Goal: Information Seeking & Learning: Learn about a topic

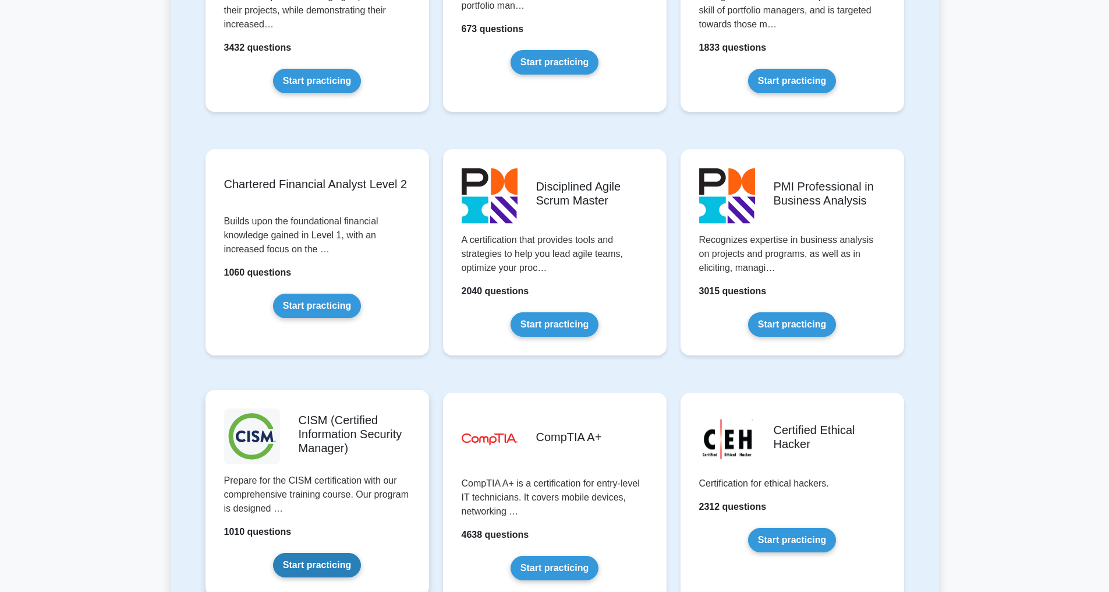
scroll to position [1397, 0]
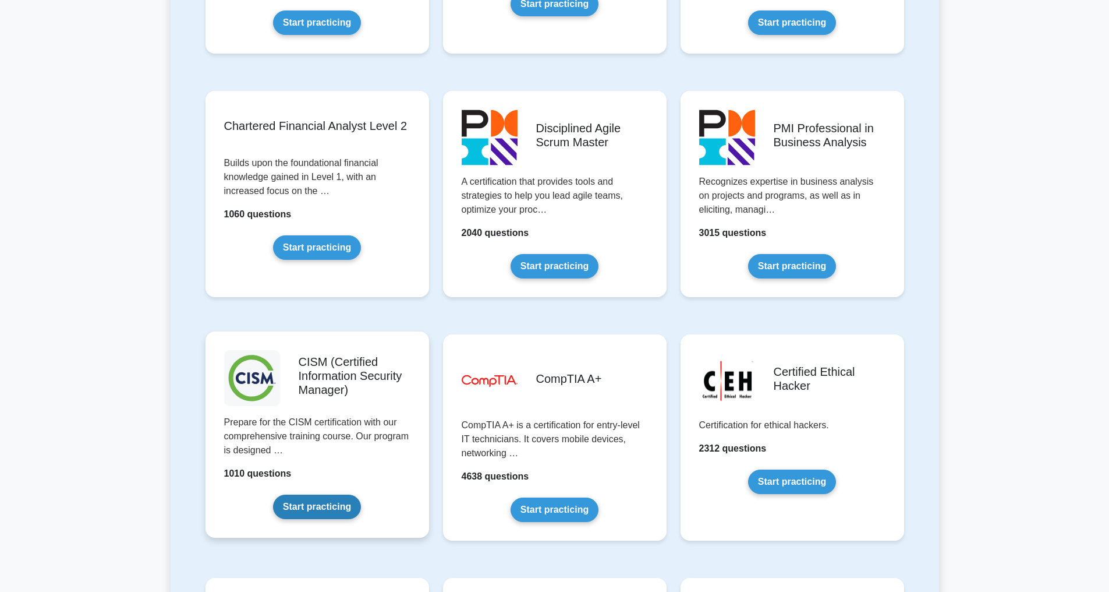
click at [317, 494] on link "Start practicing" at bounding box center [317, 506] width 88 height 24
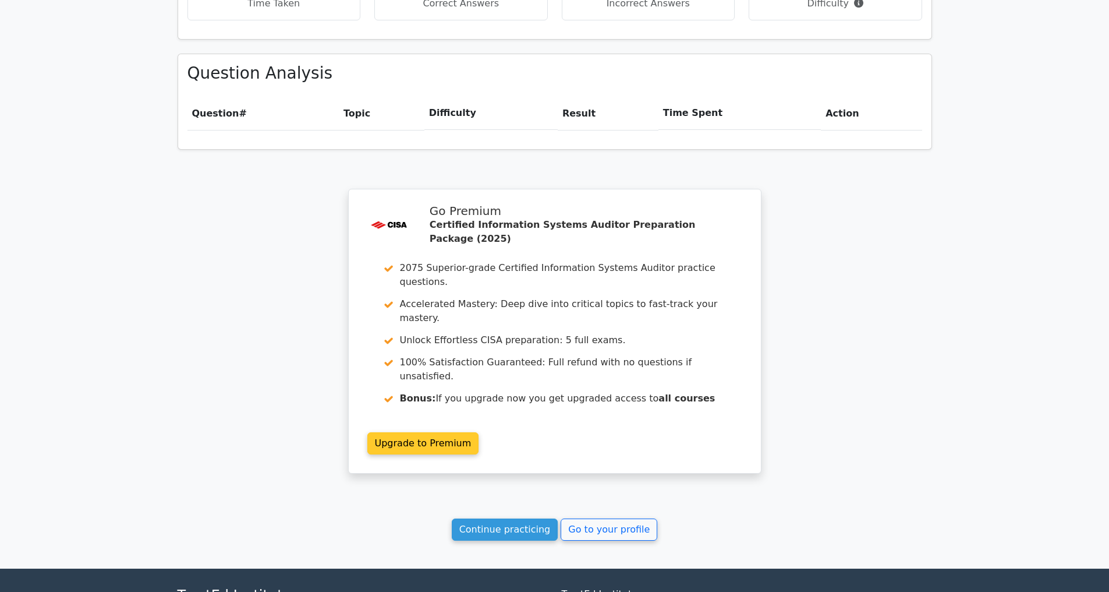
scroll to position [798, 0]
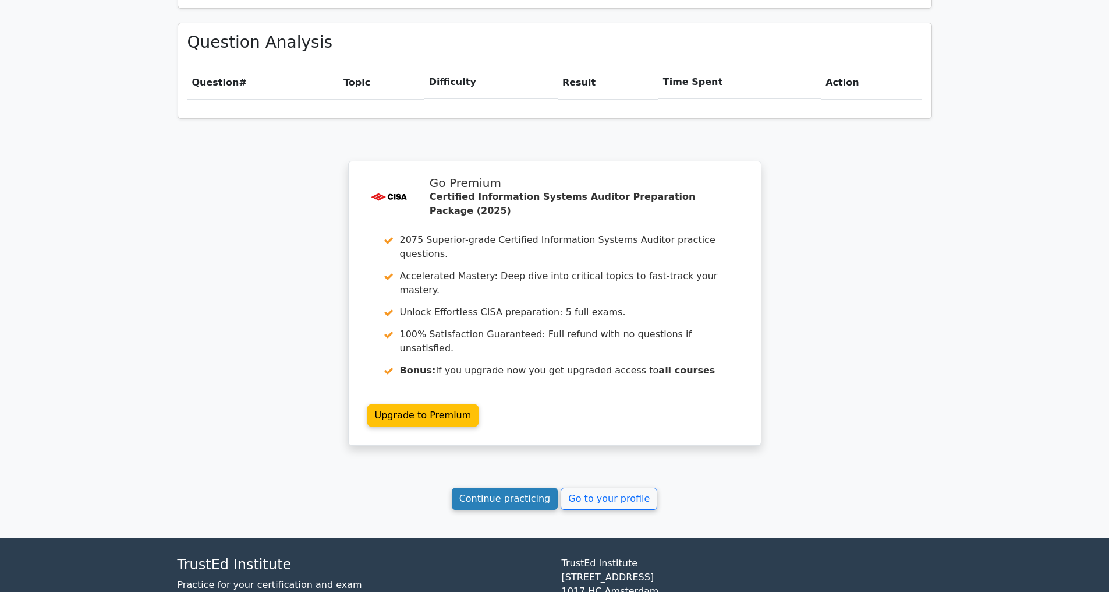
click at [503, 487] on link "Continue practicing" at bounding box center [505, 498] width 107 height 22
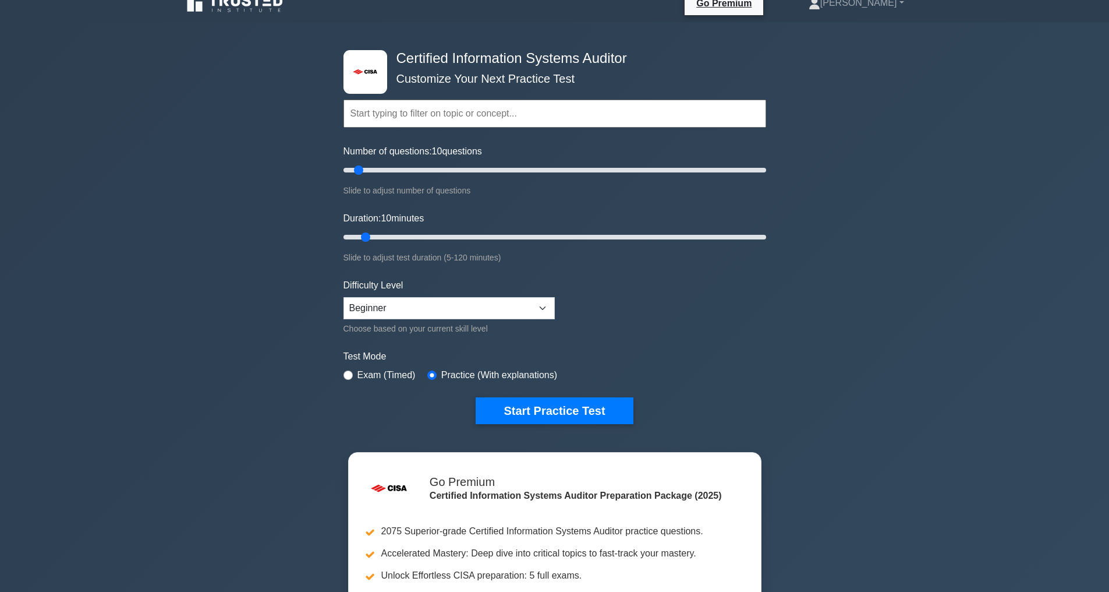
scroll to position [58, 0]
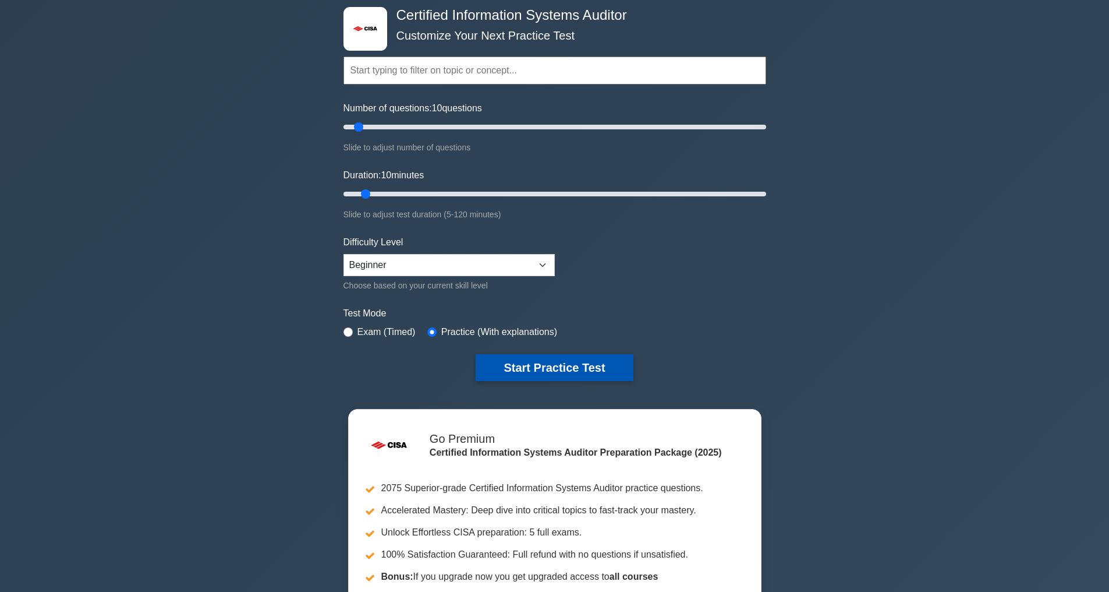
click at [548, 368] on button "Start Practice Test" at bounding box center [554, 367] width 157 height 27
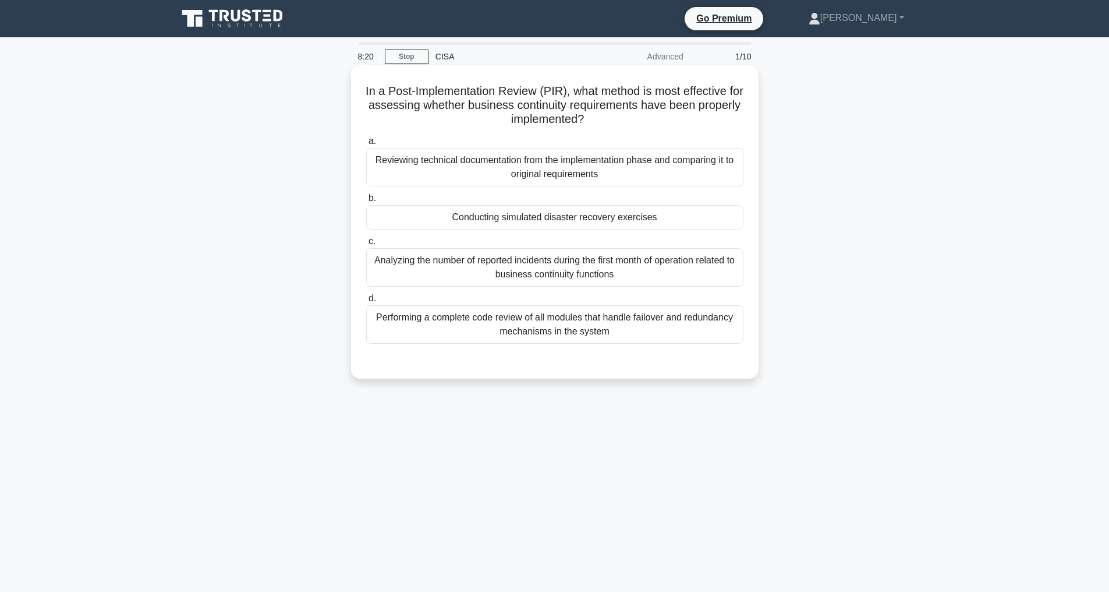
click at [469, 216] on div "Conducting simulated disaster recovery exercises" at bounding box center [554, 217] width 377 height 24
click at [366, 202] on input "b. Conducting simulated disaster recovery exercises" at bounding box center [366, 198] width 0 height 8
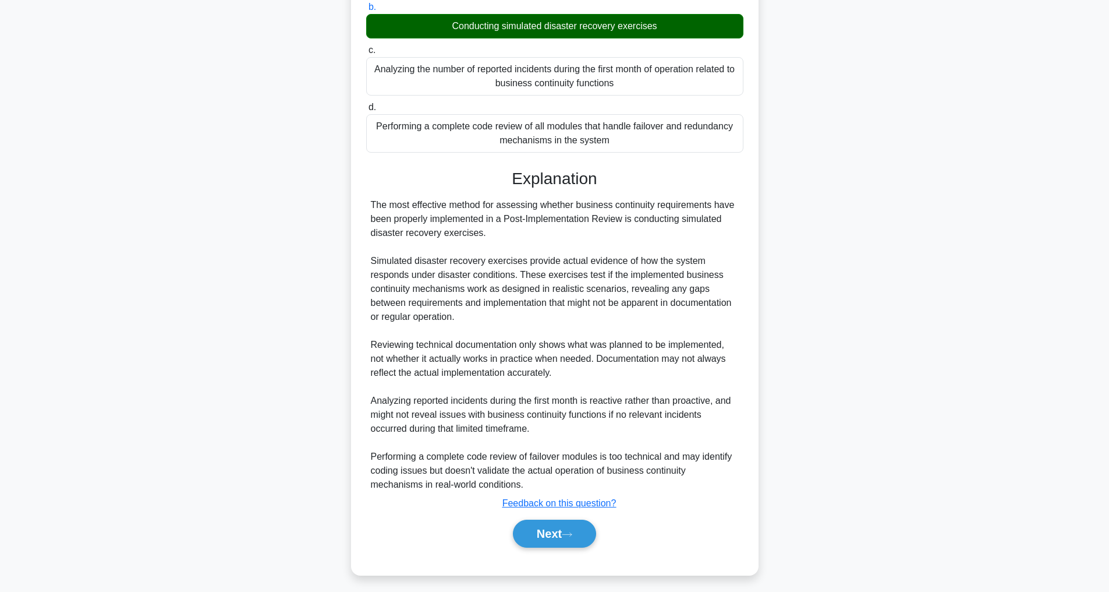
scroll to position [197, 0]
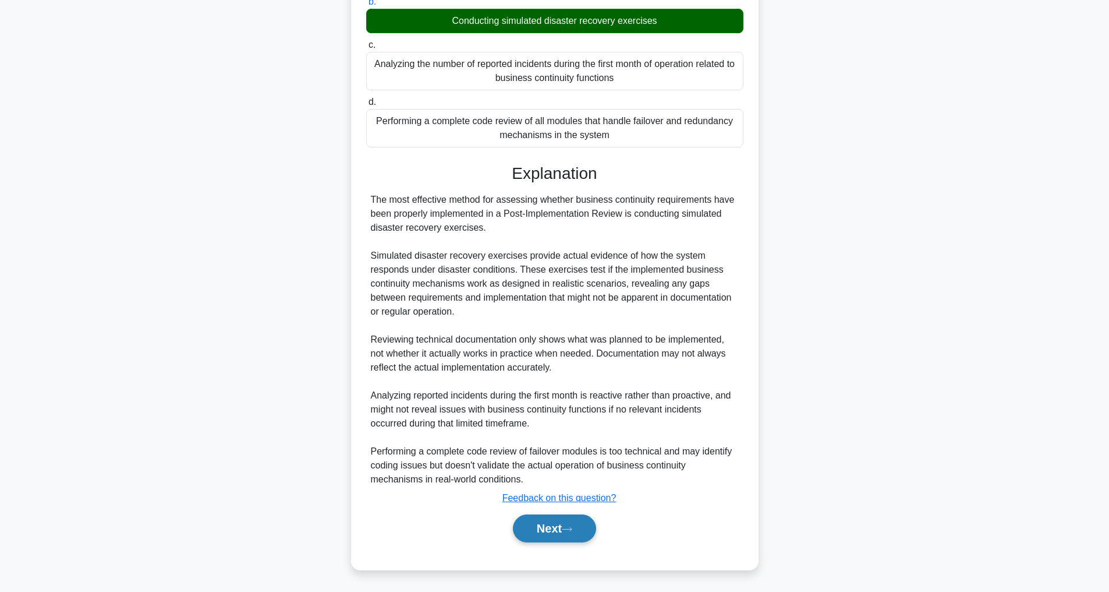
click at [540, 532] on button "Next" at bounding box center [554, 528] width 83 height 28
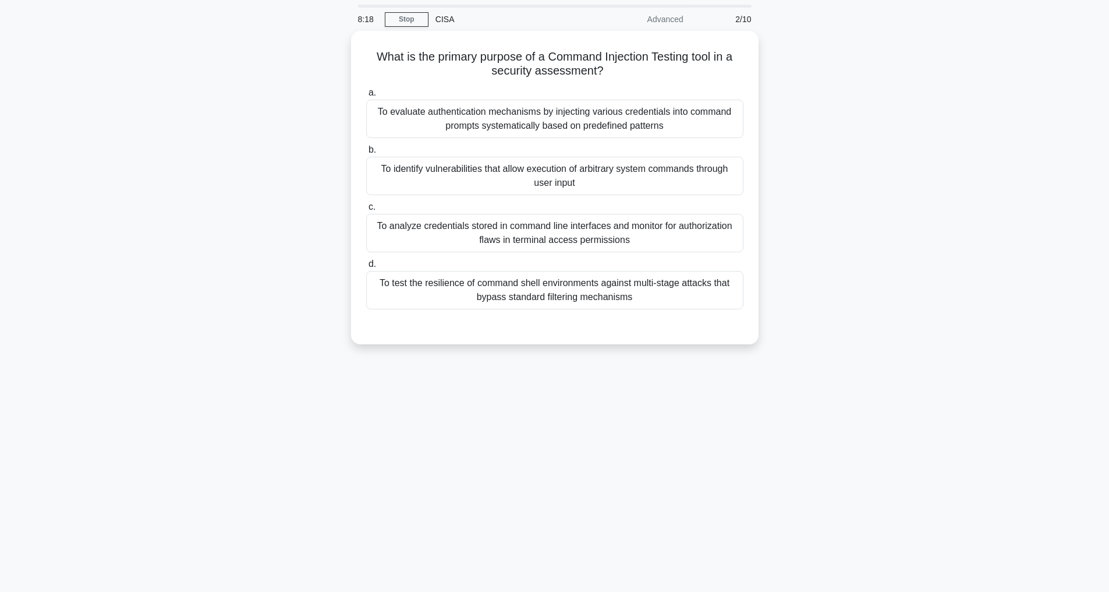
scroll to position [37, 0]
click at [610, 176] on div "To identify vulnerabilities that allow execution of arbitrary system commands t…" at bounding box center [554, 173] width 377 height 38
click at [366, 151] on input "b. To identify vulnerabilities that allow execution of arbitrary system command…" at bounding box center [366, 147] width 0 height 8
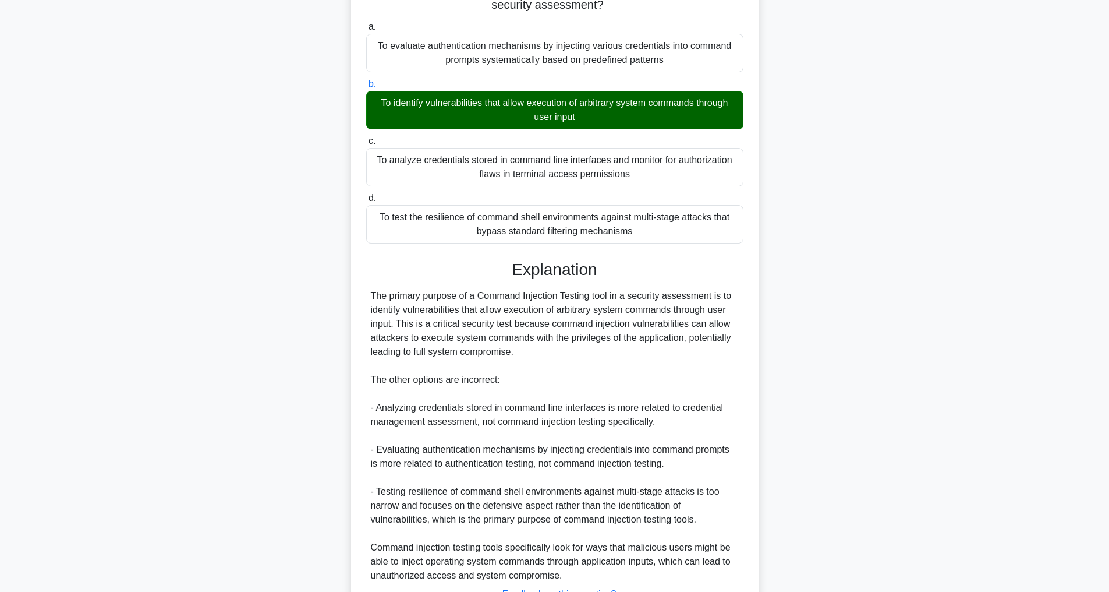
scroll to position [197, 0]
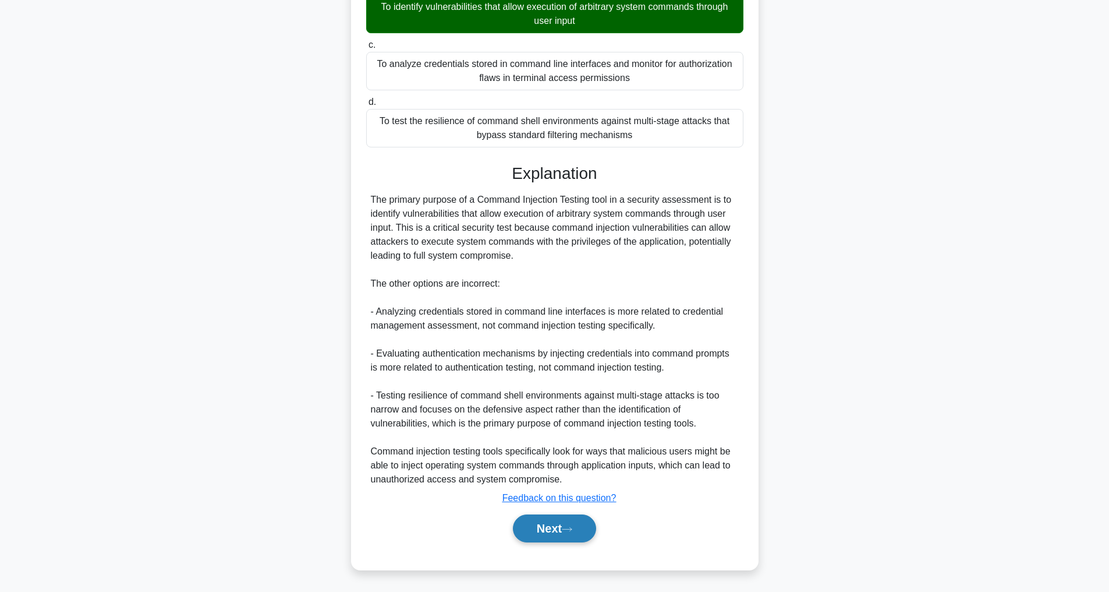
click at [537, 523] on button "Next" at bounding box center [554, 528] width 83 height 28
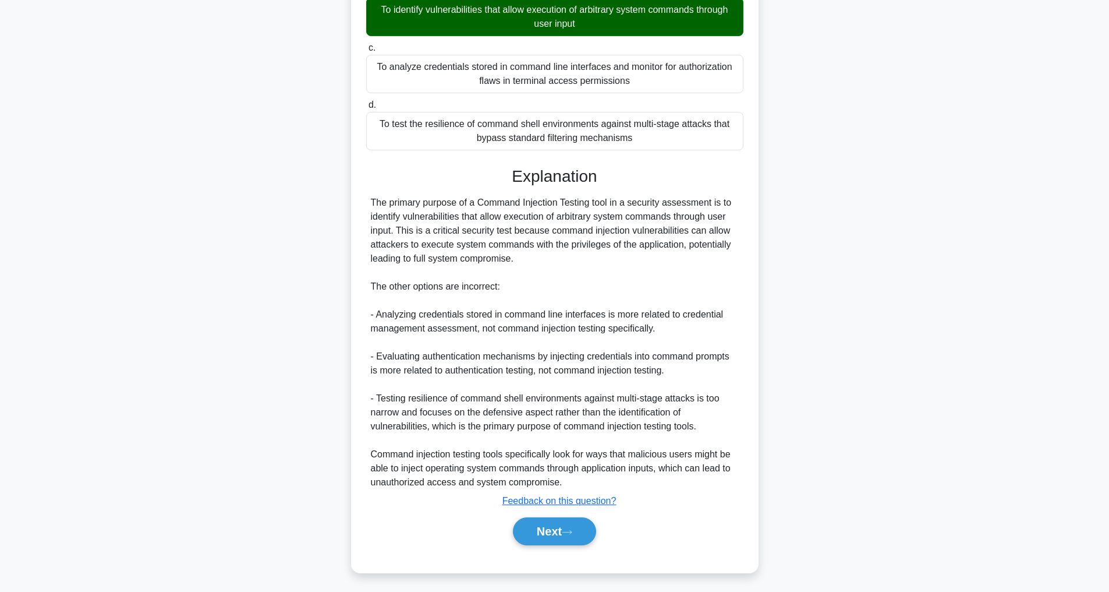
scroll to position [37, 0]
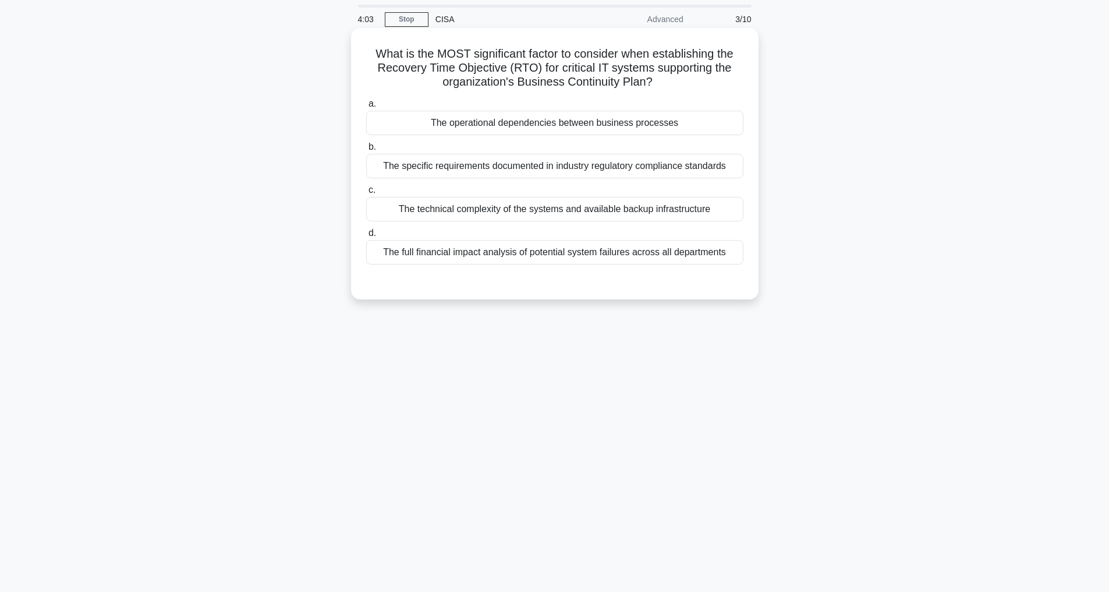
click at [483, 254] on div "The full financial impact analysis of potential system failures across all depa…" at bounding box center [554, 252] width 377 height 24
click at [366, 237] on input "d. The full financial impact analysis of potential system failures across all d…" at bounding box center [366, 233] width 0 height 8
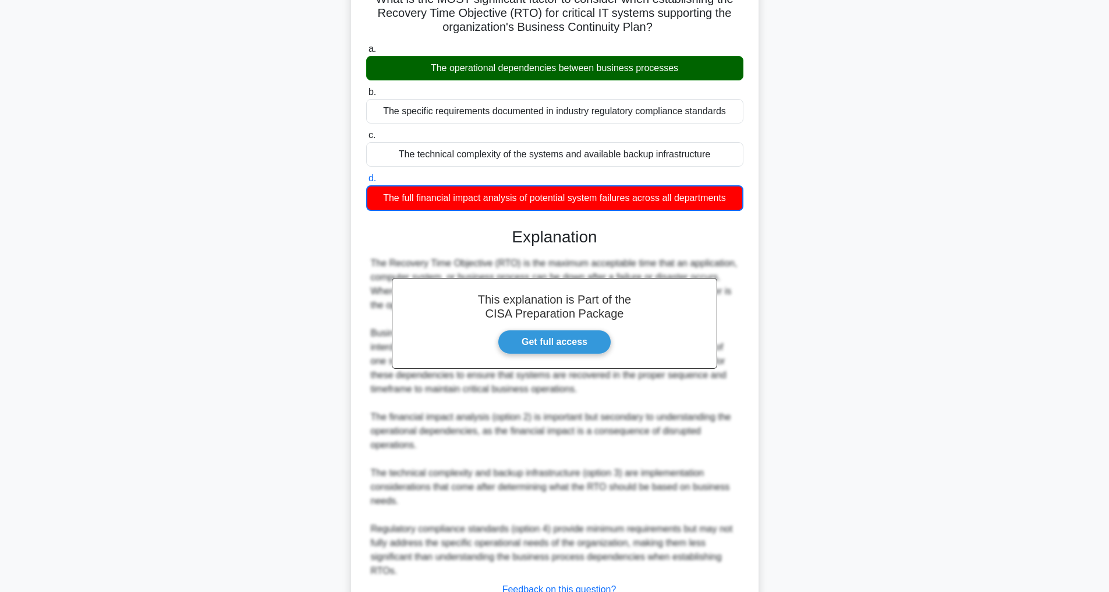
scroll to position [184, 0]
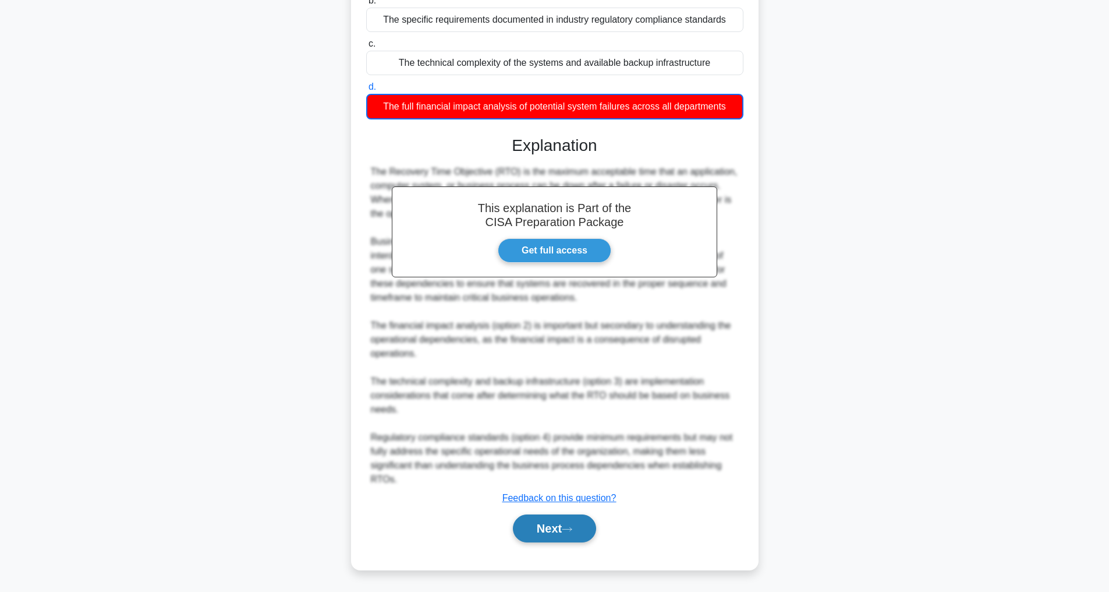
click at [548, 527] on button "Next" at bounding box center [554, 528] width 83 height 28
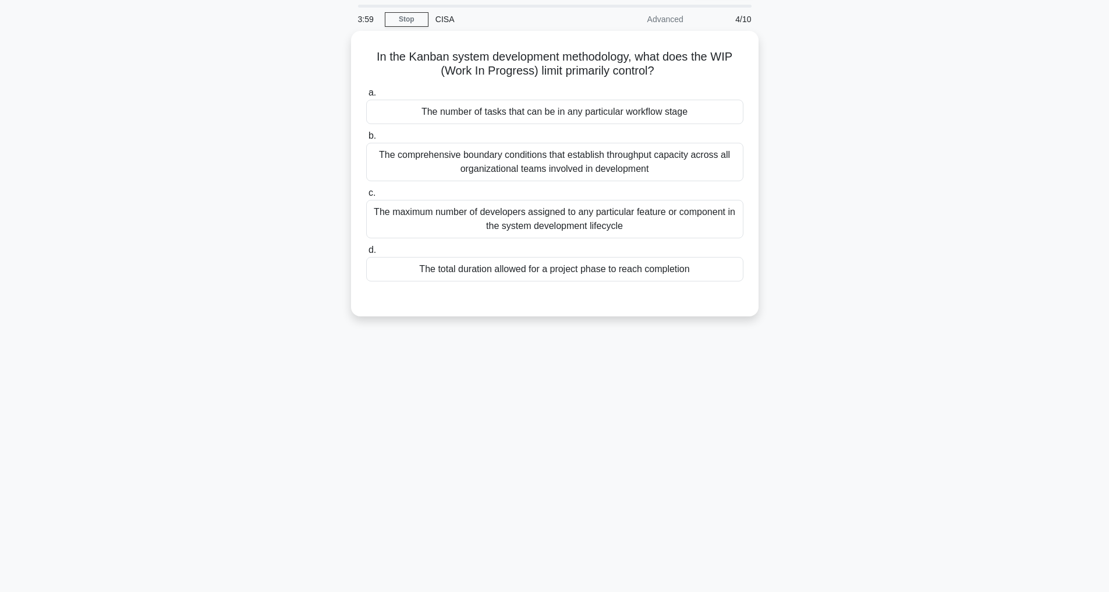
scroll to position [0, 0]
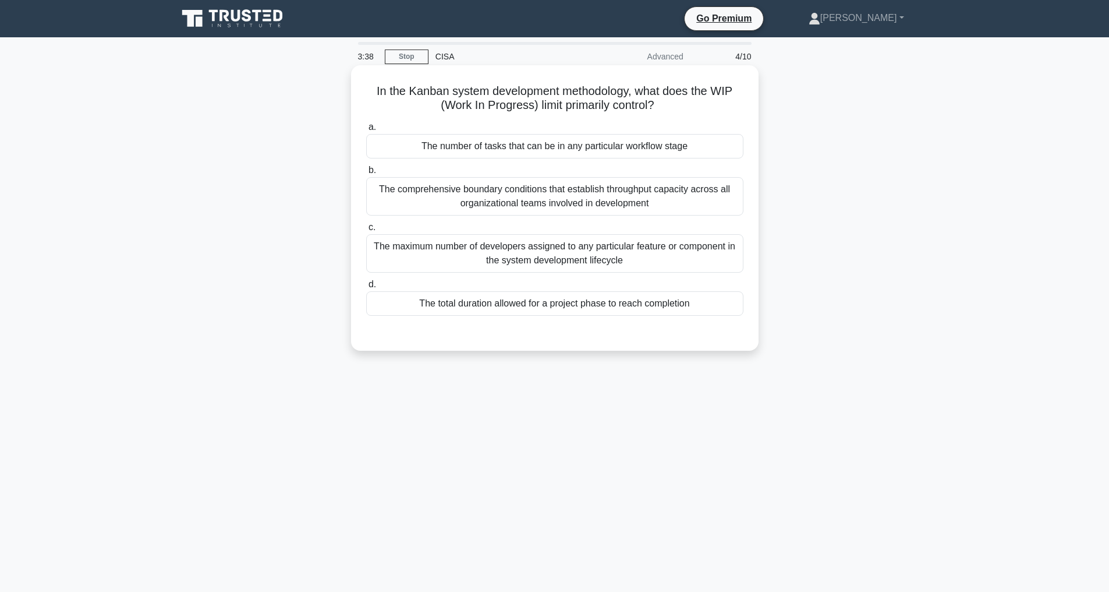
click at [516, 151] on div "The number of tasks that can be in any particular workflow stage" at bounding box center [554, 146] width 377 height 24
click at [366, 131] on input "a. The number of tasks that can be in any particular workflow stage" at bounding box center [366, 127] width 0 height 8
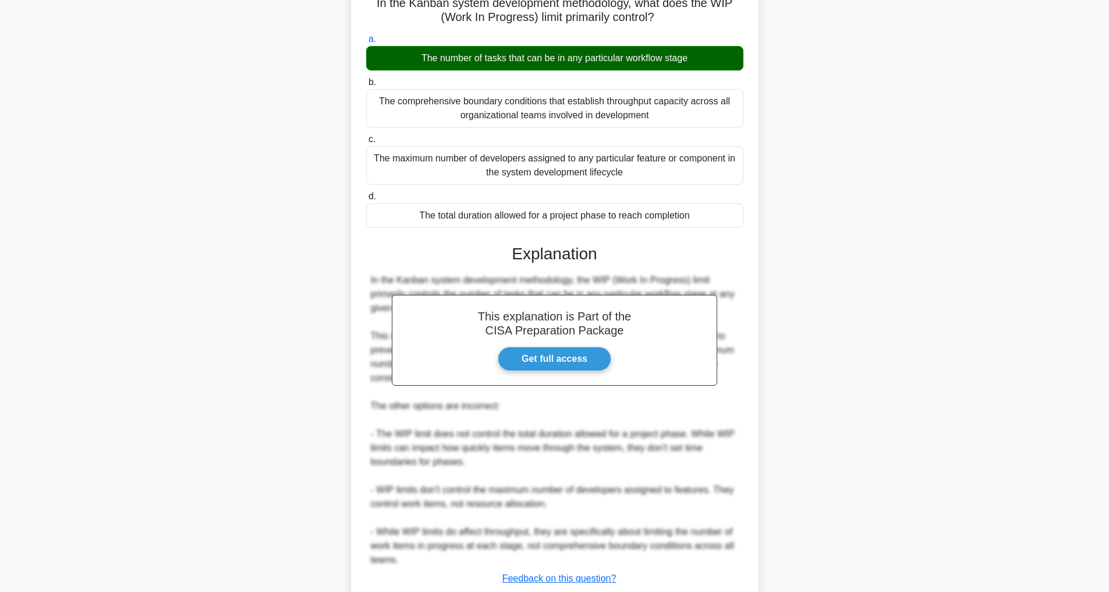
scroll to position [169, 0]
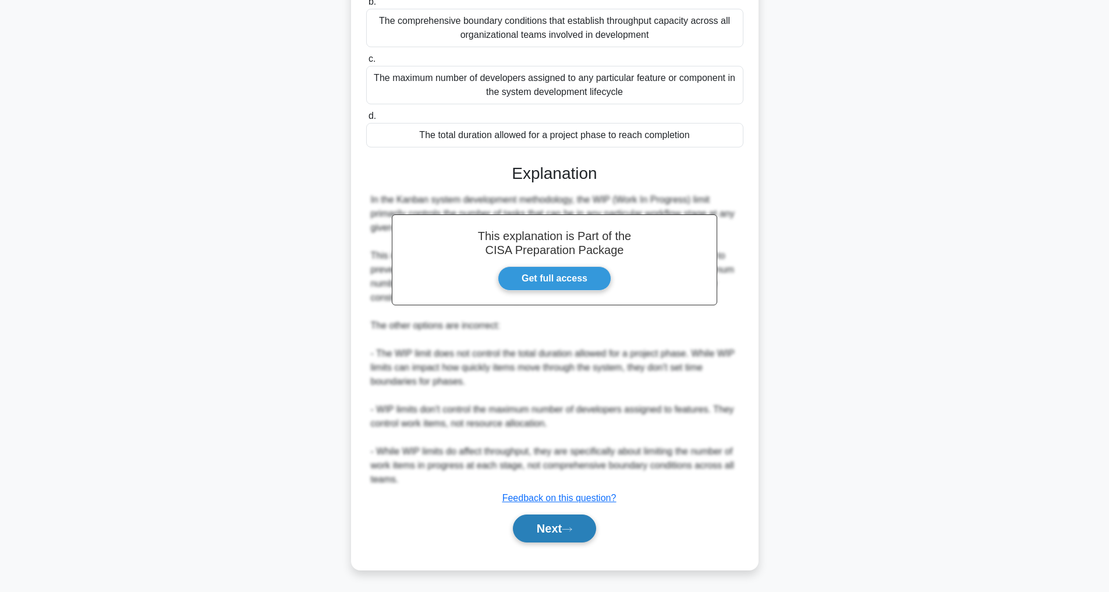
click at [541, 522] on button "Next" at bounding box center [554, 528] width 83 height 28
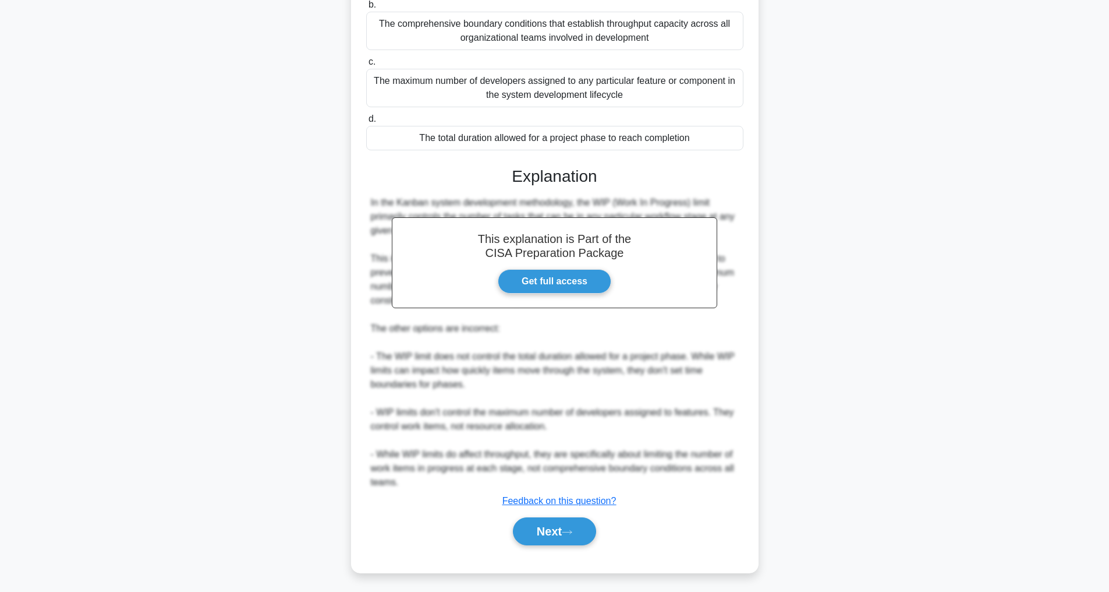
scroll to position [37, 0]
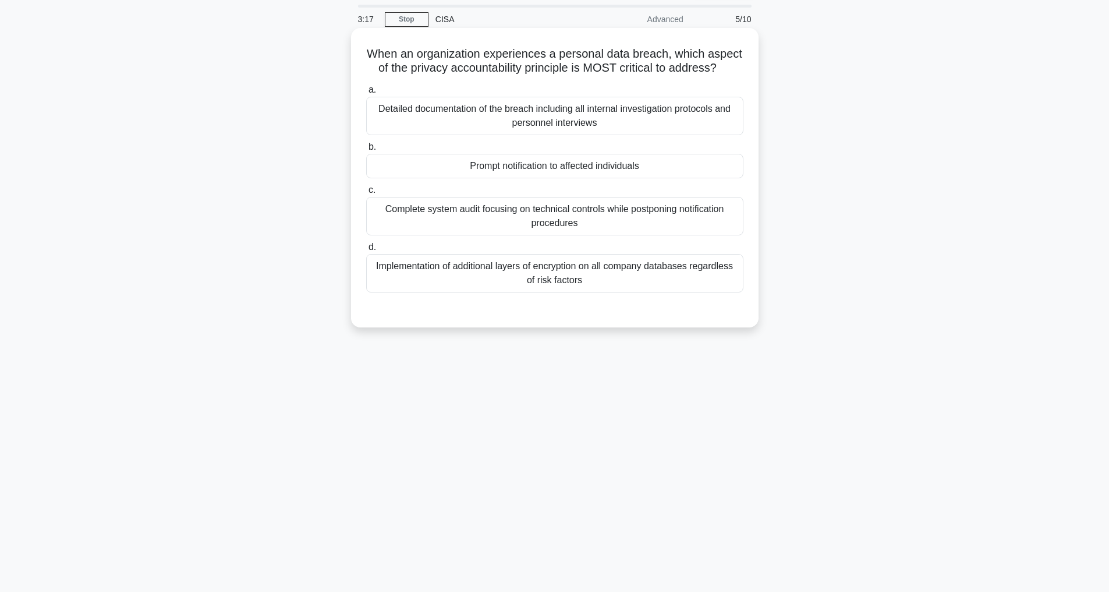
click at [656, 127] on div "Detailed documentation of the breach including all internal investigation proto…" at bounding box center [554, 116] width 377 height 38
click at [366, 94] on input "a. Detailed documentation of the breach including all internal investigation pr…" at bounding box center [366, 90] width 0 height 8
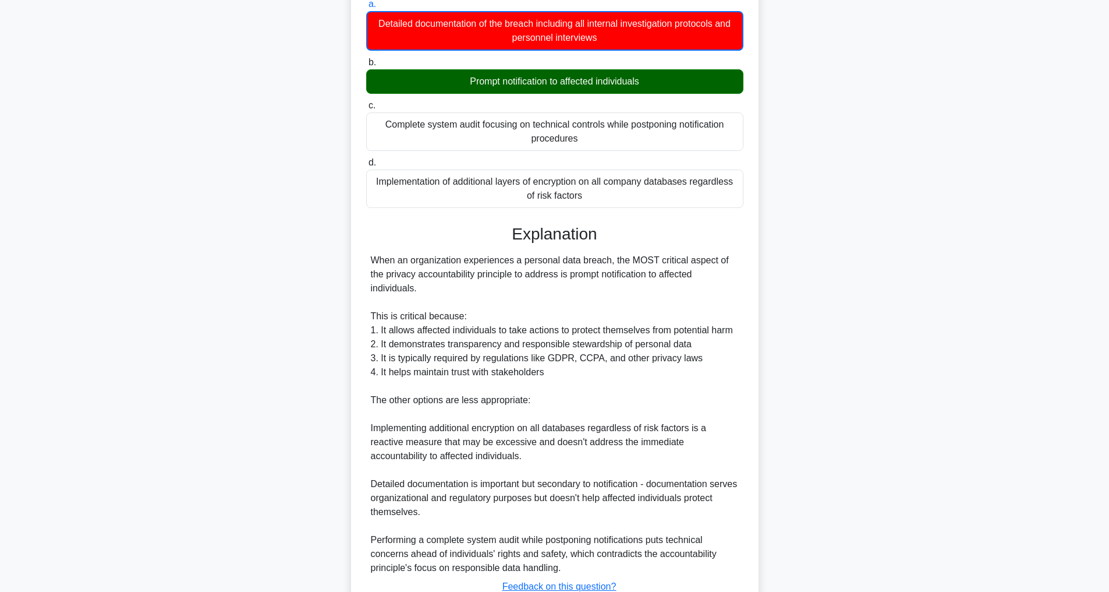
scroll to position [226, 0]
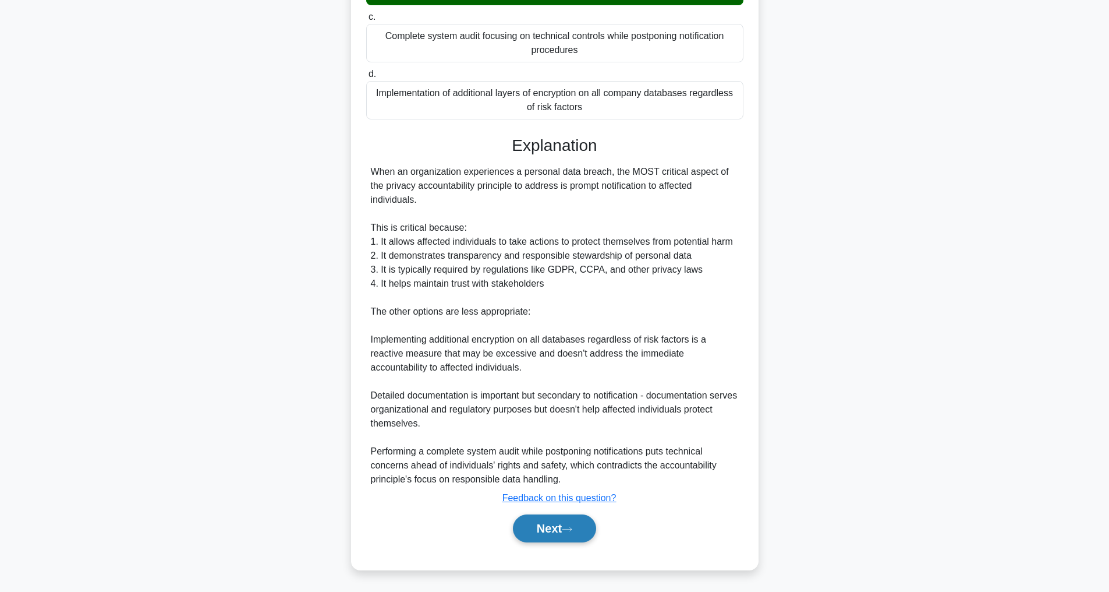
click at [551, 528] on button "Next" at bounding box center [554, 528] width 83 height 28
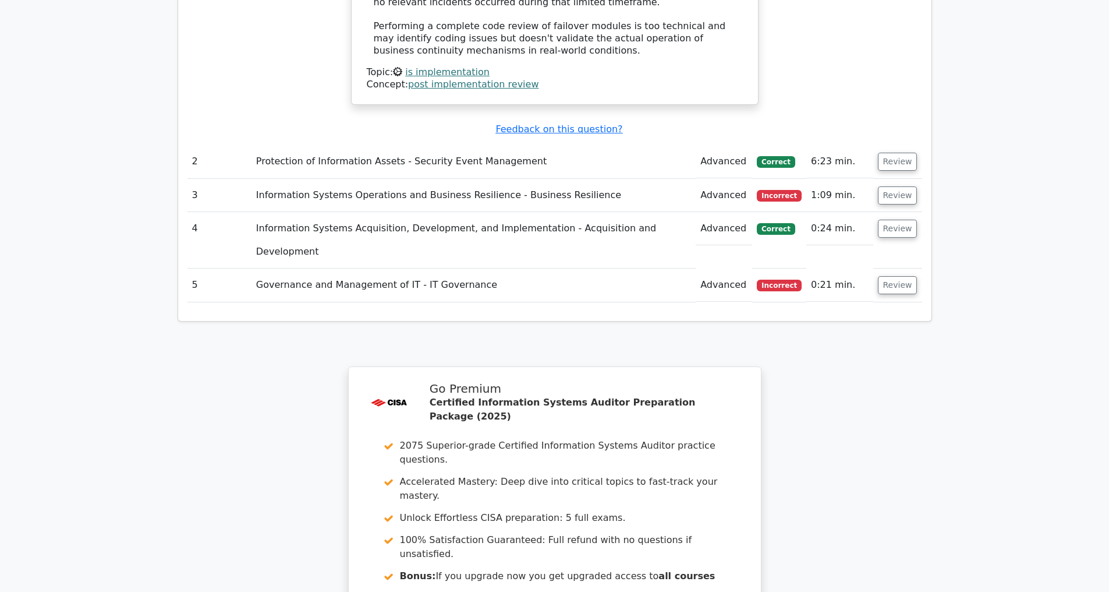
scroll to position [1645, 0]
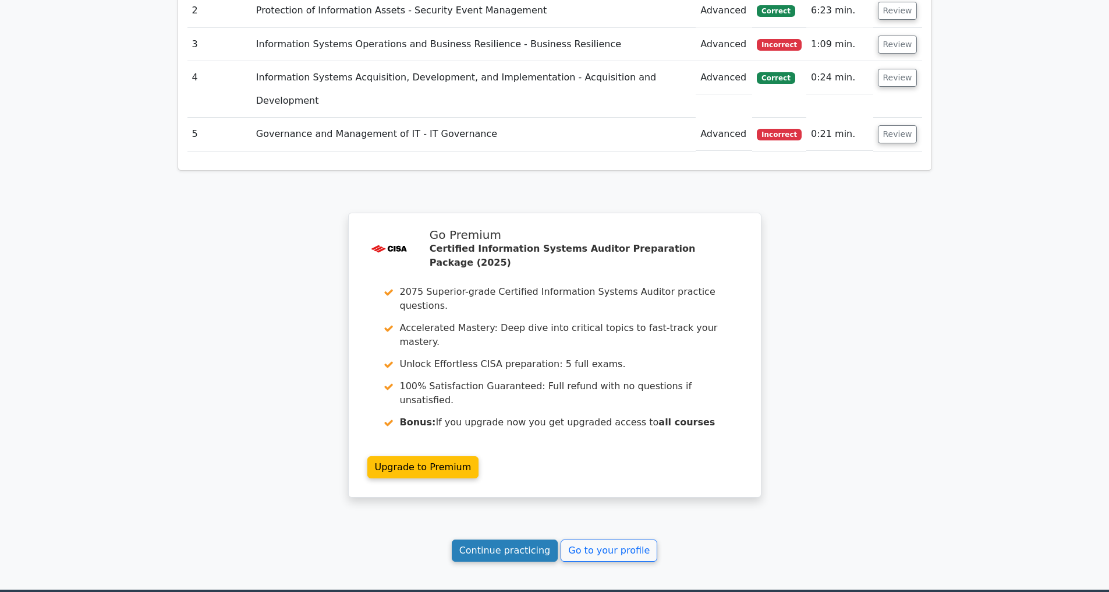
click at [490, 539] on link "Continue practicing" at bounding box center [505, 550] width 107 height 22
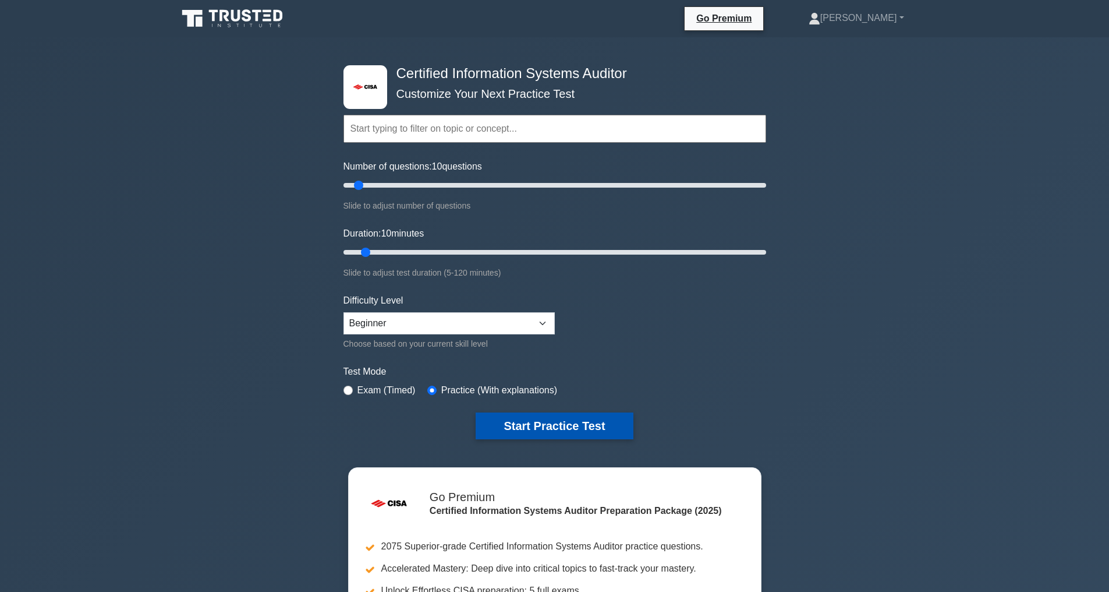
click at [572, 424] on button "Start Practice Test" at bounding box center [554, 425] width 157 height 27
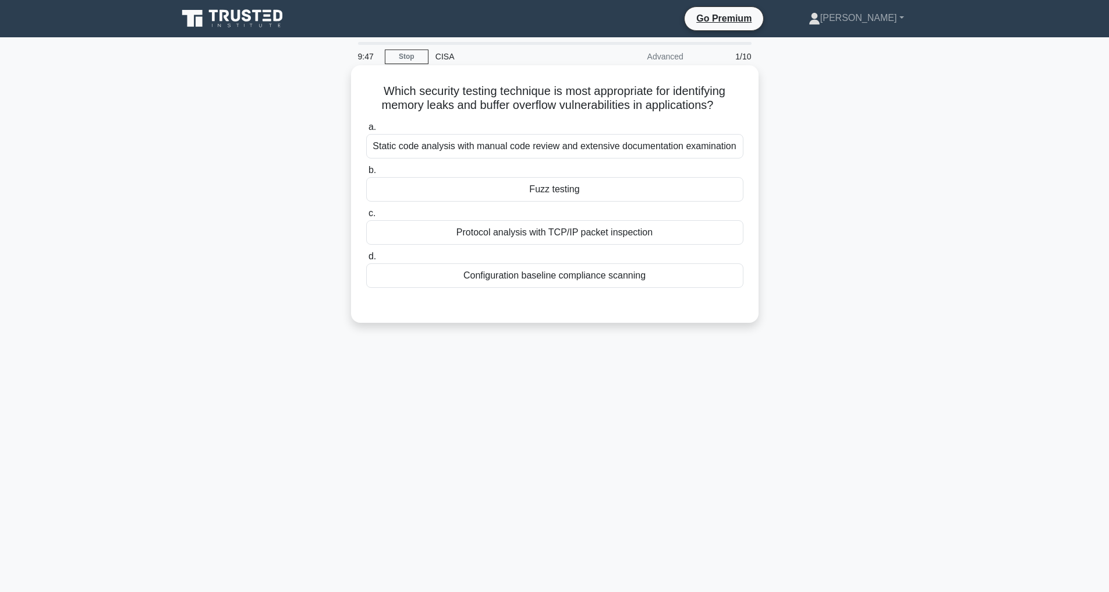
click at [551, 187] on div "Fuzz testing" at bounding box center [554, 189] width 377 height 24
click at [366, 174] on input "b. Fuzz testing" at bounding box center [366, 171] width 0 height 8
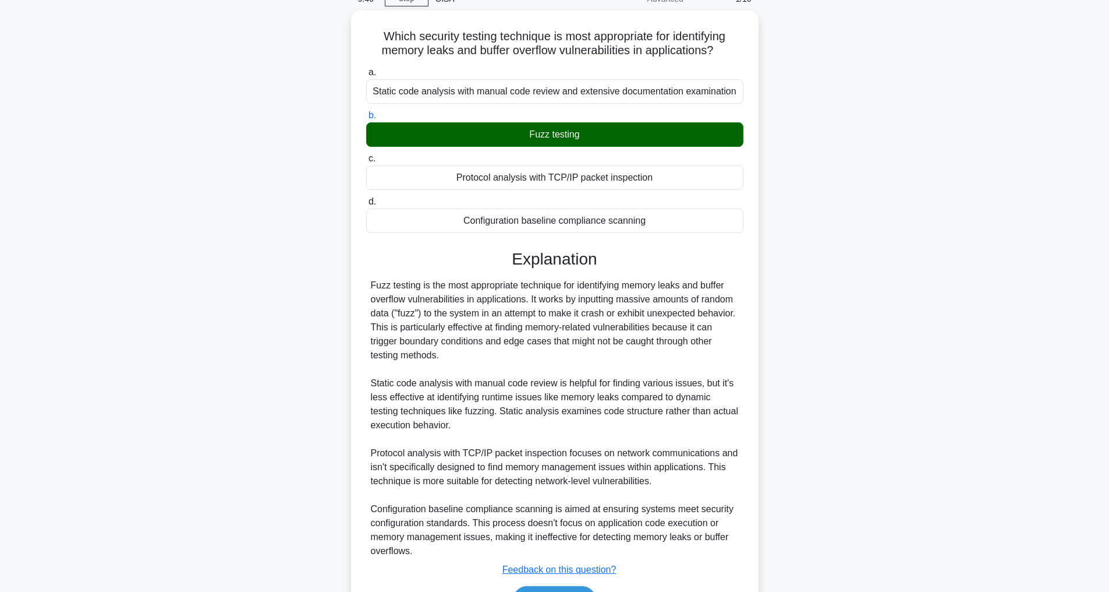
scroll to position [127, 0]
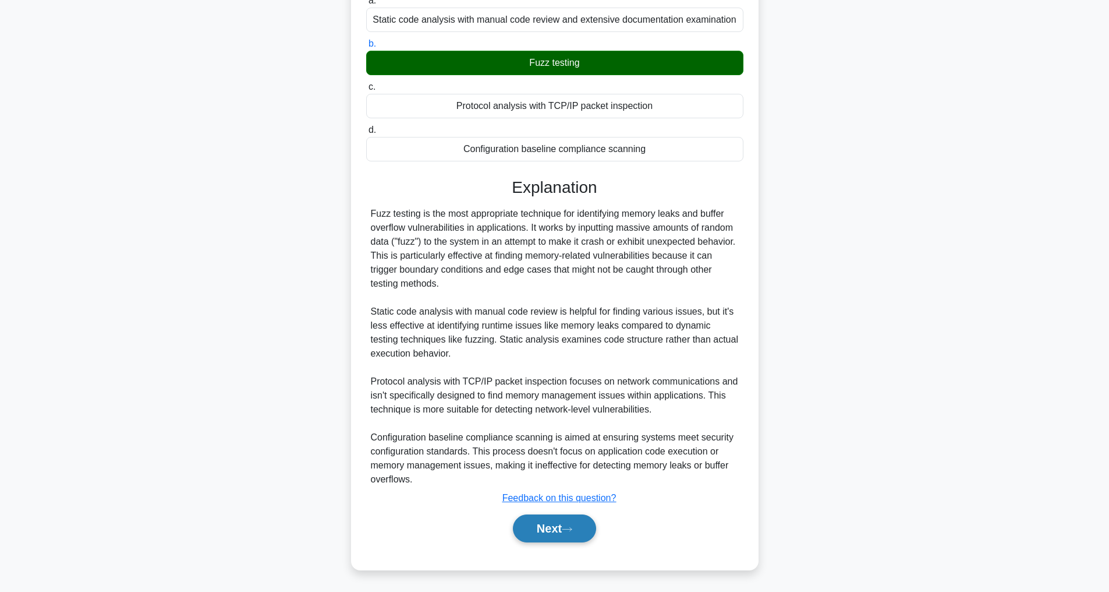
click at [542, 518] on button "Next" at bounding box center [554, 528] width 83 height 28
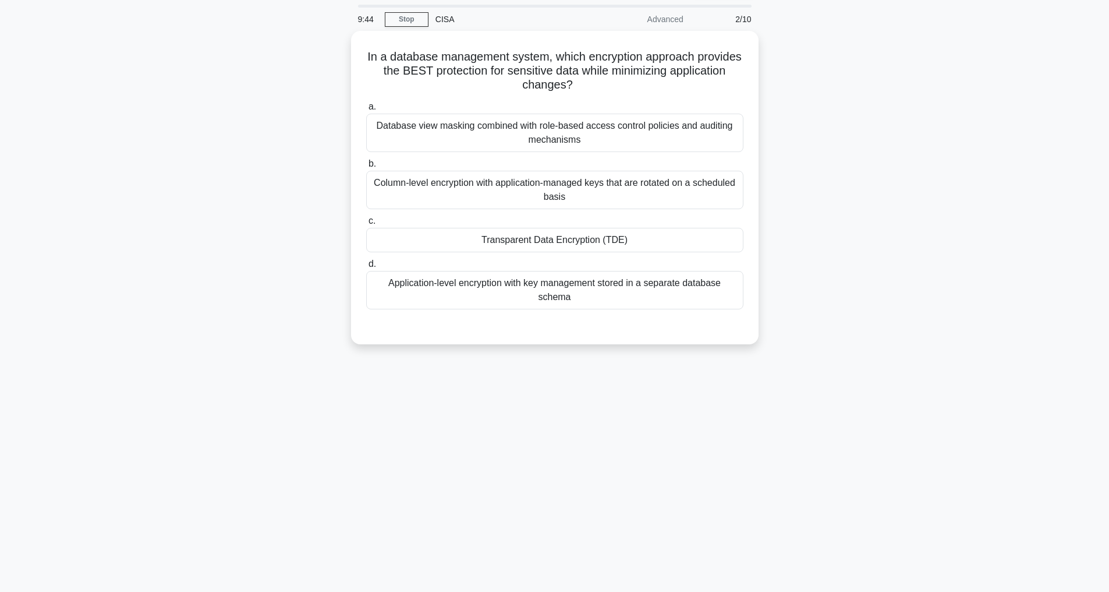
scroll to position [37, 0]
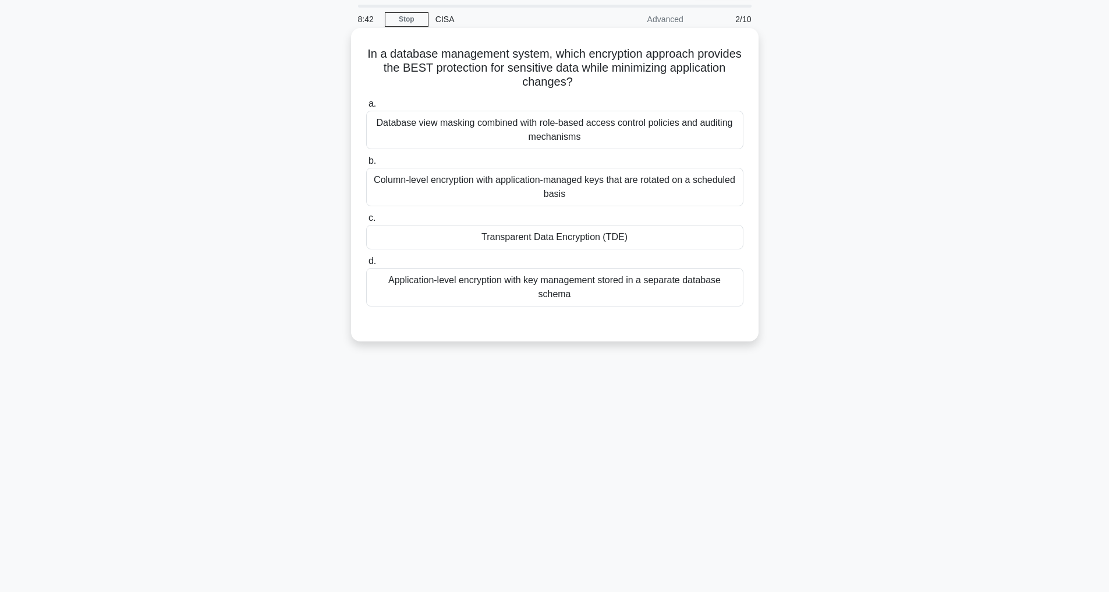
click at [513, 282] on div "Application-level encryption with key management stored in a separate database …" at bounding box center [554, 287] width 377 height 38
click at [366, 265] on input "d. Application-level encryption with key management stored in a separate databa…" at bounding box center [366, 261] width 0 height 8
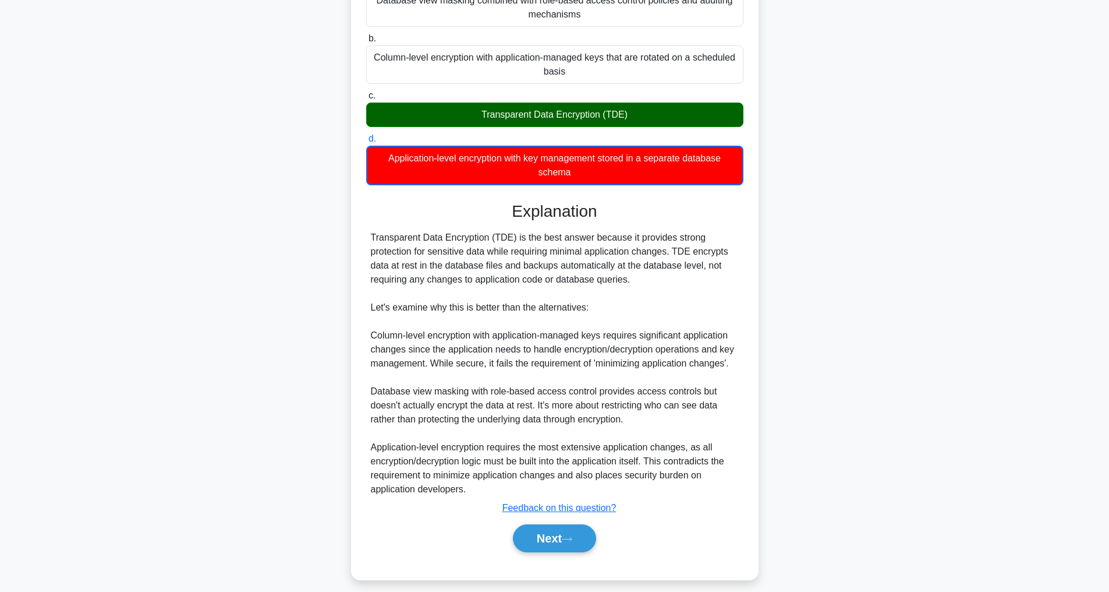
scroll to position [170, 0]
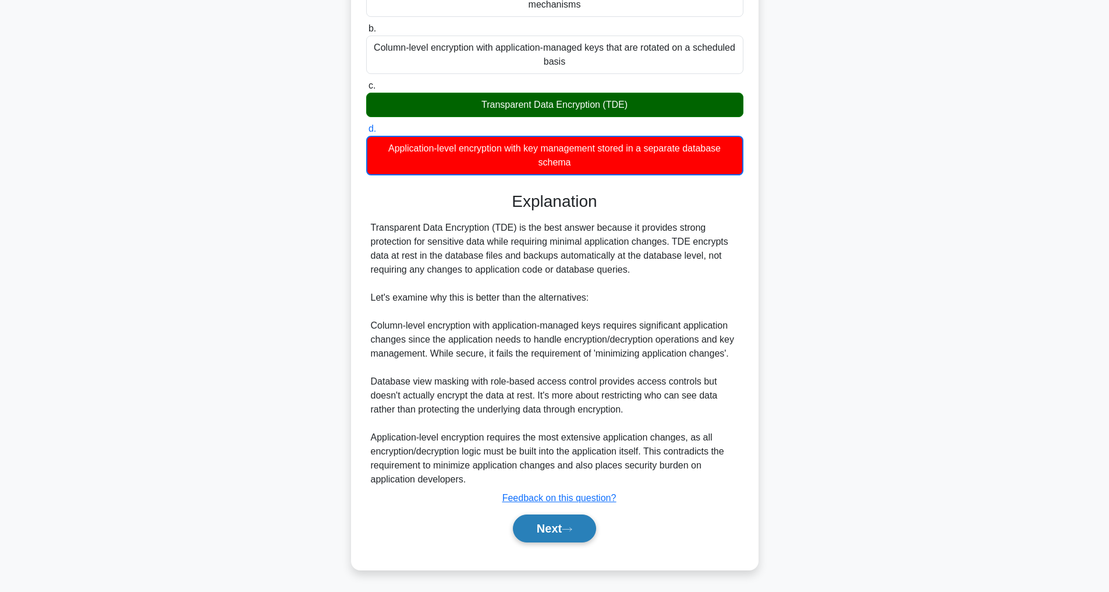
click at [549, 526] on button "Next" at bounding box center [554, 528] width 83 height 28
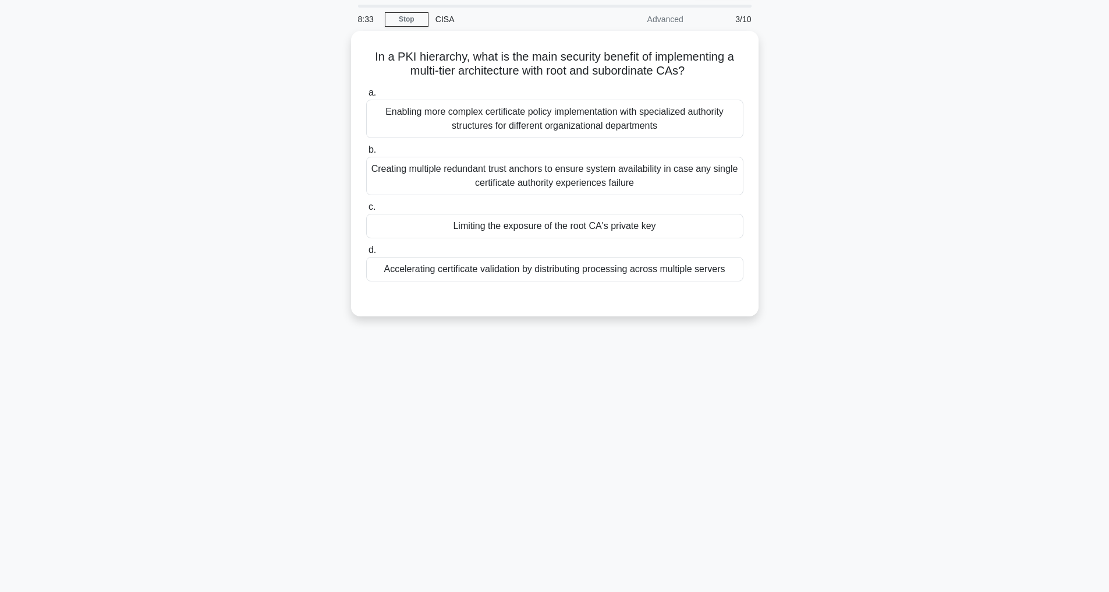
scroll to position [37, 0]
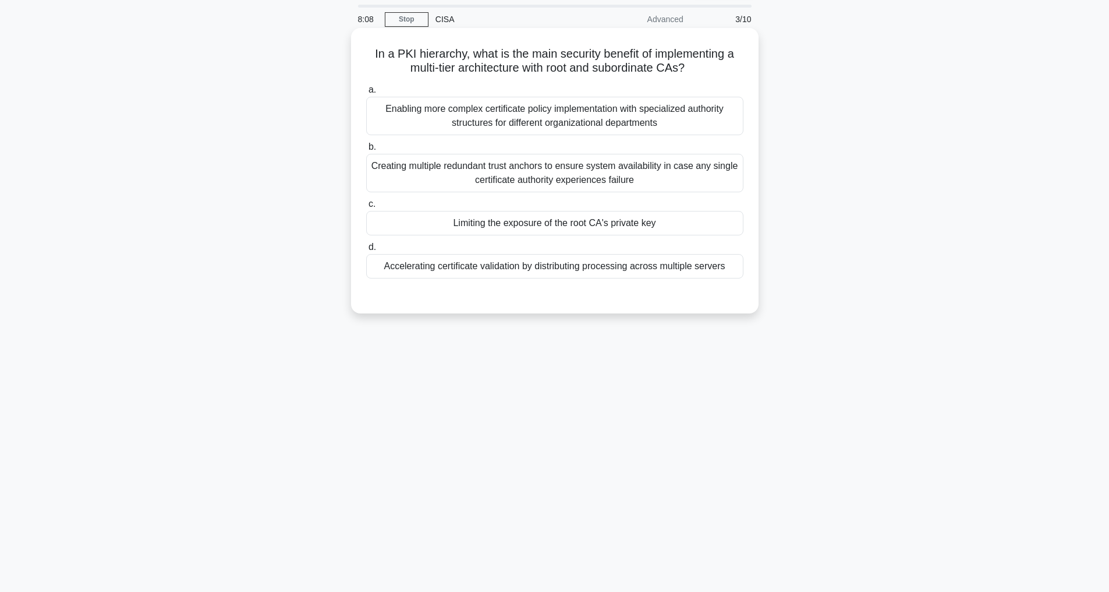
click at [553, 178] on div "Creating multiple redundant trust anchors to ensure system availability in case…" at bounding box center [554, 173] width 377 height 38
click at [366, 151] on input "b. Creating multiple redundant trust anchors to ensure system availability in c…" at bounding box center [366, 147] width 0 height 8
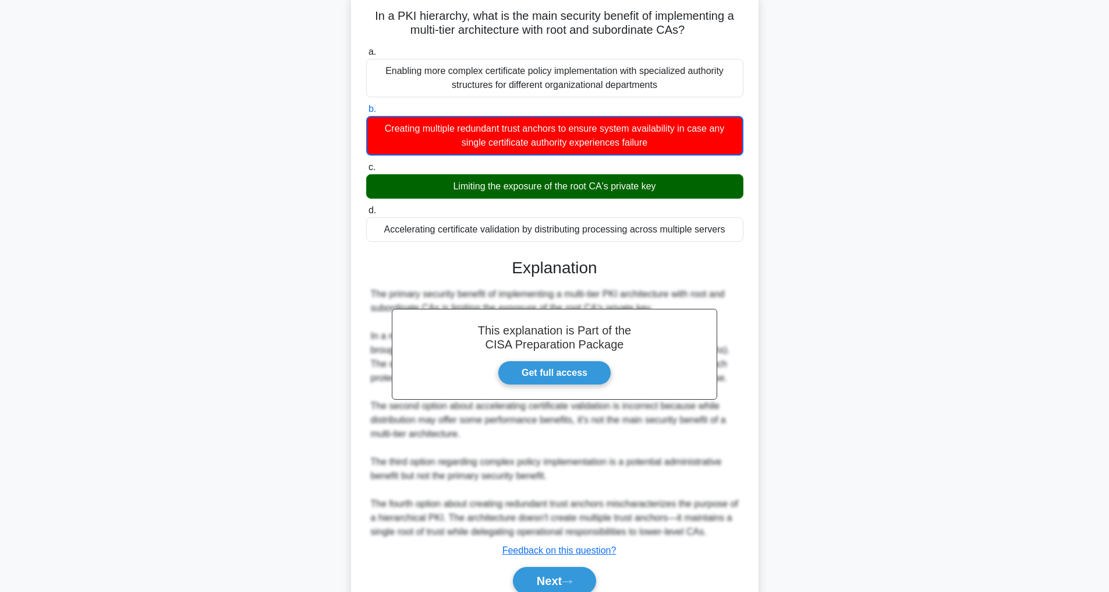
scroll to position [128, 0]
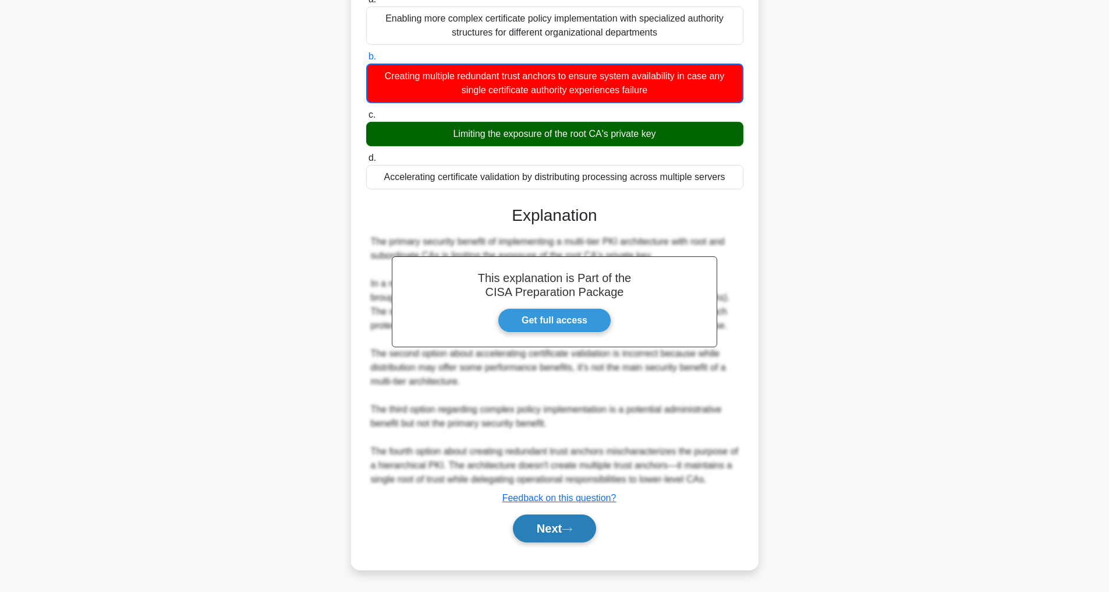
click at [531, 522] on button "Next" at bounding box center [554, 528] width 83 height 28
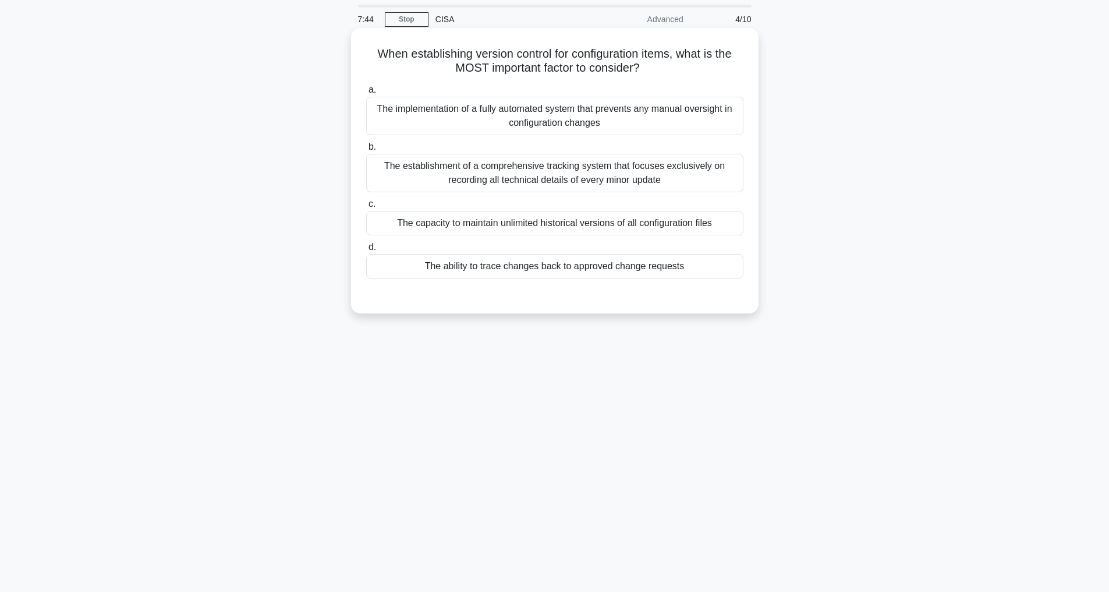
click at [535, 261] on div "The ability to trace changes back to approved change requests" at bounding box center [554, 266] width 377 height 24
click at [366, 251] on input "d. The ability to trace changes back to approved change requests" at bounding box center [366, 247] width 0 height 8
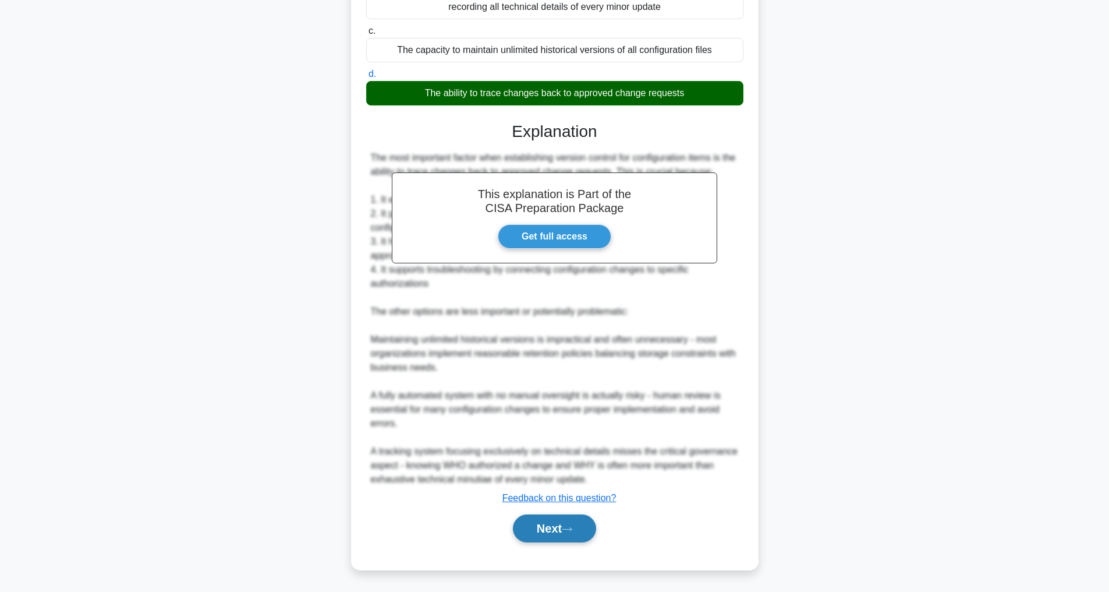
click at [559, 528] on button "Next" at bounding box center [554, 528] width 83 height 28
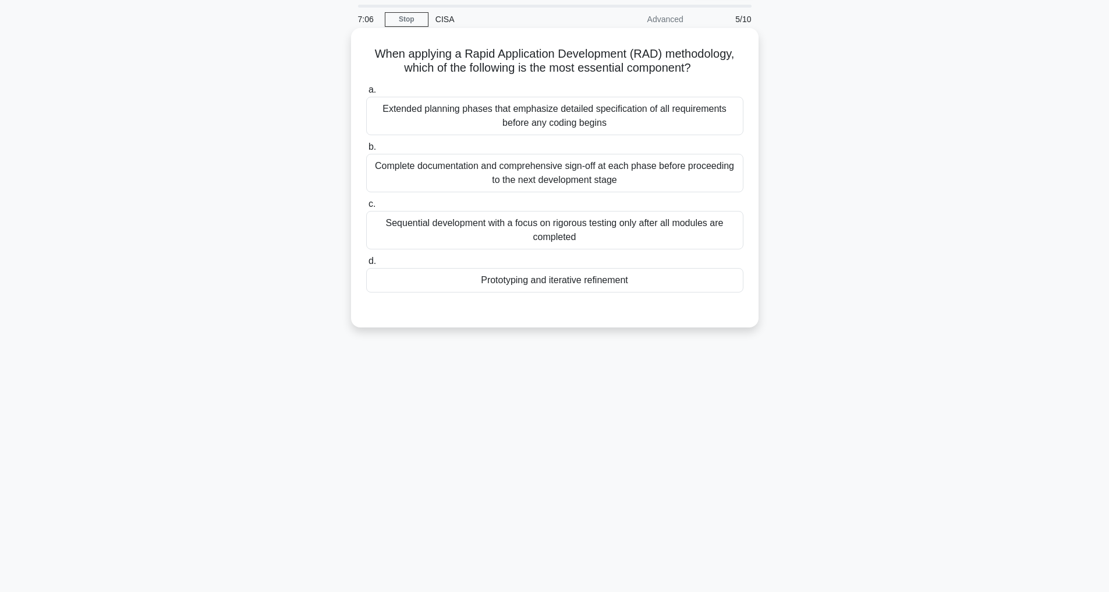
click at [569, 225] on div "Sequential development with a focus on rigorous testing only after all modules …" at bounding box center [554, 230] width 377 height 38
click at [366, 208] on input "c. Sequential development with a focus on rigorous testing only after all modul…" at bounding box center [366, 204] width 0 height 8
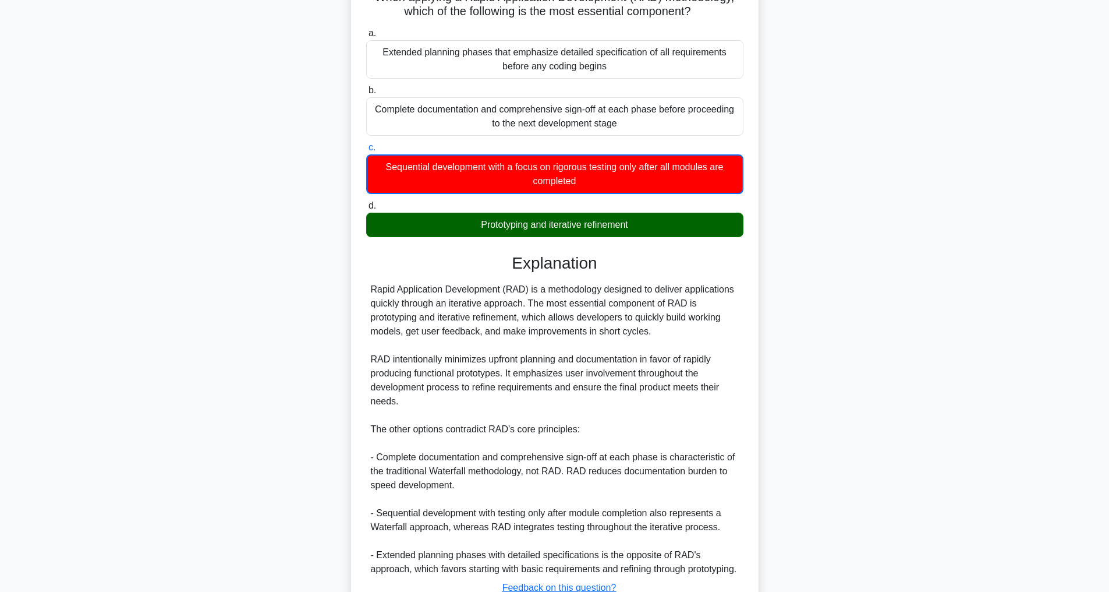
scroll to position [198, 0]
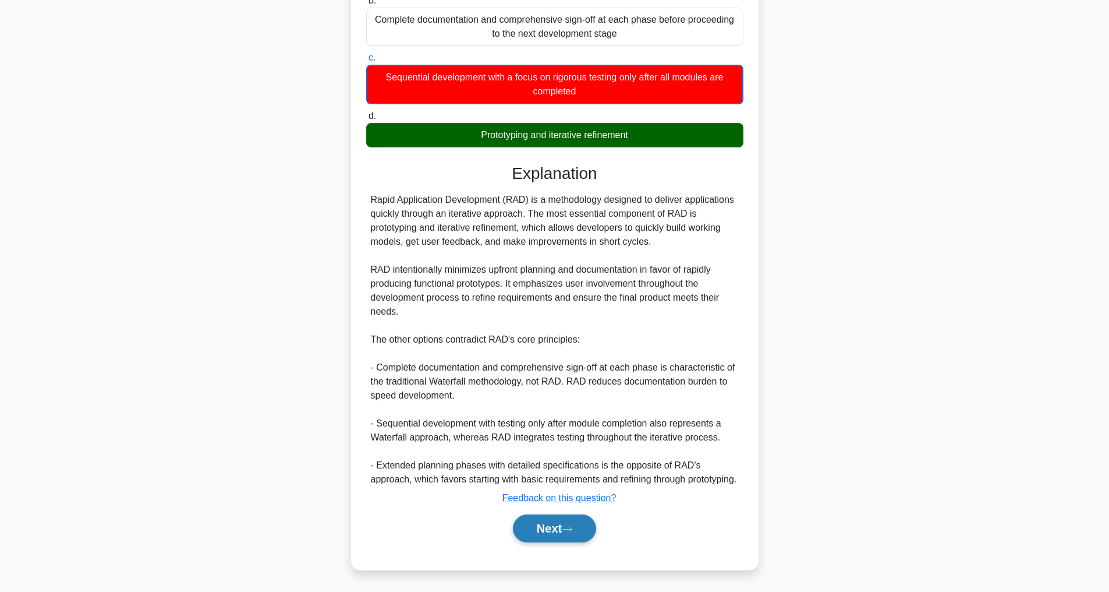
click at [544, 532] on button "Next" at bounding box center [554, 528] width 83 height 28
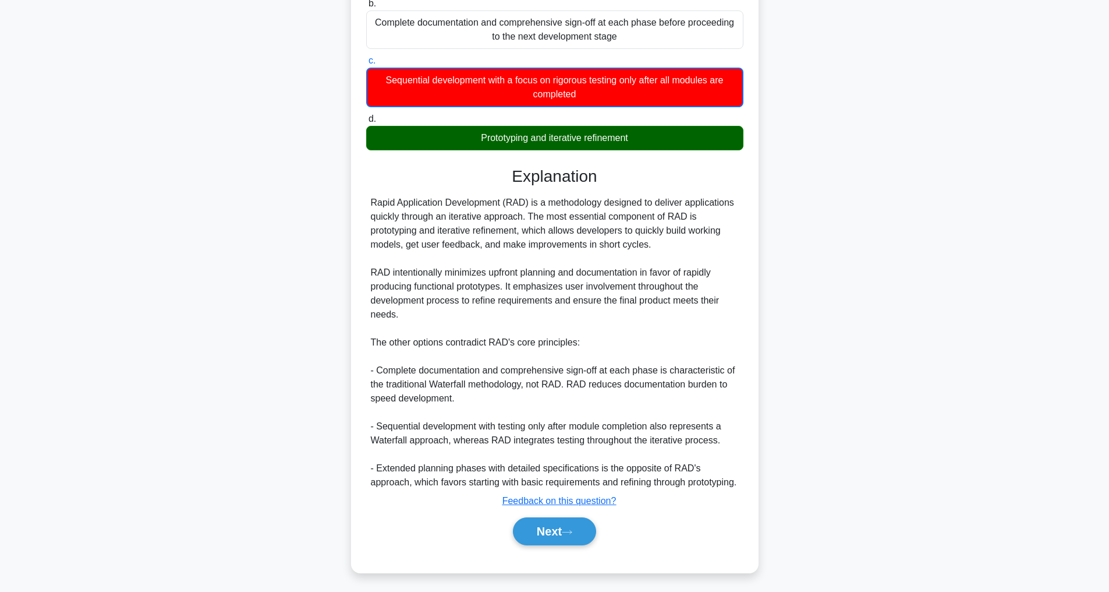
scroll to position [37, 0]
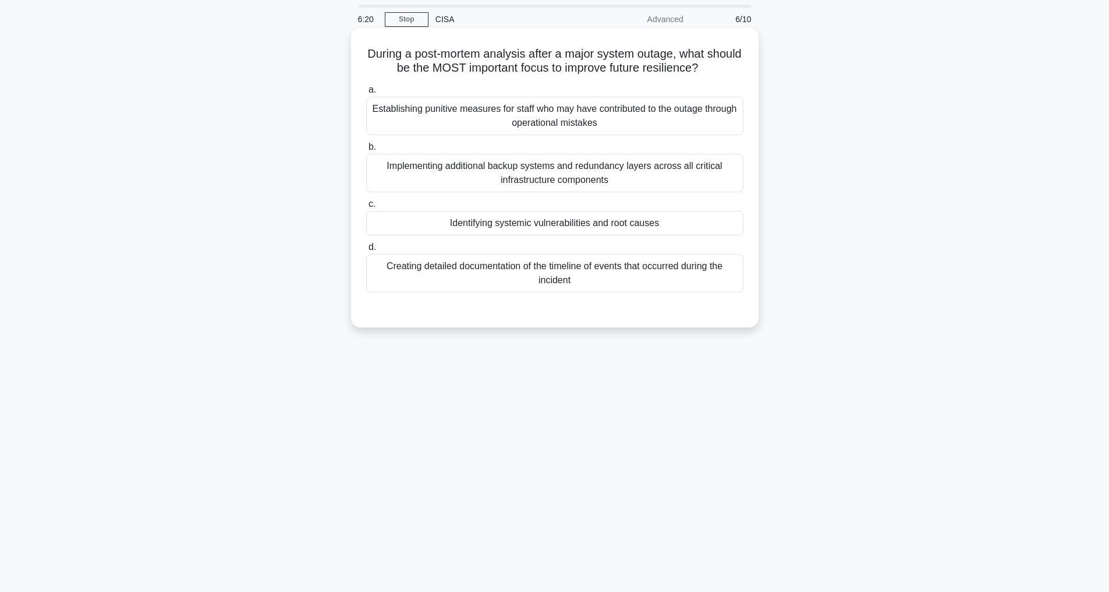
click at [526, 221] on div "Identifying systemic vulnerabilities and root causes" at bounding box center [554, 223] width 377 height 24
click at [366, 208] on input "c. Identifying systemic vulnerabilities and root causes" at bounding box center [366, 204] width 0 height 8
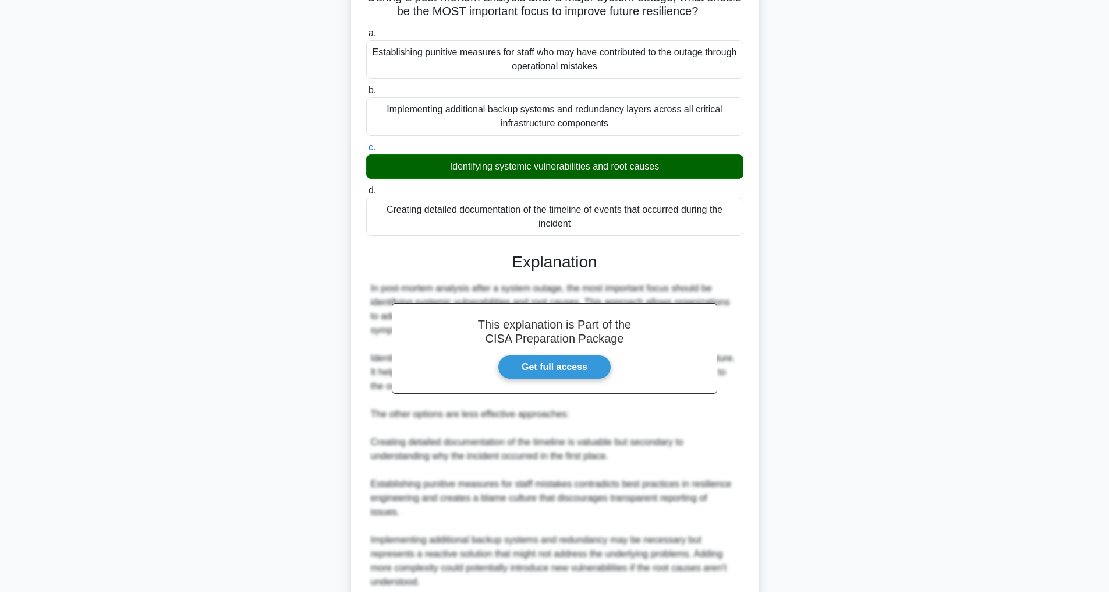
scroll to position [169, 0]
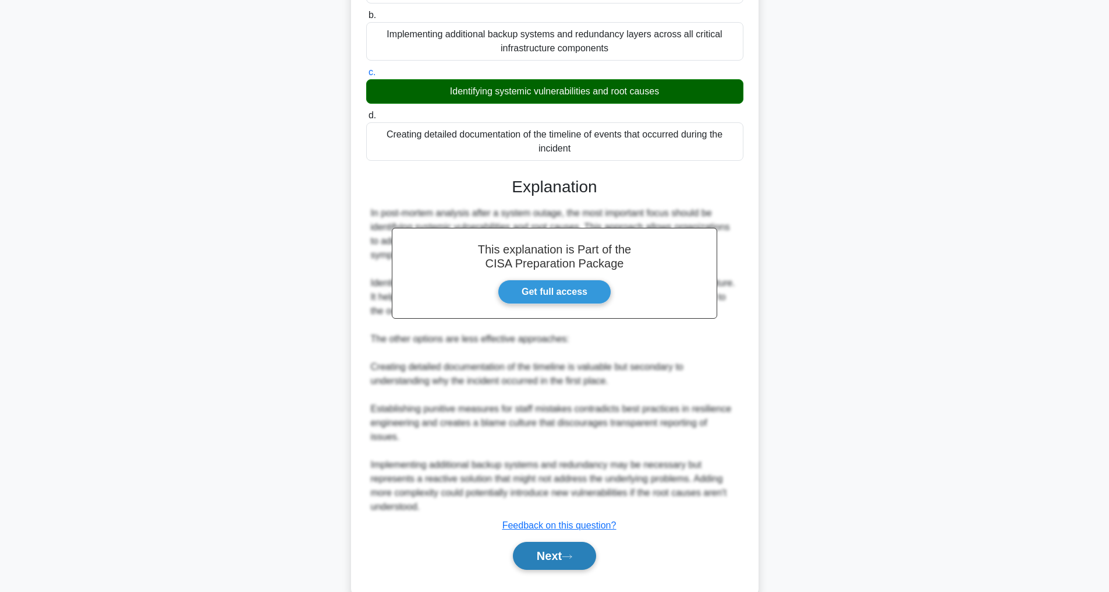
click at [552, 541] on button "Next" at bounding box center [554, 555] width 83 height 28
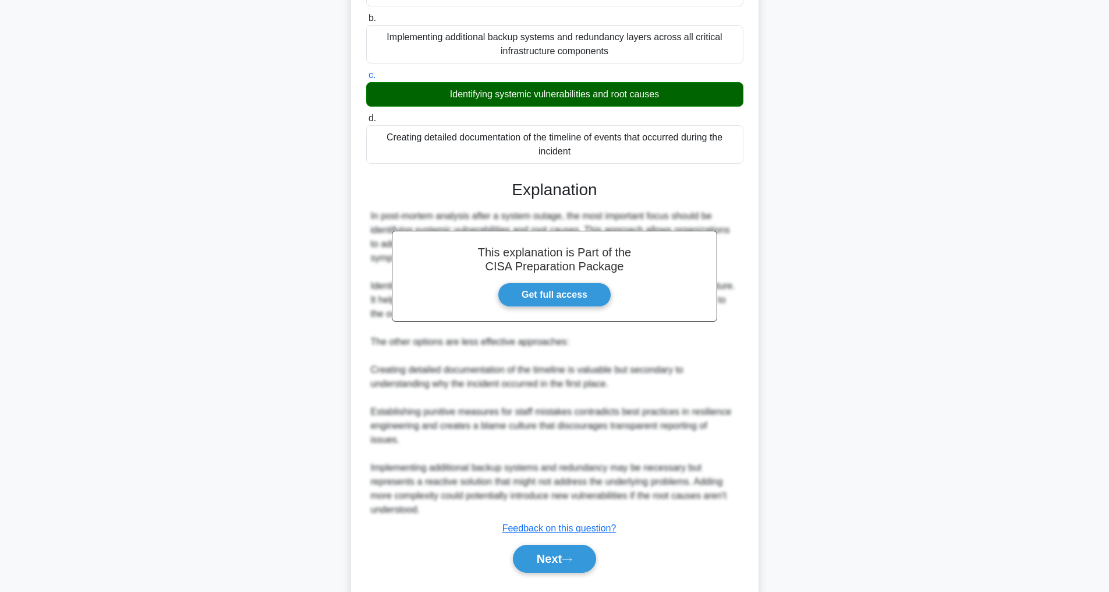
scroll to position [37, 0]
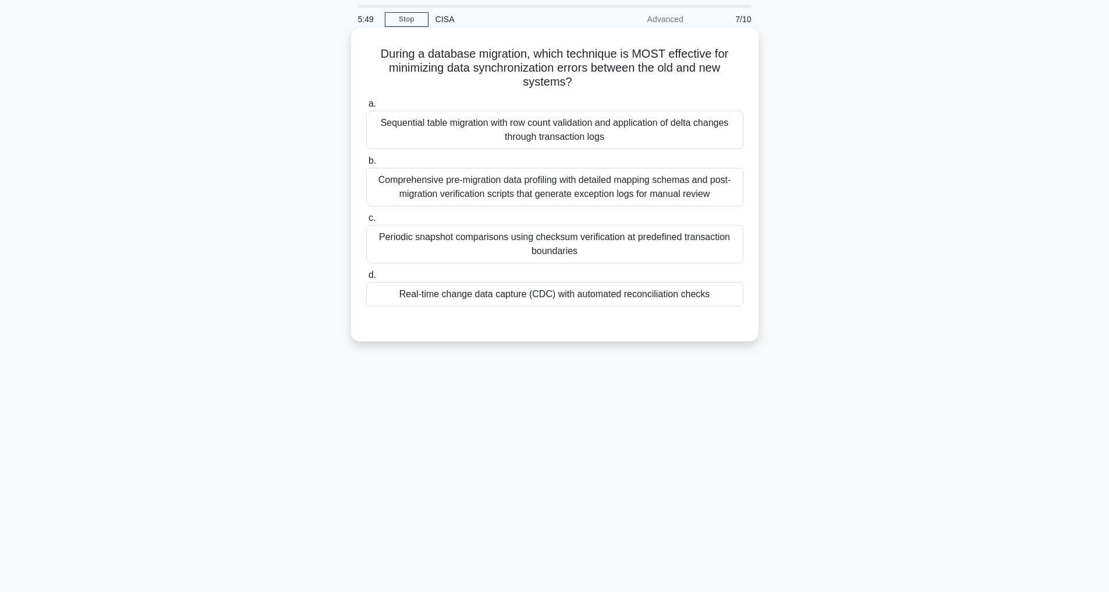
click at [480, 239] on div "Periodic snapshot comparisons using checksum verification at predefined transac…" at bounding box center [554, 244] width 377 height 38
click at [366, 222] on input "c. Periodic snapshot comparisons using checksum verification at predefined tran…" at bounding box center [366, 218] width 0 height 8
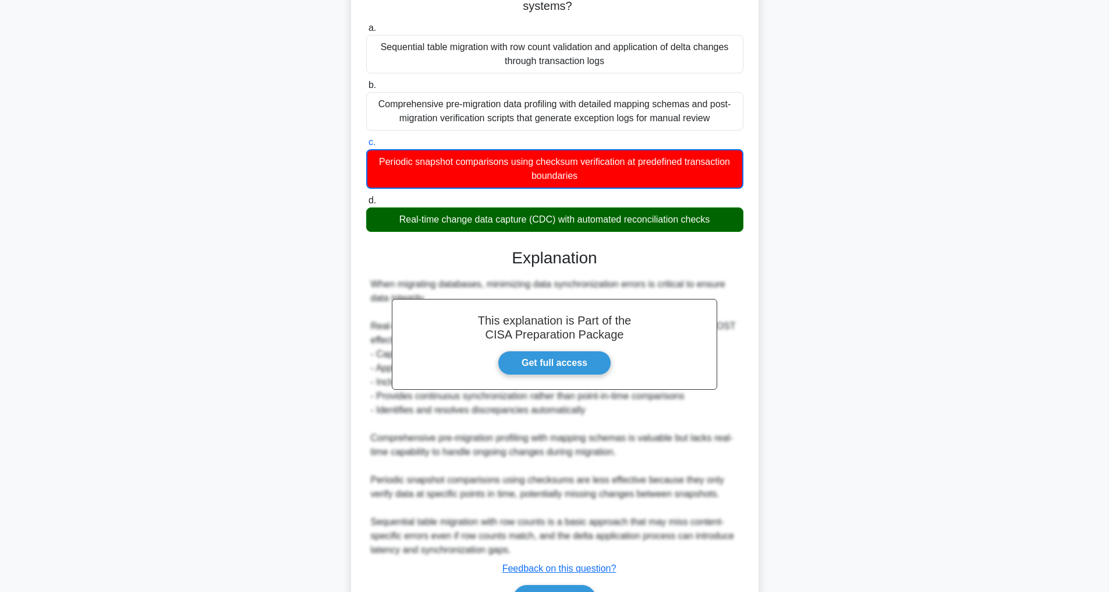
scroll to position [184, 0]
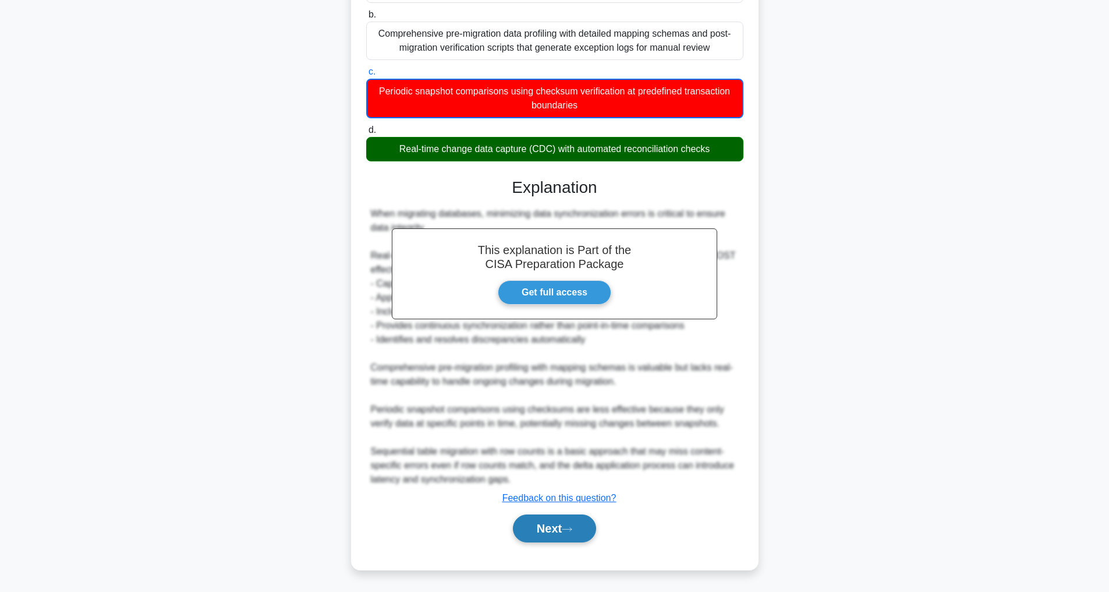
click at [534, 529] on button "Next" at bounding box center [554, 528] width 83 height 28
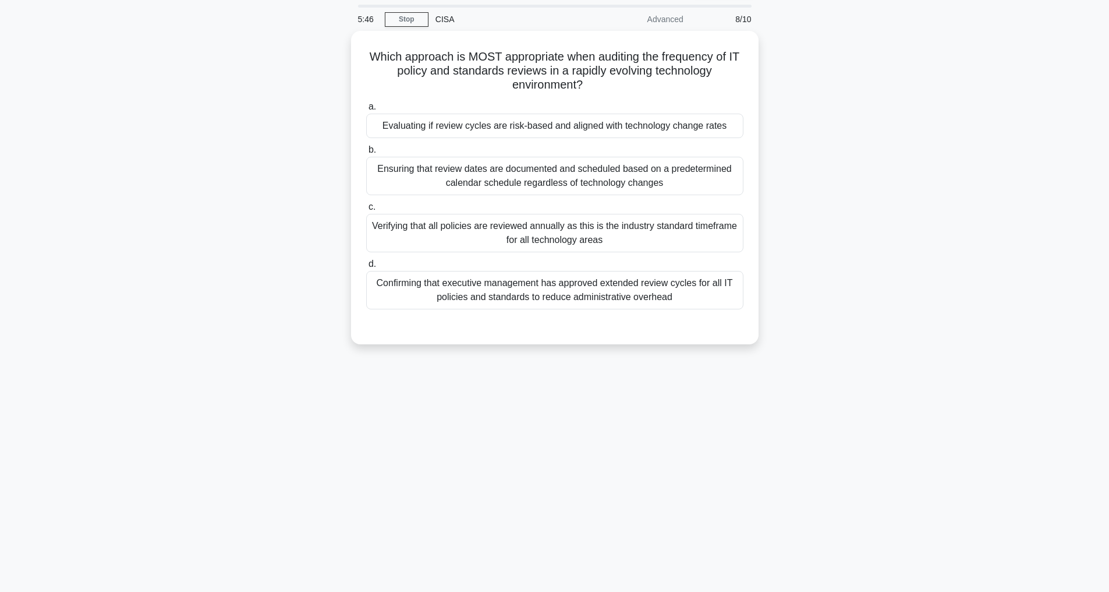
scroll to position [37, 0]
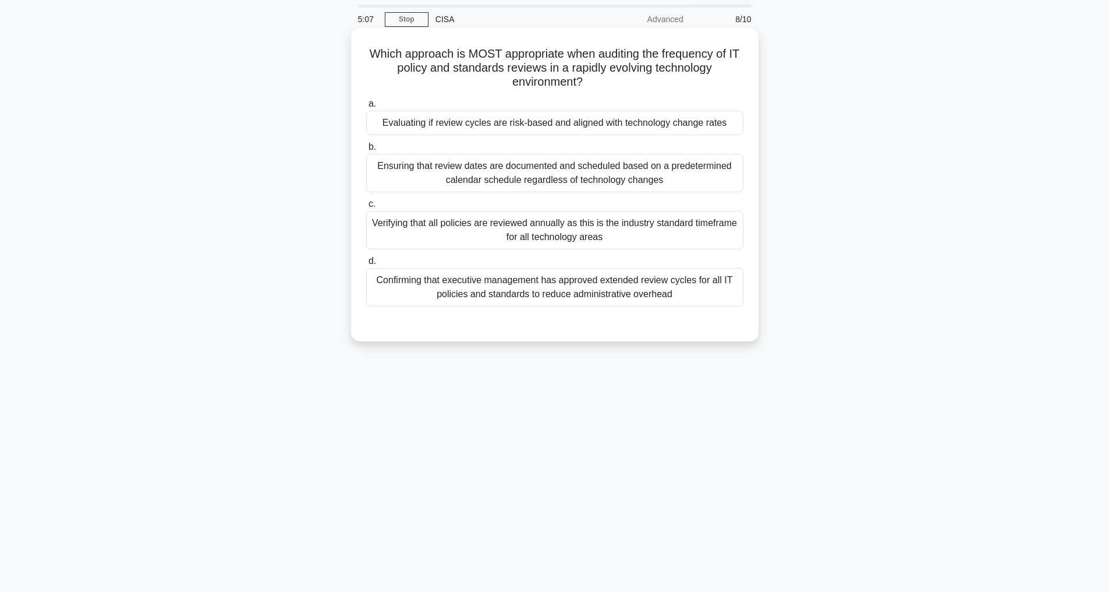
click at [388, 121] on div "Evaluating if review cycles are risk-based and aligned with technology change r…" at bounding box center [554, 123] width 377 height 24
click at [366, 108] on input "a. Evaluating if review cycles are risk-based and aligned with technology chang…" at bounding box center [366, 104] width 0 height 8
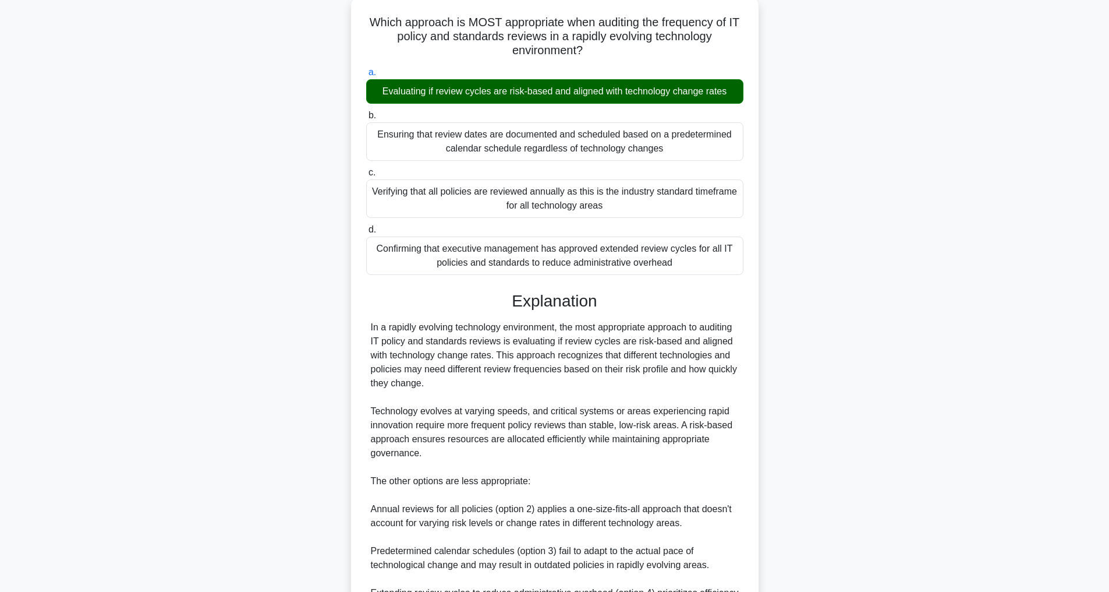
scroll to position [211, 0]
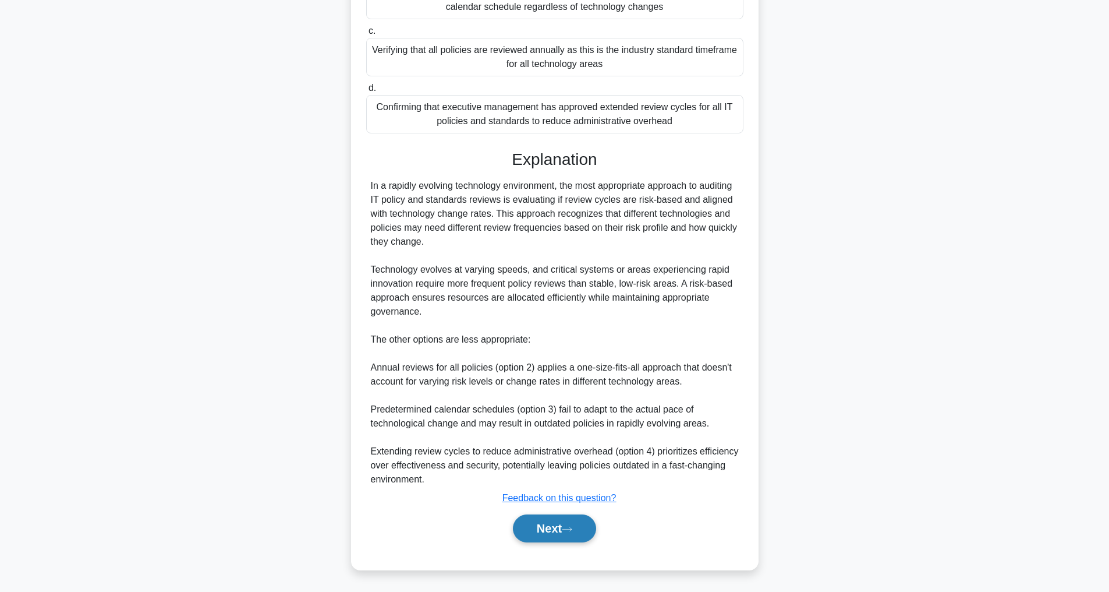
click at [568, 525] on button "Next" at bounding box center [554, 528] width 83 height 28
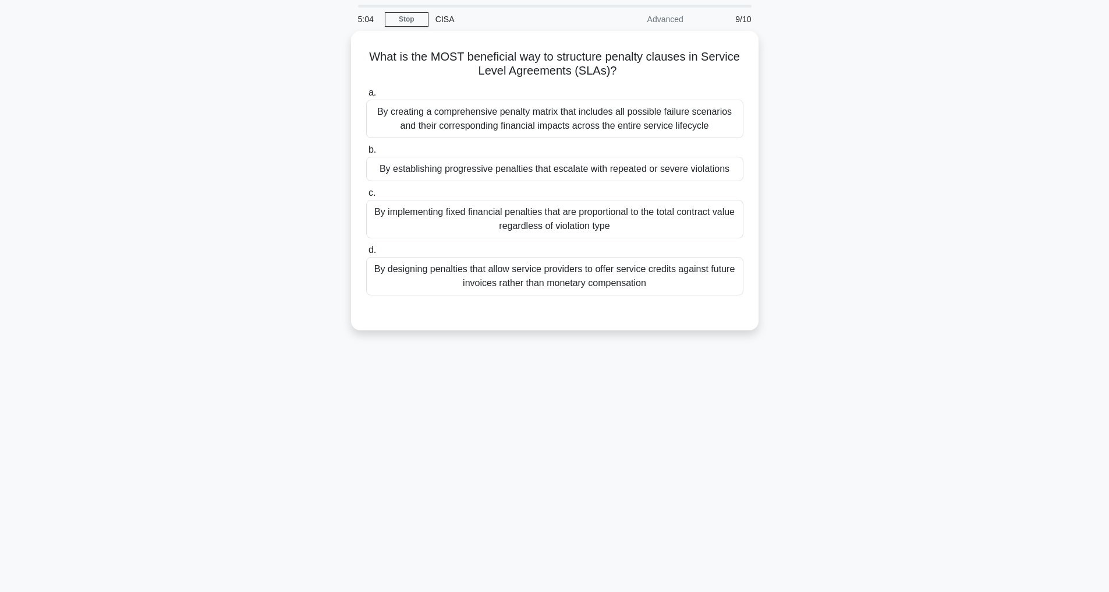
scroll to position [37, 0]
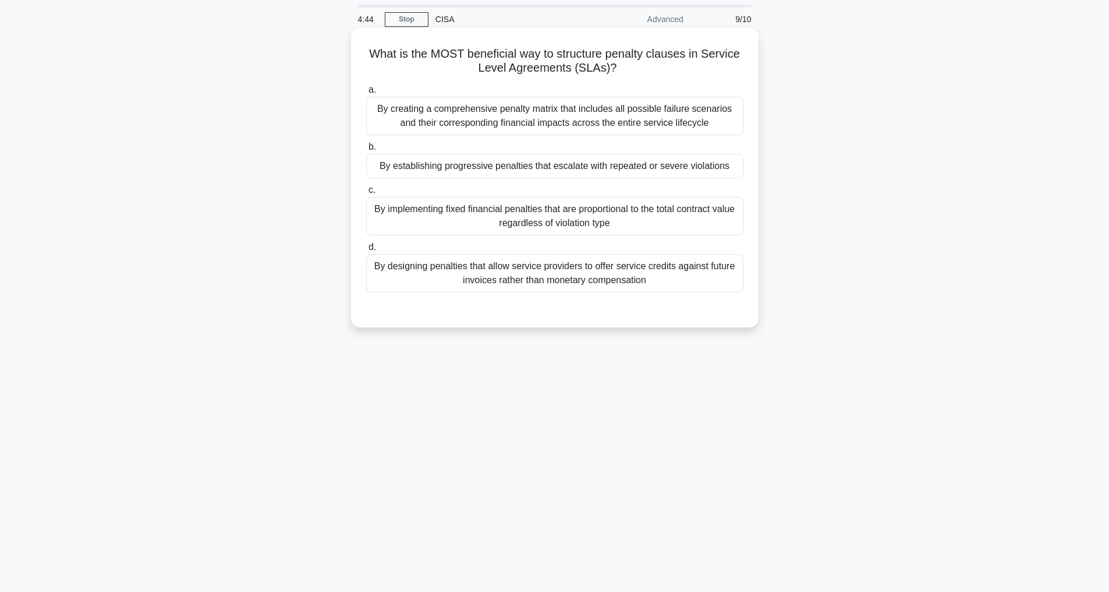
click at [444, 162] on div "By establishing progressive penalties that escalate with repeated or severe vio…" at bounding box center [554, 166] width 377 height 24
click at [366, 151] on input "b. By establishing progressive penalties that escalate with repeated or severe …" at bounding box center [366, 147] width 0 height 8
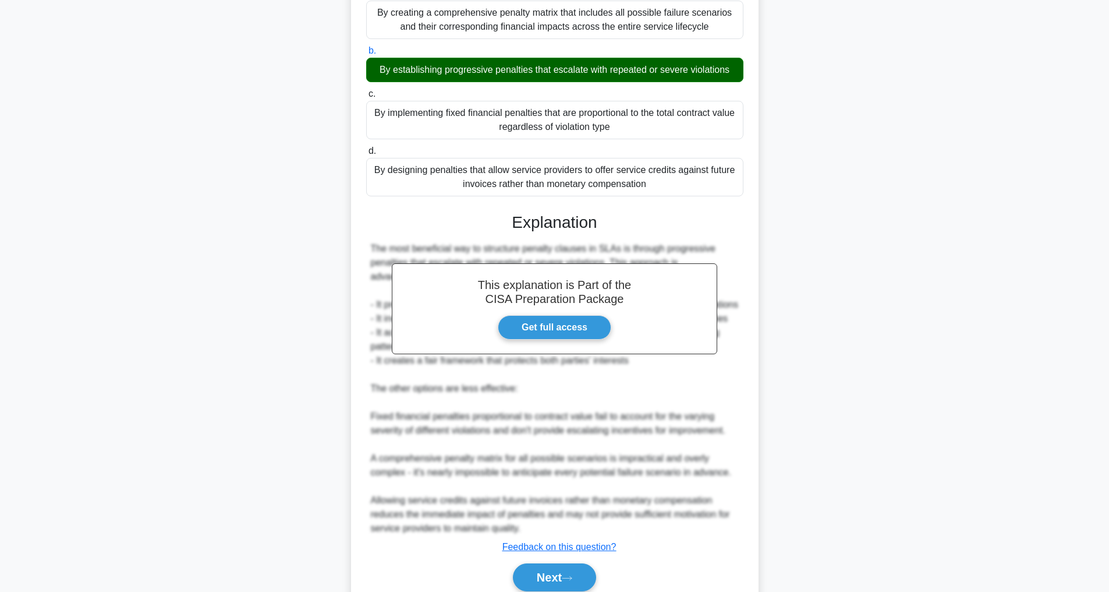
scroll to position [197, 0]
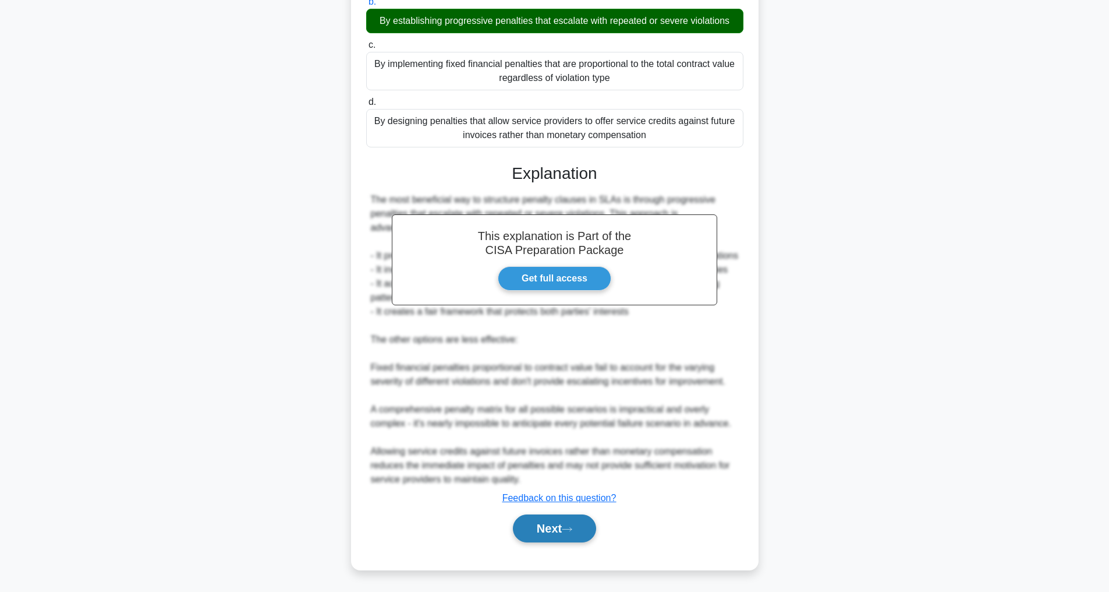
click at [568, 528] on icon at bounding box center [567, 529] width 10 height 6
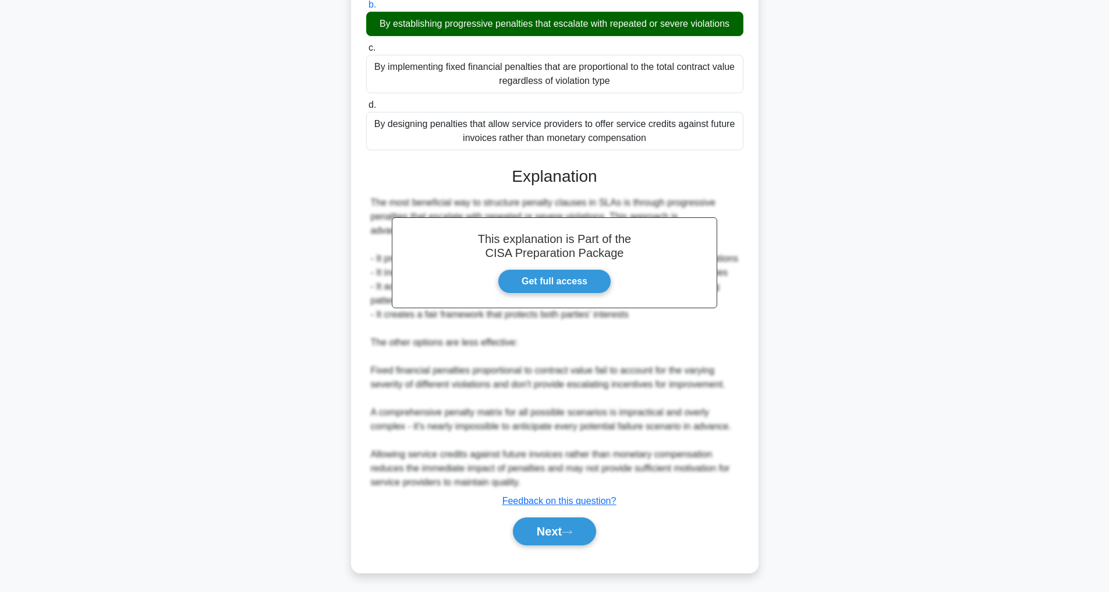
scroll to position [37, 0]
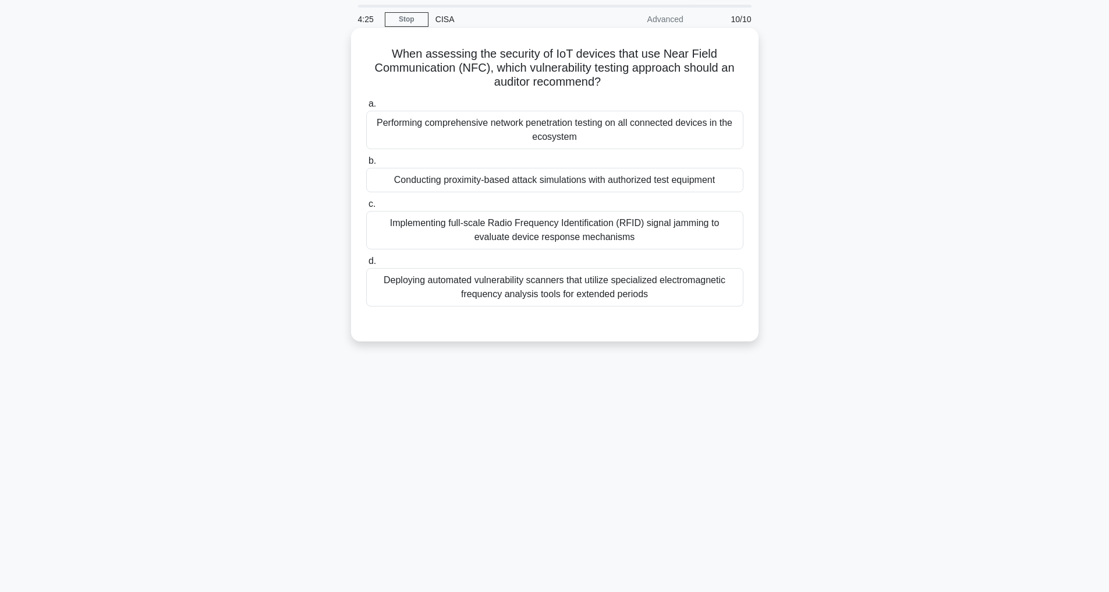
click at [559, 278] on div "Deploying automated vulnerability scanners that utilize specialized electromagn…" at bounding box center [554, 287] width 377 height 38
click at [366, 265] on input "d. Deploying automated vulnerability scanners that utilize specialized electrom…" at bounding box center [366, 261] width 0 height 8
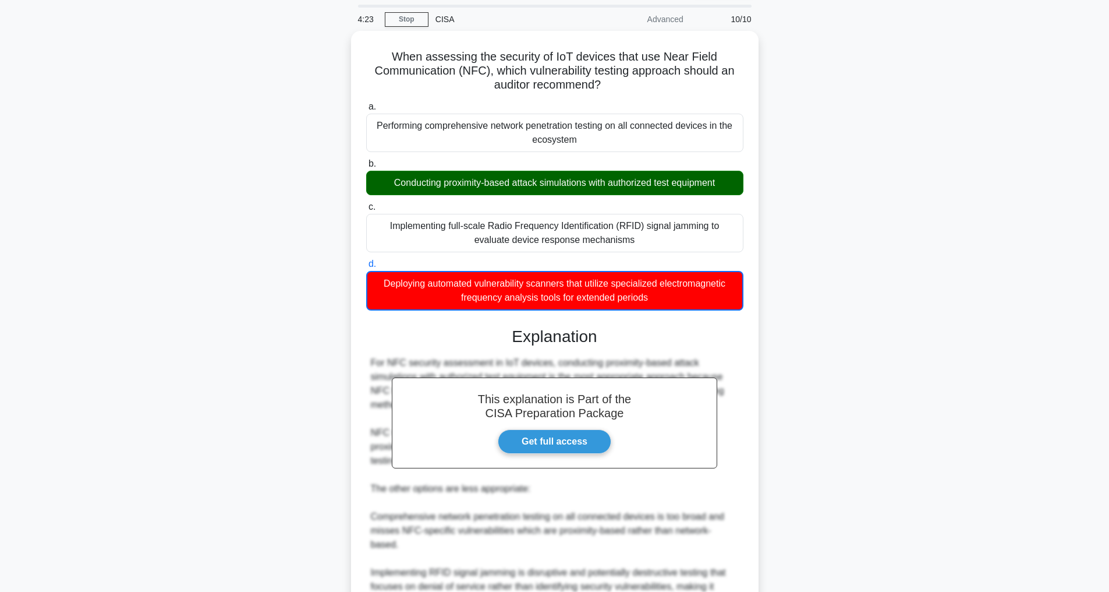
scroll to position [212, 0]
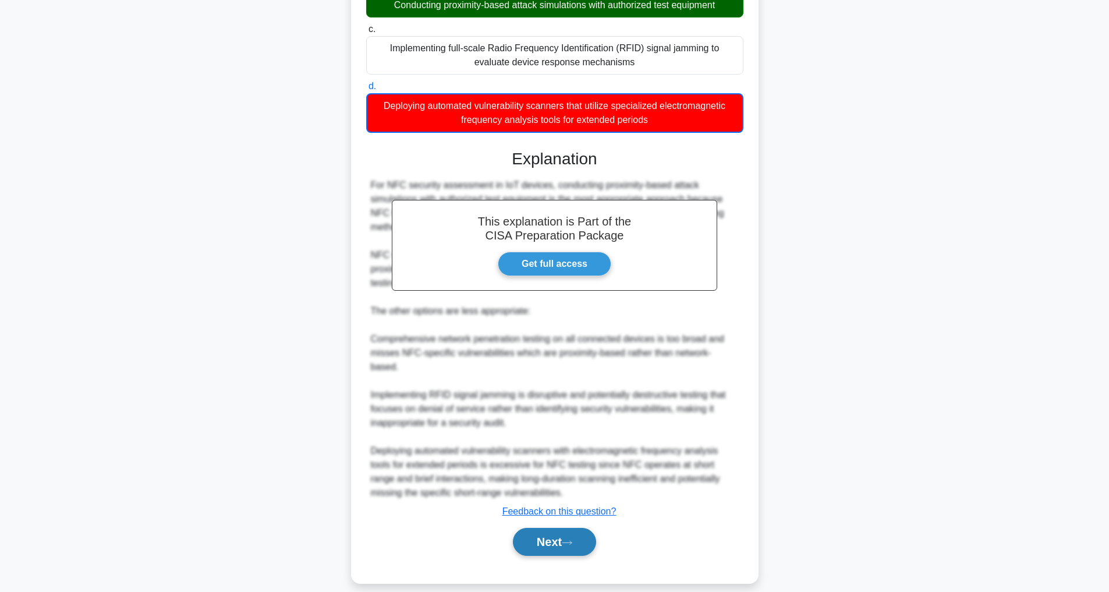
click at [558, 527] on button "Next" at bounding box center [554, 541] width 83 height 28
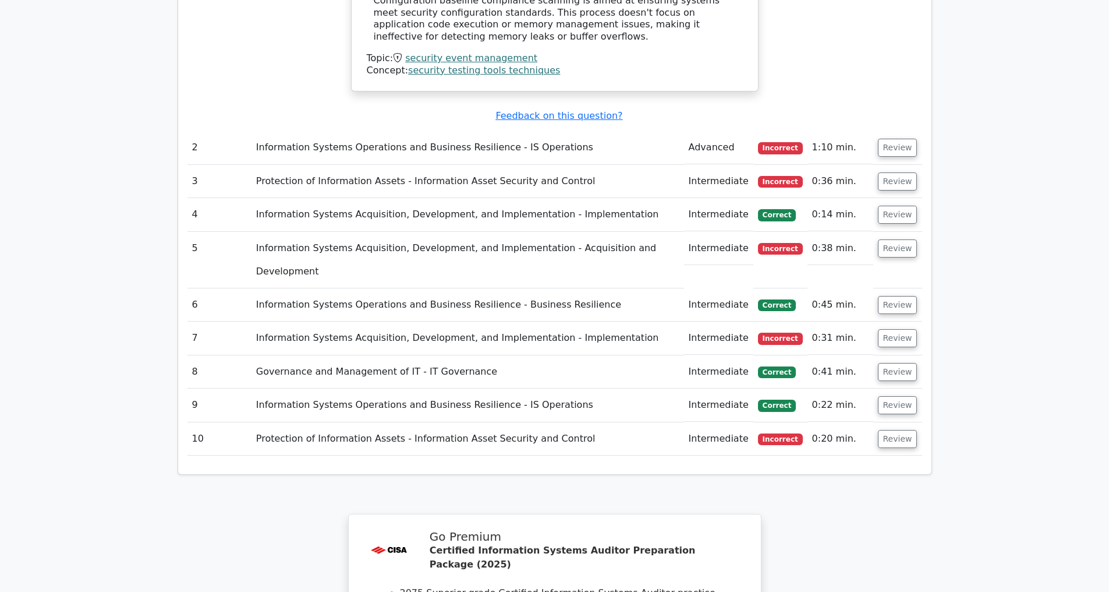
scroll to position [1747, 0]
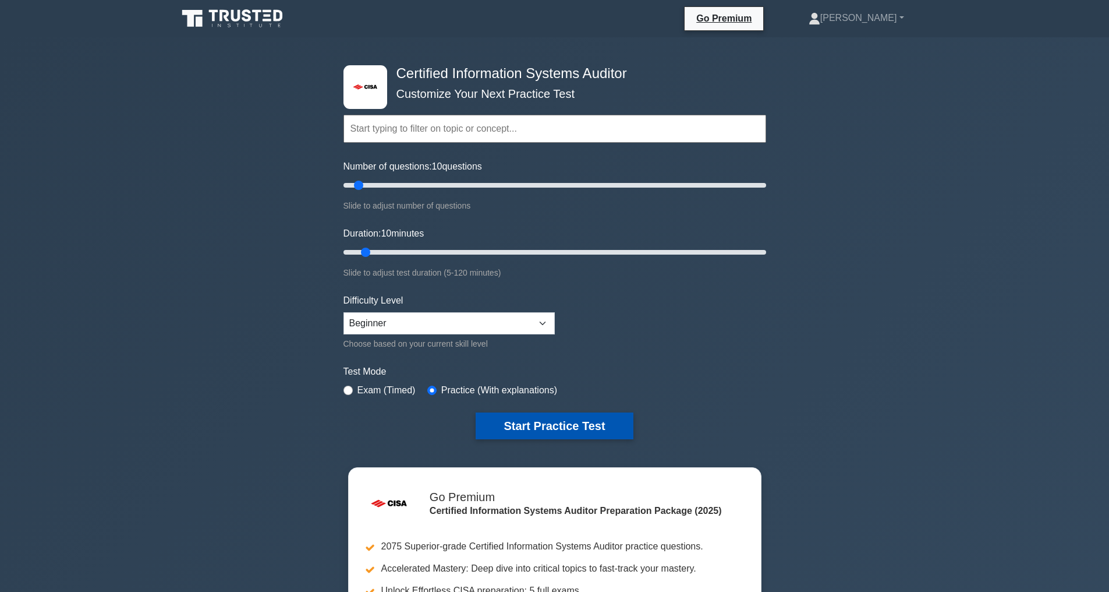
click at [533, 425] on button "Start Practice Test" at bounding box center [554, 425] width 157 height 27
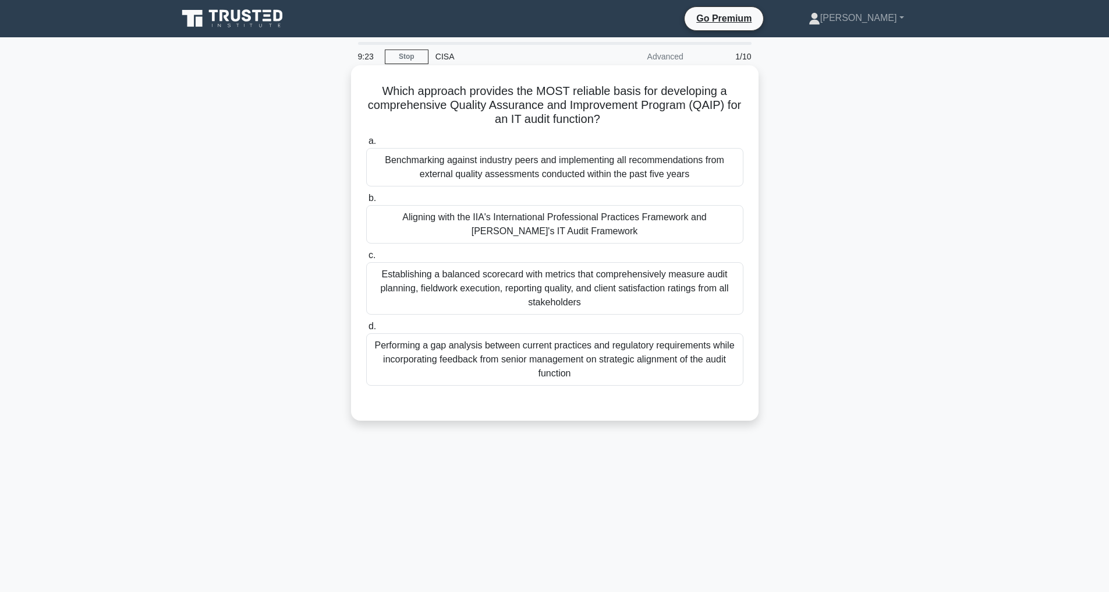
click at [506, 281] on div "Establishing a balanced scorecard with metrics that comprehensively measure aud…" at bounding box center [554, 288] width 377 height 52
click at [366, 259] on input "c. Establishing a balanced scorecard with metrics that comprehensively measure …" at bounding box center [366, 256] width 0 height 8
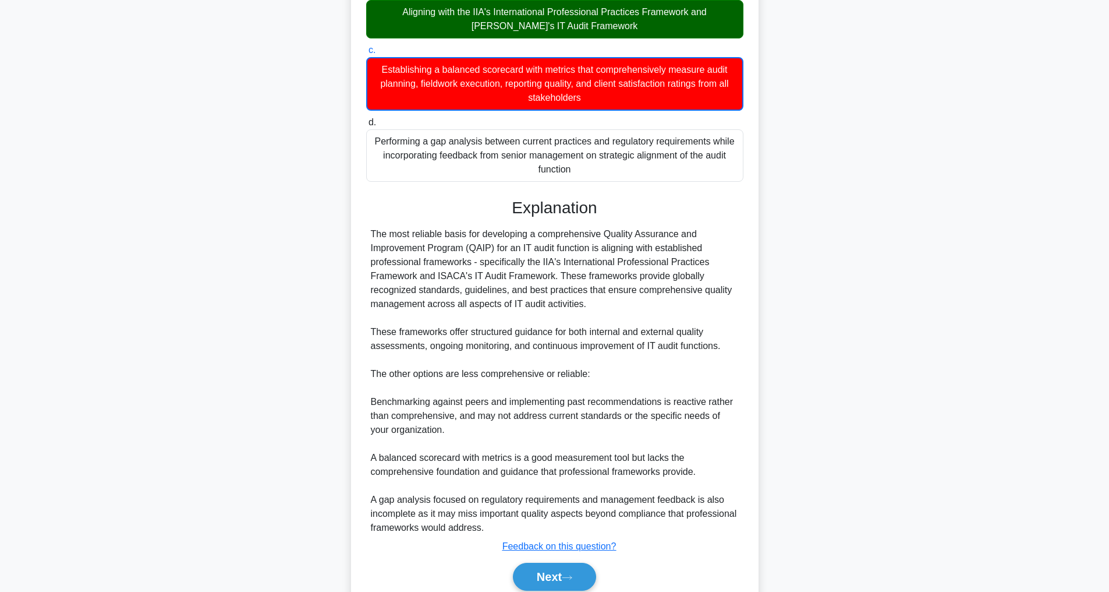
scroll to position [254, 0]
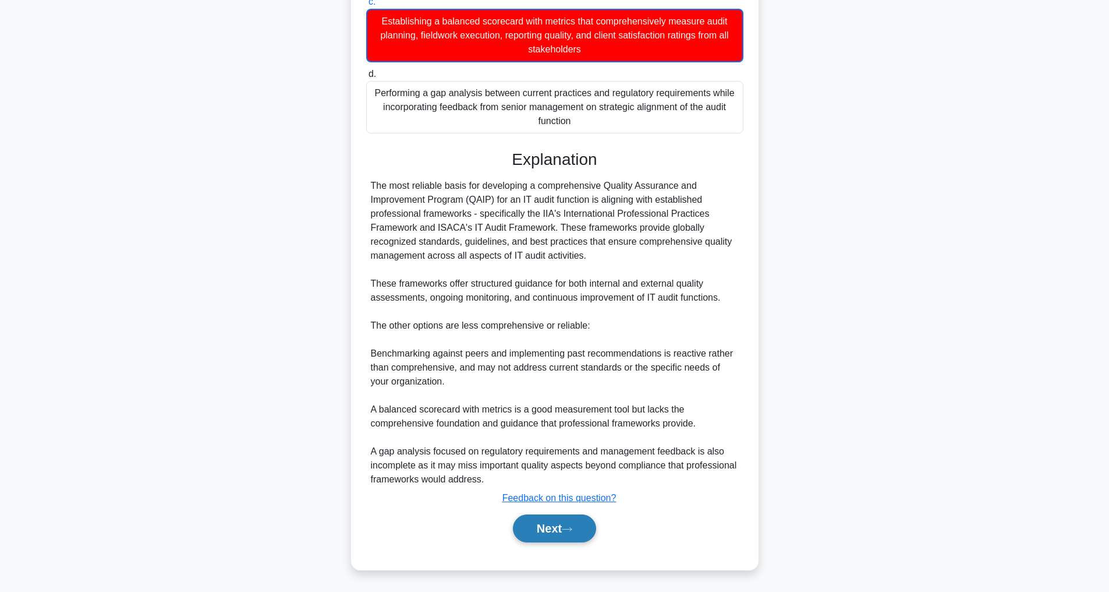
click at [564, 531] on button "Next" at bounding box center [554, 528] width 83 height 28
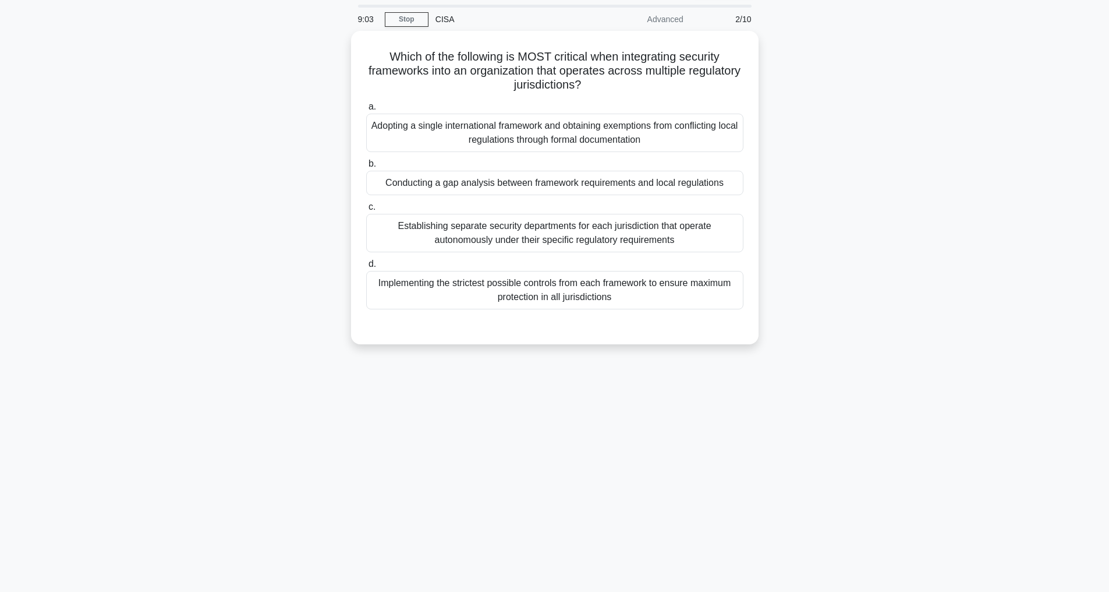
scroll to position [37, 0]
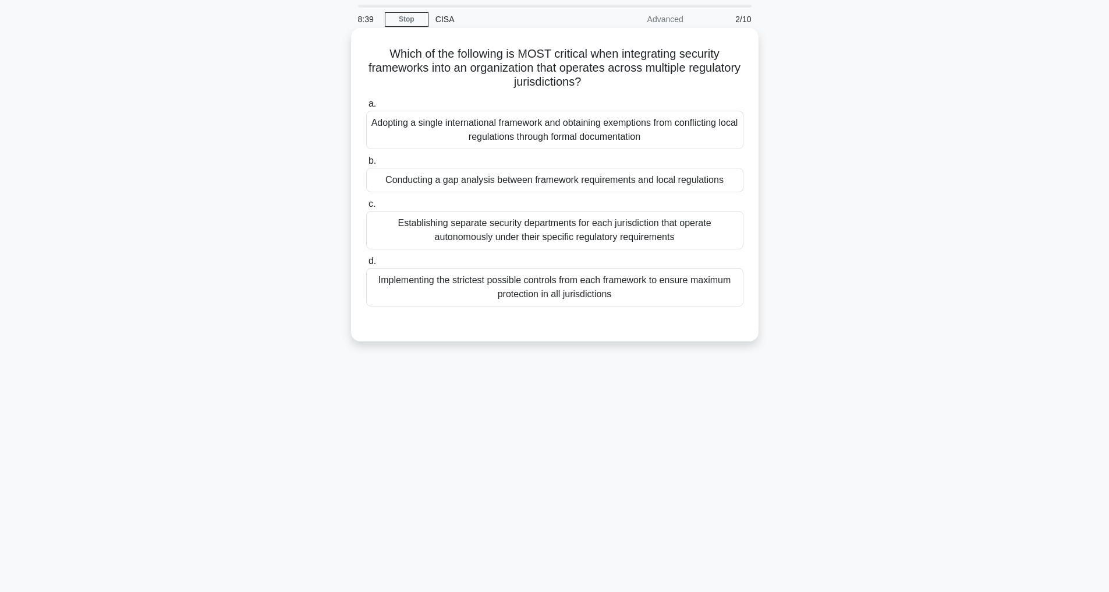
click at [497, 179] on div "Conducting a gap analysis between framework requirements and local regulations" at bounding box center [554, 180] width 377 height 24
click at [366, 165] on input "b. Conducting a gap analysis between framework requirements and local regulatio…" at bounding box center [366, 161] width 0 height 8
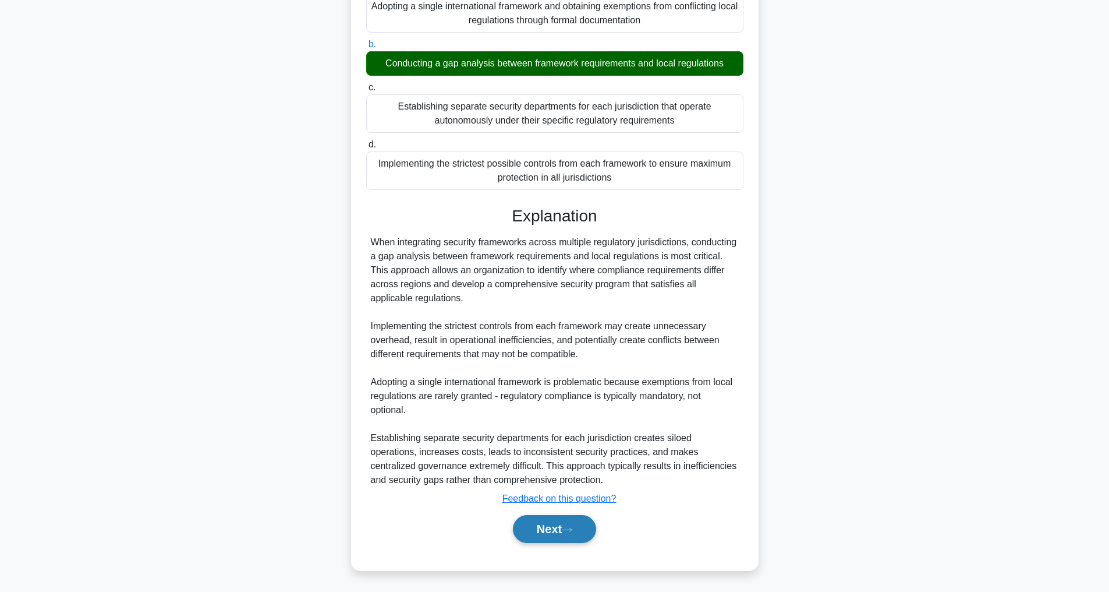
scroll to position [155, 0]
click at [534, 526] on button "Next" at bounding box center [554, 528] width 83 height 28
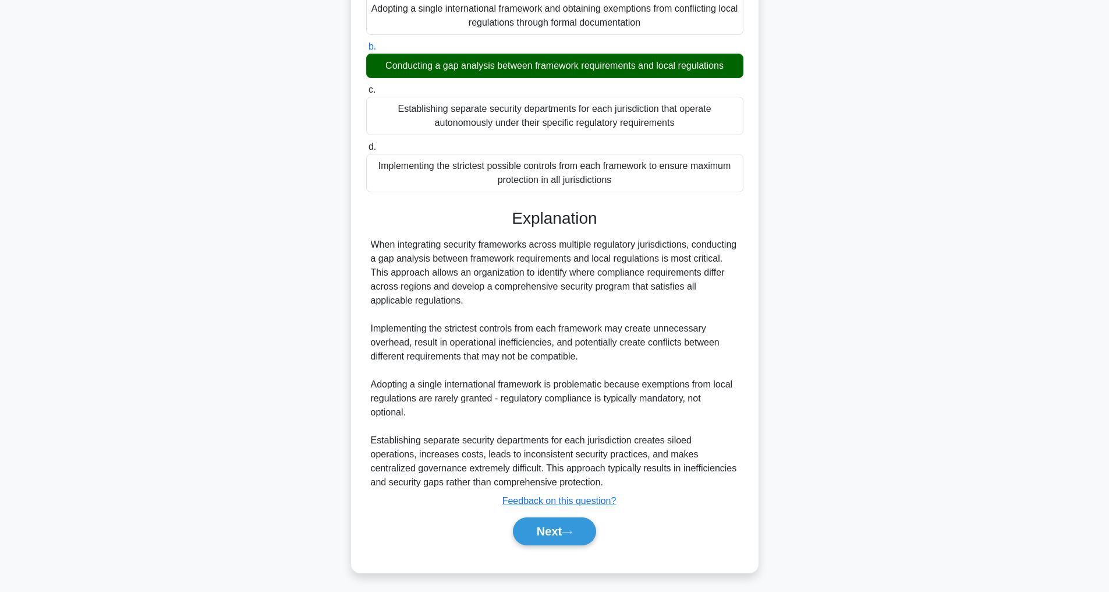
scroll to position [37, 0]
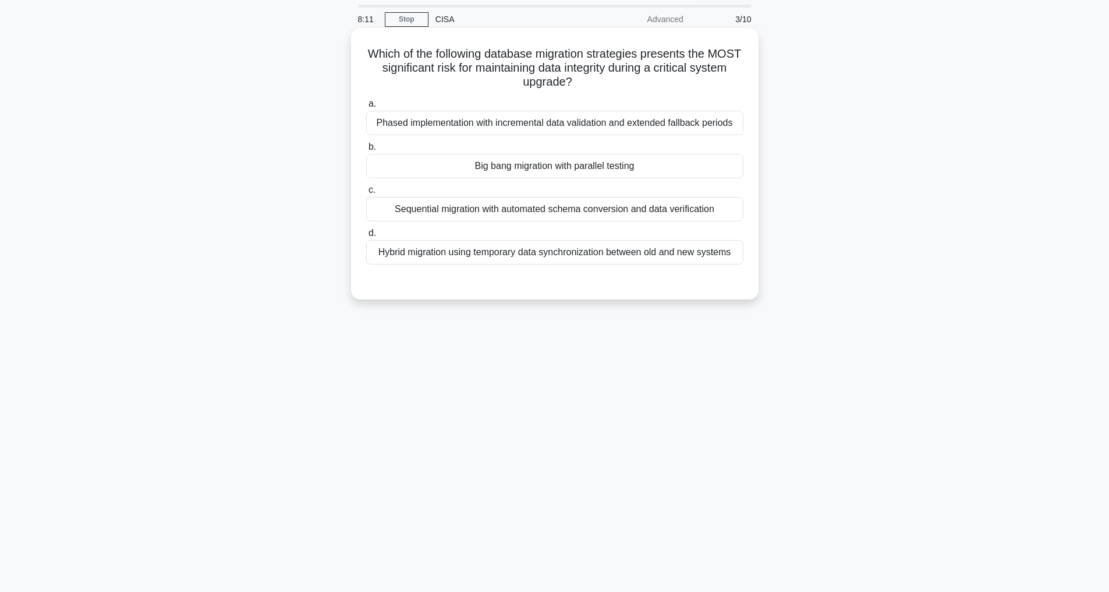
click at [547, 169] on div "Big bang migration with parallel testing" at bounding box center [554, 166] width 377 height 24
click at [366, 151] on input "b. Big bang migration with parallel testing" at bounding box center [366, 147] width 0 height 8
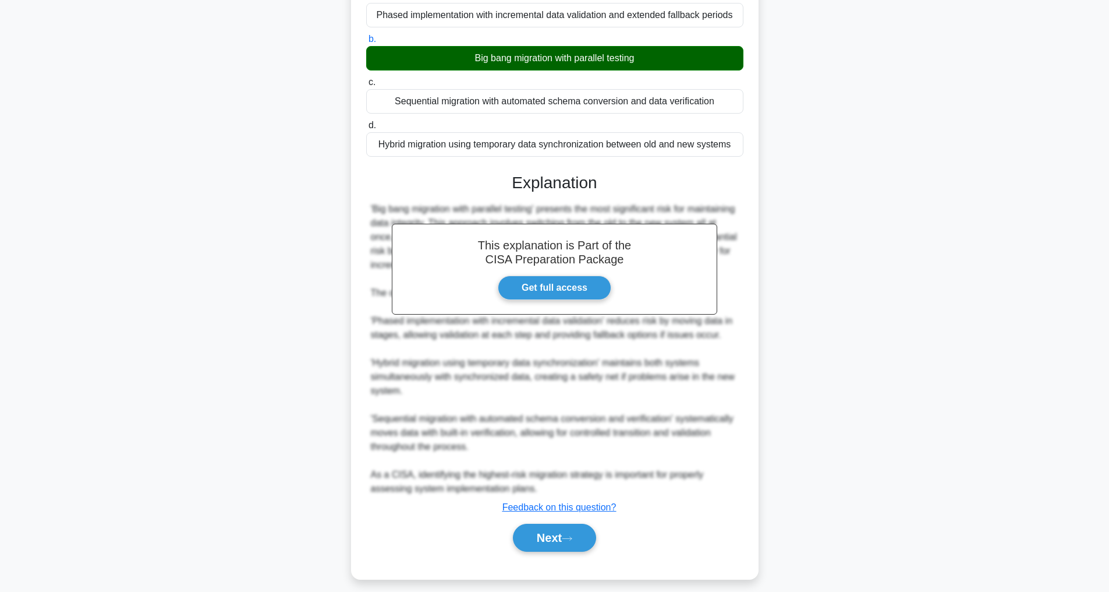
scroll to position [155, 0]
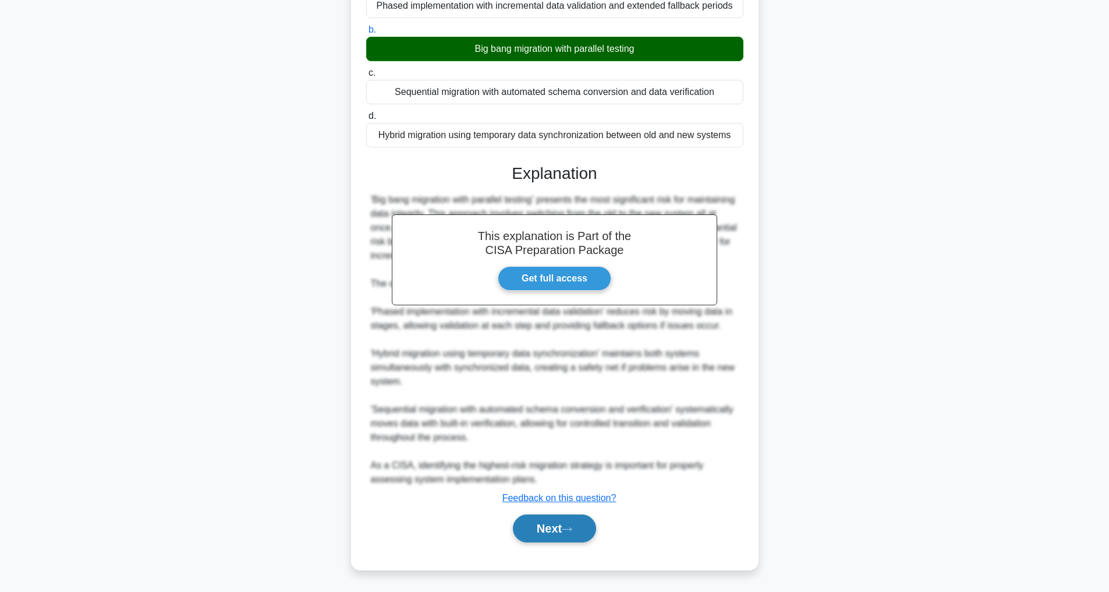
click at [563, 518] on button "Next" at bounding box center [554, 528] width 83 height 28
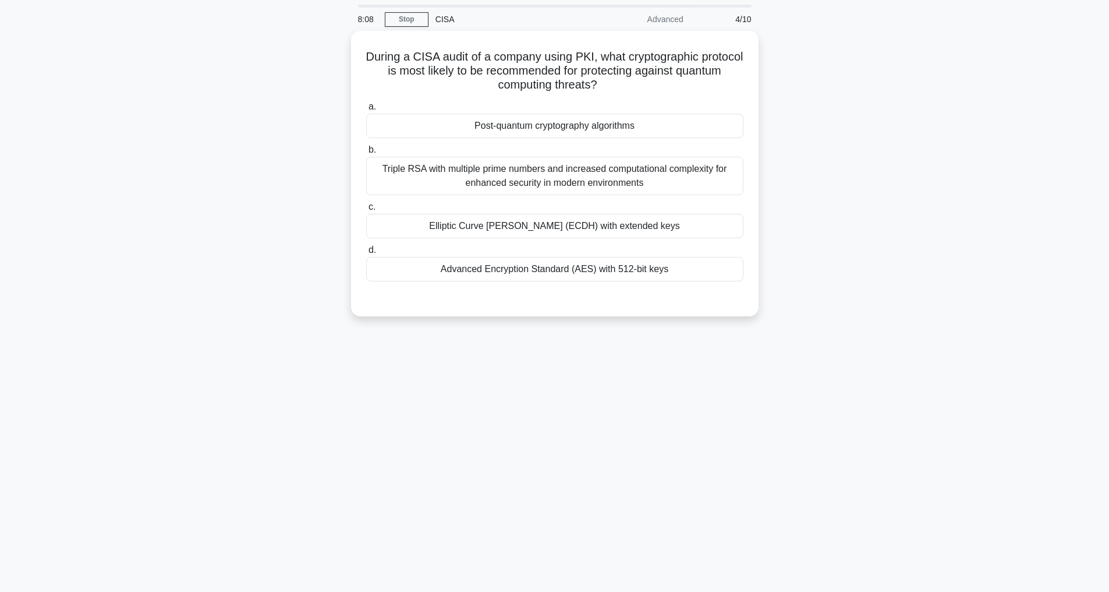
scroll to position [37, 0]
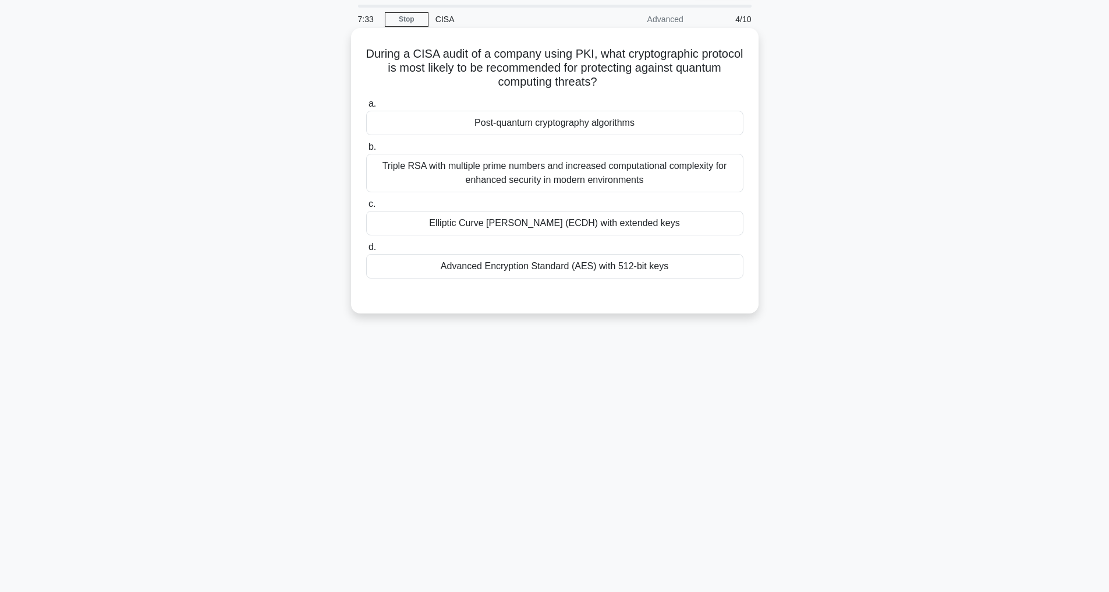
click at [551, 128] on div "Post-quantum cryptography algorithms" at bounding box center [554, 123] width 377 height 24
click at [366, 108] on input "a. Post-quantum cryptography algorithms" at bounding box center [366, 104] width 0 height 8
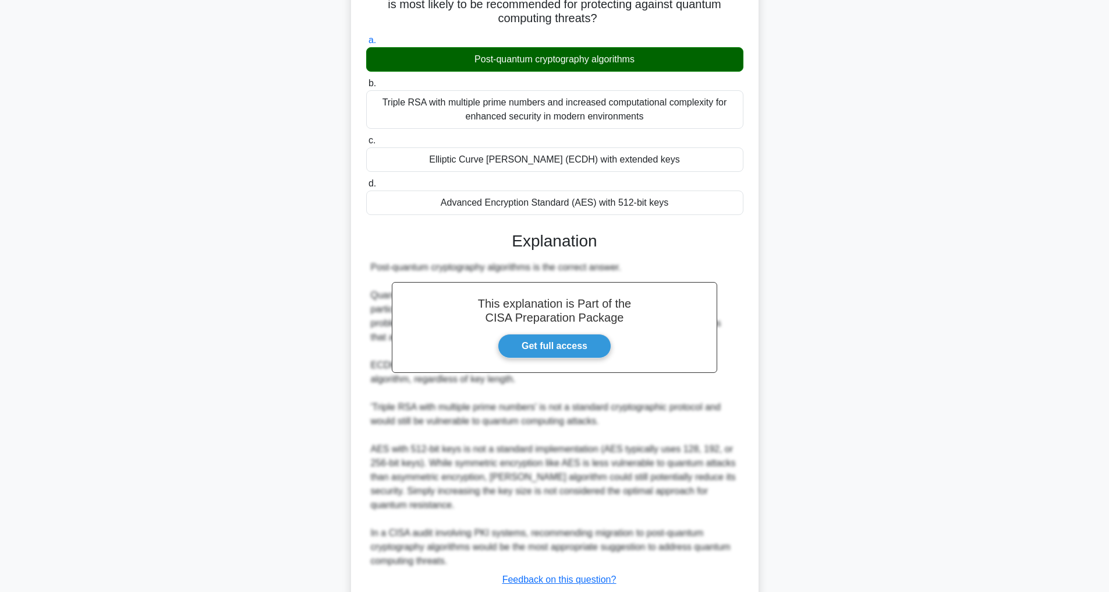
scroll to position [183, 0]
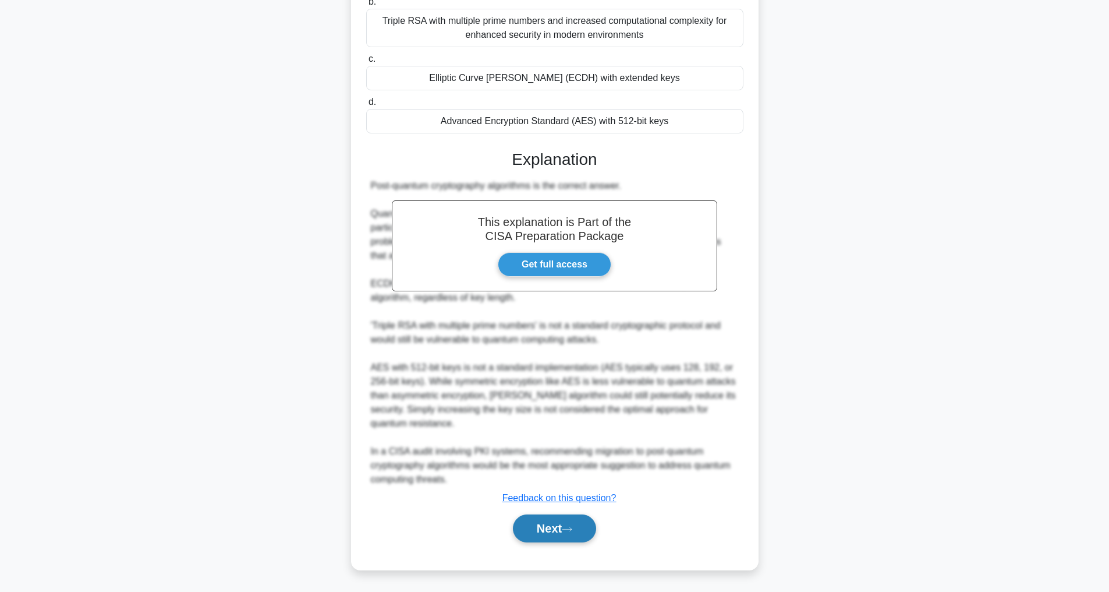
click at [554, 536] on button "Next" at bounding box center [554, 528] width 83 height 28
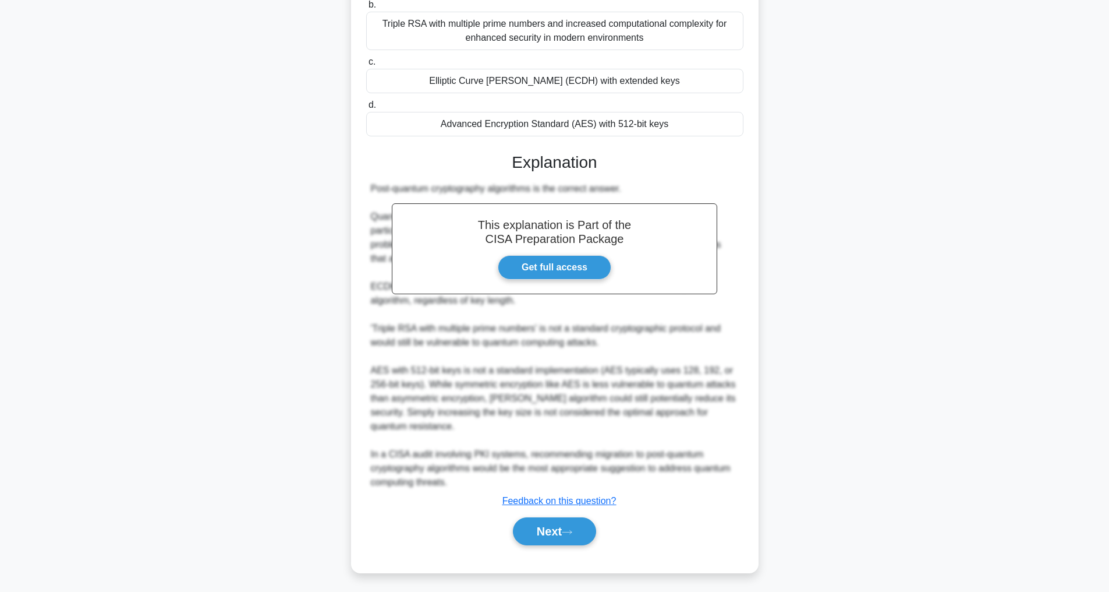
scroll to position [37, 0]
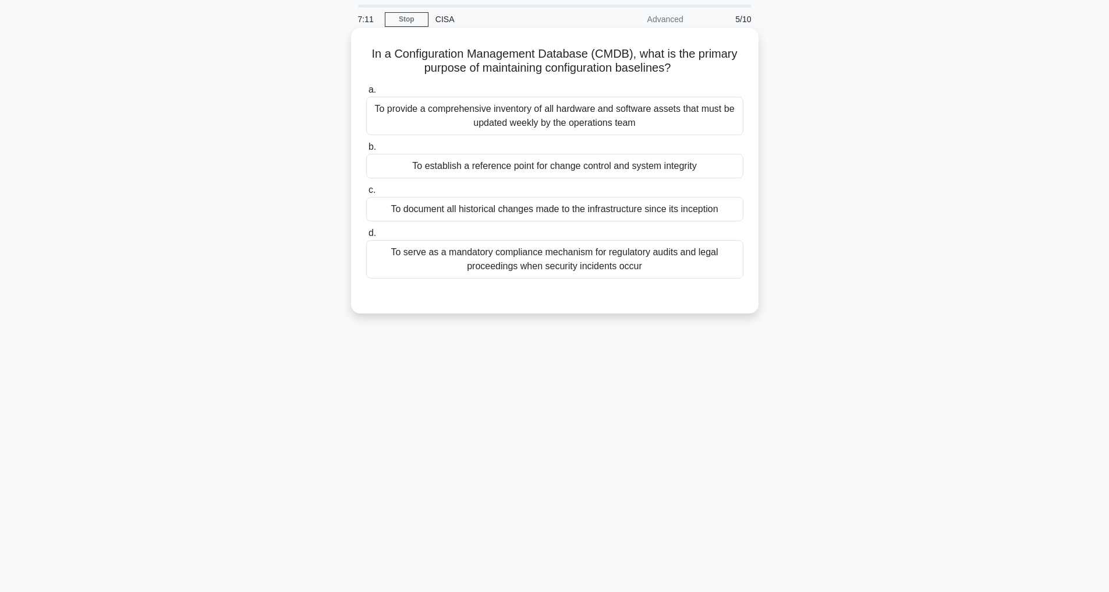
click at [395, 159] on div "To establish a reference point for change control and system integrity" at bounding box center [554, 166] width 377 height 24
click at [366, 151] on input "b. To establish a reference point for change control and system integrity" at bounding box center [366, 147] width 0 height 8
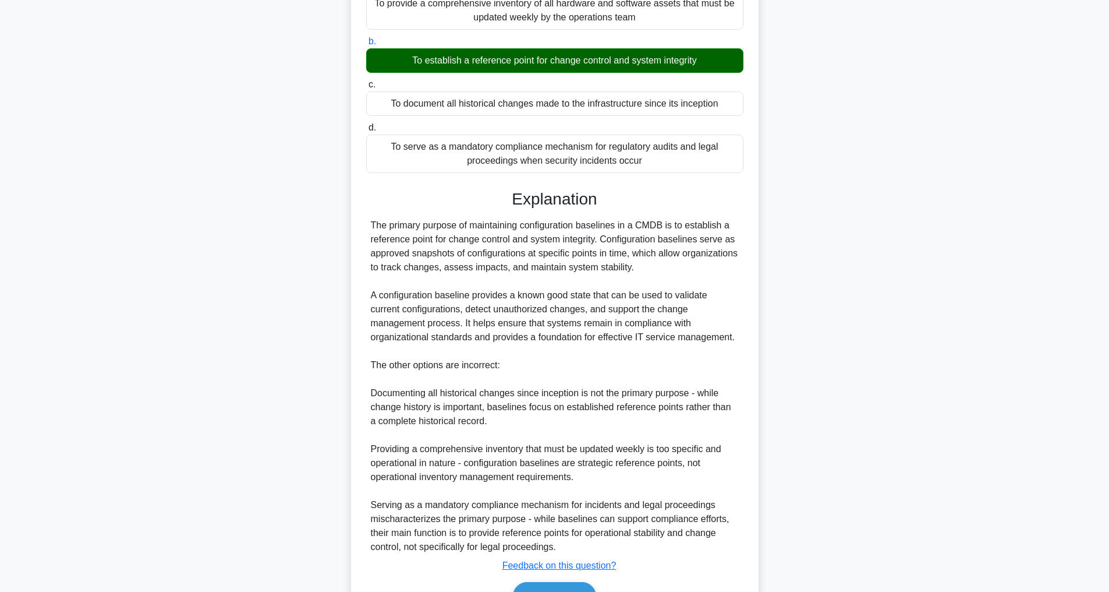
scroll to position [211, 0]
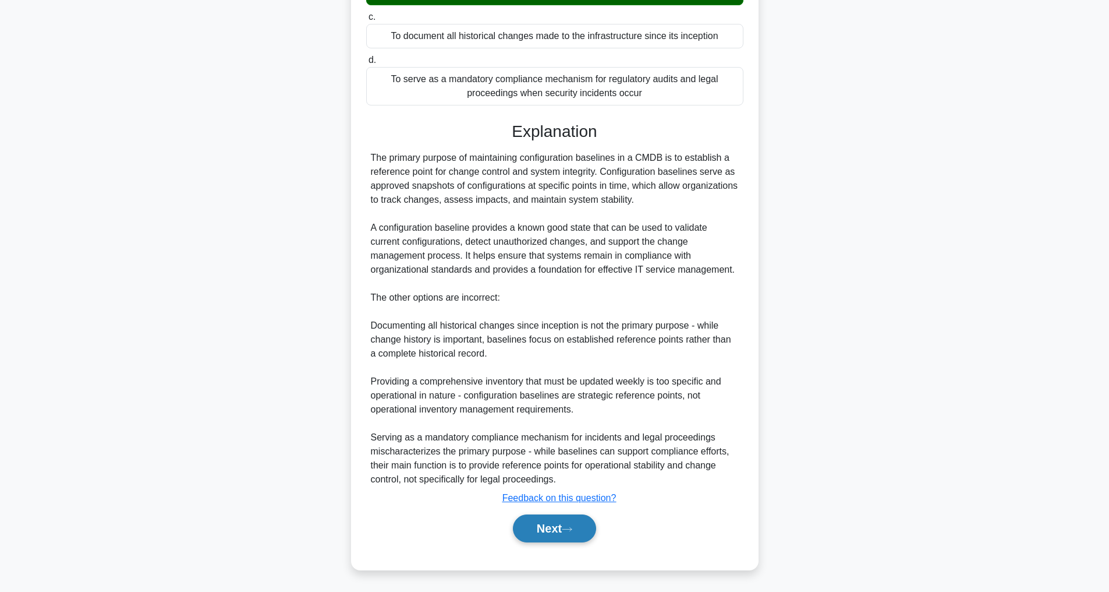
click at [536, 526] on button "Next" at bounding box center [554, 528] width 83 height 28
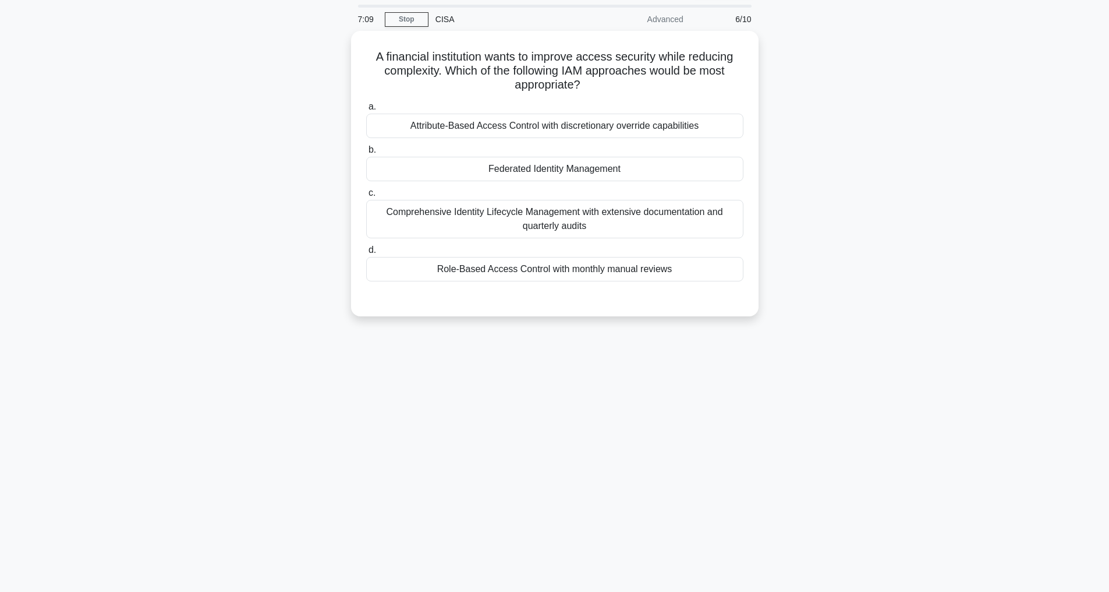
scroll to position [37, 0]
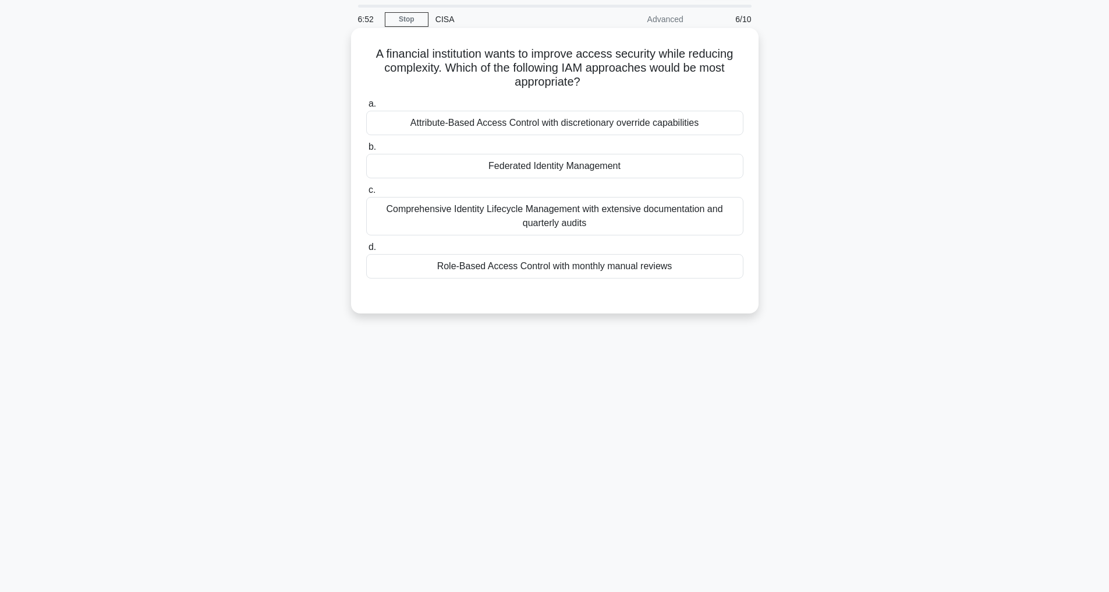
click at [511, 265] on div "Role-Based Access Control with monthly manual reviews" at bounding box center [554, 266] width 377 height 24
click at [366, 251] on input "d. Role-Based Access Control with monthly manual reviews" at bounding box center [366, 247] width 0 height 8
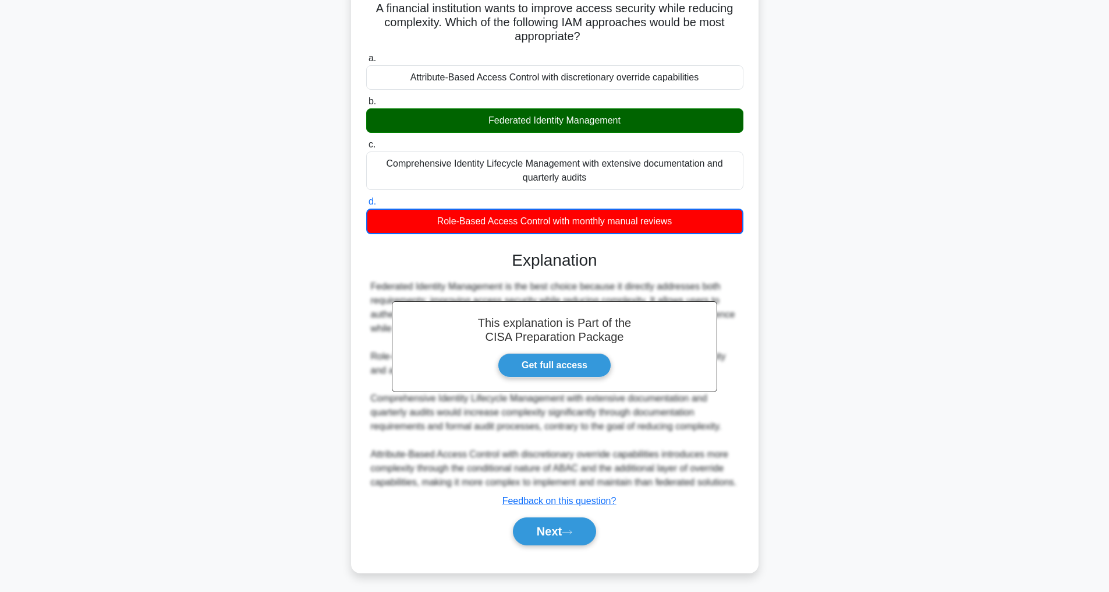
scroll to position [100, 0]
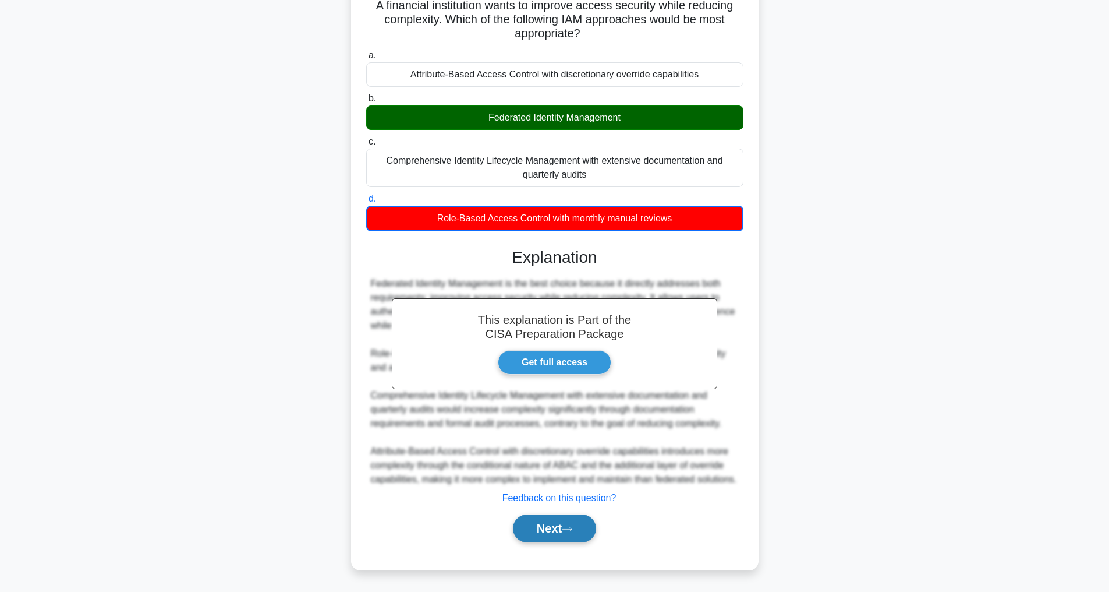
click at [539, 529] on button "Next" at bounding box center [554, 528] width 83 height 28
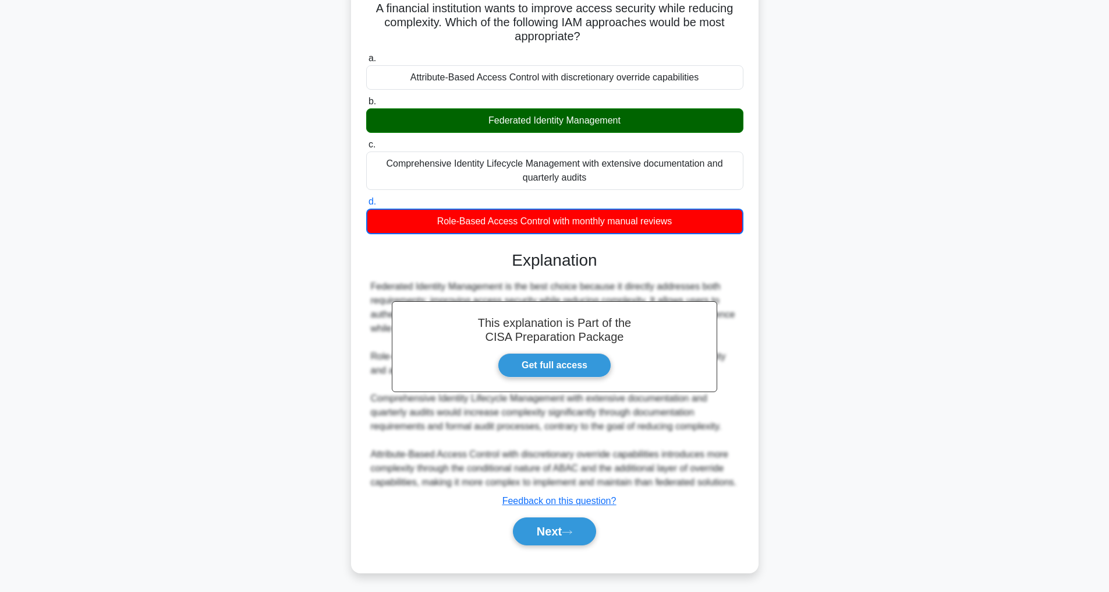
scroll to position [37, 0]
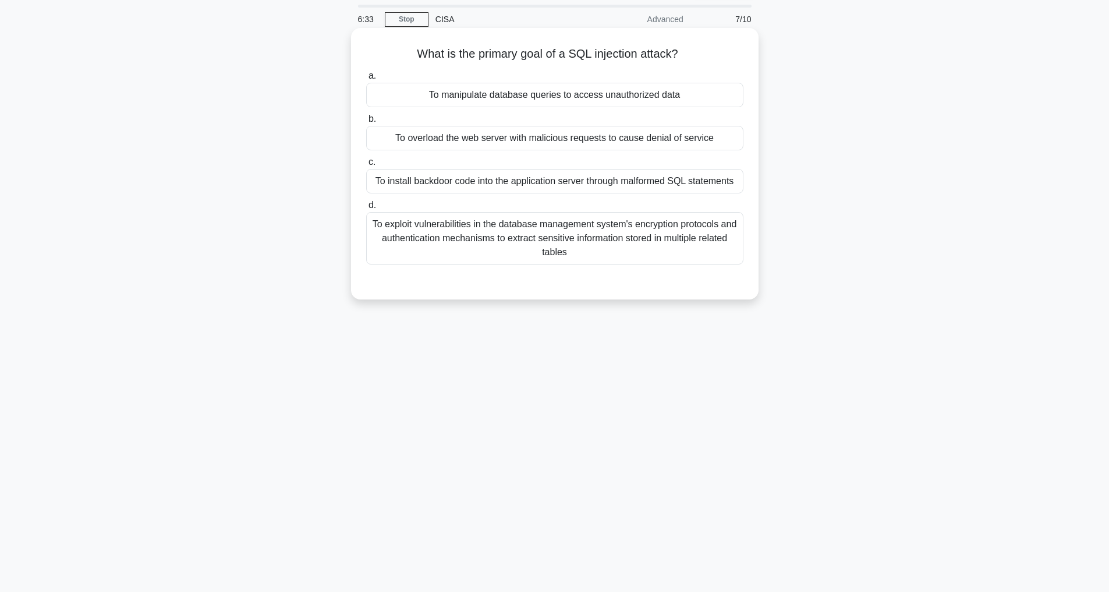
click at [508, 245] on div "To exploit vulnerabilities in the database management system's encryption proto…" at bounding box center [554, 238] width 377 height 52
click at [366, 209] on input "d. To exploit vulnerabilities in the database management system's encryption pr…" at bounding box center [366, 205] width 0 height 8
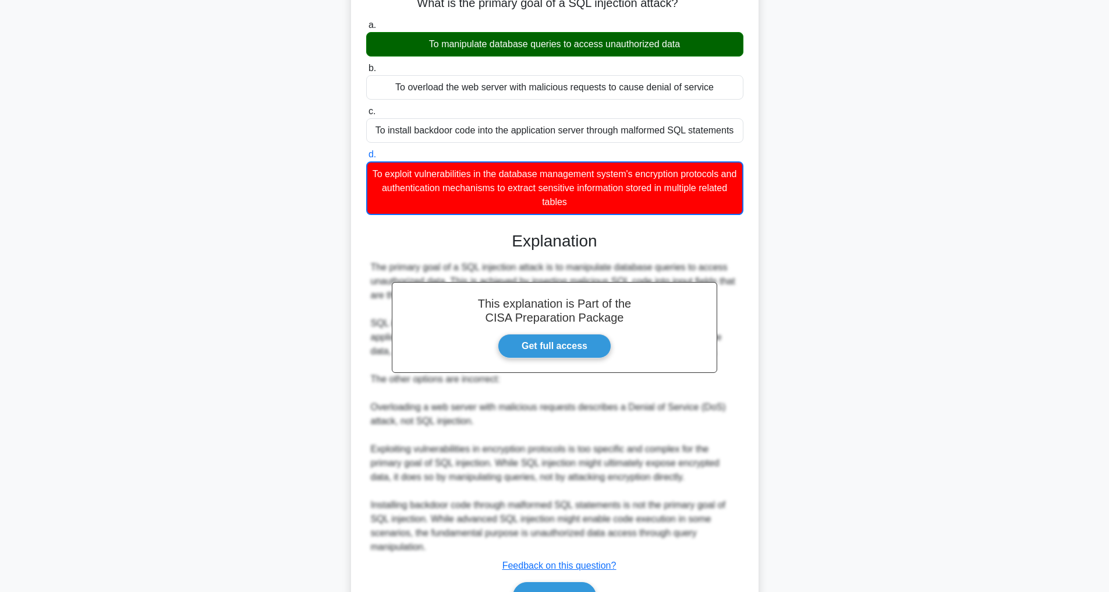
scroll to position [156, 0]
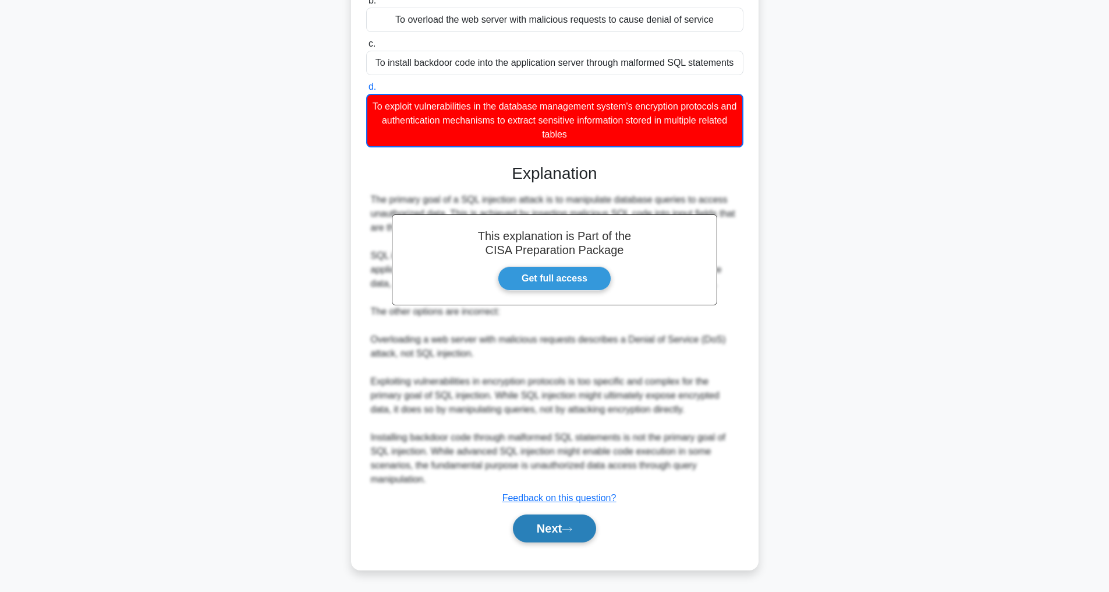
click at [564, 530] on button "Next" at bounding box center [554, 528] width 83 height 28
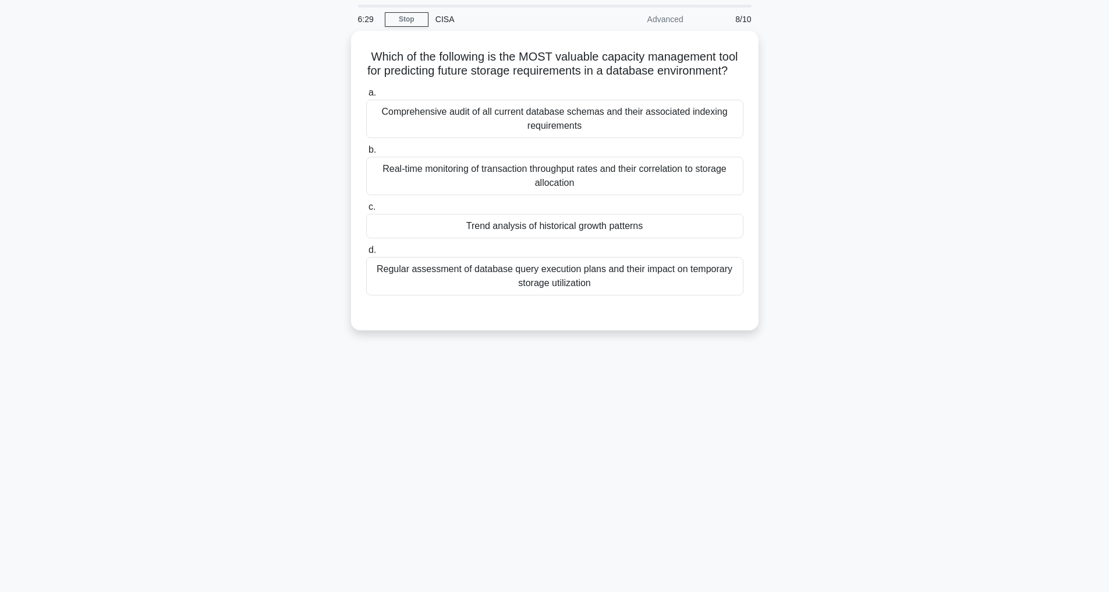
scroll to position [37, 0]
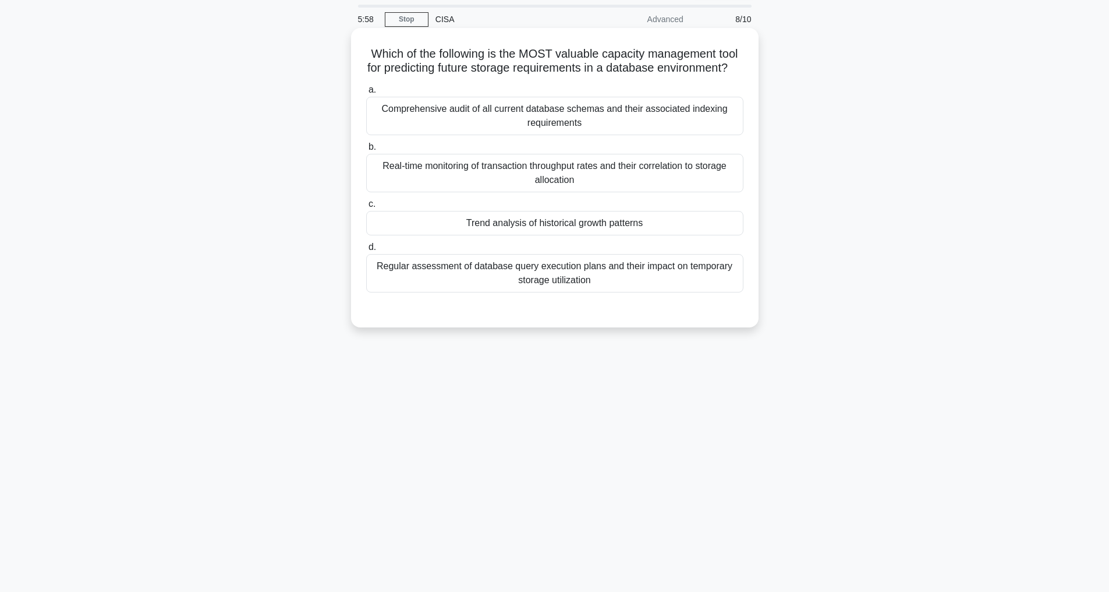
click at [543, 233] on div "Trend analysis of historical growth patterns" at bounding box center [554, 223] width 377 height 24
click at [366, 208] on input "c. Trend analysis of historical growth patterns" at bounding box center [366, 204] width 0 height 8
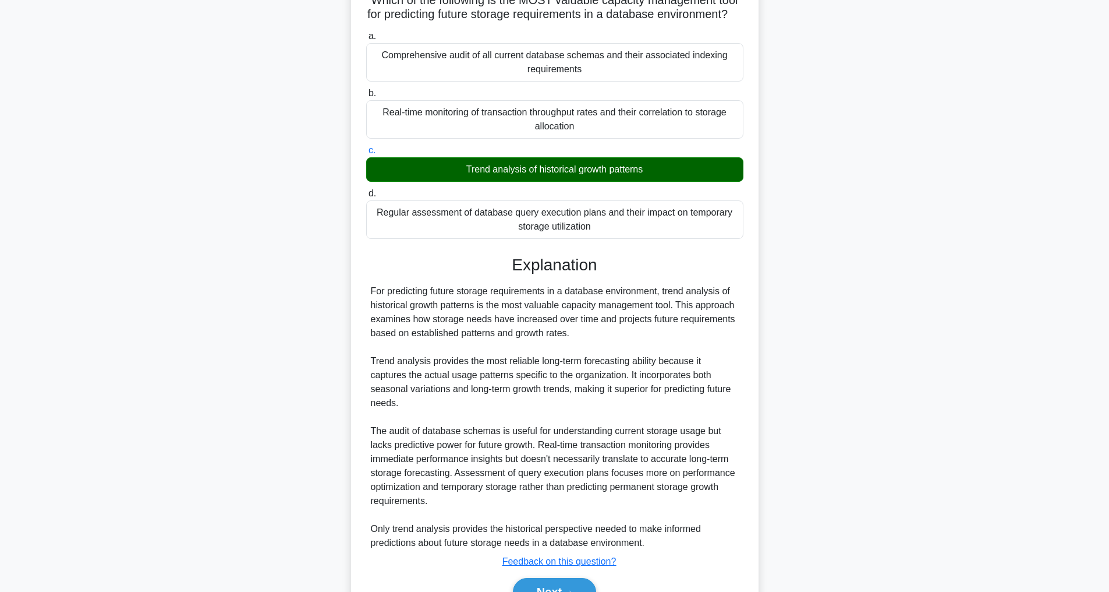
scroll to position [155, 0]
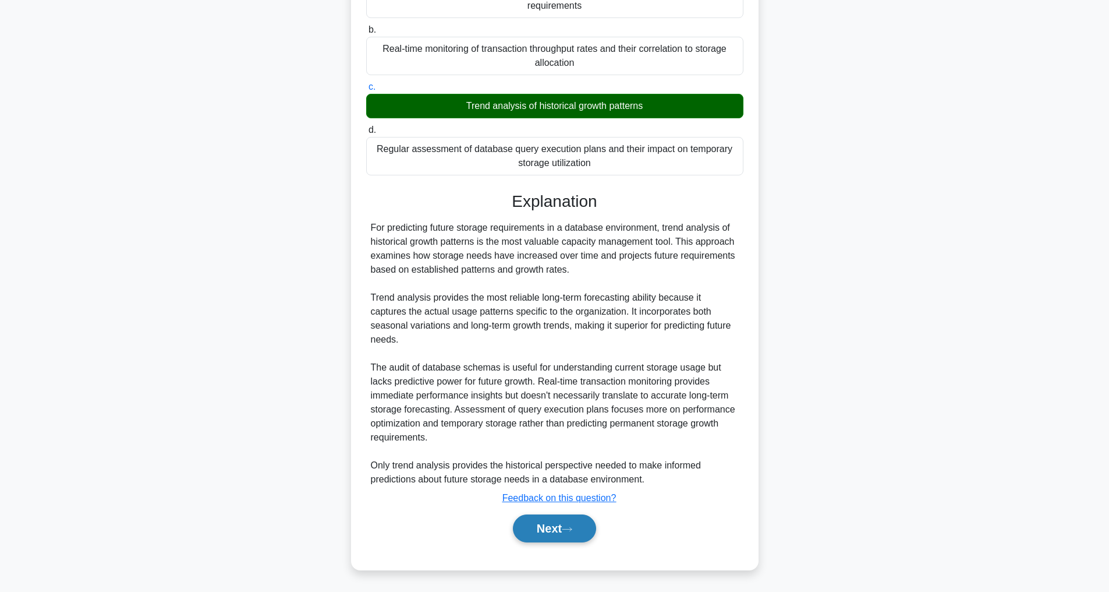
drag, startPoint x: 542, startPoint y: 523, endPoint x: 555, endPoint y: 518, distance: 13.6
click at [541, 523] on button "Next" at bounding box center [554, 528] width 83 height 28
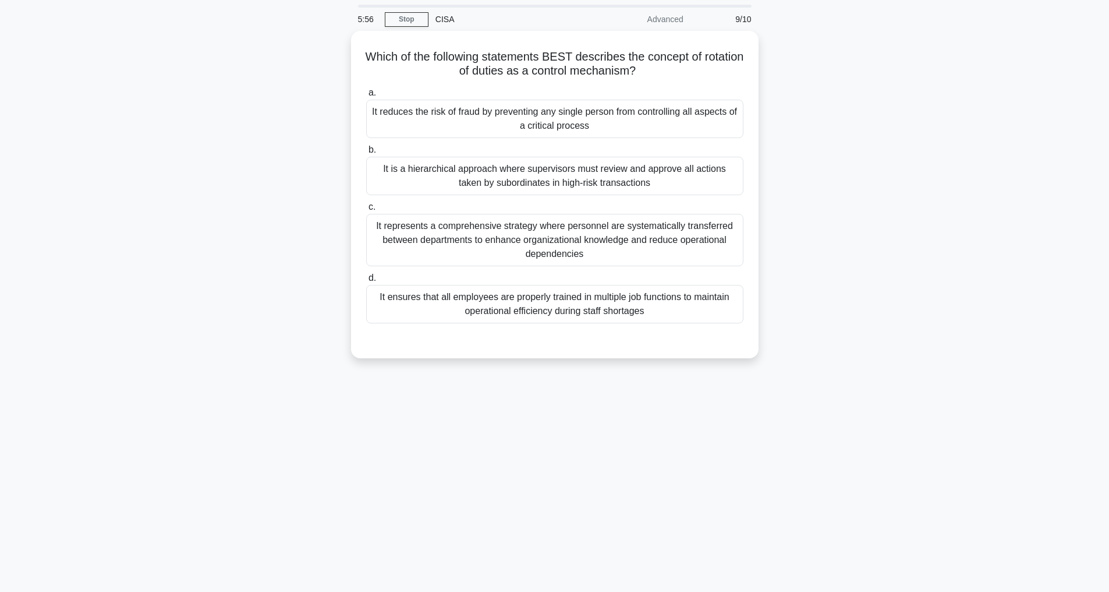
scroll to position [37, 0]
click at [575, 240] on div "It represents a comprehensive strategy where personnel are systematically trans…" at bounding box center [554, 237] width 377 height 52
click at [366, 208] on input "c. It represents a comprehensive strategy where personnel are systematically tr…" at bounding box center [366, 204] width 0 height 8
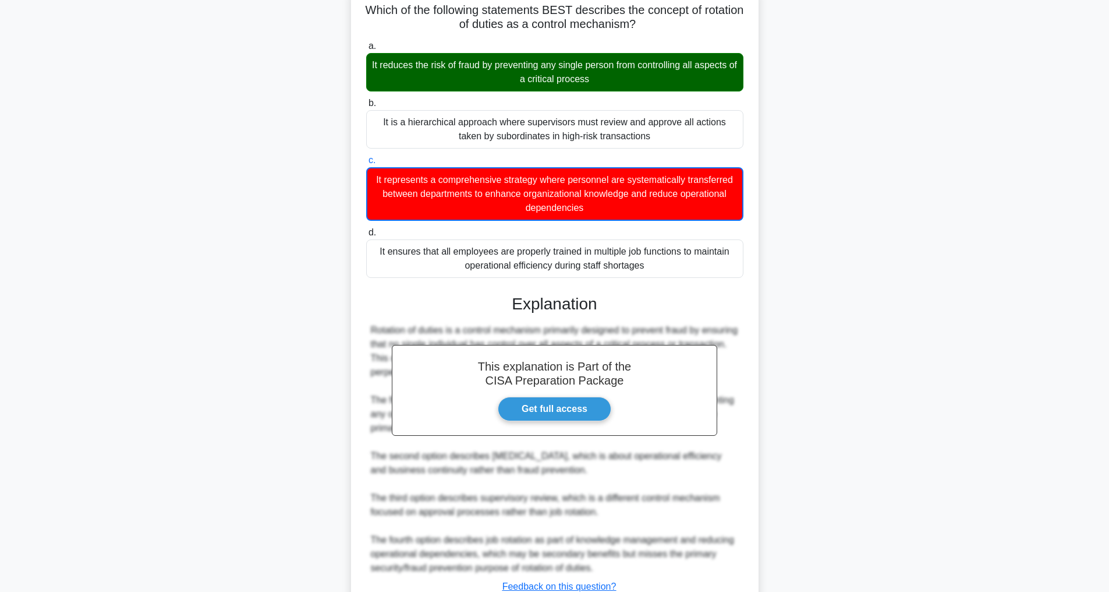
scroll to position [170, 0]
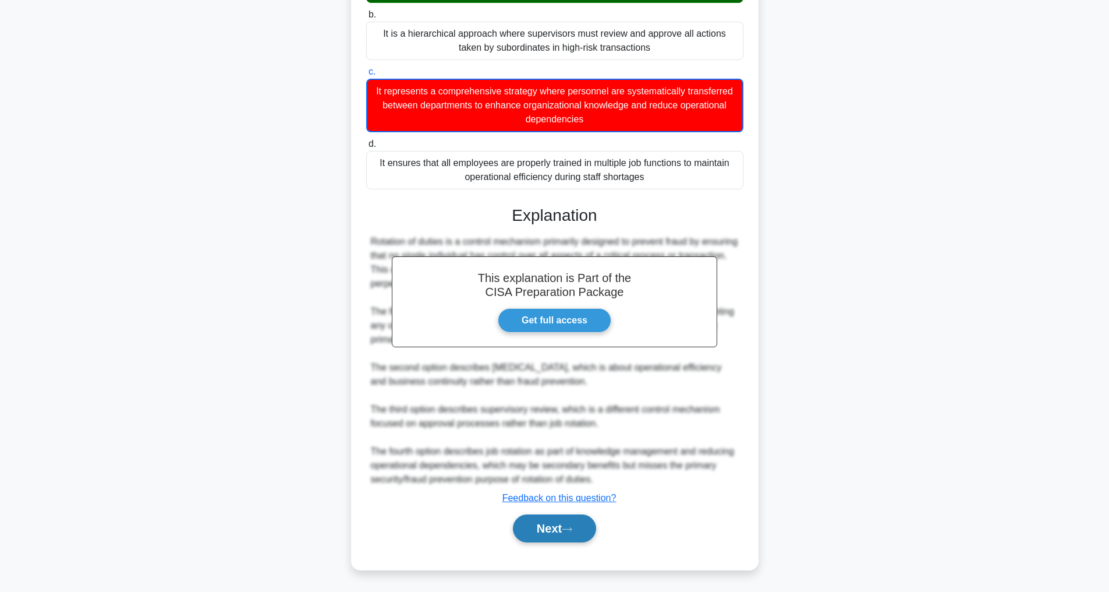
click at [569, 526] on icon at bounding box center [567, 529] width 10 height 6
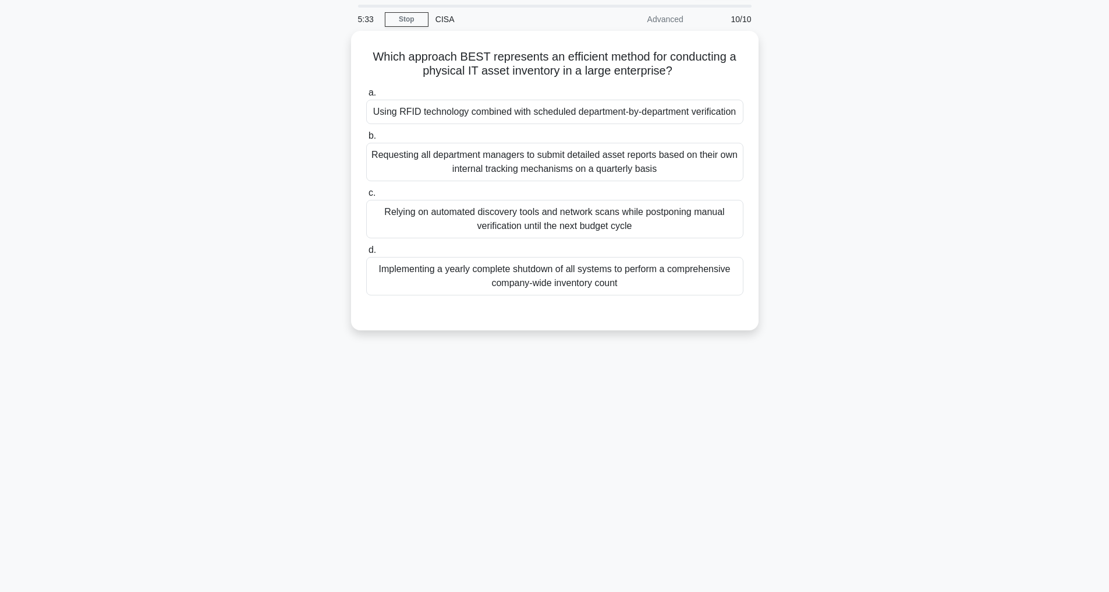
scroll to position [37, 0]
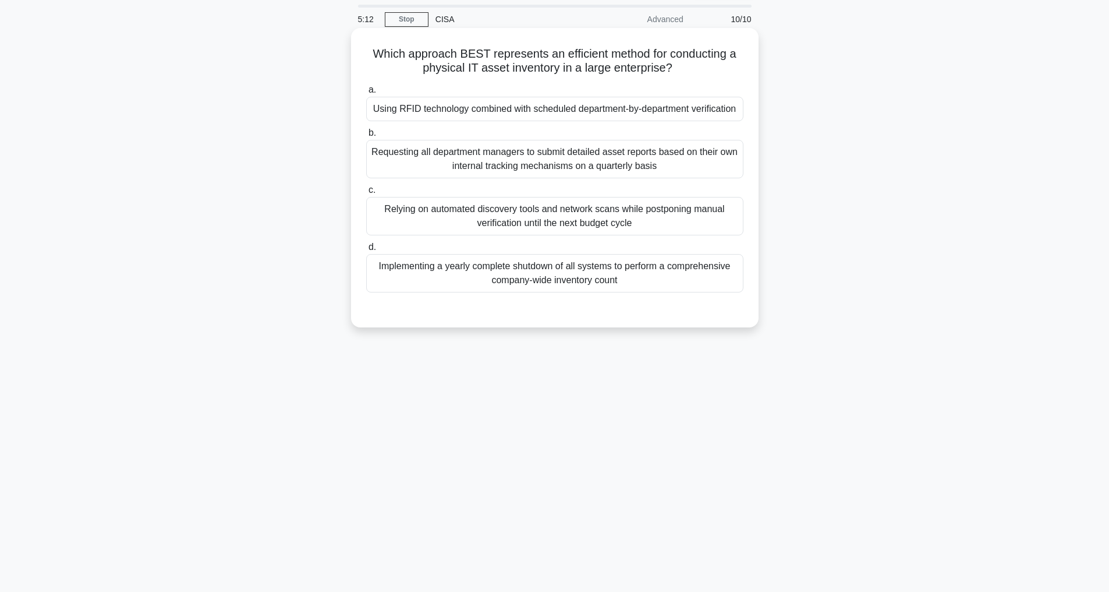
click at [563, 107] on div "Using RFID technology combined with scheduled department-by-department verifica…" at bounding box center [554, 109] width 377 height 24
click at [366, 94] on input "a. Using RFID technology combined with scheduled department-by-department verif…" at bounding box center [366, 90] width 0 height 8
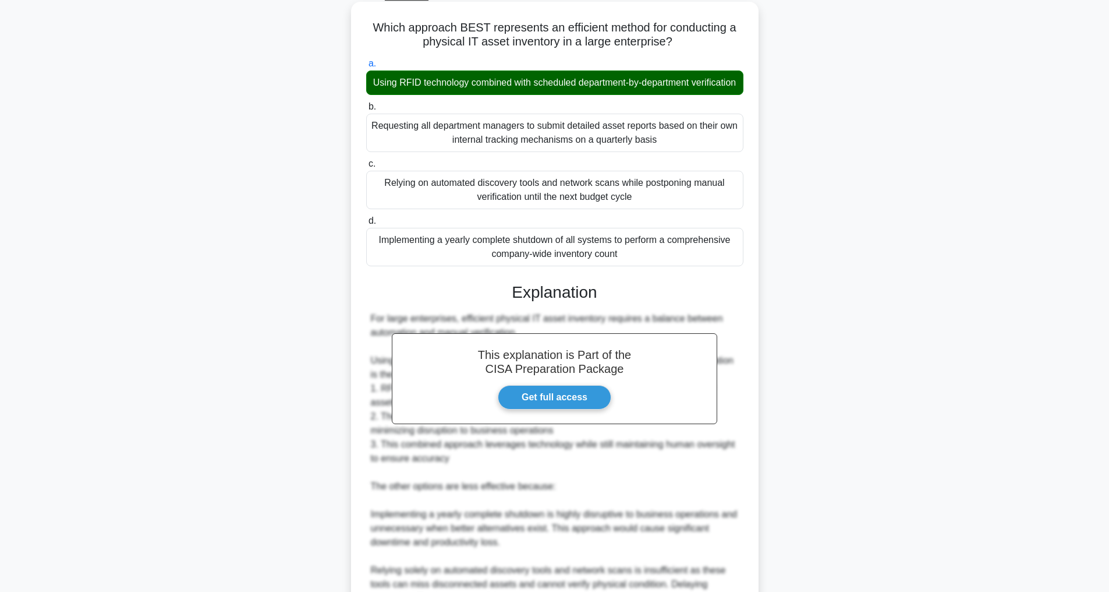
scroll to position [253, 0]
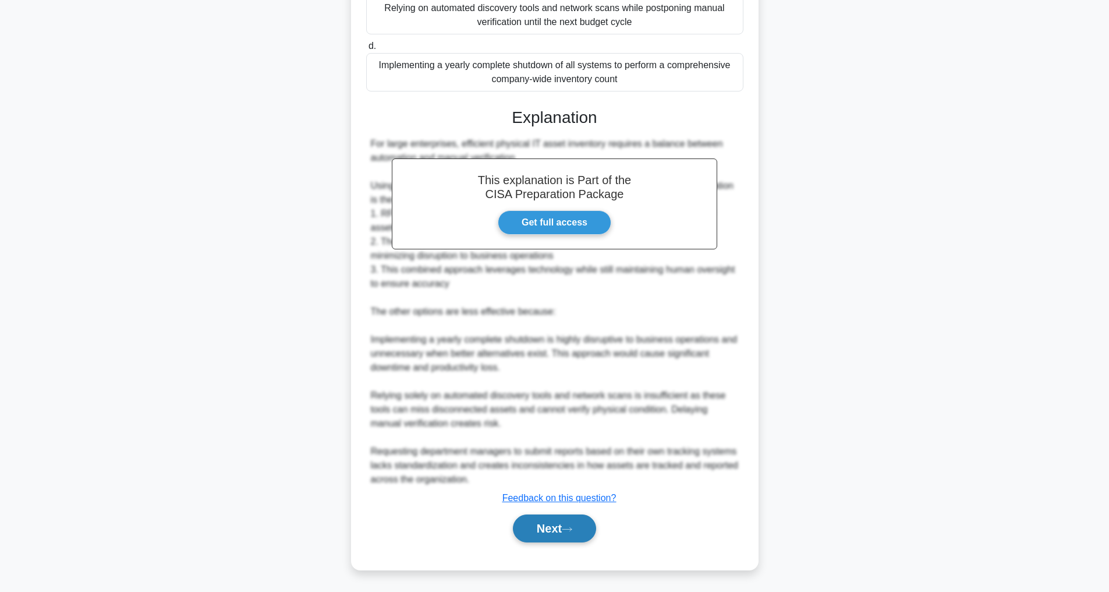
click at [558, 527] on button "Next" at bounding box center [554, 528] width 83 height 28
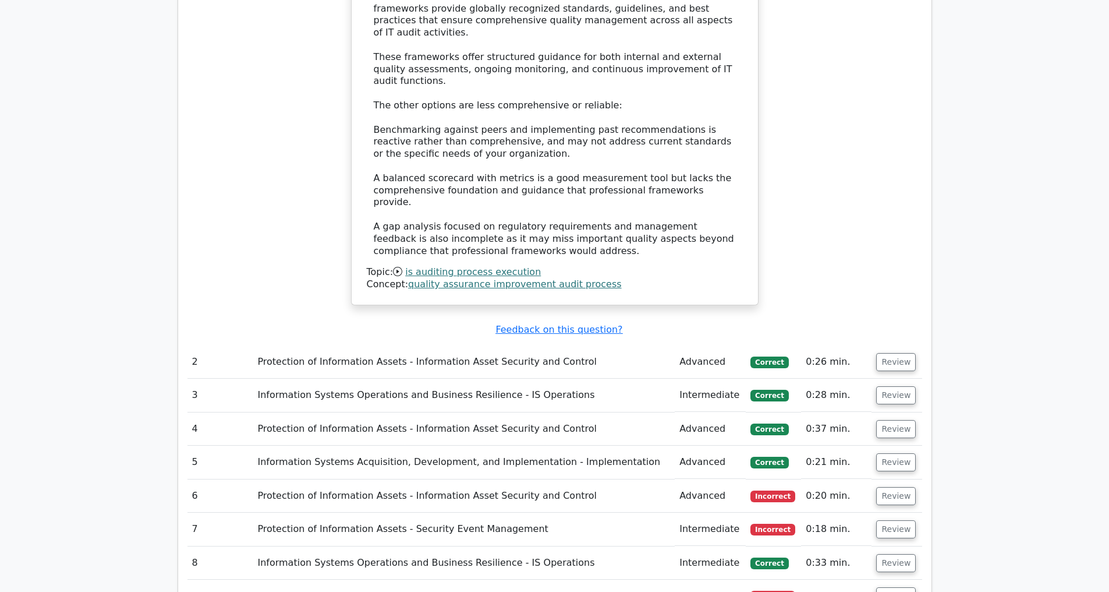
scroll to position [1455, 0]
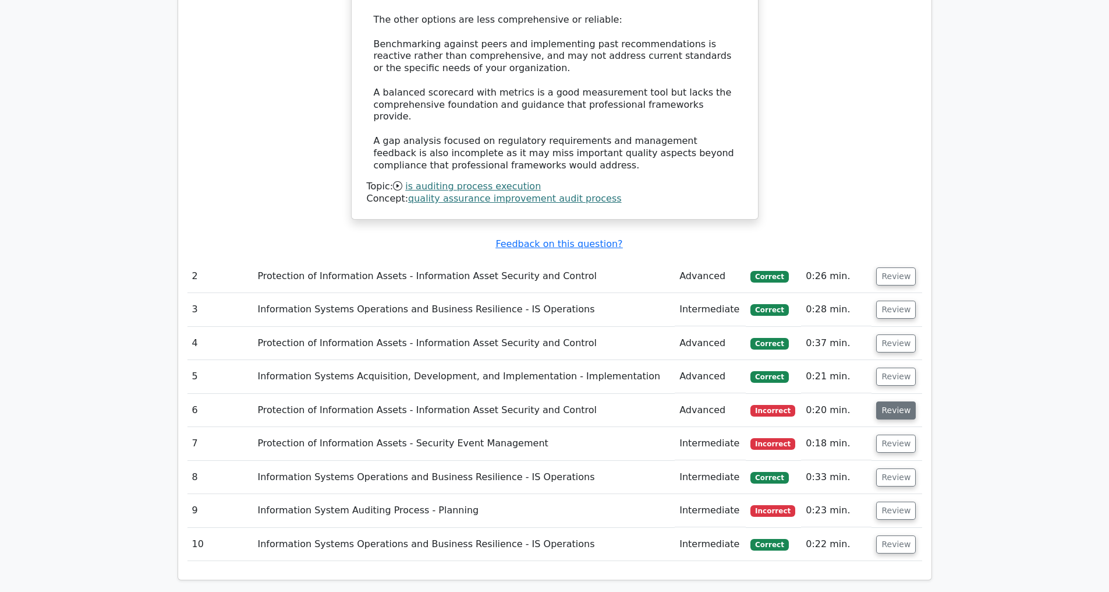
click at [886, 401] on button "Review" at bounding box center [896, 410] width 40 height 18
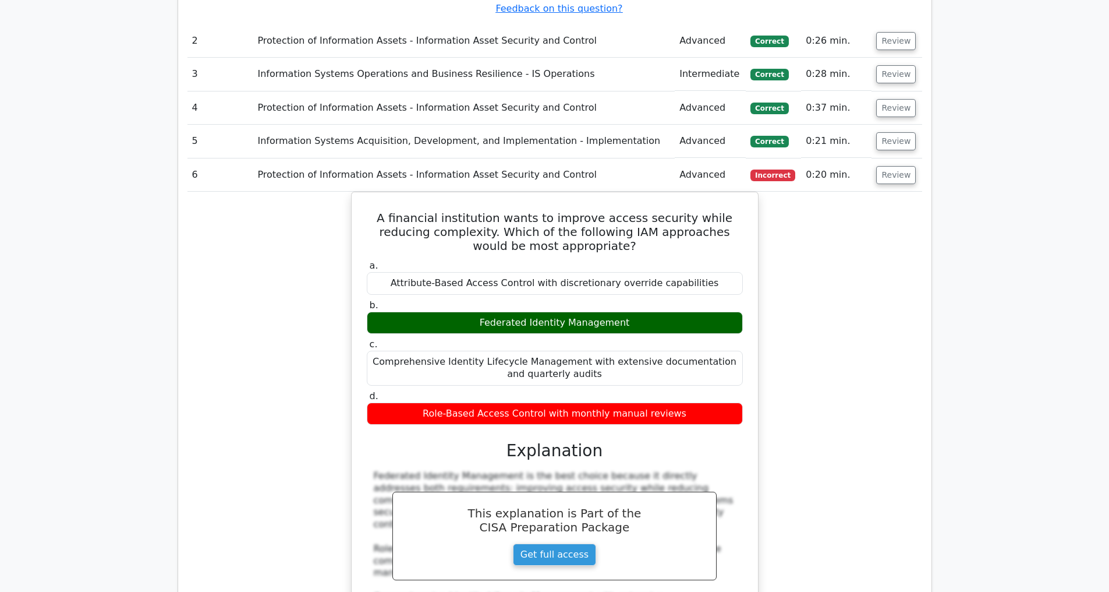
scroll to position [2096, 0]
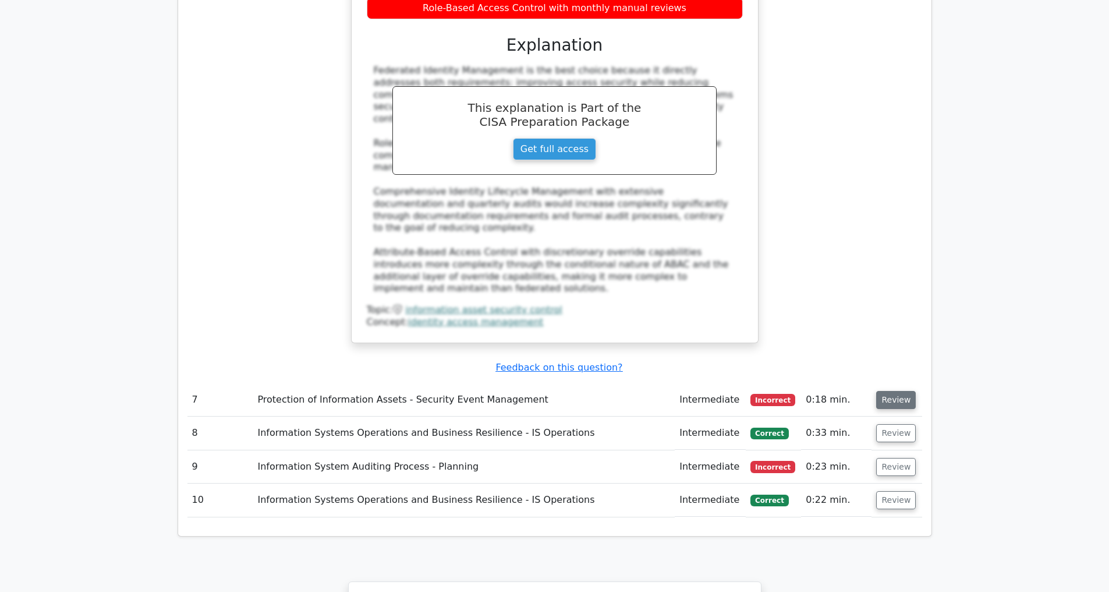
click at [890, 391] on button "Review" at bounding box center [896, 400] width 40 height 18
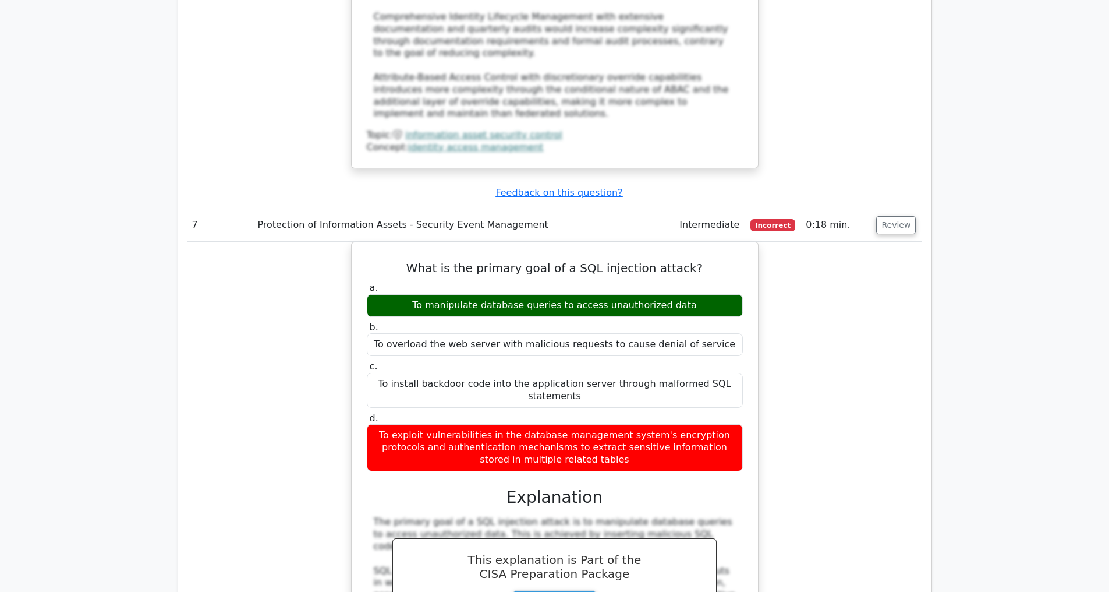
scroll to position [2678, 0]
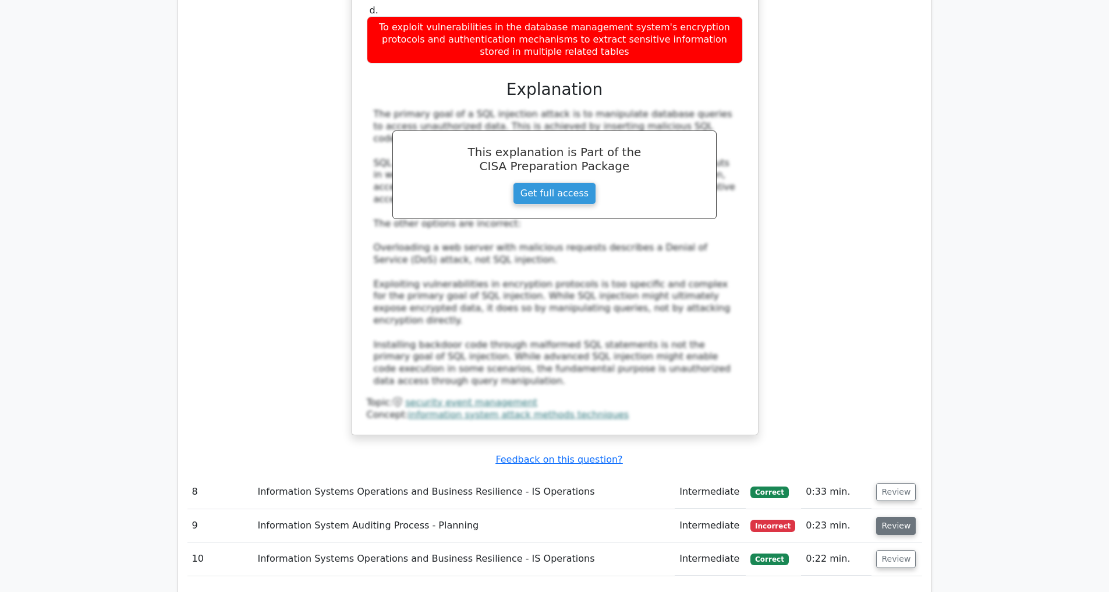
click at [887, 516] on button "Review" at bounding box center [896, 525] width 40 height 18
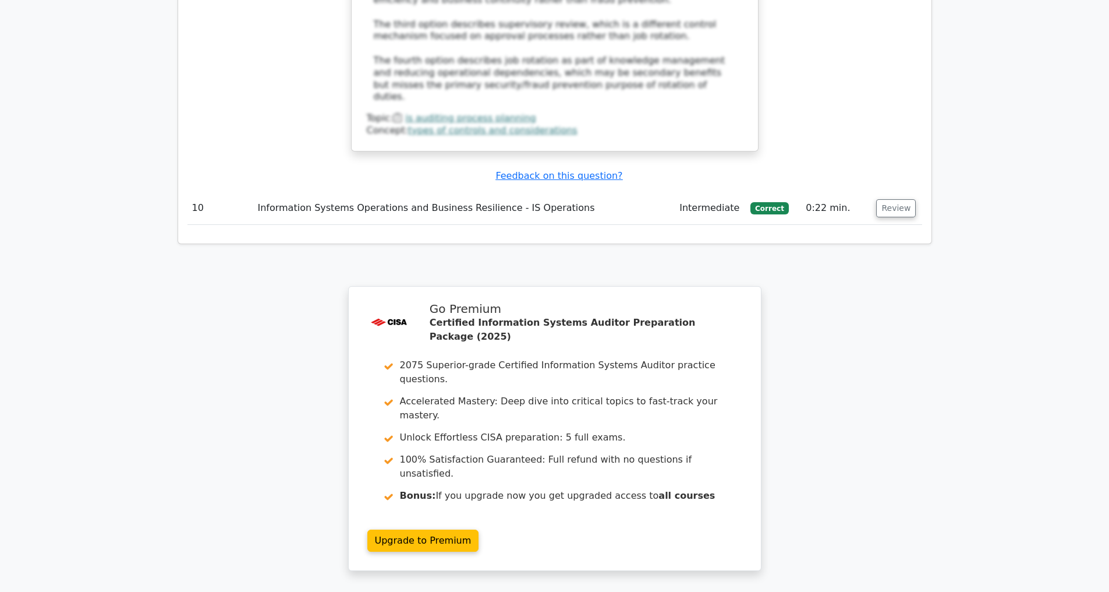
scroll to position [3675, 0]
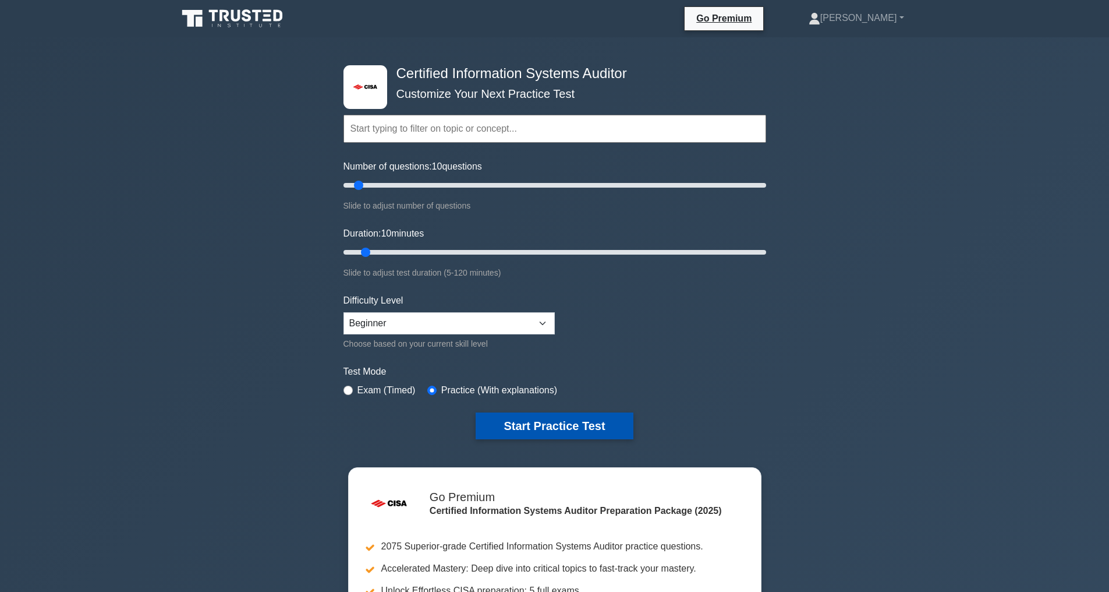
click at [572, 422] on button "Start Practice Test" at bounding box center [554, 425] width 157 height 27
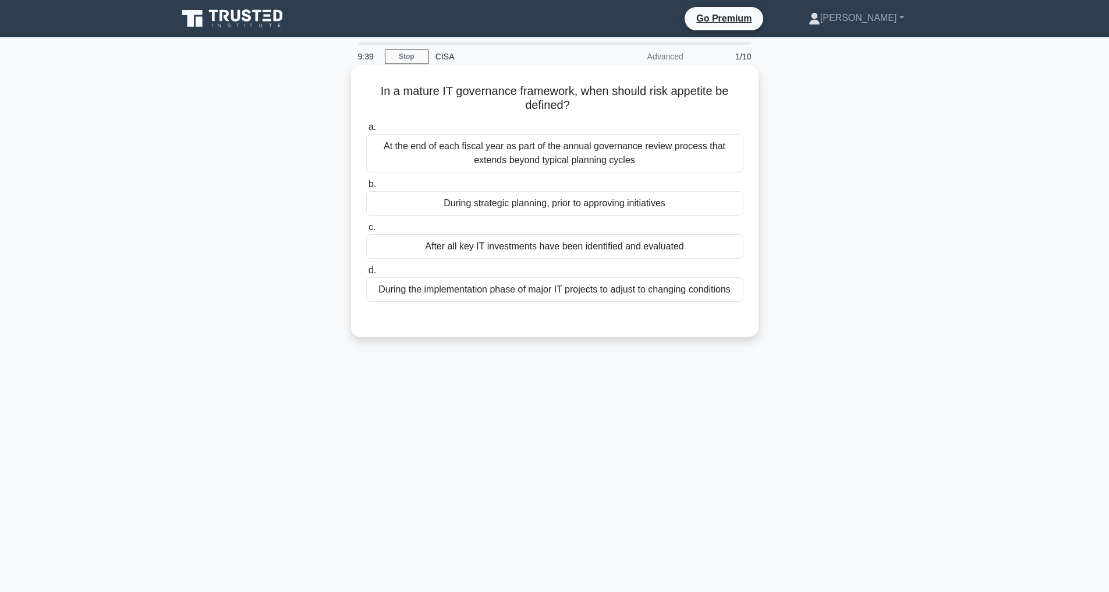
click at [519, 208] on div "During strategic planning, prior to approving initiatives" at bounding box center [554, 203] width 377 height 24
click at [366, 188] on input "b. During strategic planning, prior to approving initiatives" at bounding box center [366, 184] width 0 height 8
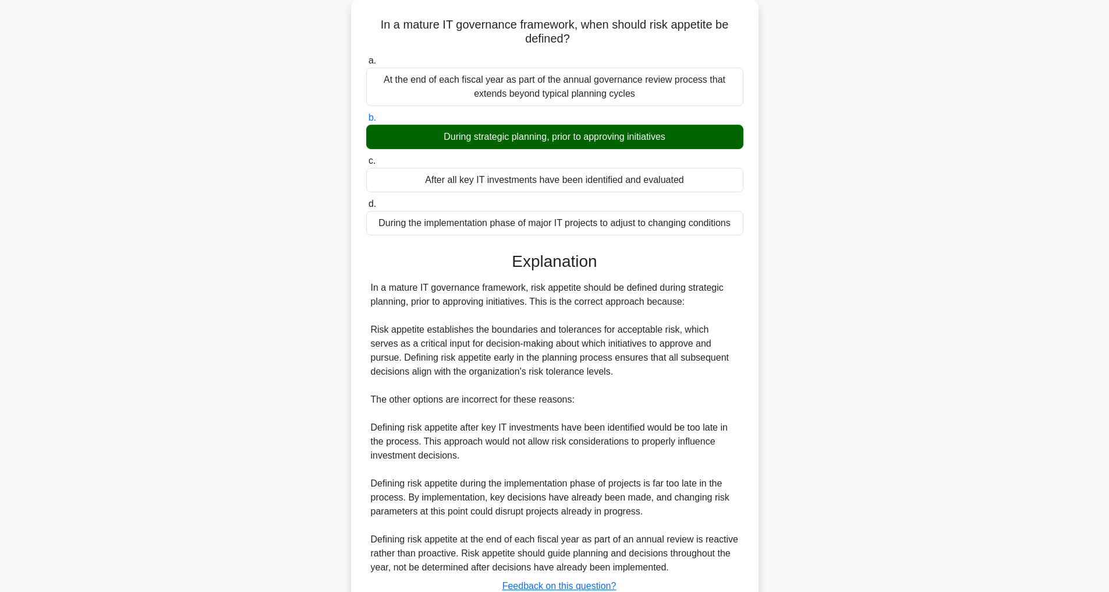
scroll to position [155, 0]
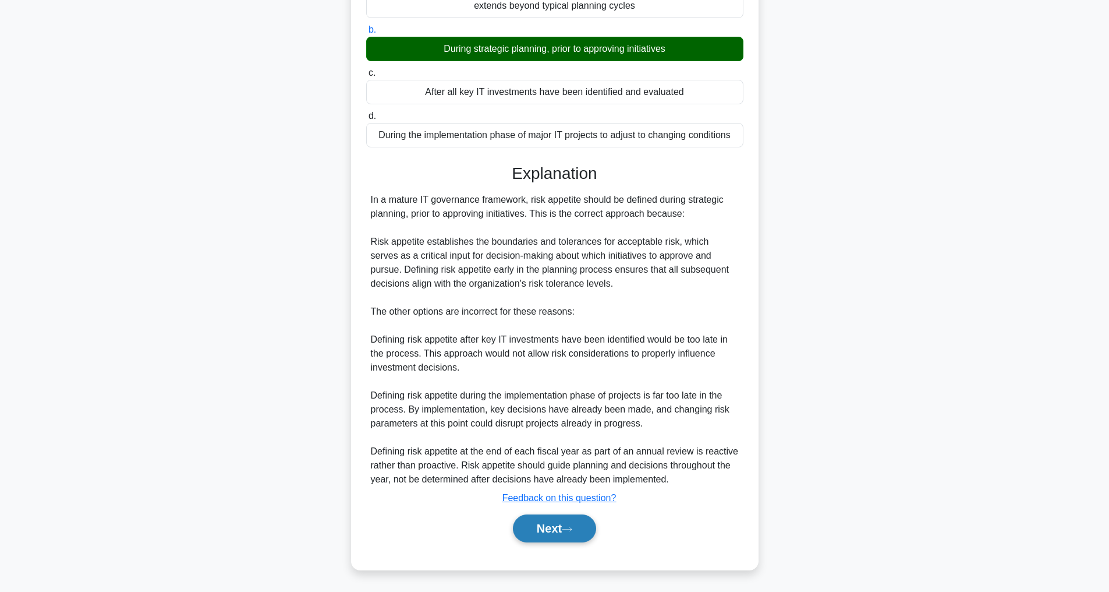
click at [542, 525] on button "Next" at bounding box center [554, 528] width 83 height 28
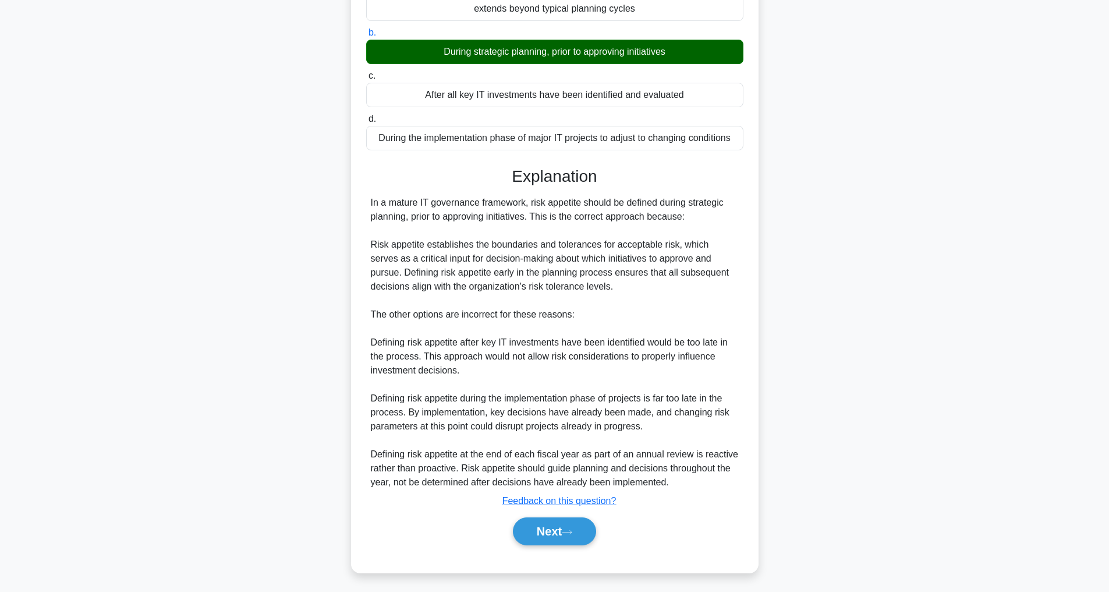
scroll to position [37, 0]
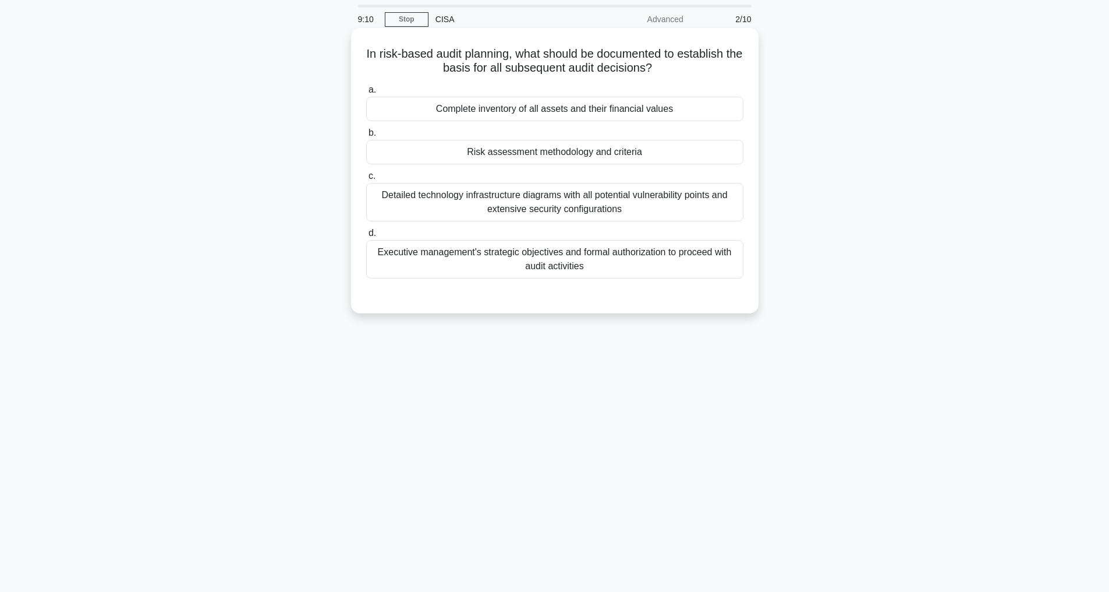
click at [565, 259] on div "Executive management's strategic objectives and formal authorization to proceed…" at bounding box center [554, 259] width 377 height 38
click at [366, 237] on input "d. Executive management's strategic objectives and formal authorization to proc…" at bounding box center [366, 233] width 0 height 8
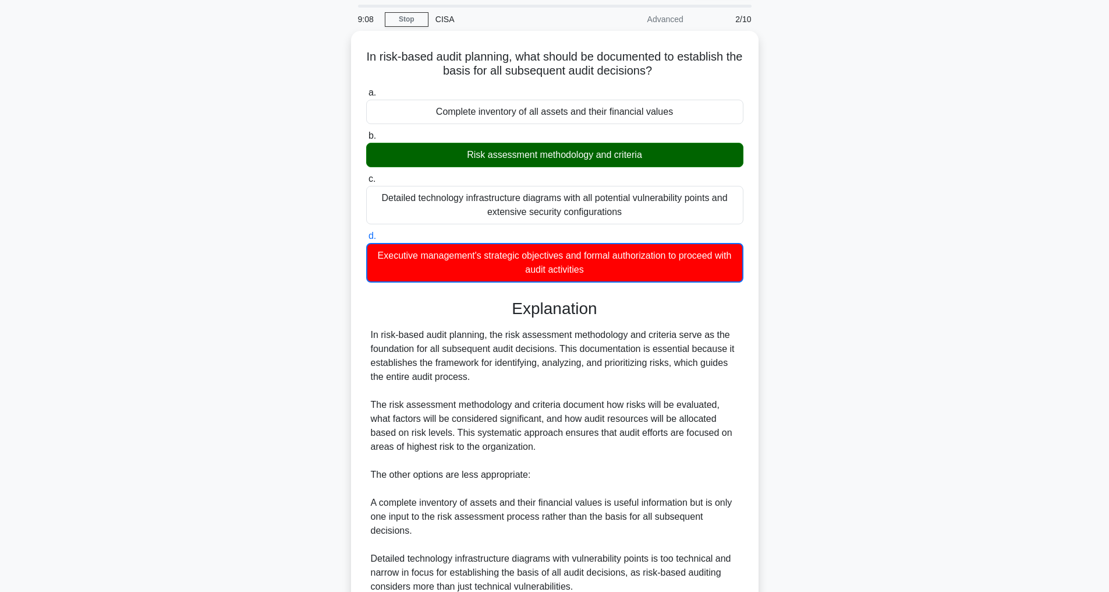
scroll to position [198, 0]
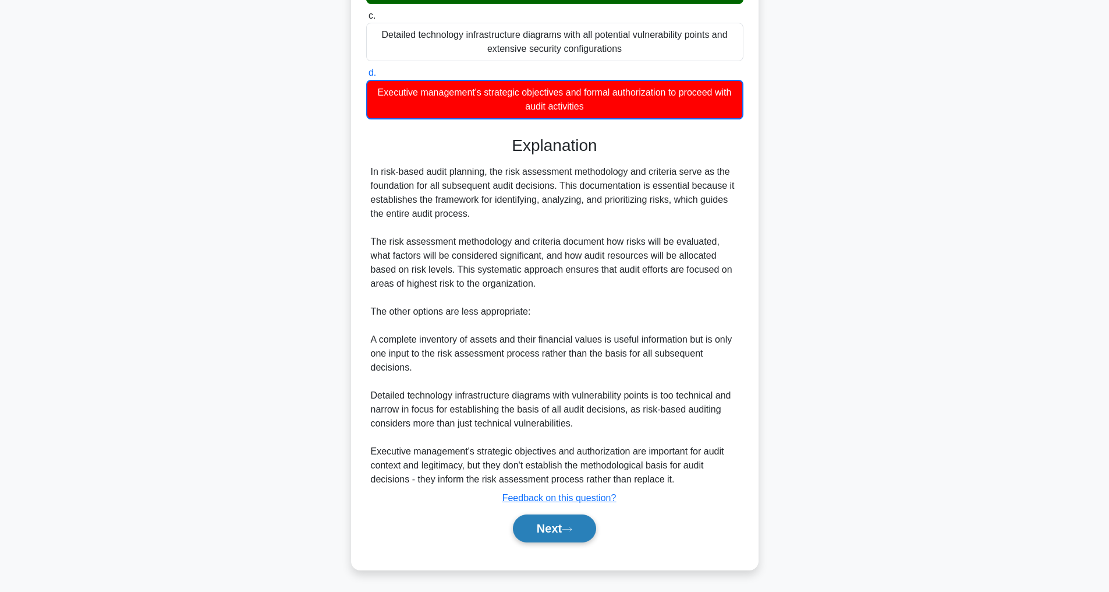
click at [567, 523] on button "Next" at bounding box center [554, 528] width 83 height 28
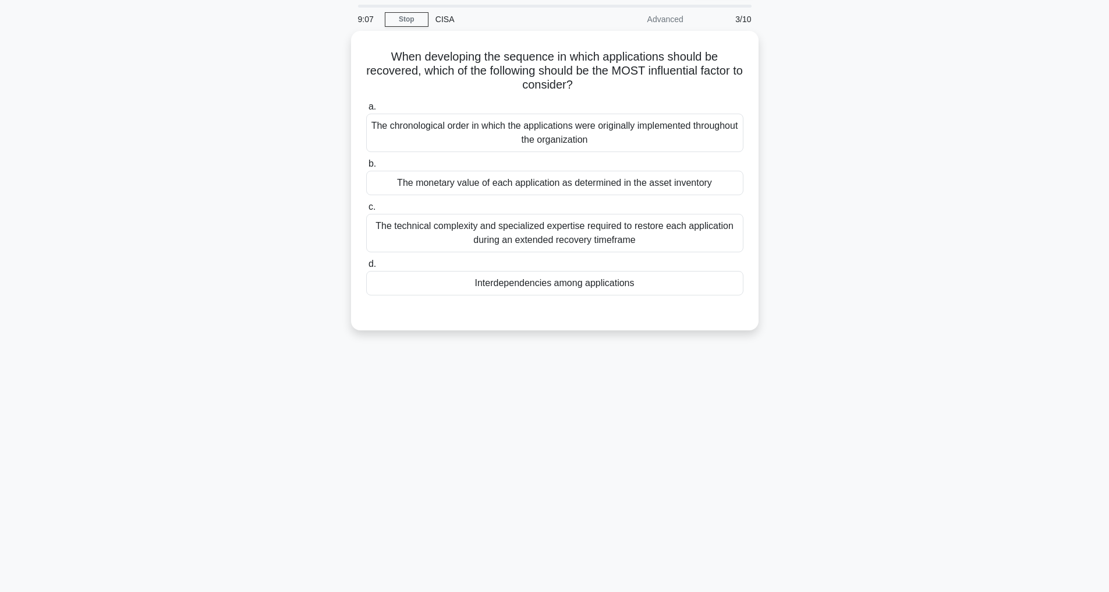
scroll to position [37, 0]
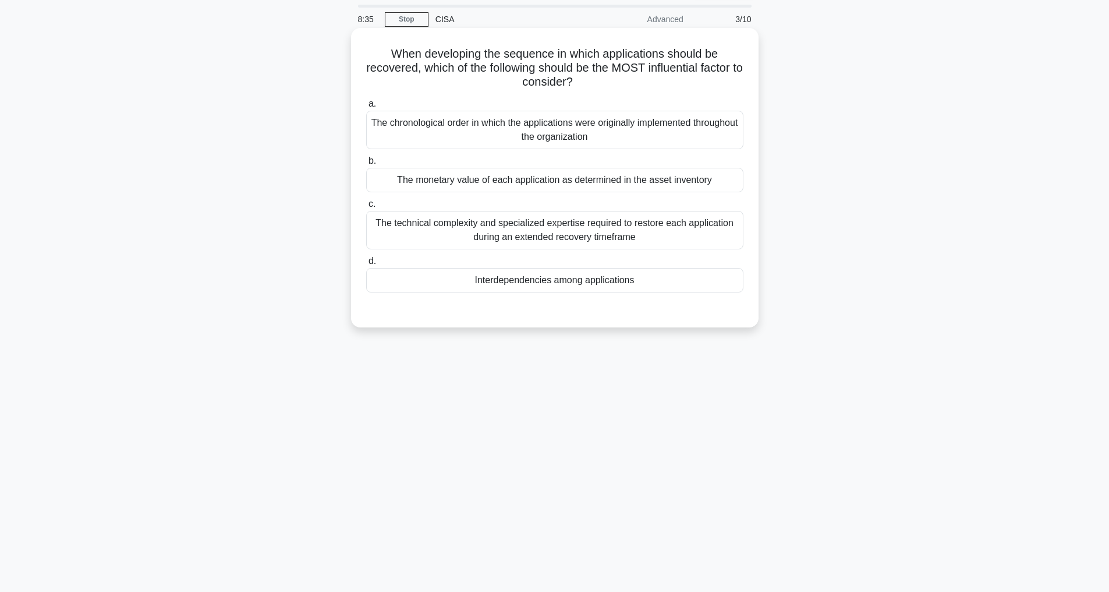
click at [569, 281] on div "Interdependencies among applications" at bounding box center [554, 280] width 377 height 24
click at [366, 265] on input "d. Interdependencies among applications" at bounding box center [366, 261] width 0 height 8
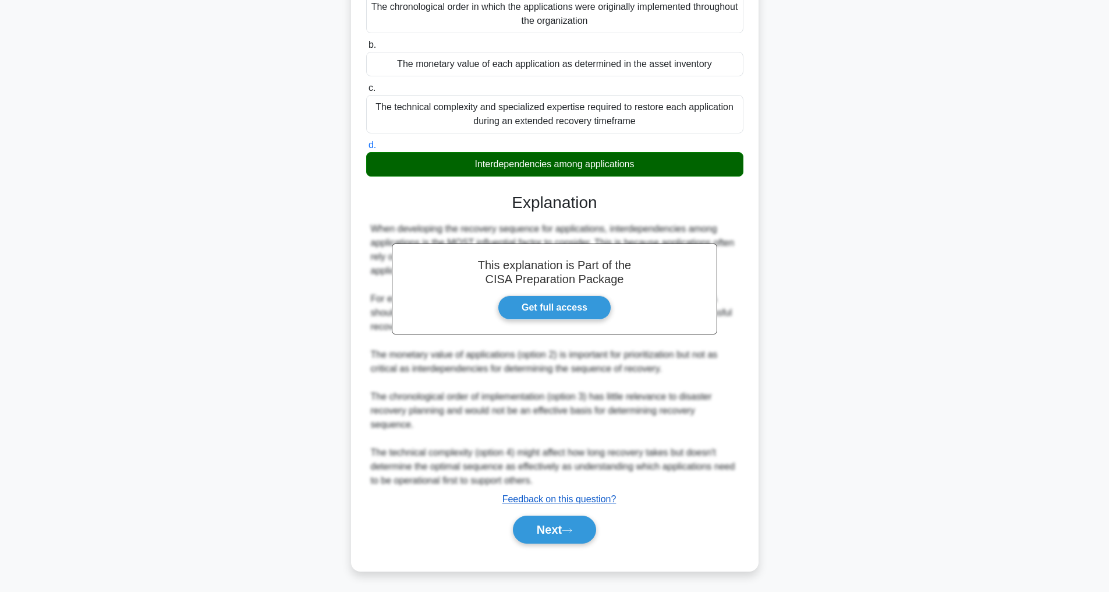
scroll to position [155, 0]
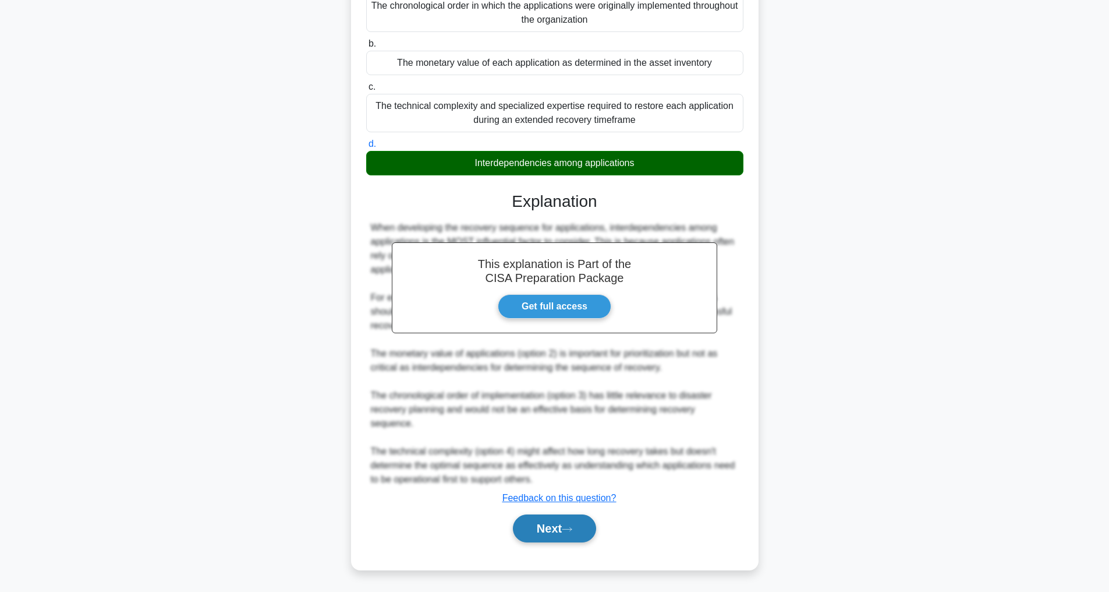
click at [536, 521] on button "Next" at bounding box center [554, 528] width 83 height 28
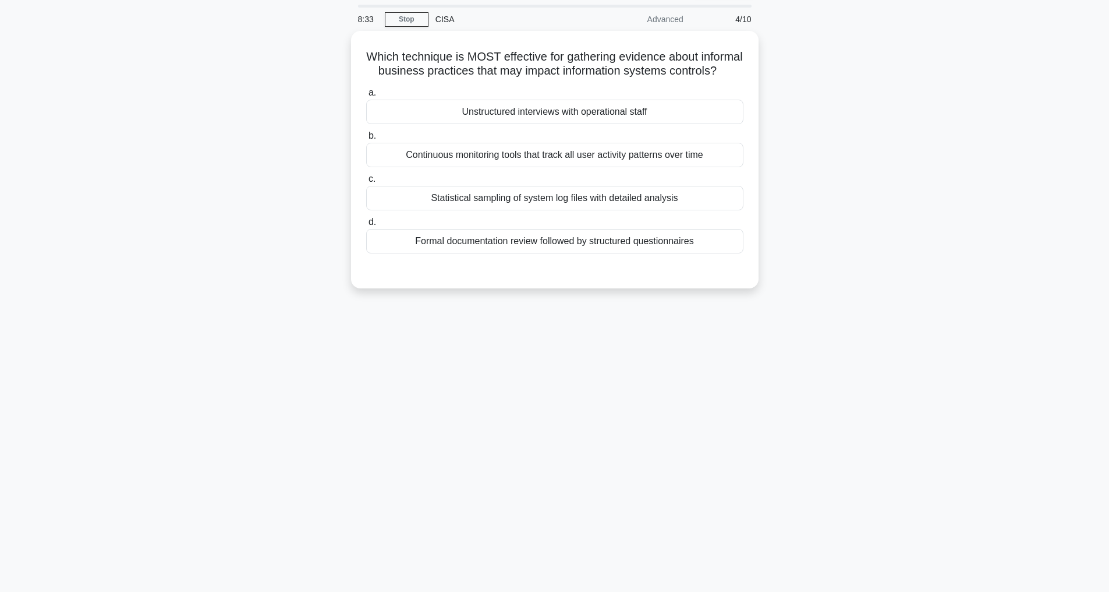
scroll to position [37, 0]
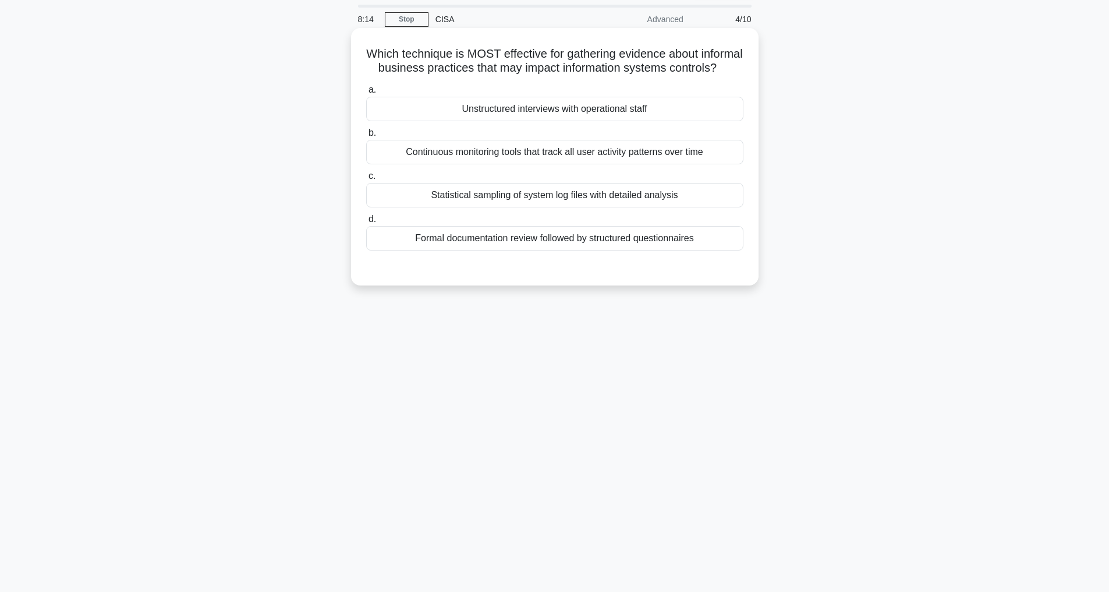
click at [589, 164] on div "Continuous monitoring tools that track all user activity patterns over time" at bounding box center [554, 152] width 377 height 24
click at [366, 137] on input "b. Continuous monitoring tools that track all user activity patterns over time" at bounding box center [366, 133] width 0 height 8
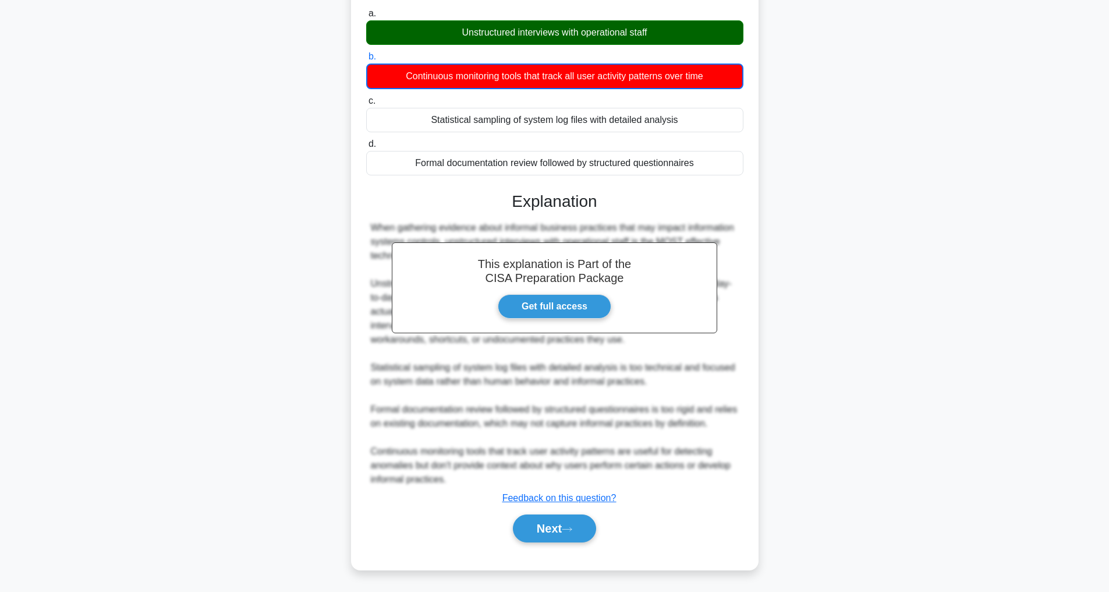
scroll to position [128, 0]
click at [575, 523] on button "Next" at bounding box center [554, 528] width 83 height 28
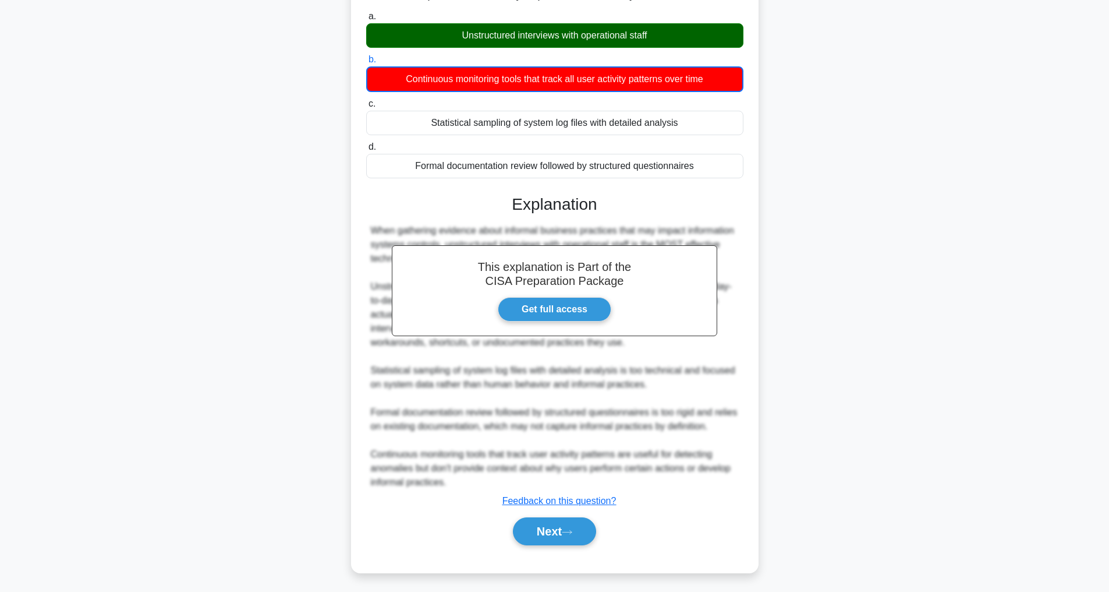
scroll to position [37, 0]
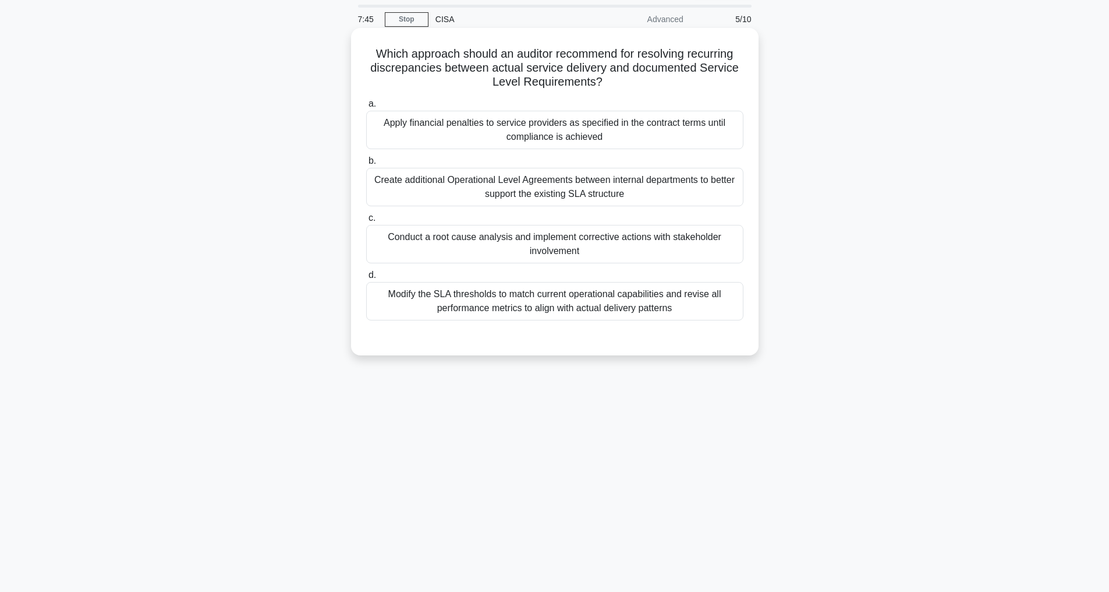
click at [551, 245] on div "Conduct a root cause analysis and implement corrective actions with stakeholder…" at bounding box center [554, 244] width 377 height 38
click at [366, 222] on input "c. Conduct a root cause analysis and implement corrective actions with stakehol…" at bounding box center [366, 218] width 0 height 8
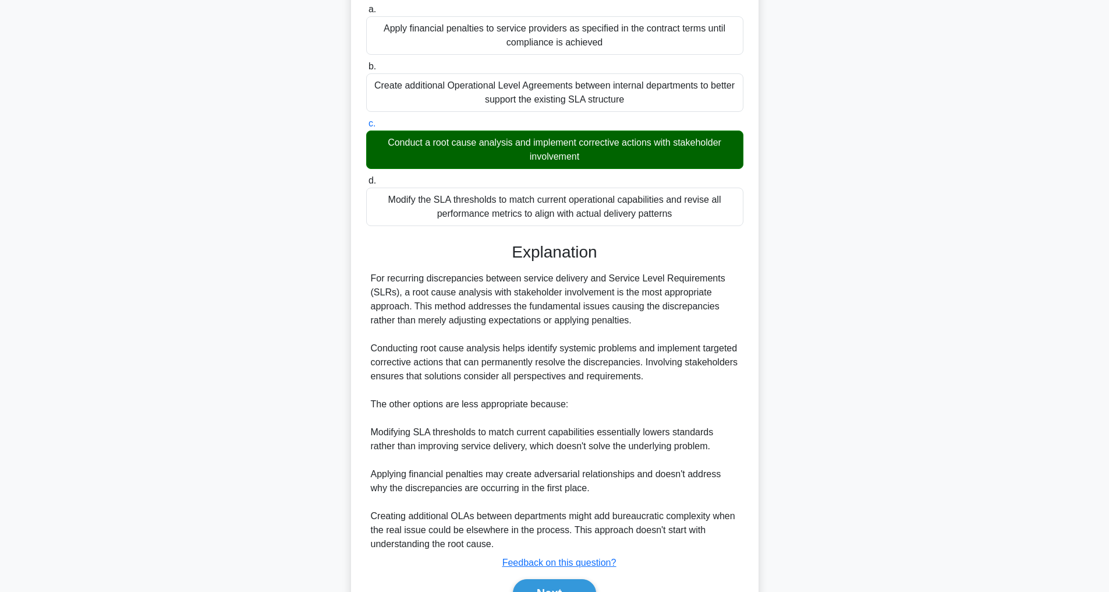
scroll to position [197, 0]
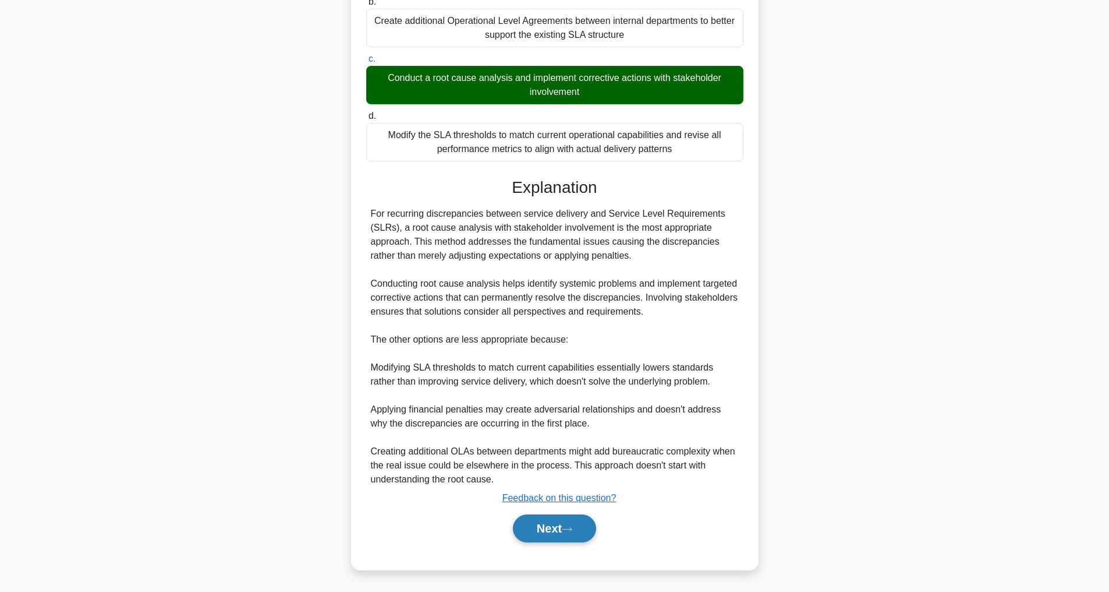
click at [562, 523] on button "Next" at bounding box center [554, 528] width 83 height 28
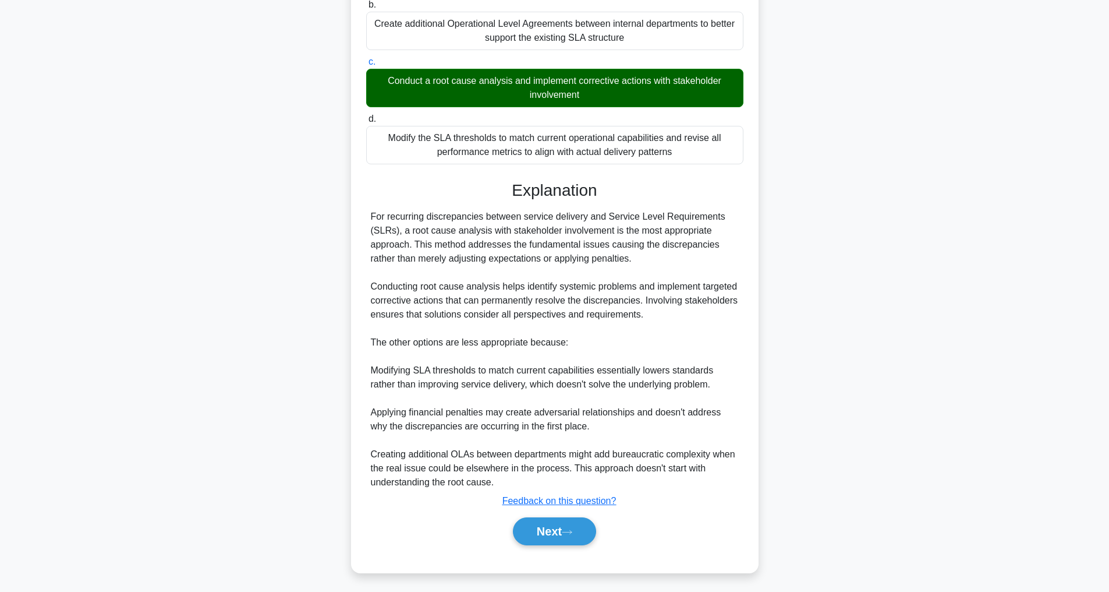
scroll to position [37, 0]
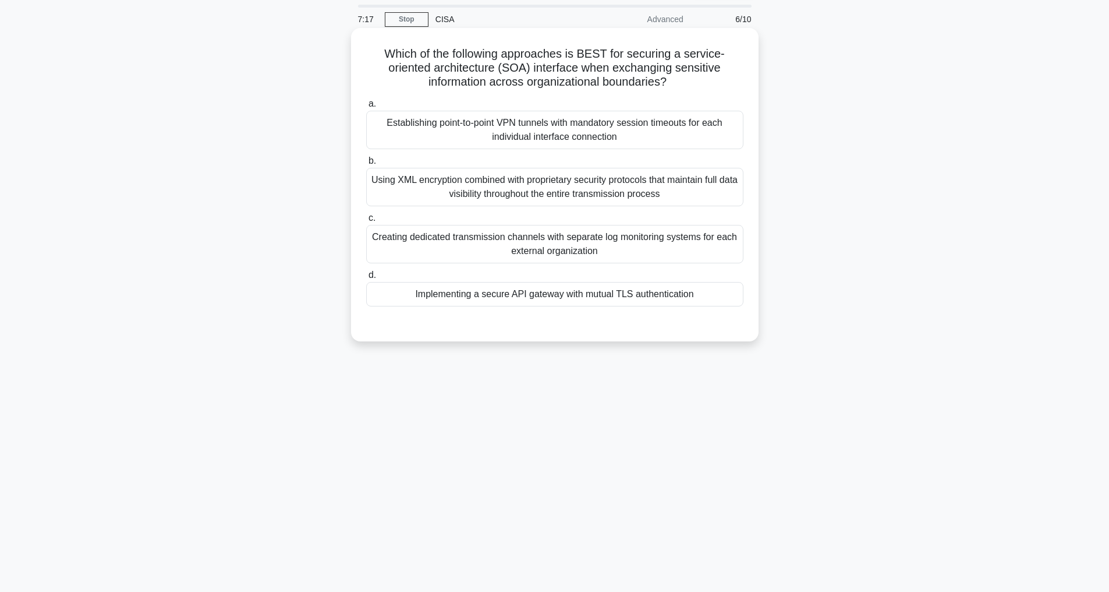
click at [633, 295] on div "Implementing a secure API gateway with mutual TLS authentication" at bounding box center [554, 294] width 377 height 24
click at [366, 279] on input "d. Implementing a secure API gateway with mutual TLS authentication" at bounding box center [366, 275] width 0 height 8
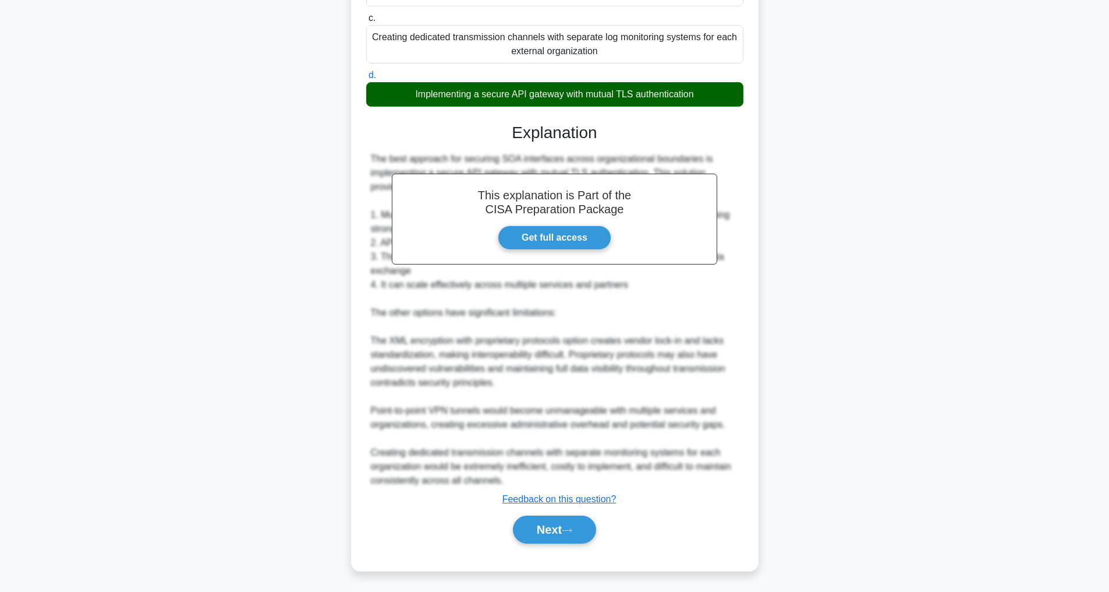
scroll to position [239, 0]
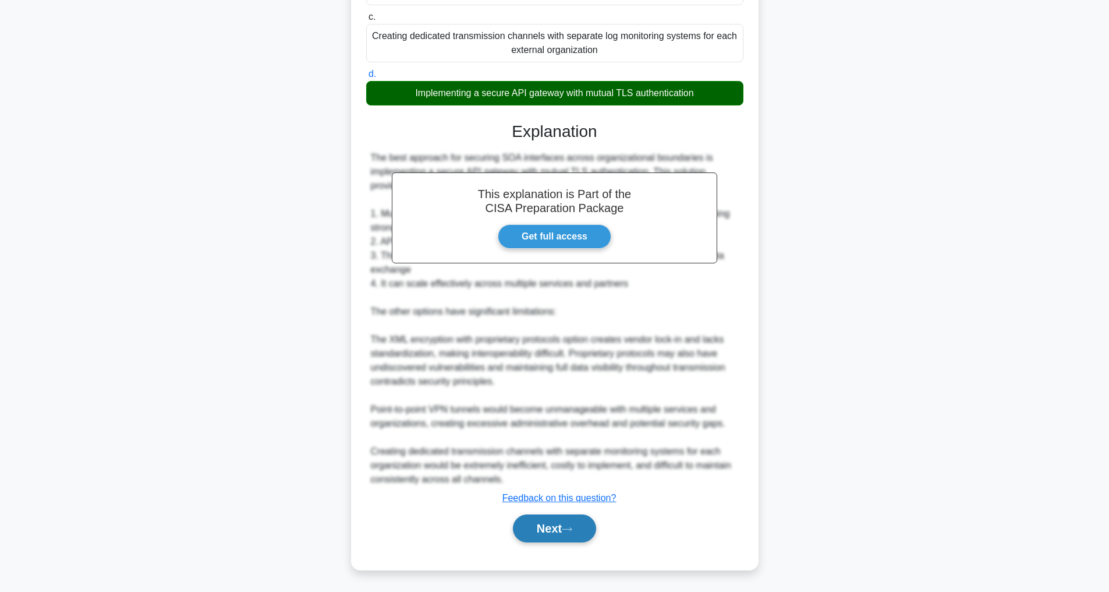
click at [536, 527] on button "Next" at bounding box center [554, 528] width 83 height 28
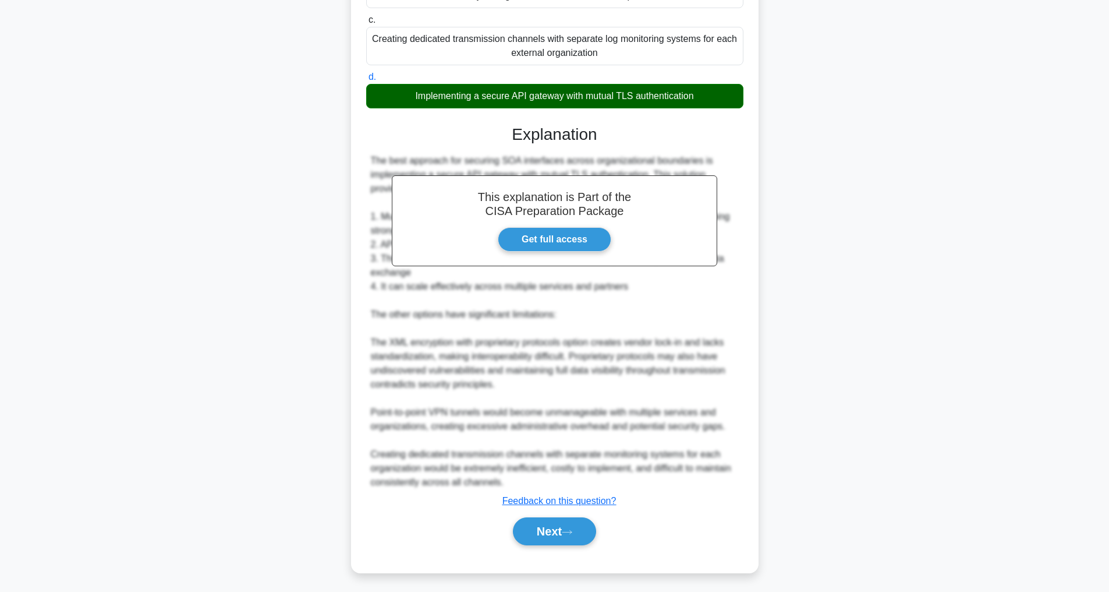
scroll to position [37, 0]
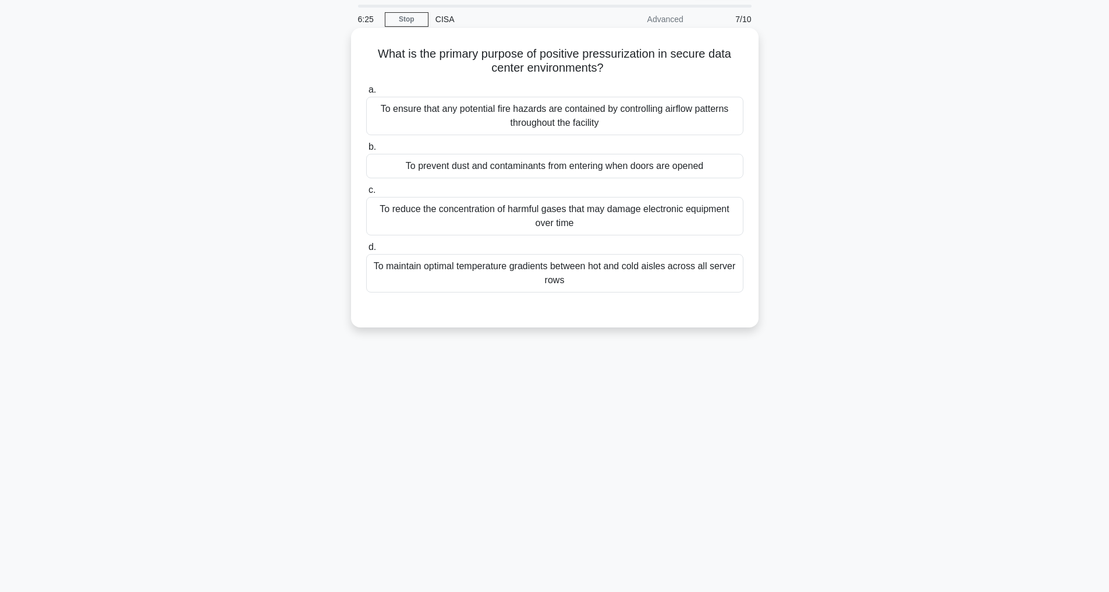
click at [633, 124] on div "To ensure that any potential fire hazards are contained by controlling airflow …" at bounding box center [554, 116] width 377 height 38
click at [366, 94] on input "a. To ensure that any potential fire hazards are contained by controlling airfl…" at bounding box center [366, 90] width 0 height 8
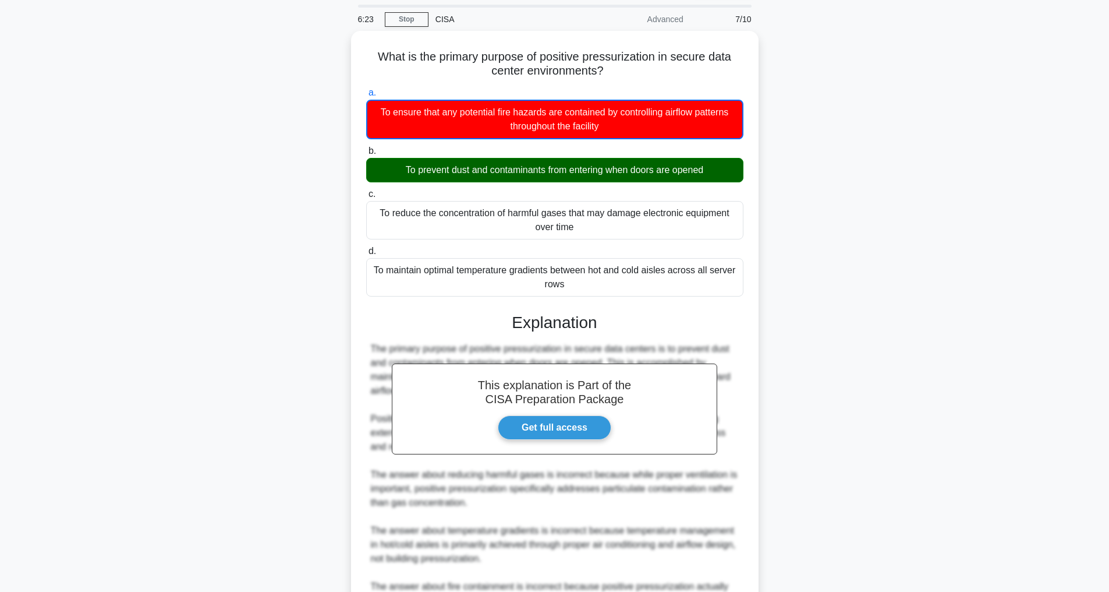
scroll to position [170, 0]
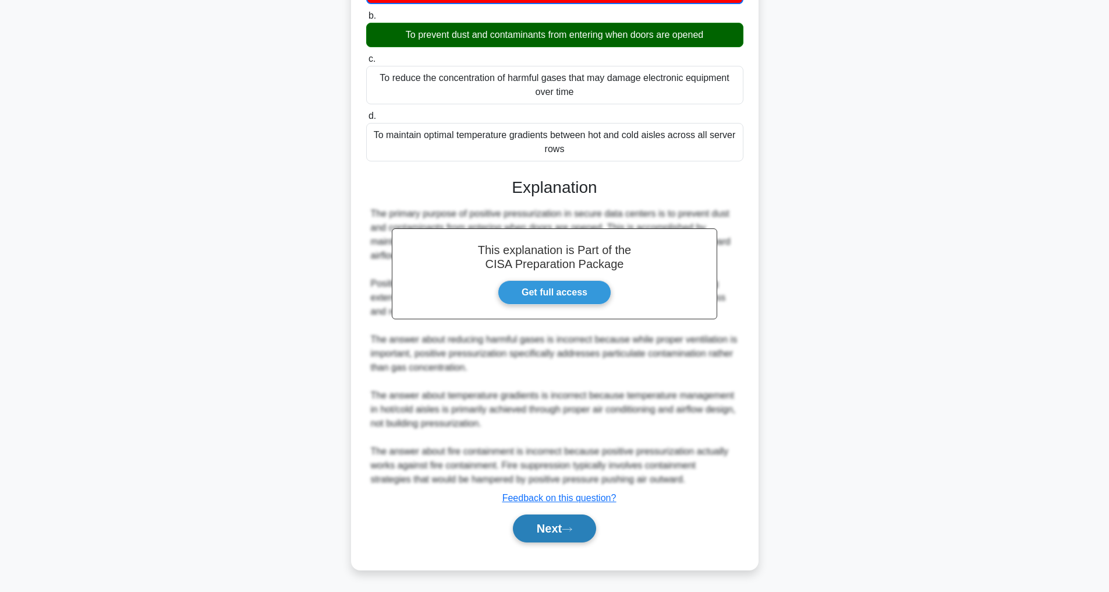
click at [566, 533] on button "Next" at bounding box center [554, 528] width 83 height 28
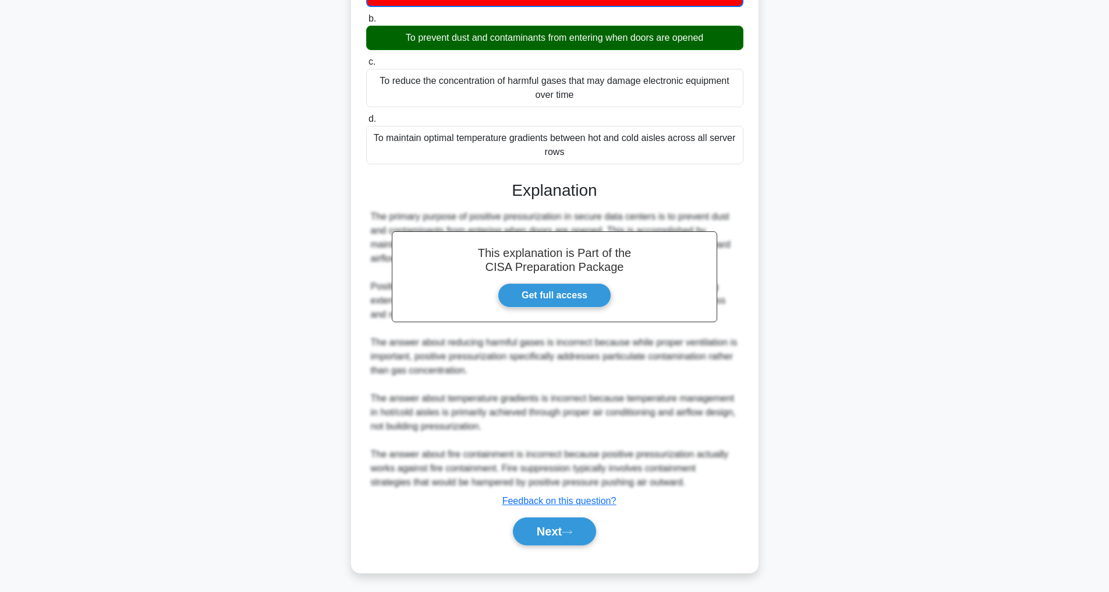
scroll to position [37, 0]
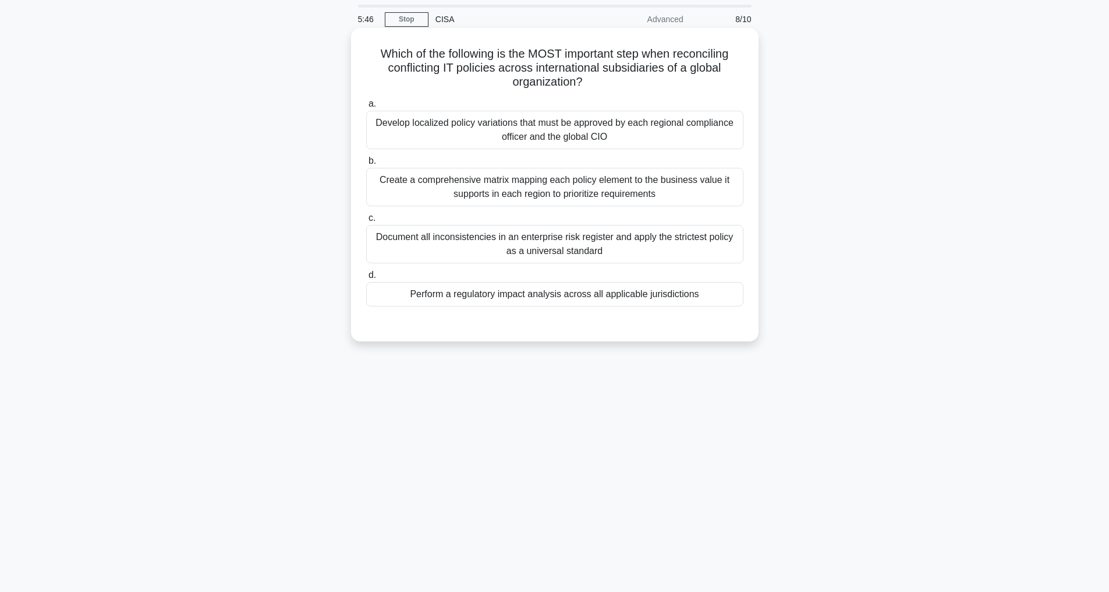
click at [628, 300] on div "Perform a regulatory impact analysis across all applicable jurisdictions" at bounding box center [554, 294] width 377 height 24
click at [366, 279] on input "d. Perform a regulatory impact analysis across all applicable jurisdictions" at bounding box center [366, 275] width 0 height 8
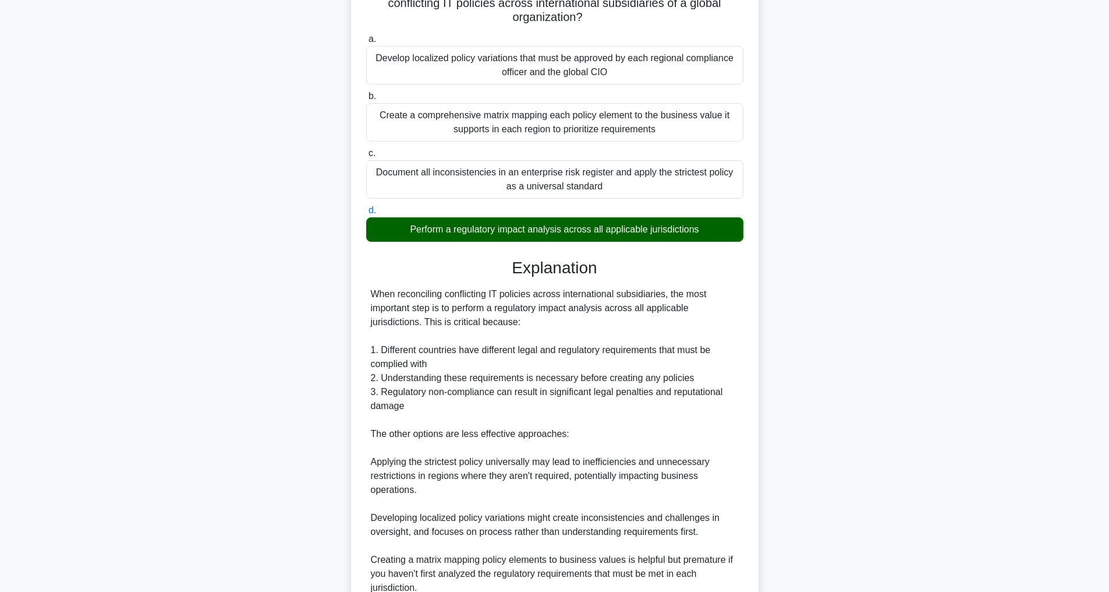
scroll to position [211, 0]
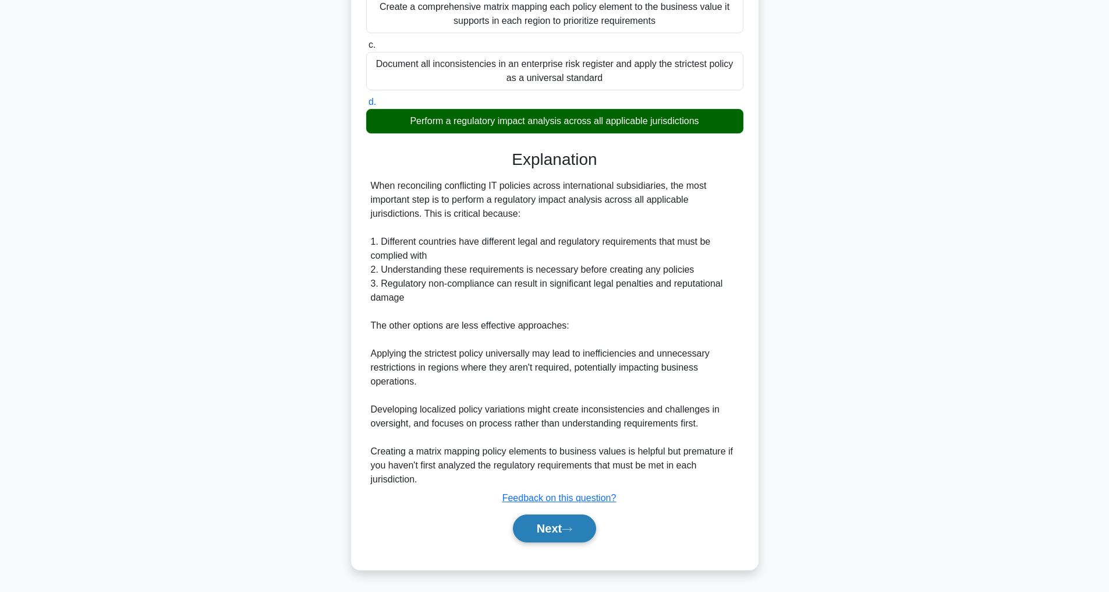
click at [551, 534] on button "Next" at bounding box center [554, 528] width 83 height 28
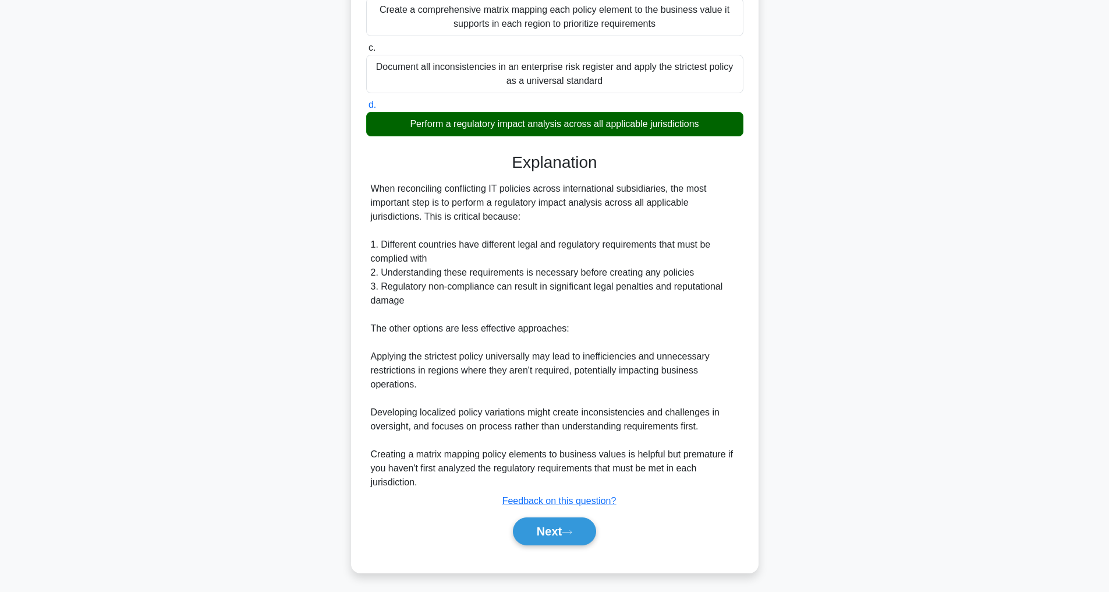
scroll to position [37, 0]
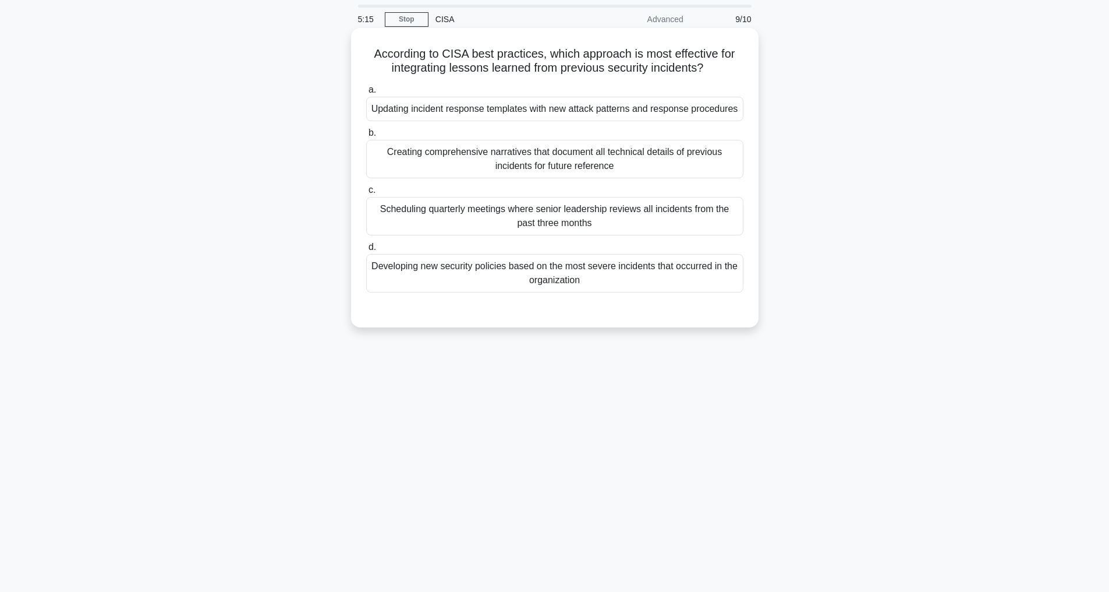
click at [566, 112] on div "Updating incident response templates with new attack patterns and response proc…" at bounding box center [554, 109] width 377 height 24
click at [366, 94] on input "a. Updating incident response templates with new attack patterns and response p…" at bounding box center [366, 90] width 0 height 8
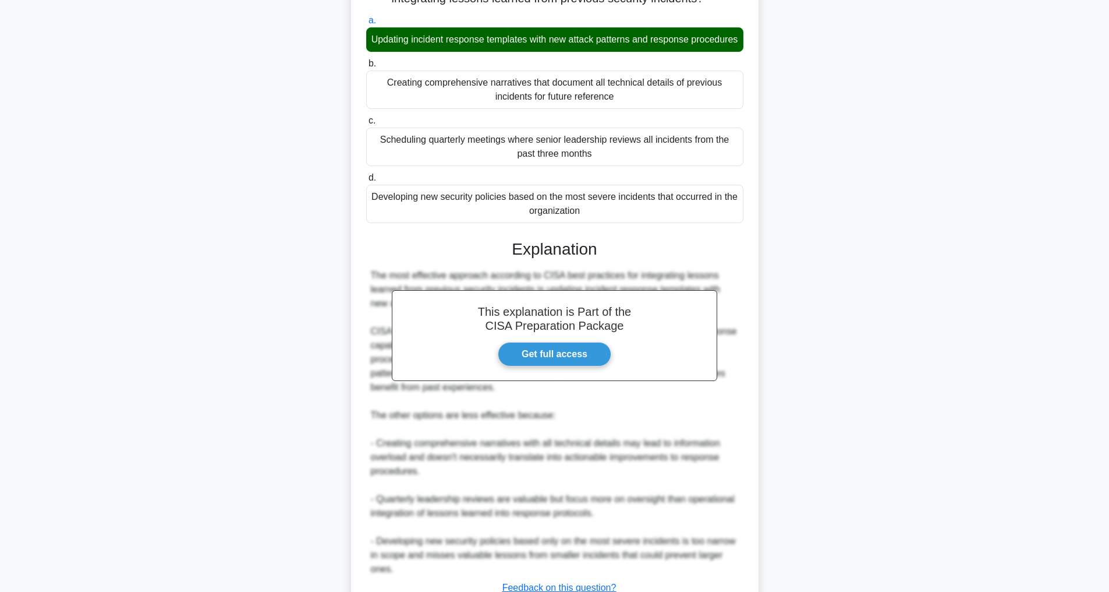
scroll to position [211, 0]
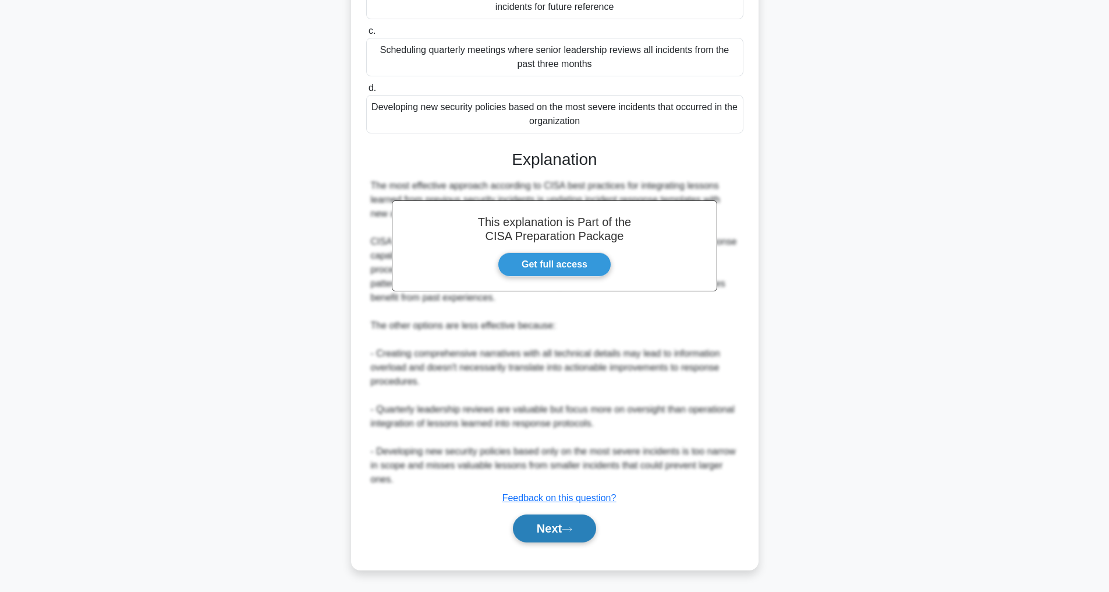
click at [546, 524] on button "Next" at bounding box center [554, 528] width 83 height 28
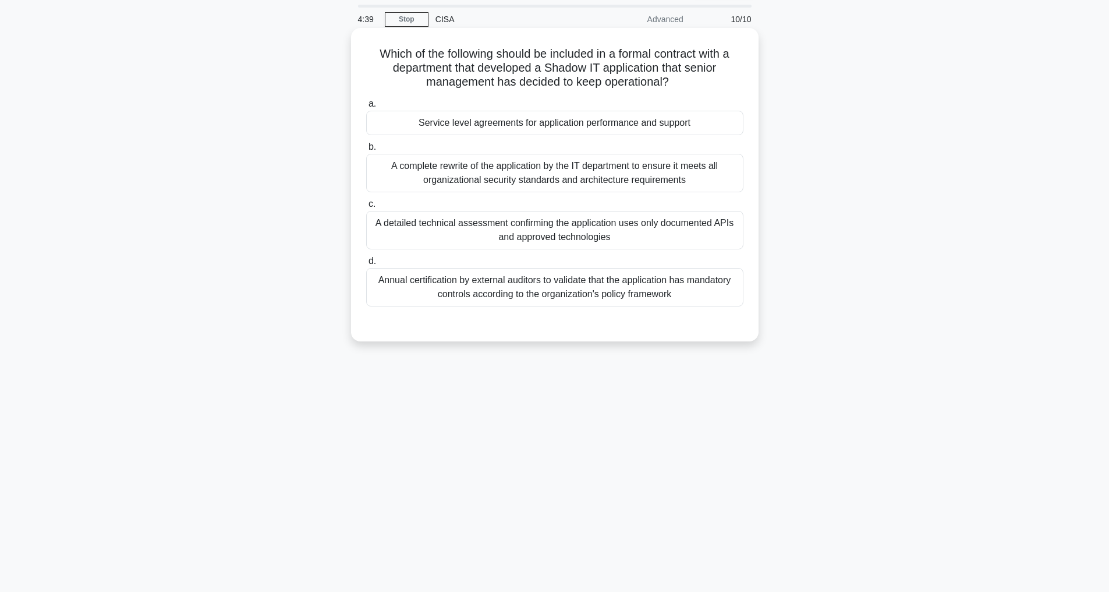
click at [600, 236] on div "A detailed technical assessment confirming the application uses only documented…" at bounding box center [554, 230] width 377 height 38
click at [366, 208] on input "c. A detailed technical assessment confirming the application uses only documen…" at bounding box center [366, 204] width 0 height 8
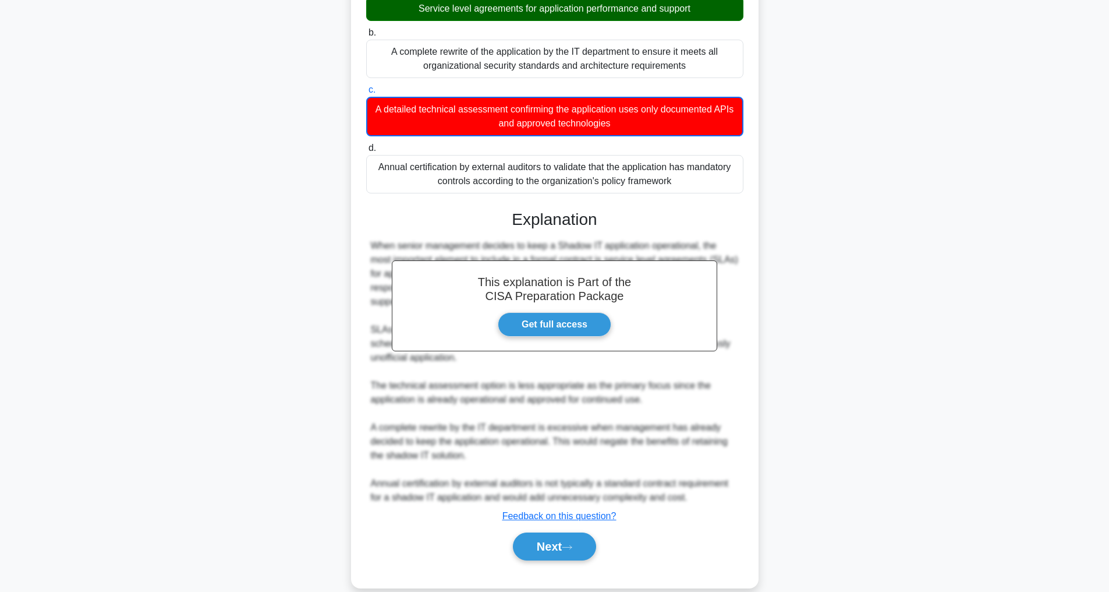
scroll to position [156, 0]
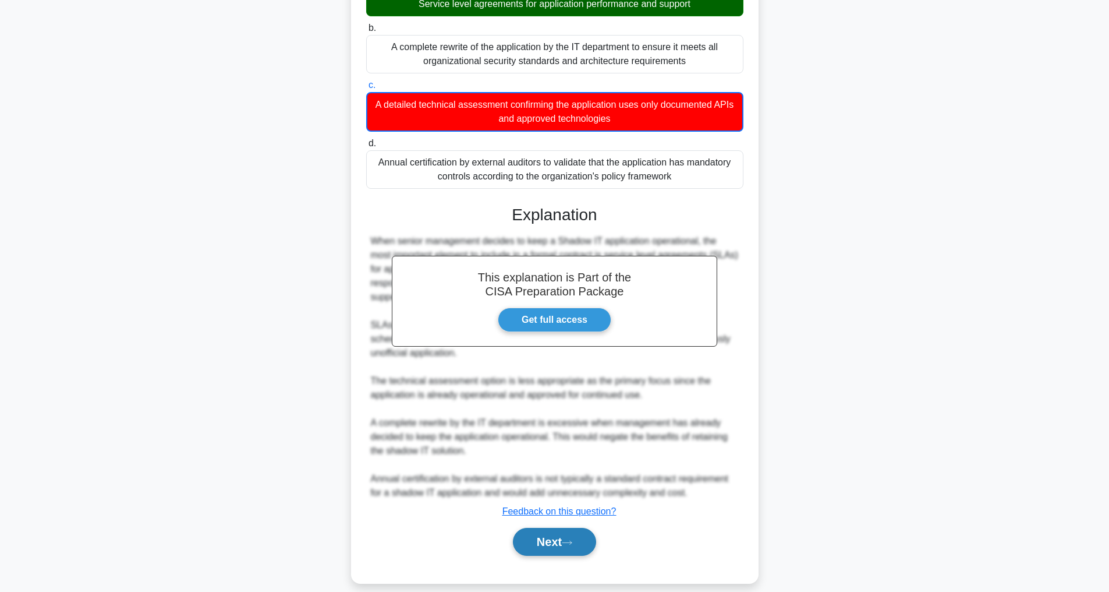
click at [551, 527] on button "Next" at bounding box center [554, 541] width 83 height 28
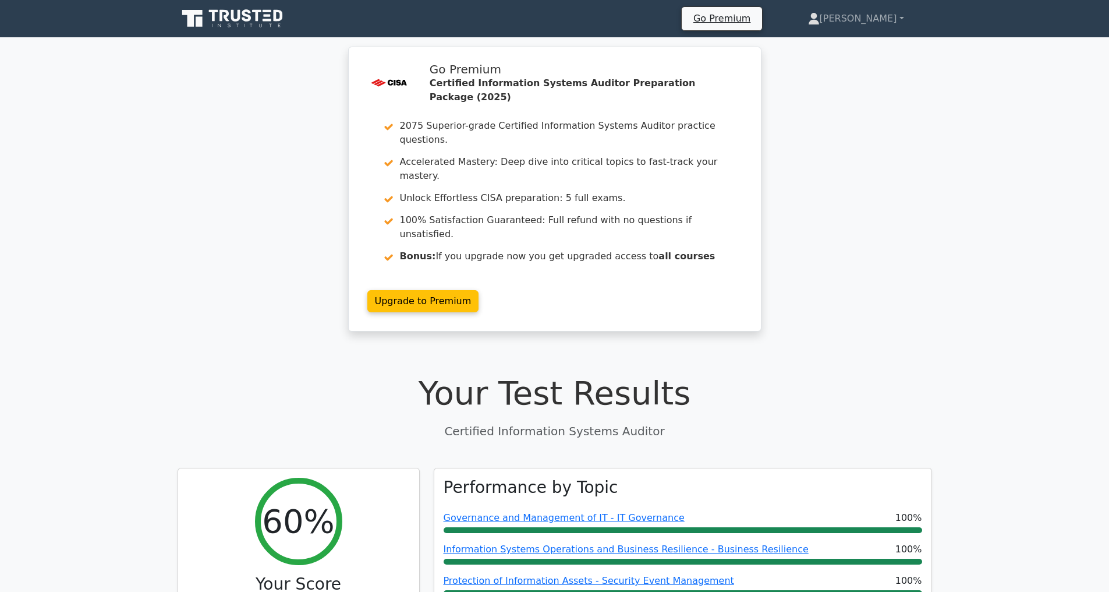
click at [222, 22] on icon at bounding box center [234, 19] width 112 height 22
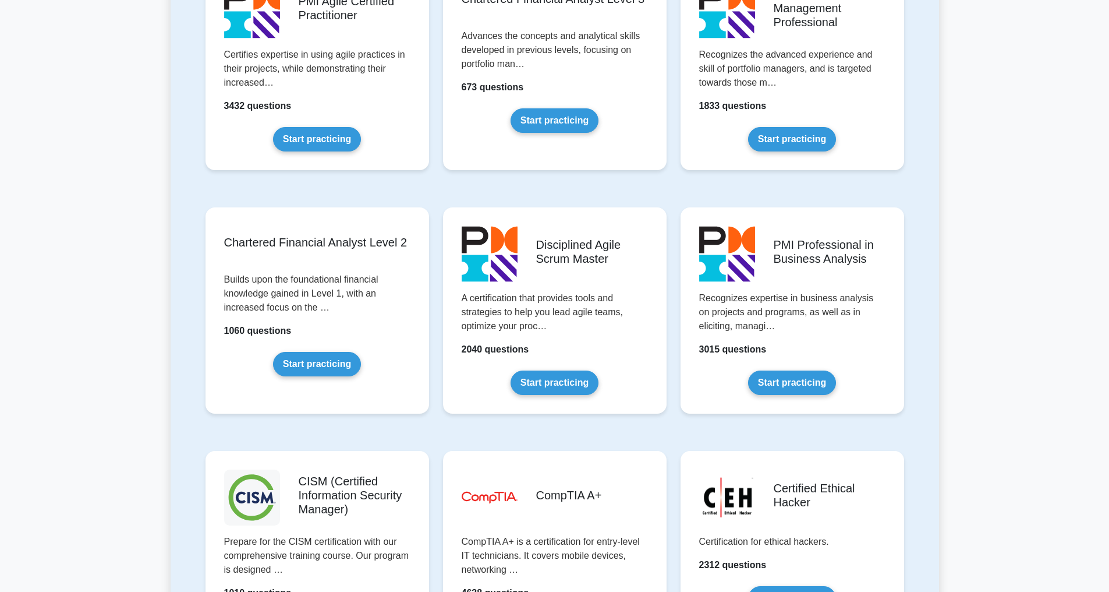
scroll to position [1455, 0]
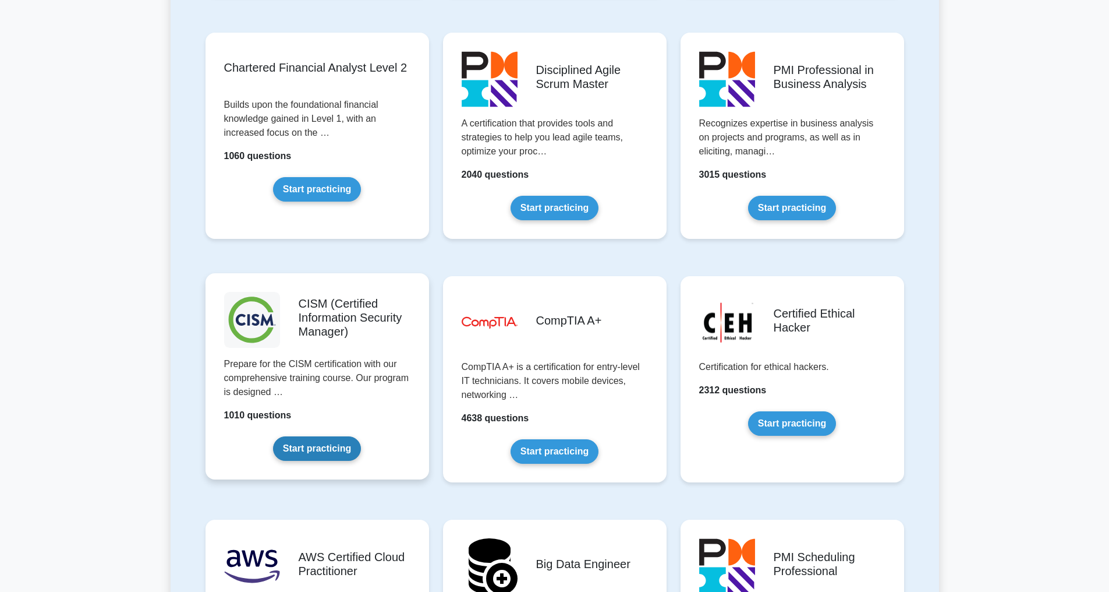
click at [334, 445] on link "Start practicing" at bounding box center [317, 448] width 88 height 24
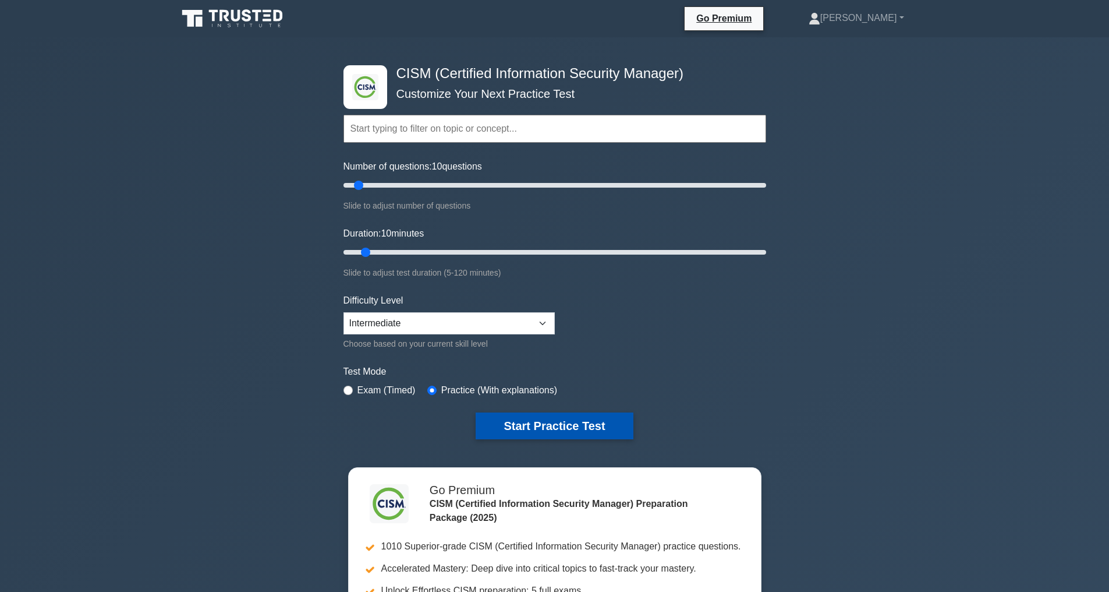
click at [529, 426] on button "Start Practice Test" at bounding box center [554, 425] width 157 height 27
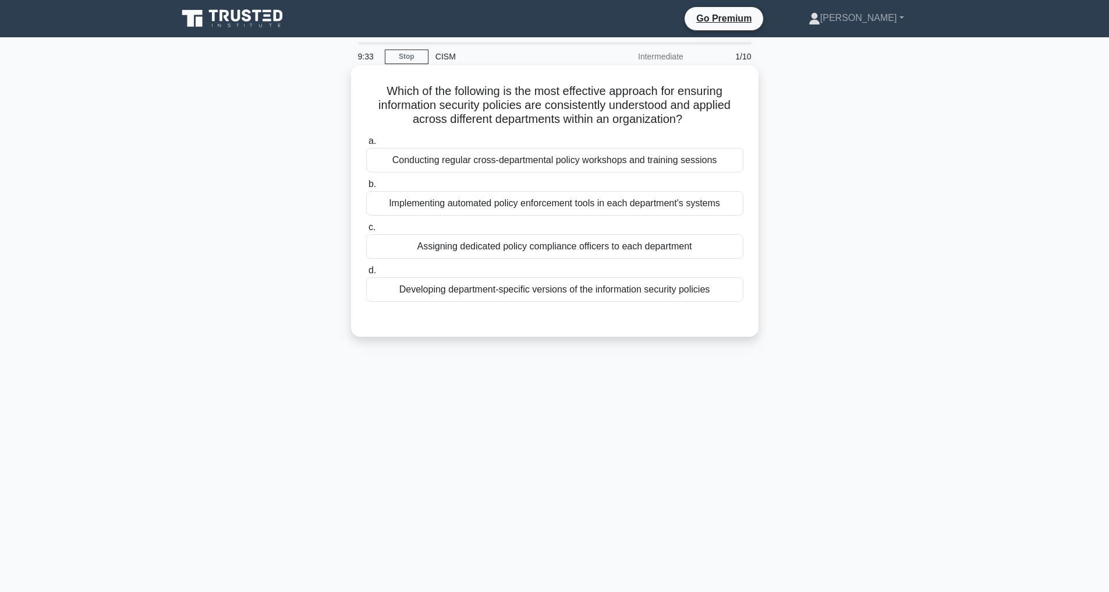
click at [527, 164] on div "Conducting regular cross-departmental policy workshops and training sessions" at bounding box center [554, 160] width 377 height 24
click at [366, 145] on input "a. Conducting regular cross-departmental policy workshops and training sessions" at bounding box center [366, 141] width 0 height 8
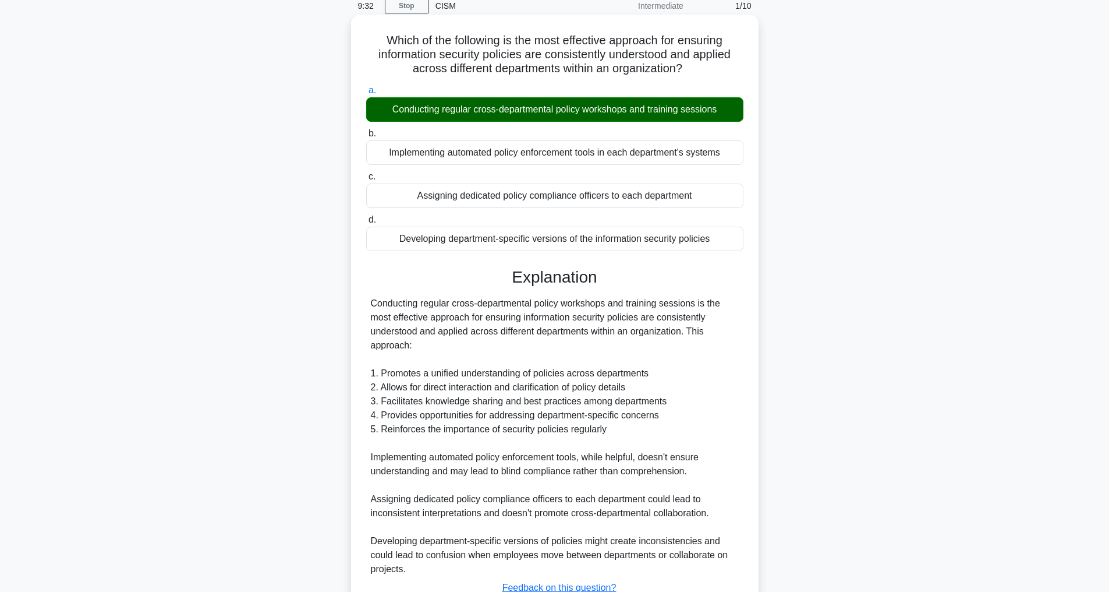
scroll to position [141, 0]
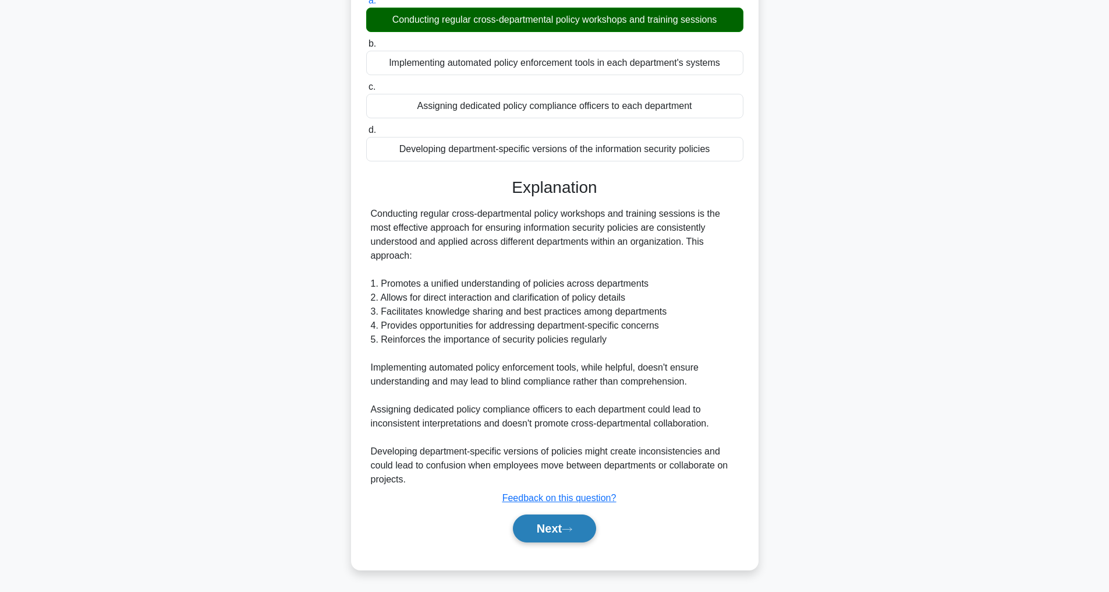
click at [553, 531] on button "Next" at bounding box center [554, 528] width 83 height 28
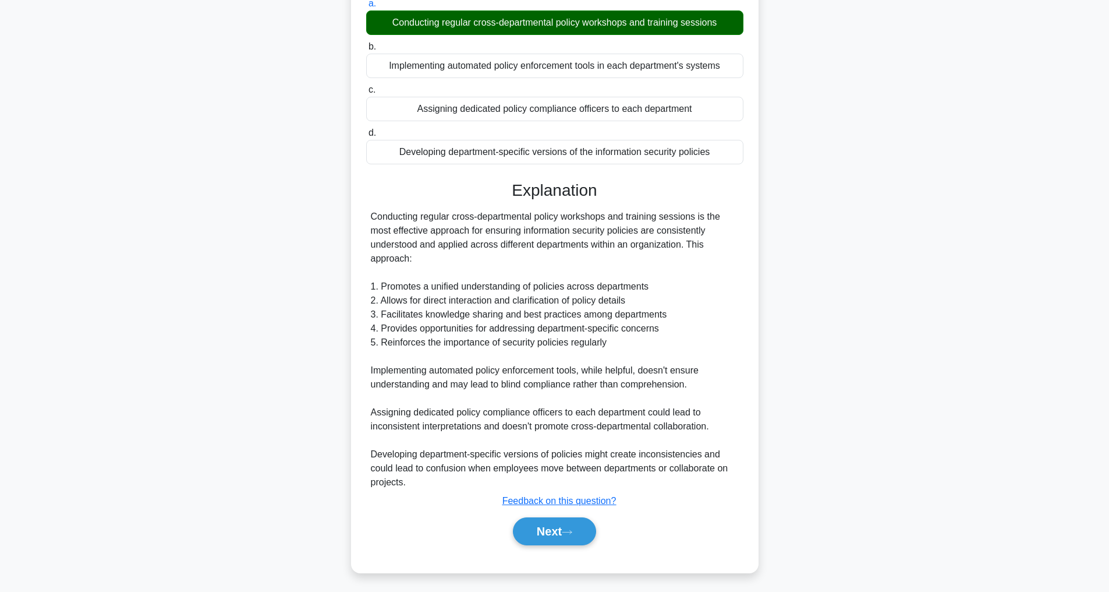
scroll to position [37, 0]
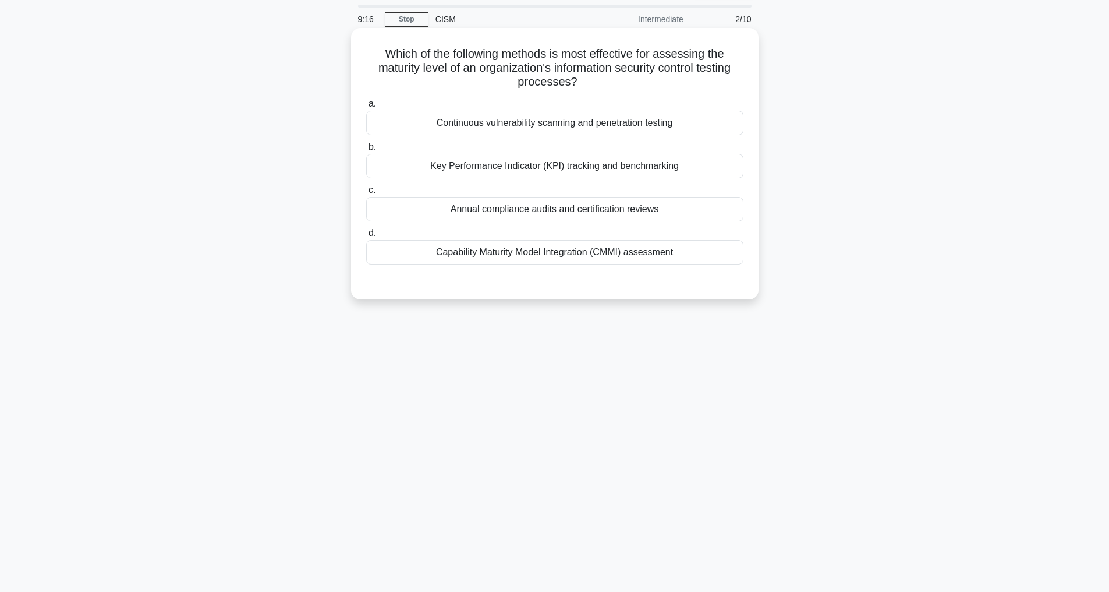
click at [614, 169] on div "Key Performance Indicator (KPI) tracking and benchmarking" at bounding box center [554, 166] width 377 height 24
click at [366, 151] on input "b. Key Performance Indicator (KPI) tracking and benchmarking" at bounding box center [366, 147] width 0 height 8
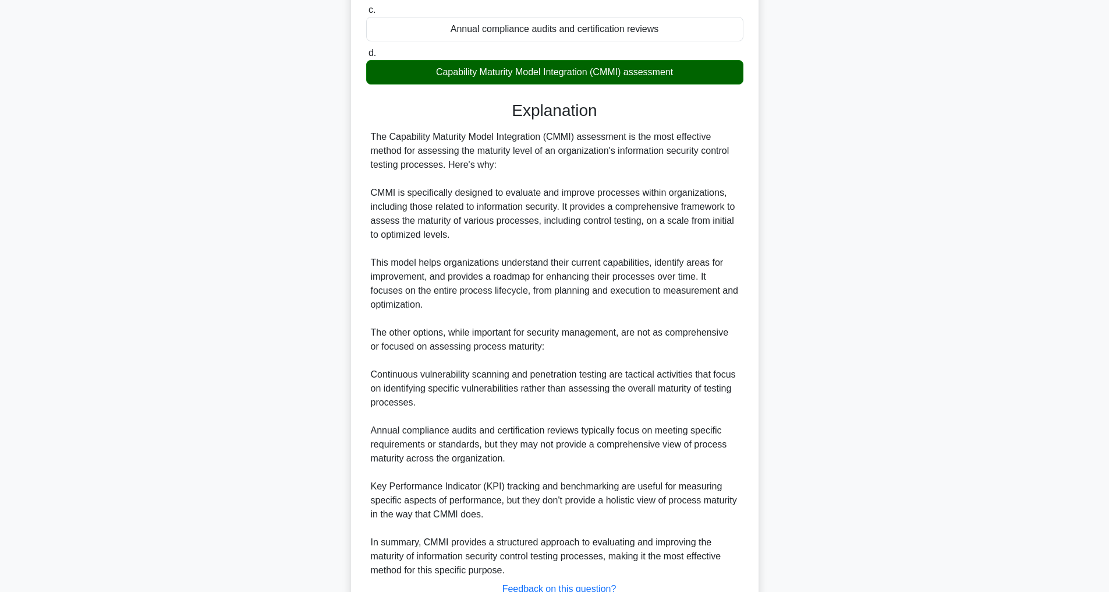
scroll to position [310, 0]
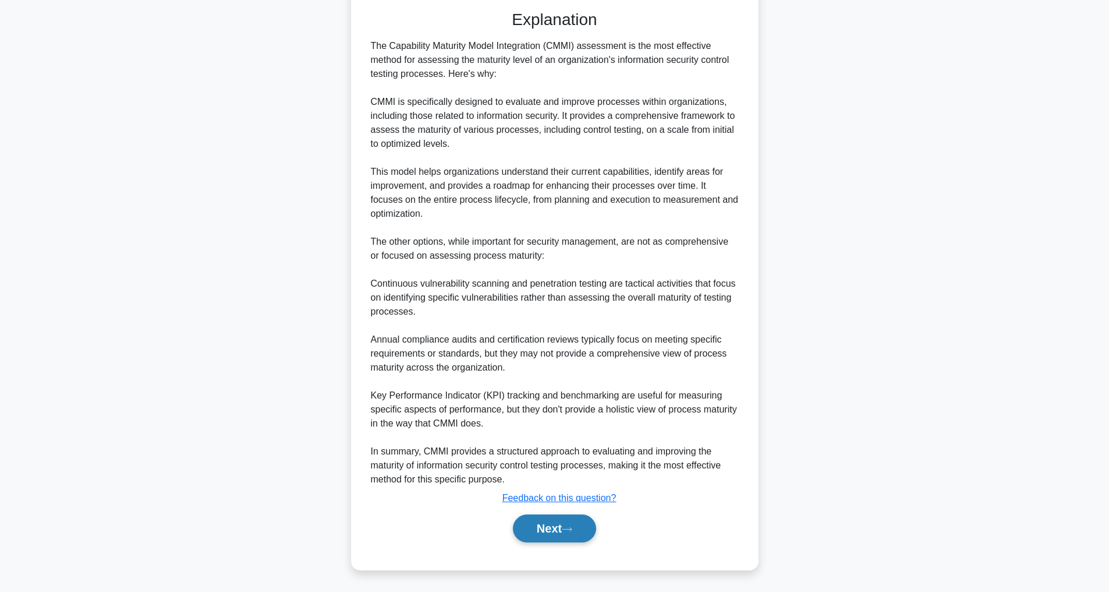
click at [553, 522] on button "Next" at bounding box center [554, 528] width 83 height 28
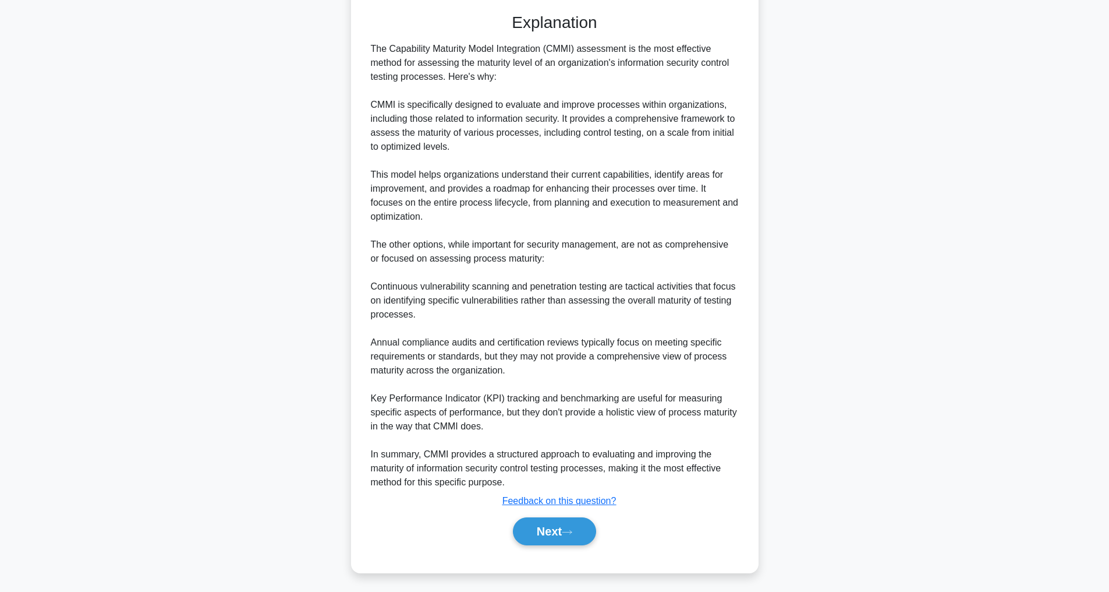
scroll to position [37, 0]
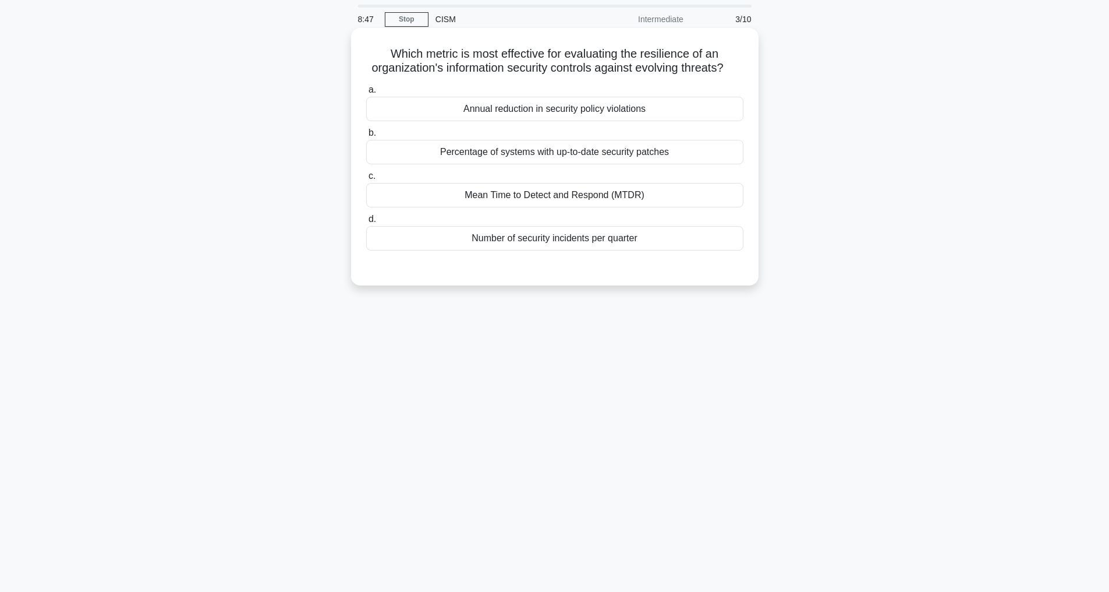
click at [533, 204] on div "Mean Time to Detect and Respond (MTDR)" at bounding box center [554, 195] width 377 height 24
click at [366, 180] on input "c. Mean Time to Detect and Respond (MTDR)" at bounding box center [366, 176] width 0 height 8
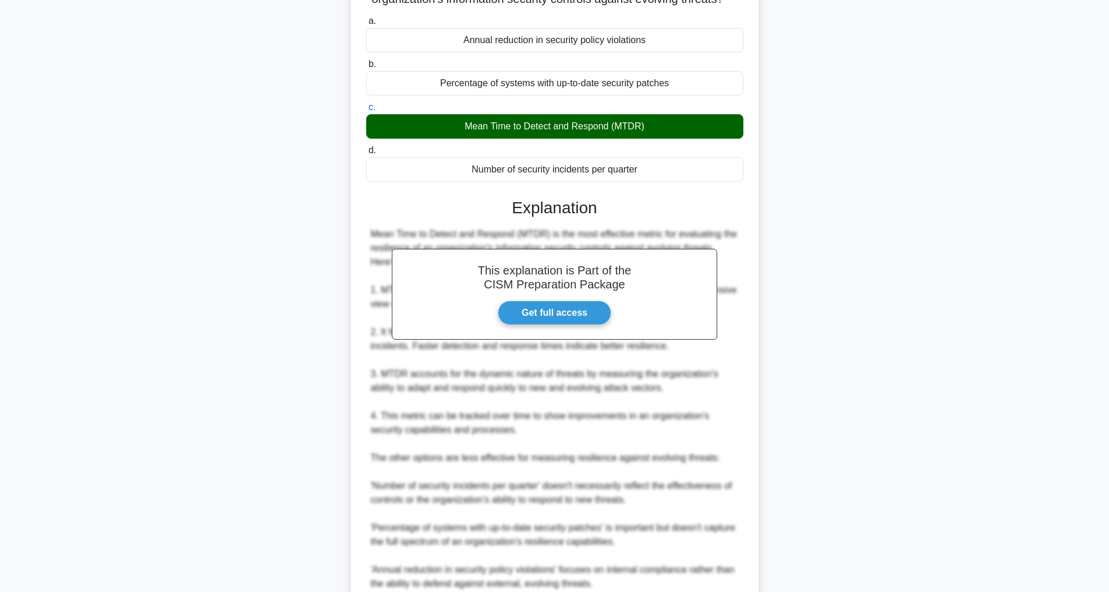
scroll to position [225, 0]
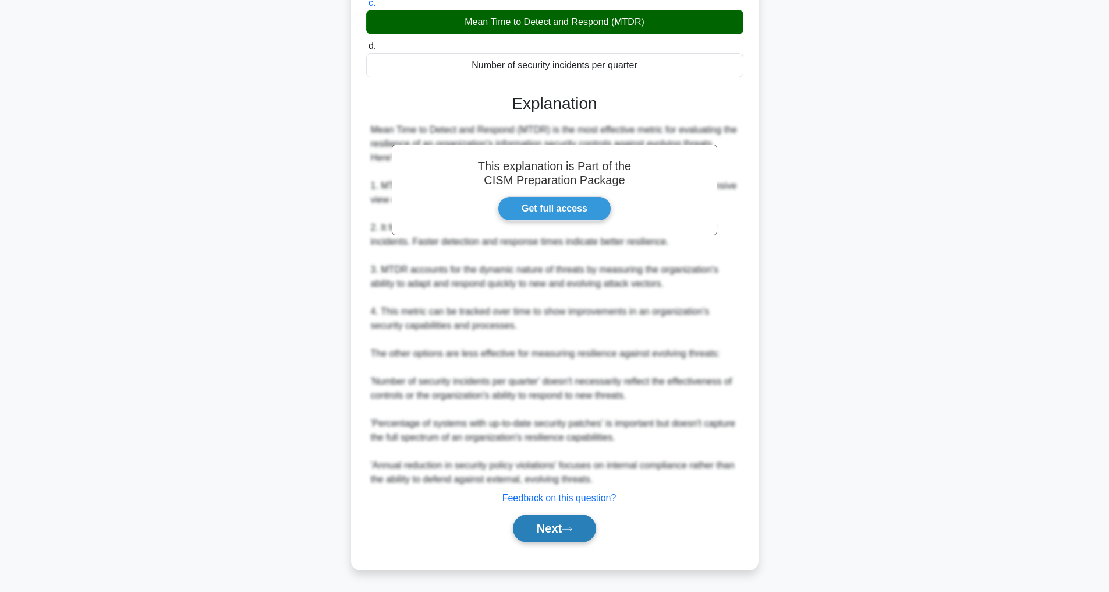
click at [552, 528] on button "Next" at bounding box center [554, 528] width 83 height 28
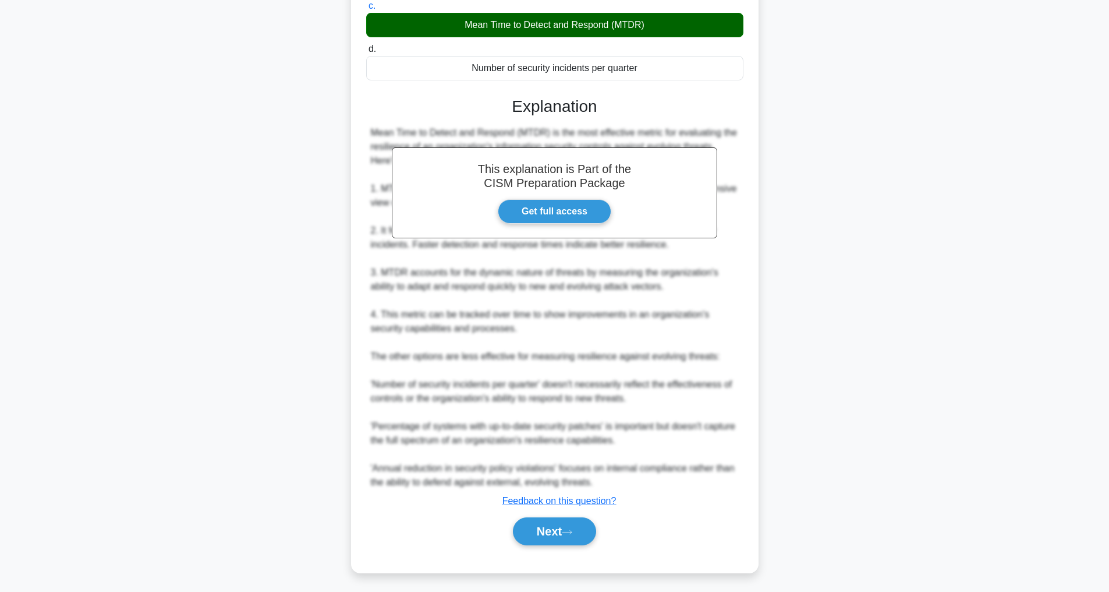
scroll to position [37, 0]
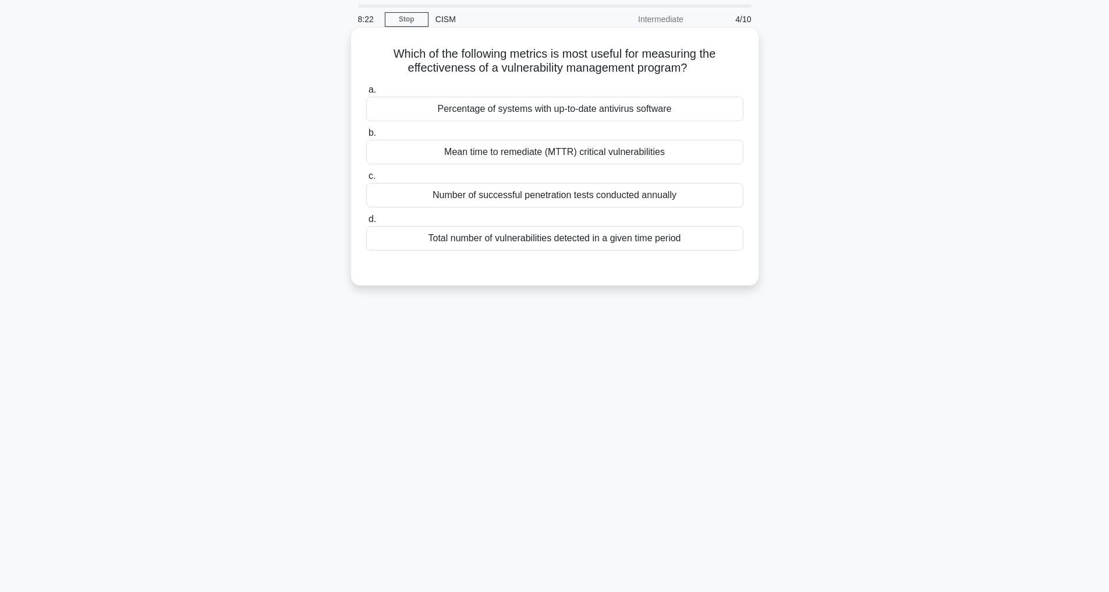
click at [619, 154] on div "Mean time to remediate (MTTR) critical vulnerabilities" at bounding box center [554, 152] width 377 height 24
click at [366, 137] on input "b. Mean time to remediate (MTTR) critical vulnerabilities" at bounding box center [366, 133] width 0 height 8
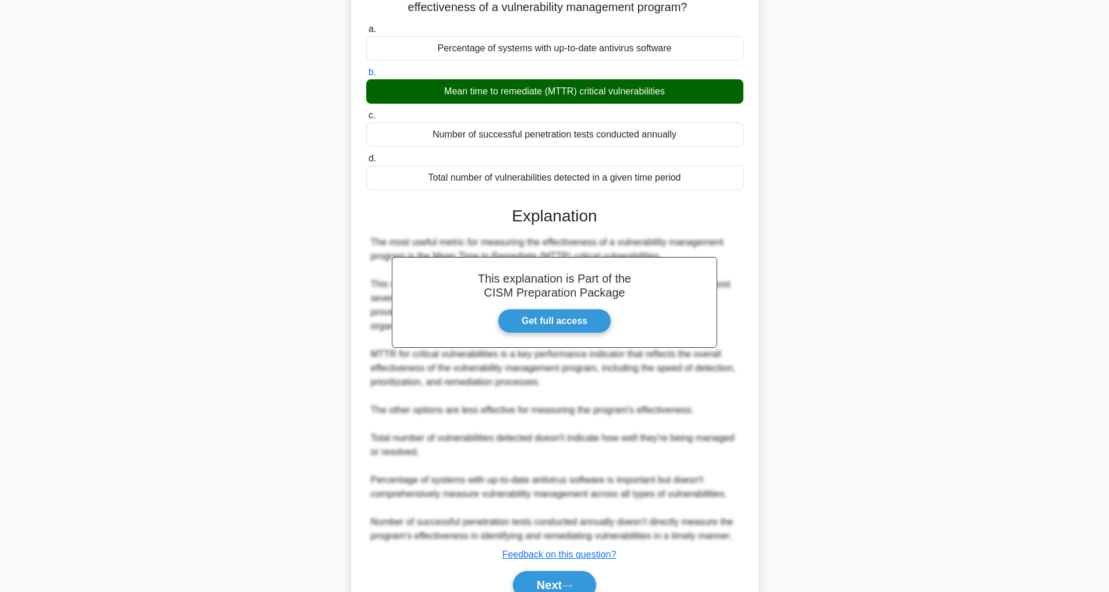
scroll to position [155, 0]
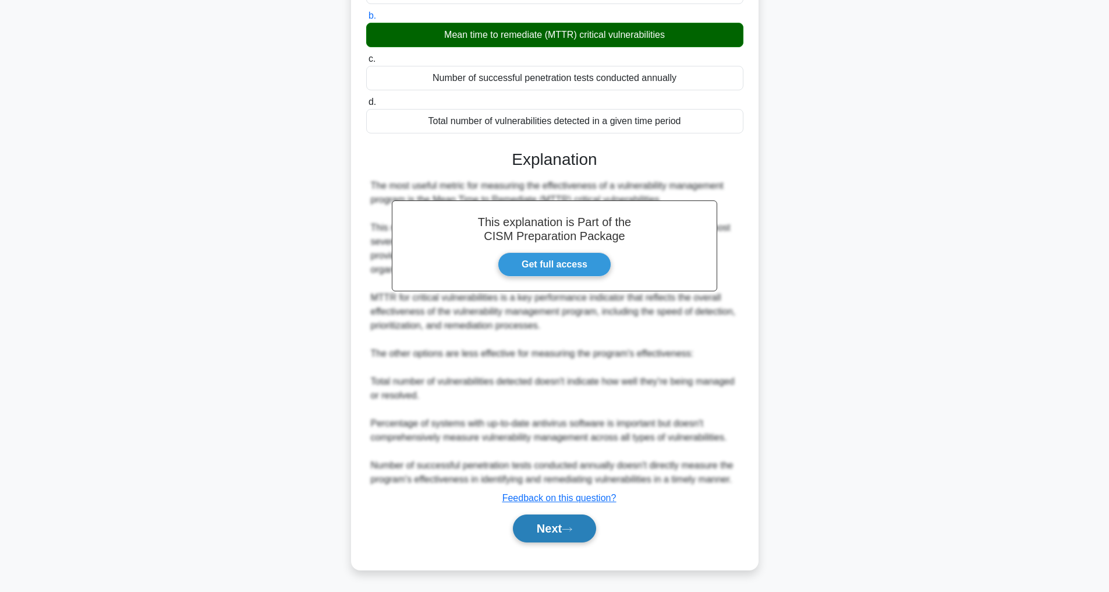
click at [586, 533] on button "Next" at bounding box center [554, 528] width 83 height 28
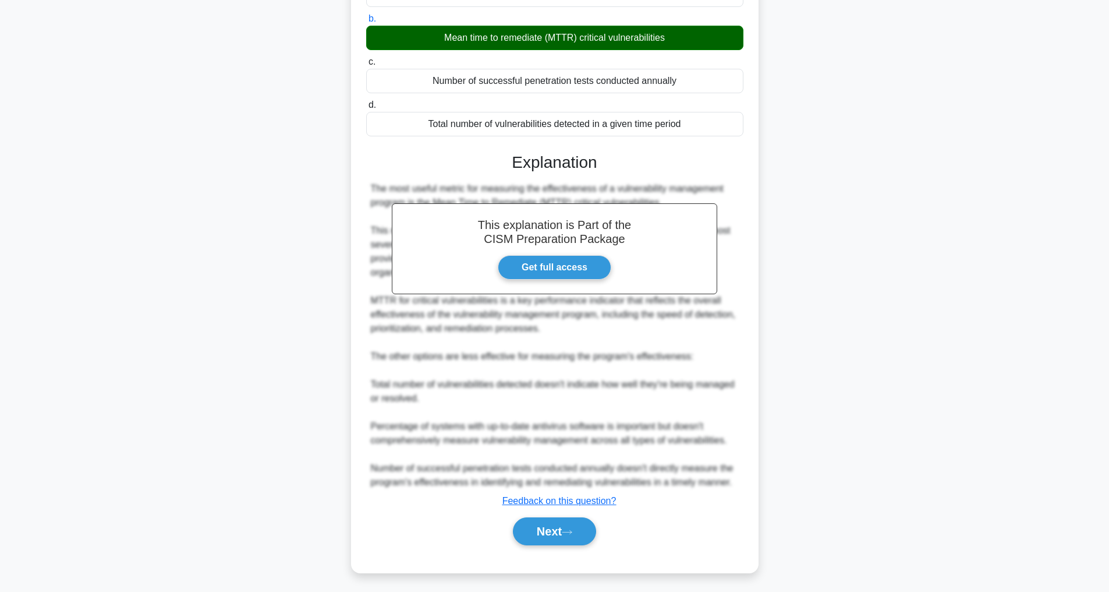
scroll to position [37, 0]
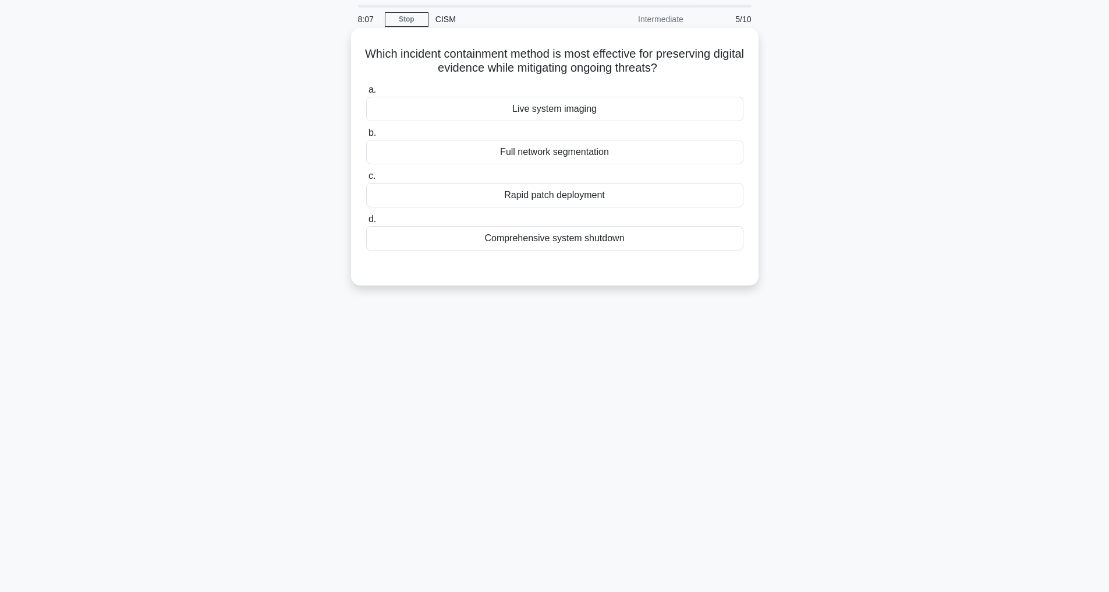
click at [544, 111] on div "Live system imaging" at bounding box center [554, 109] width 377 height 24
click at [366, 94] on input "a. Live system imaging" at bounding box center [366, 90] width 0 height 8
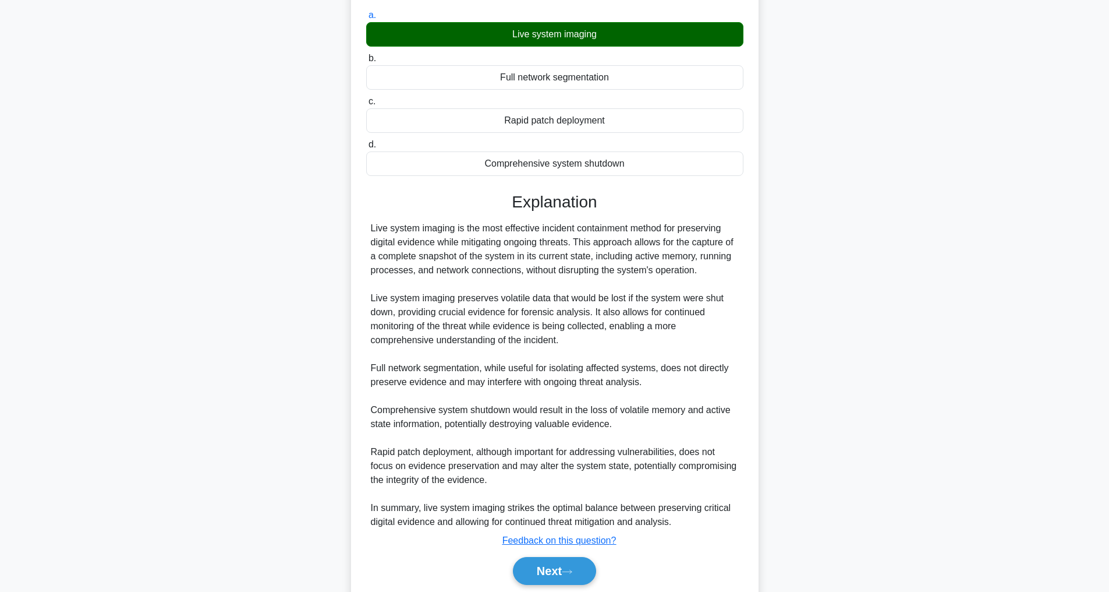
scroll to position [155, 0]
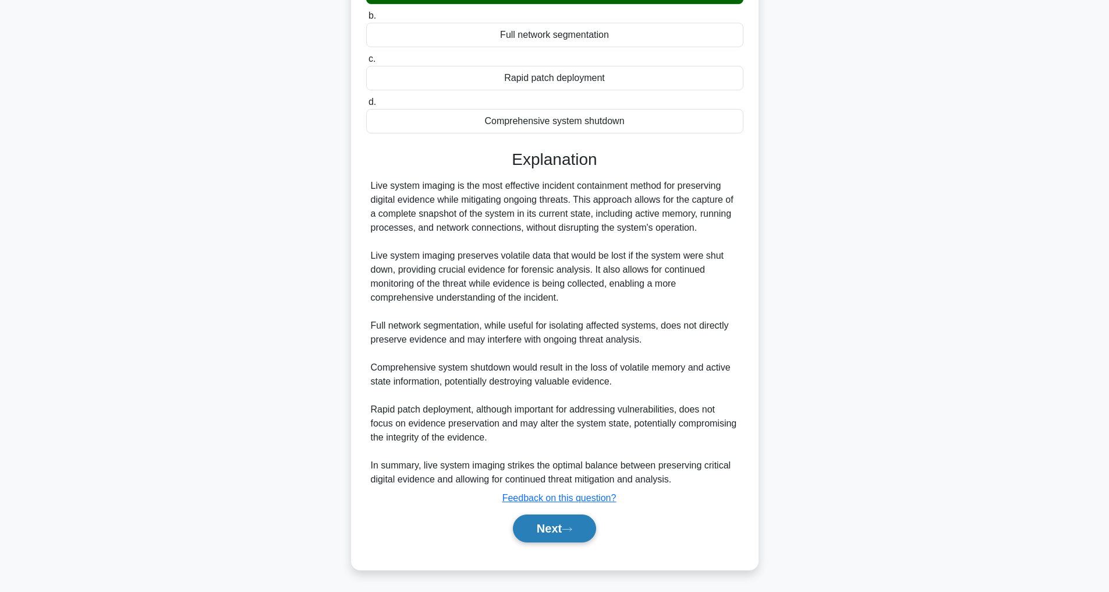
click at [549, 530] on button "Next" at bounding box center [554, 528] width 83 height 28
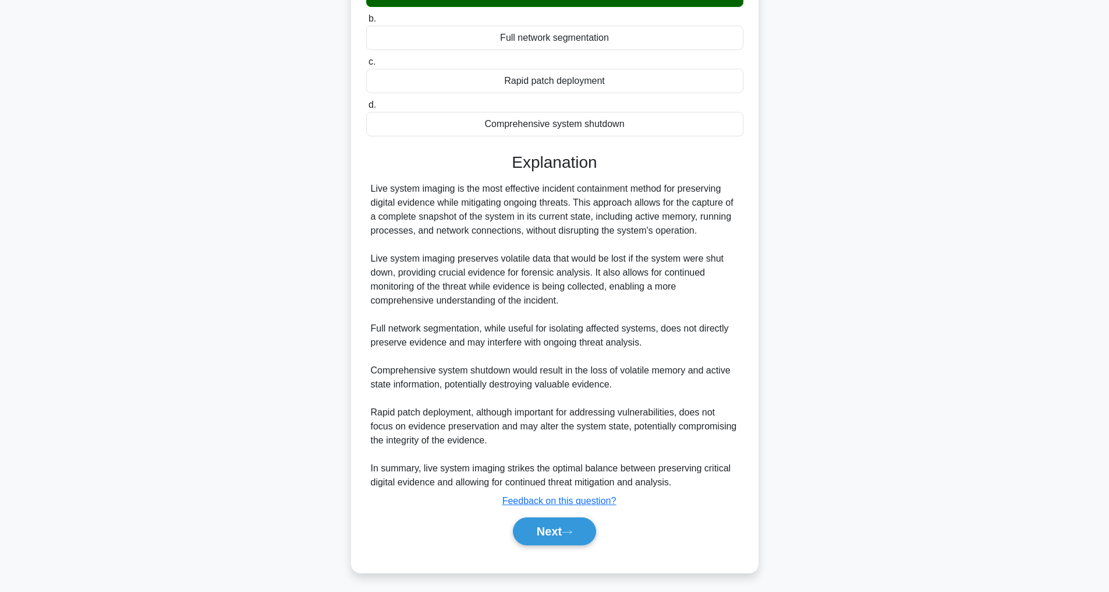
scroll to position [37, 0]
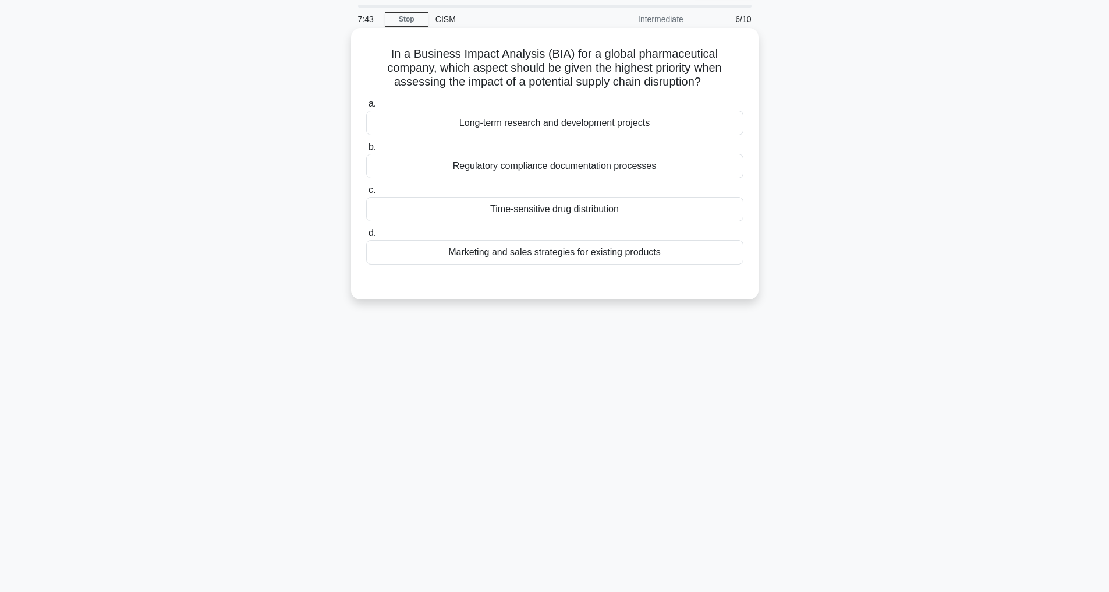
click at [556, 208] on div "Time-sensitive drug distribution" at bounding box center [554, 209] width 377 height 24
click at [366, 194] on input "c. Time-sensitive drug distribution" at bounding box center [366, 190] width 0 height 8
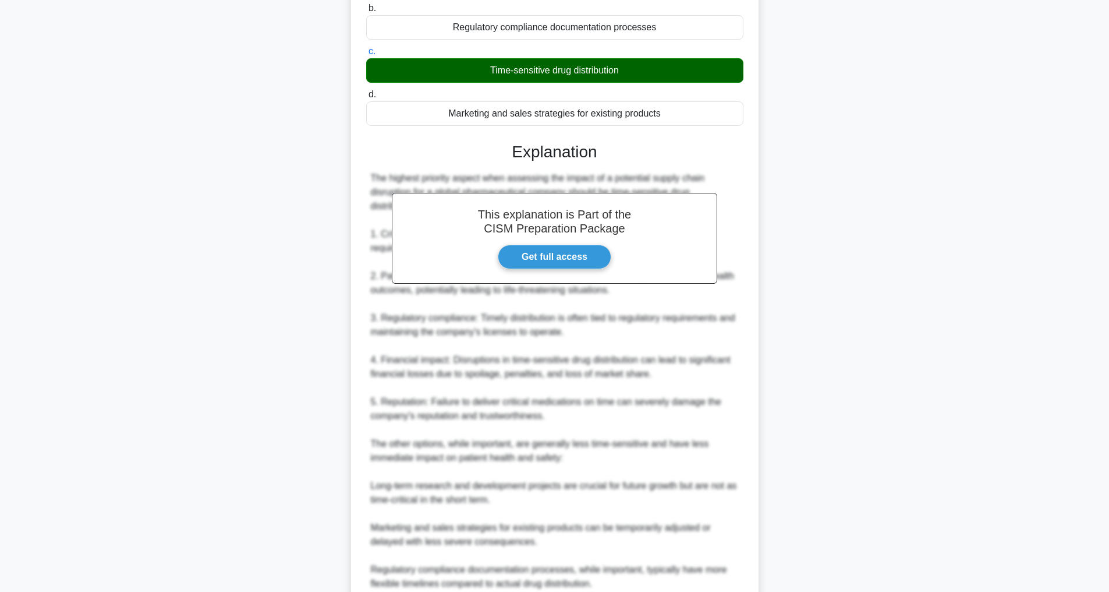
scroll to position [281, 0]
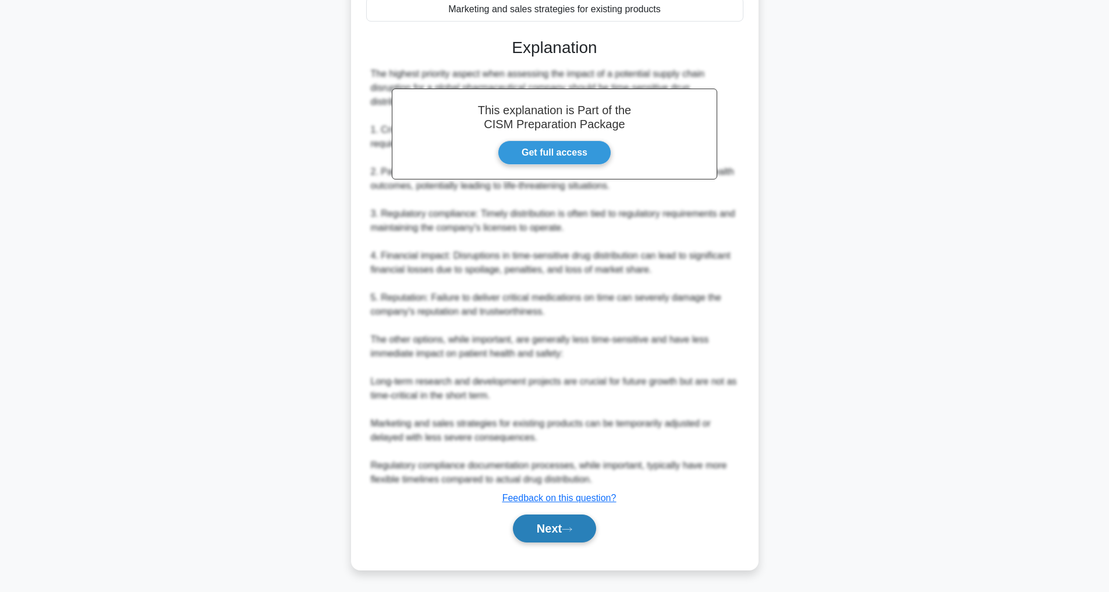
click at [562, 529] on button "Next" at bounding box center [554, 528] width 83 height 28
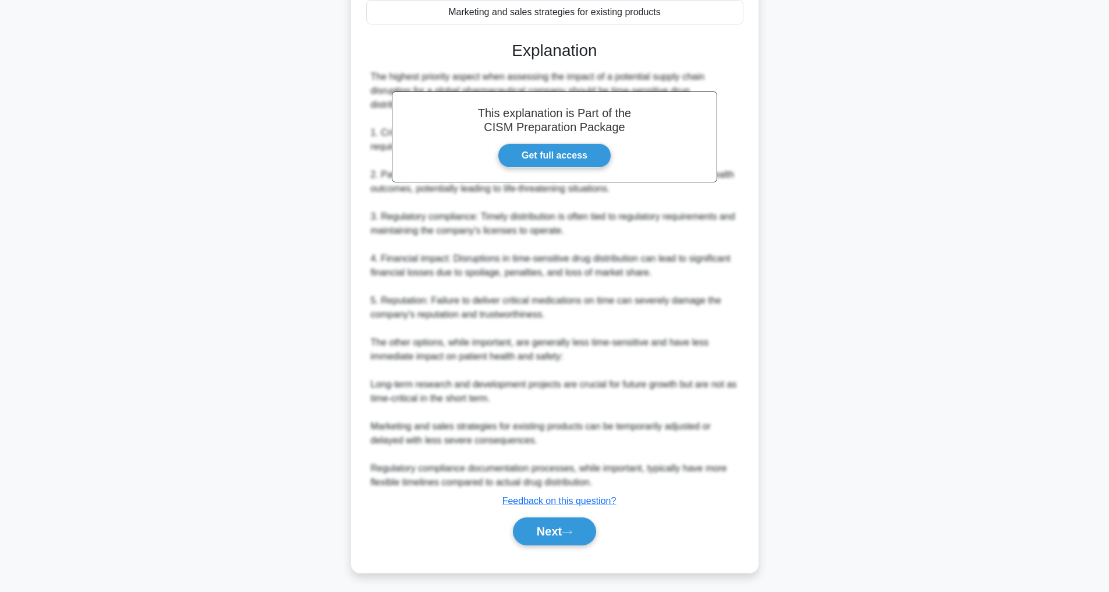
scroll to position [37, 0]
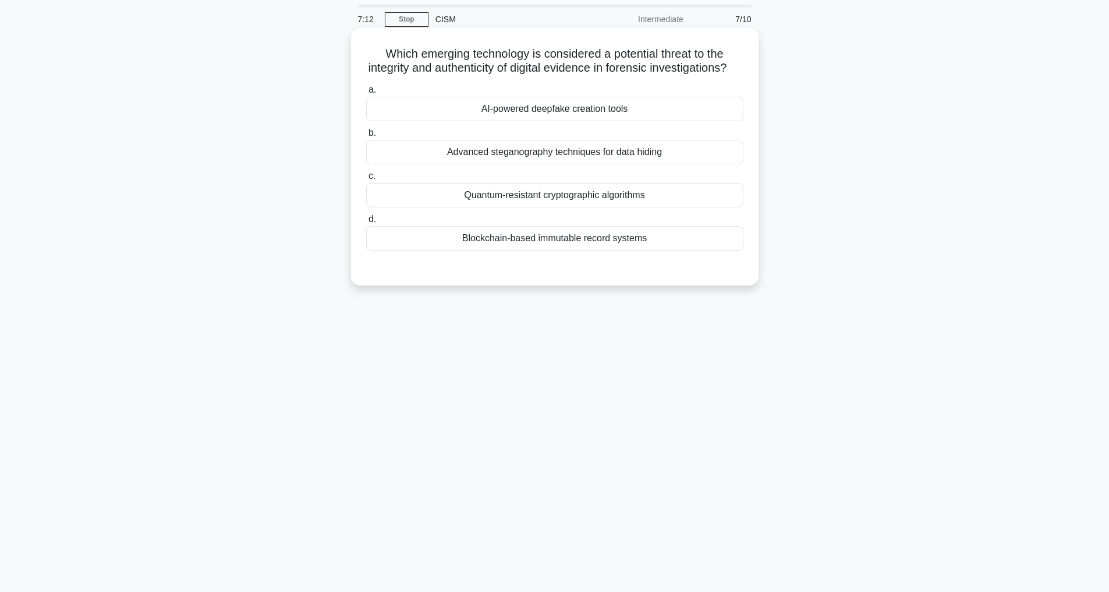
click at [544, 250] on div "Blockchain-based immutable record systems" at bounding box center [554, 238] width 377 height 24
click at [366, 223] on input "d. Blockchain-based immutable record systems" at bounding box center [366, 219] width 0 height 8
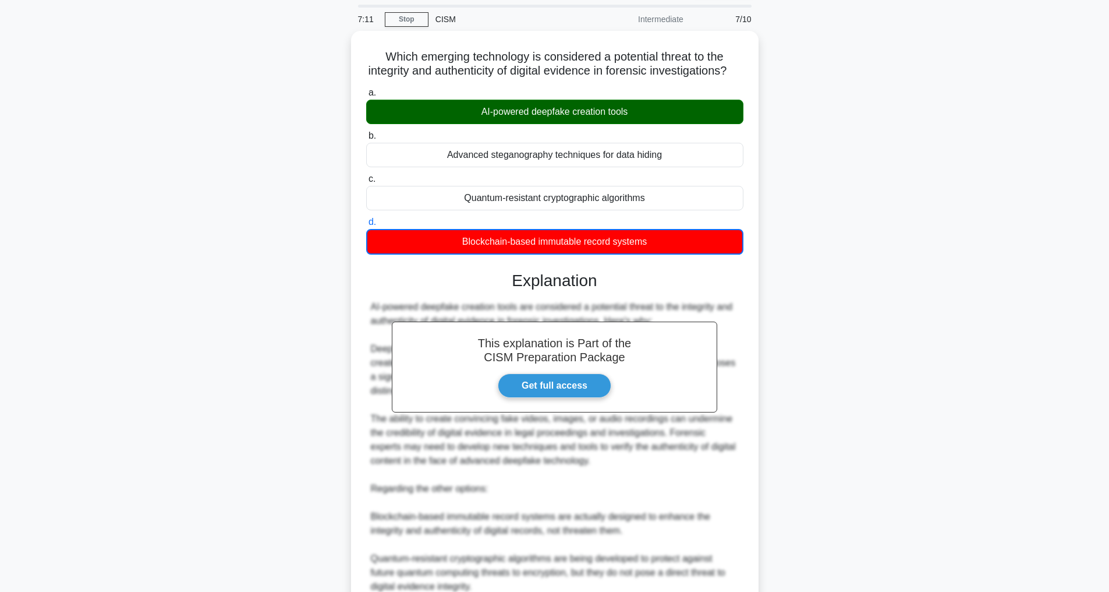
scroll to position [212, 0]
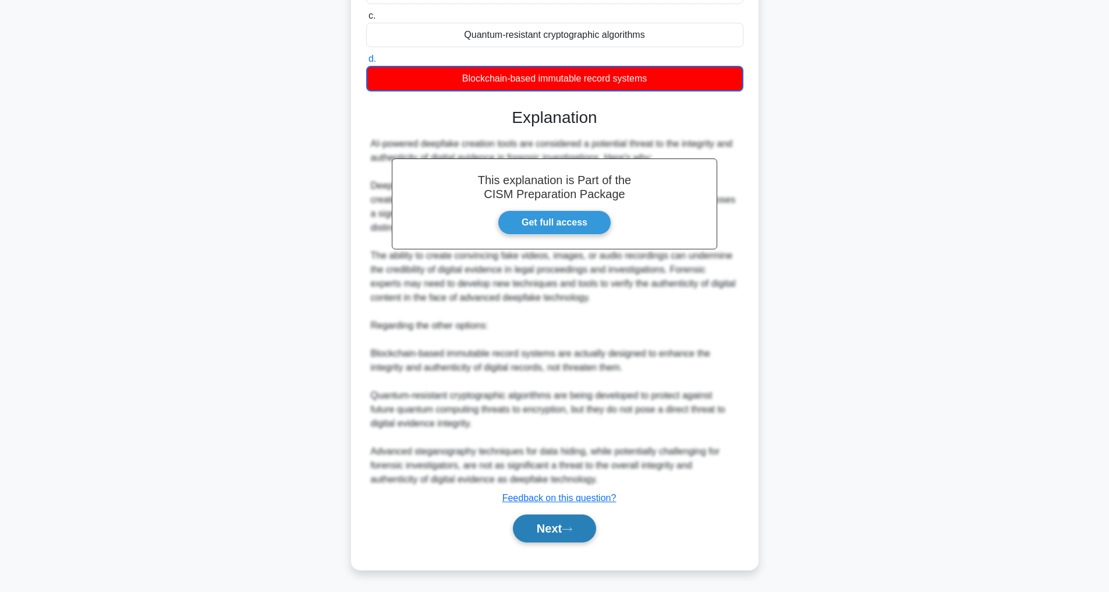
click at [554, 530] on button "Next" at bounding box center [554, 528] width 83 height 28
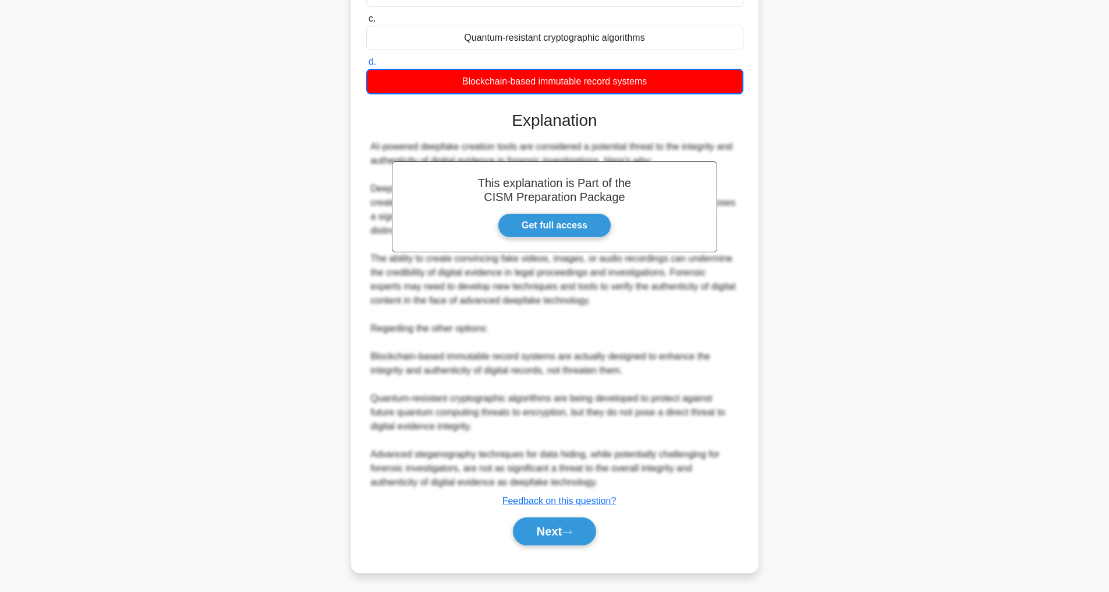
scroll to position [37, 0]
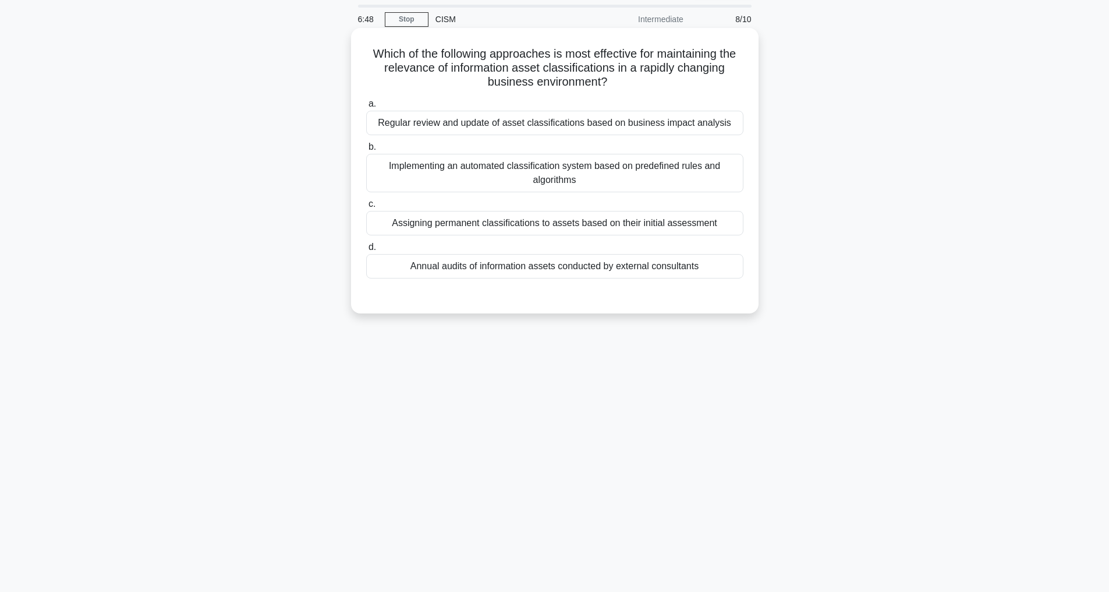
click at [625, 125] on div "Regular review and update of asset classifications based on business impact ana…" at bounding box center [554, 123] width 377 height 24
click at [366, 108] on input "a. Regular review and update of asset classifications based on business impact …" at bounding box center [366, 104] width 0 height 8
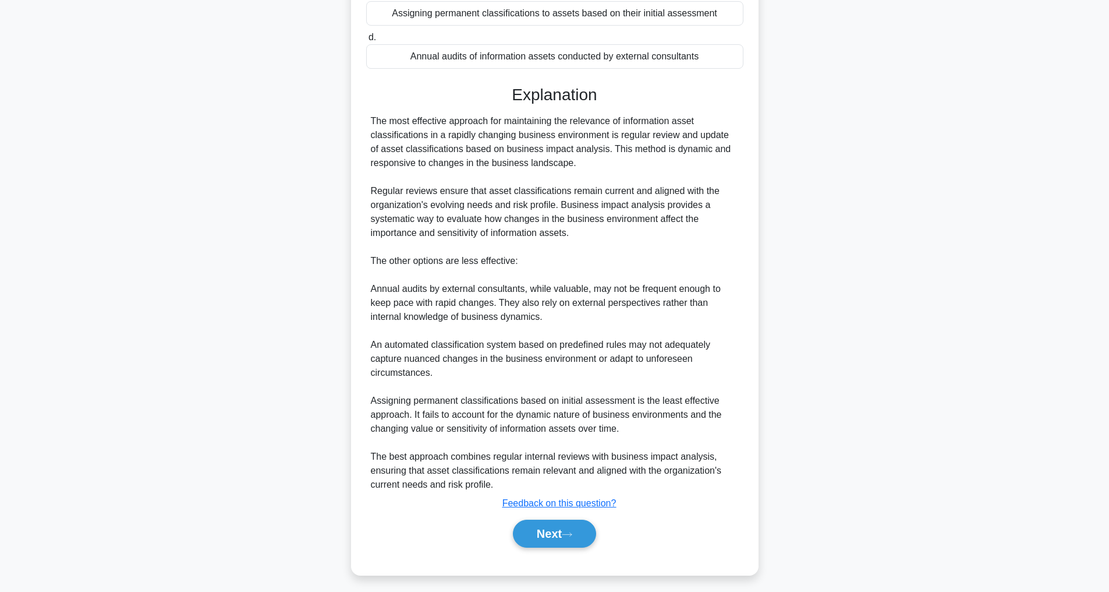
scroll to position [253, 0]
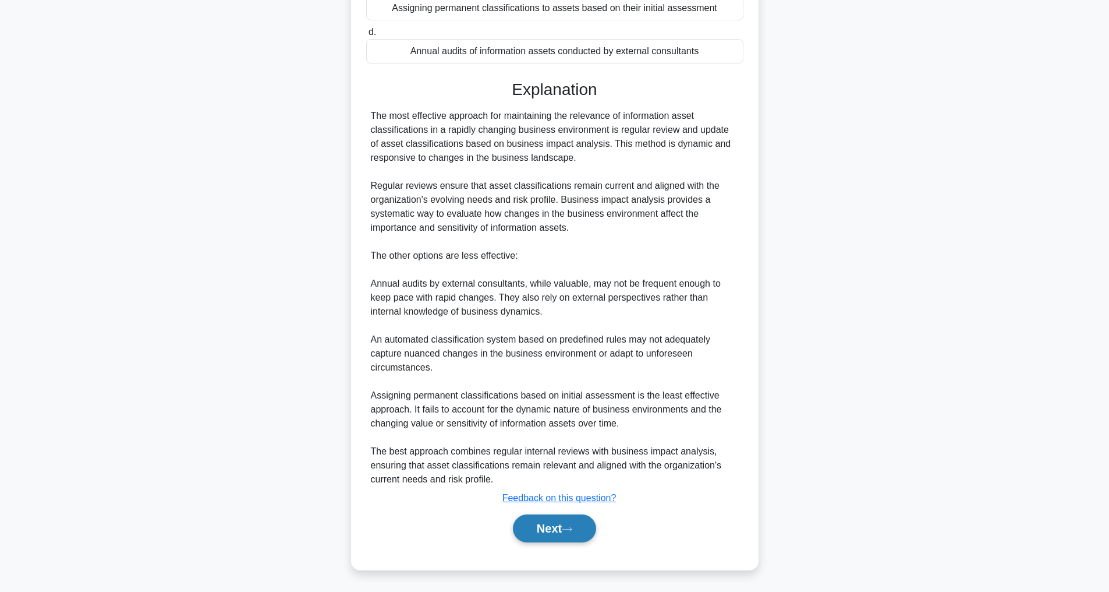
click at [560, 526] on button "Next" at bounding box center [554, 528] width 83 height 28
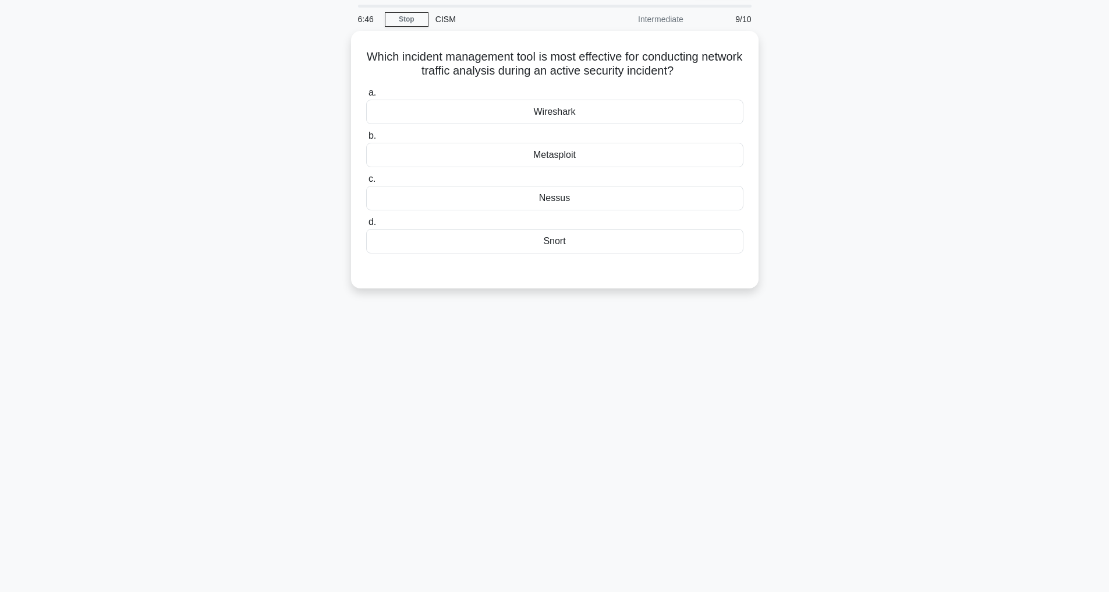
scroll to position [37, 0]
click at [556, 109] on div "Wireshark" at bounding box center [554, 109] width 377 height 24
click at [366, 94] on input "a. Wireshark" at bounding box center [366, 90] width 0 height 8
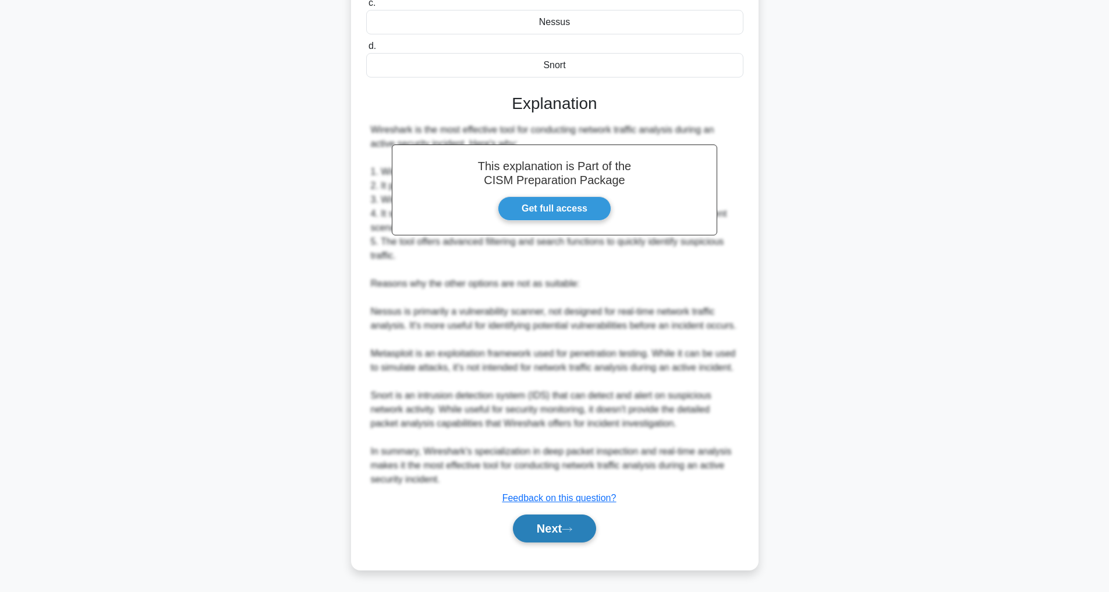
click at [567, 534] on button "Next" at bounding box center [554, 528] width 83 height 28
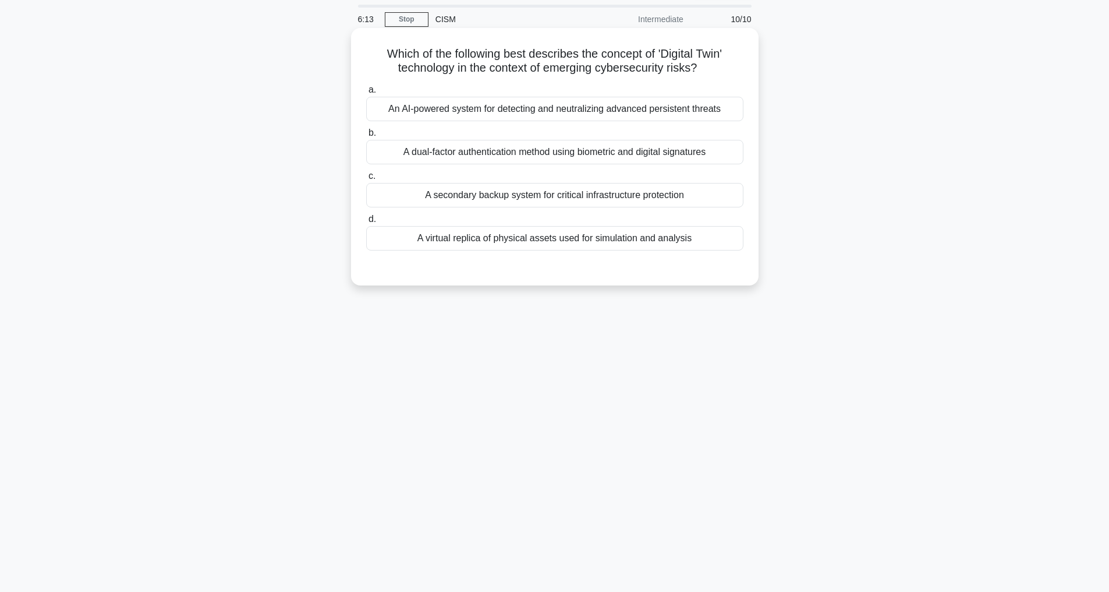
click at [567, 237] on div "A virtual replica of physical assets used for simulation and analysis" at bounding box center [554, 238] width 377 height 24
click at [366, 223] on input "d. A virtual replica of physical assets used for simulation and analysis" at bounding box center [366, 219] width 0 height 8
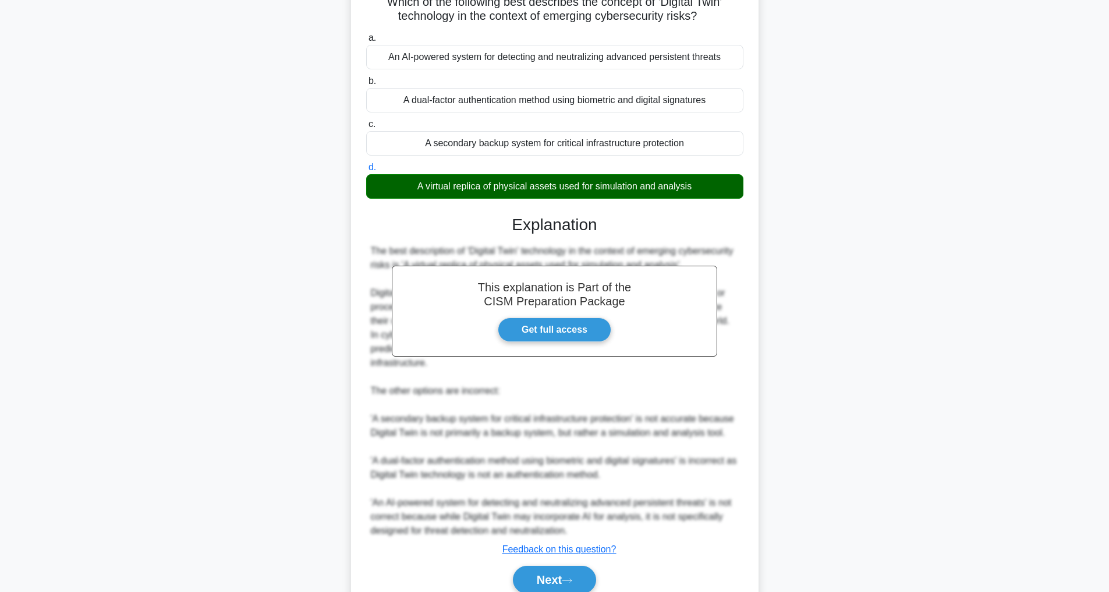
scroll to position [141, 0]
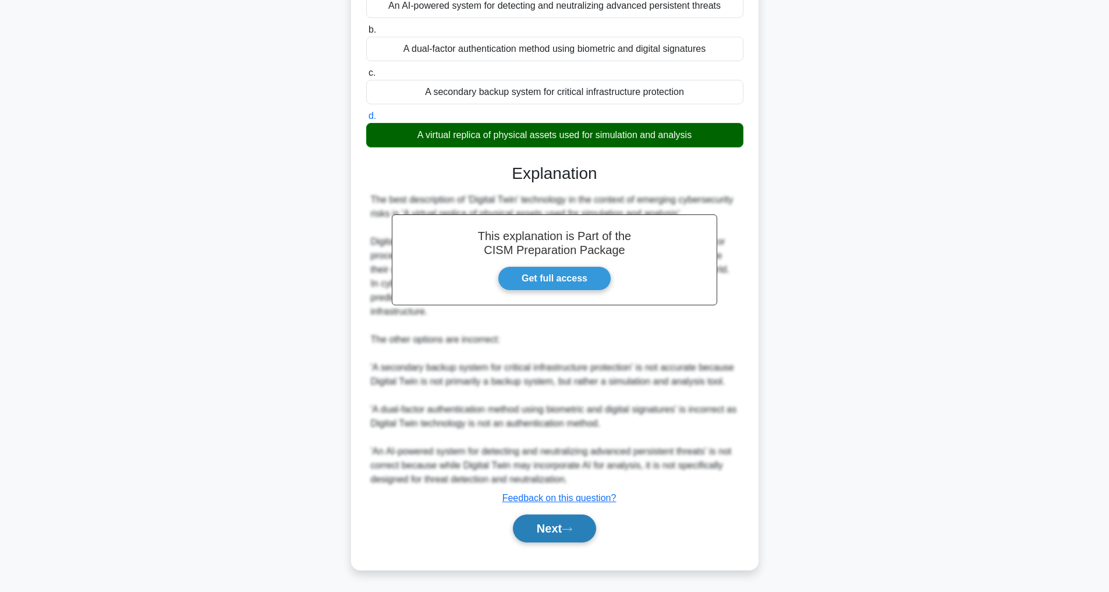
click at [547, 521] on button "Next" at bounding box center [554, 528] width 83 height 28
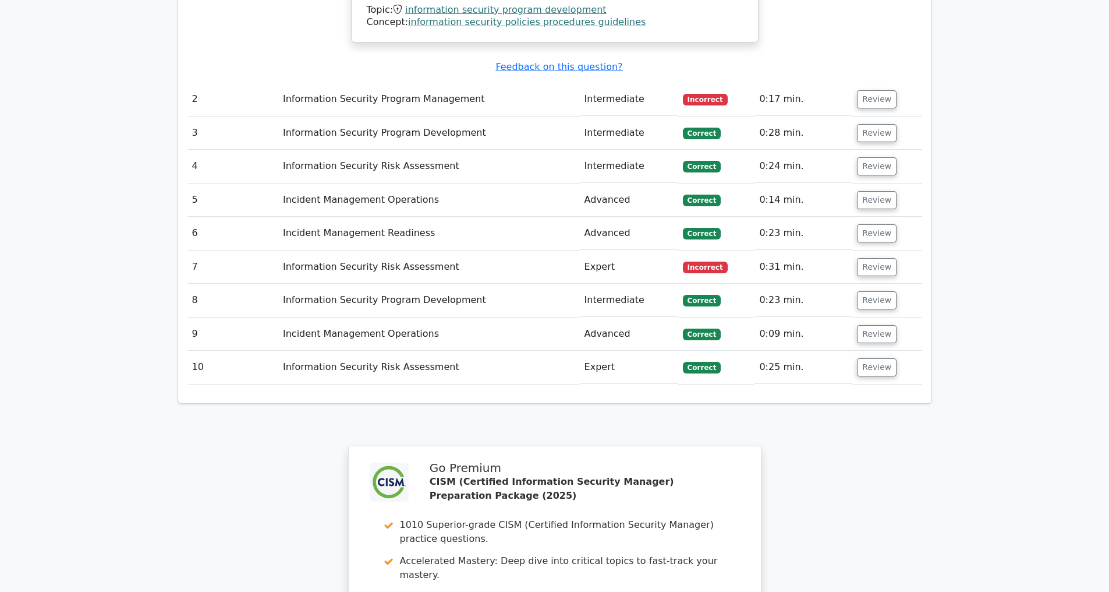
scroll to position [1791, 0]
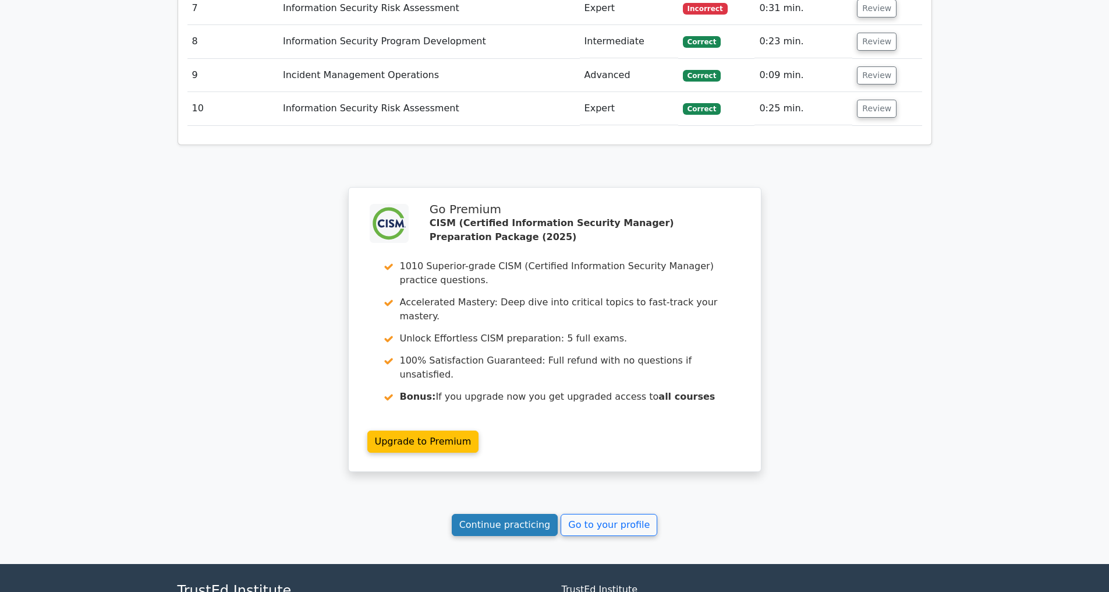
click at [482, 513] on link "Continue practicing" at bounding box center [505, 524] width 107 height 22
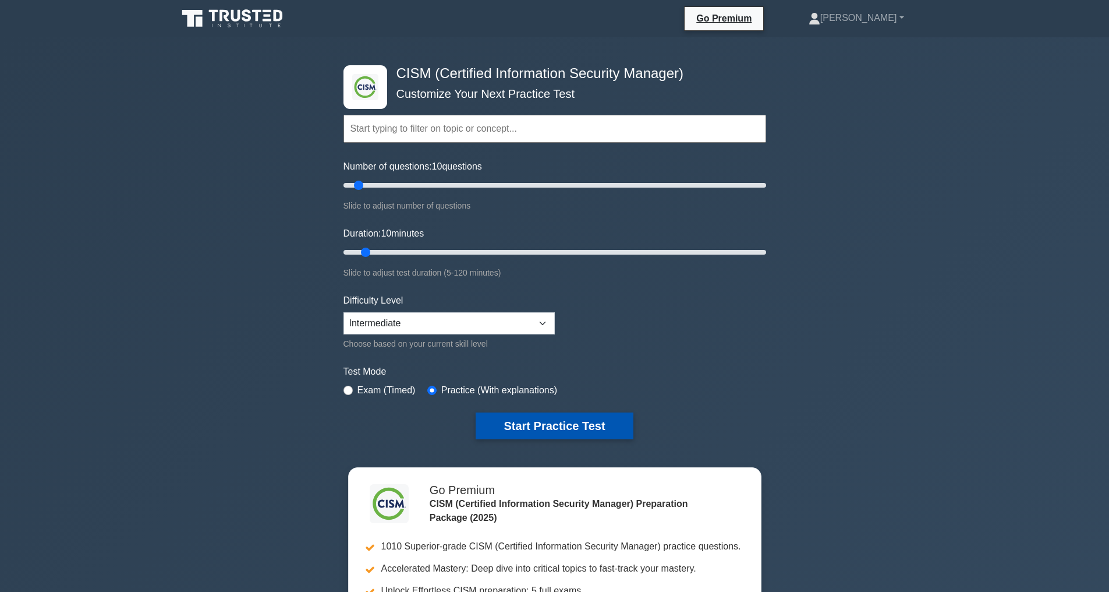
click at [540, 423] on button "Start Practice Test" at bounding box center [554, 425] width 157 height 27
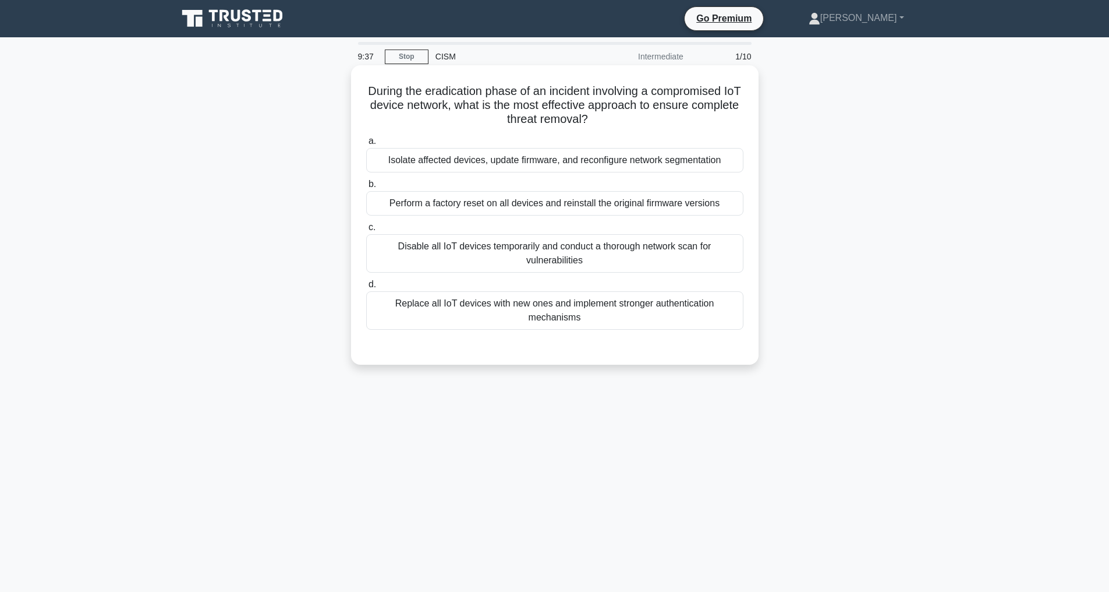
click at [469, 310] on div "Replace all IoT devices with new ones and implement stronger authentication mec…" at bounding box center [554, 310] width 377 height 38
click at [366, 288] on input "d. Replace all IoT devices with new ones and implement stronger authentication …" at bounding box center [366, 285] width 0 height 8
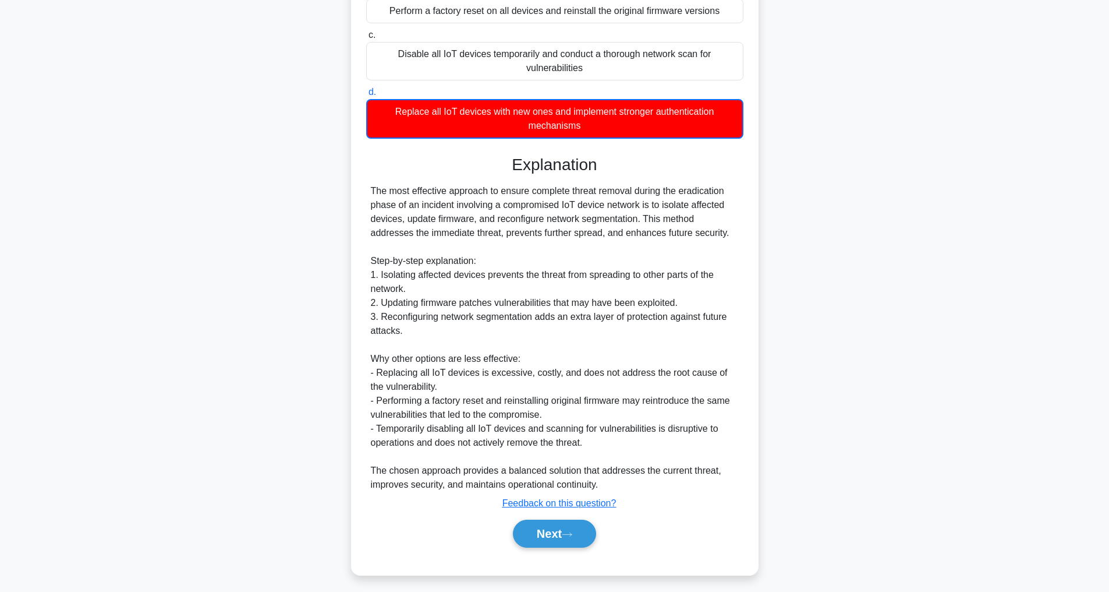
scroll to position [198, 0]
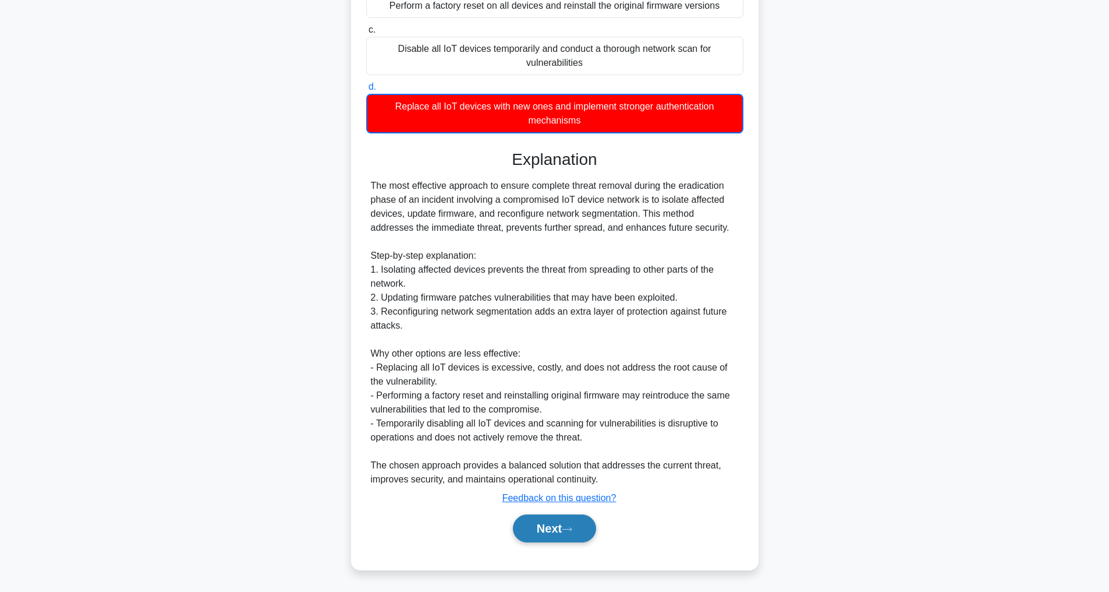
click at [565, 526] on button "Next" at bounding box center [554, 528] width 83 height 28
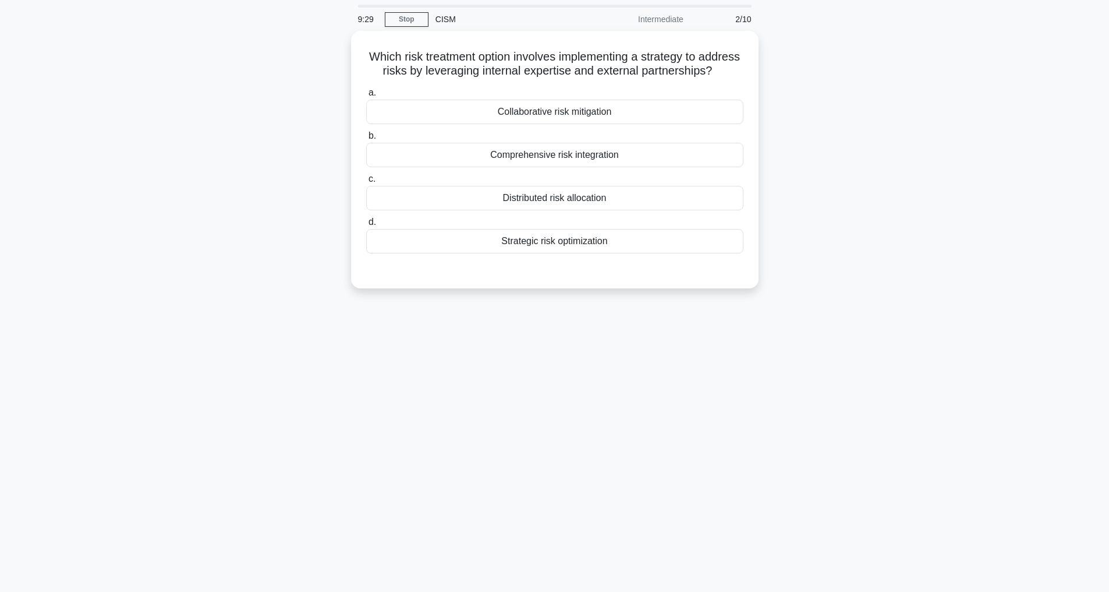
scroll to position [37, 0]
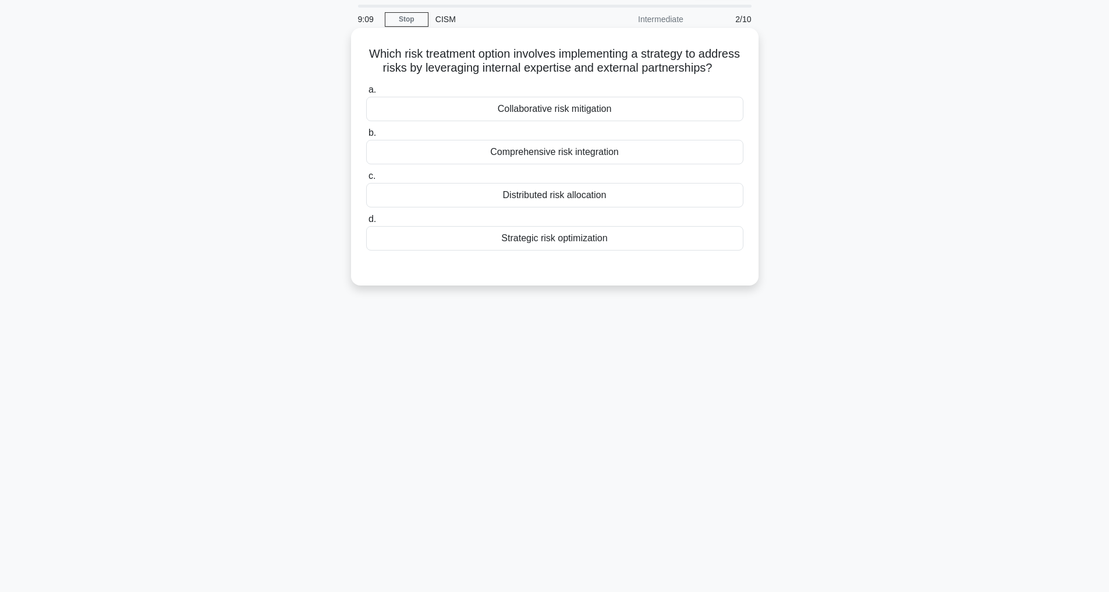
click at [550, 250] on div "Strategic risk optimization" at bounding box center [554, 238] width 377 height 24
click at [366, 223] on input "d. Strategic risk optimization" at bounding box center [366, 219] width 0 height 8
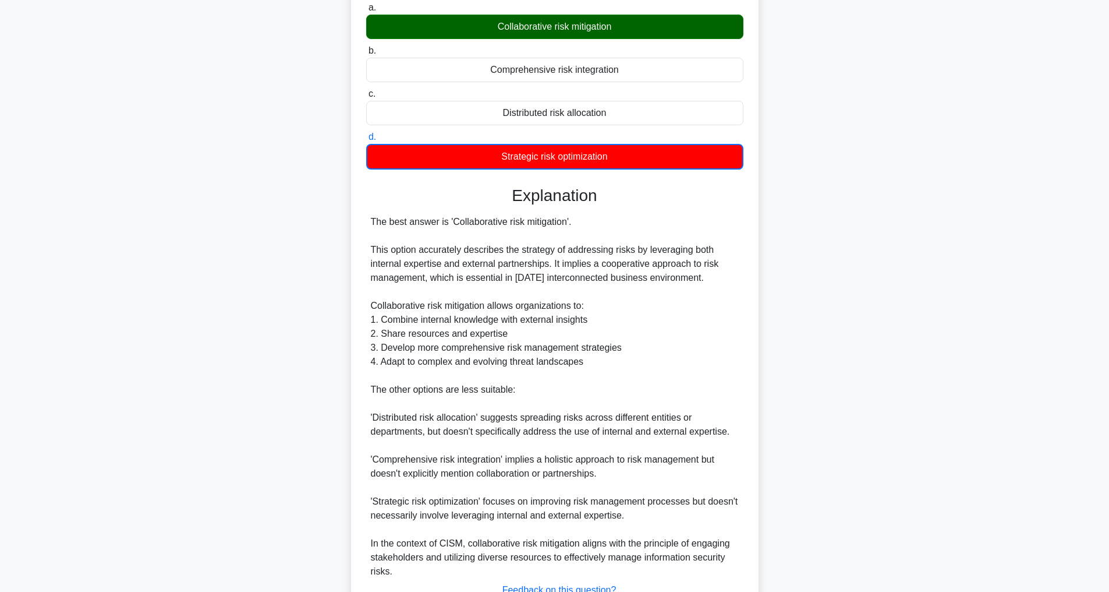
scroll to position [226, 0]
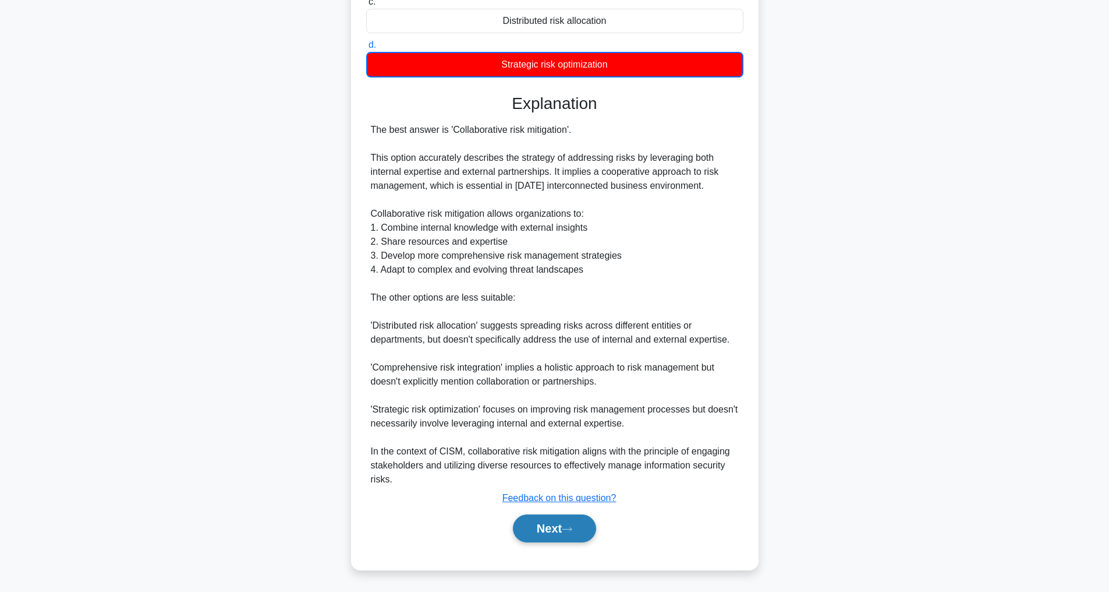
click at [544, 526] on button "Next" at bounding box center [554, 528] width 83 height 28
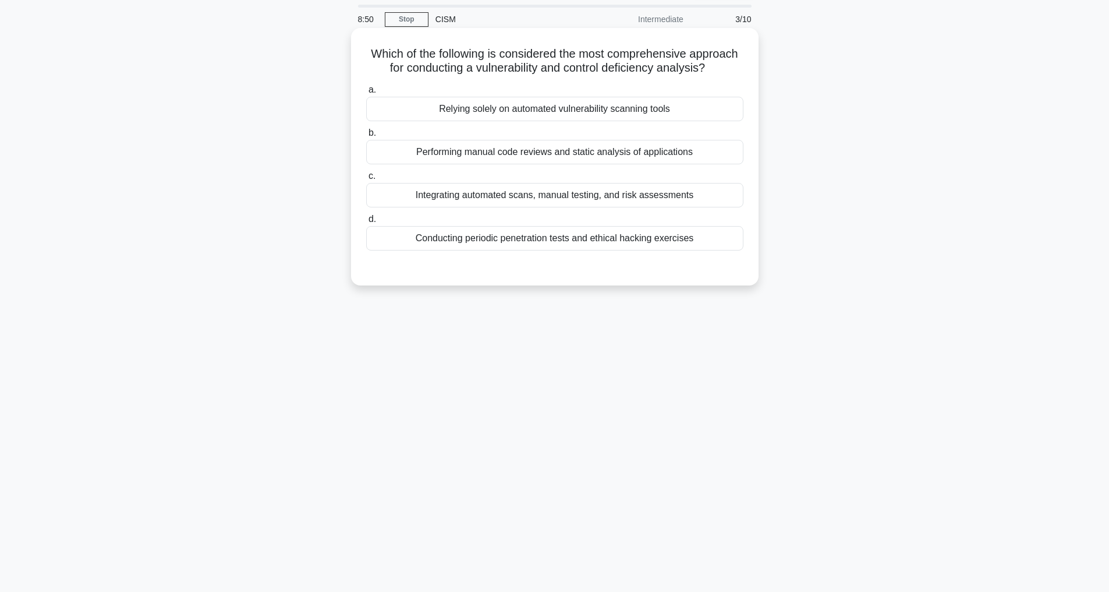
click at [520, 195] on div "Integrating automated scans, manual testing, and risk assessments" at bounding box center [554, 195] width 377 height 24
click at [366, 180] on input "c. Integrating automated scans, manual testing, and risk assessments" at bounding box center [366, 176] width 0 height 8
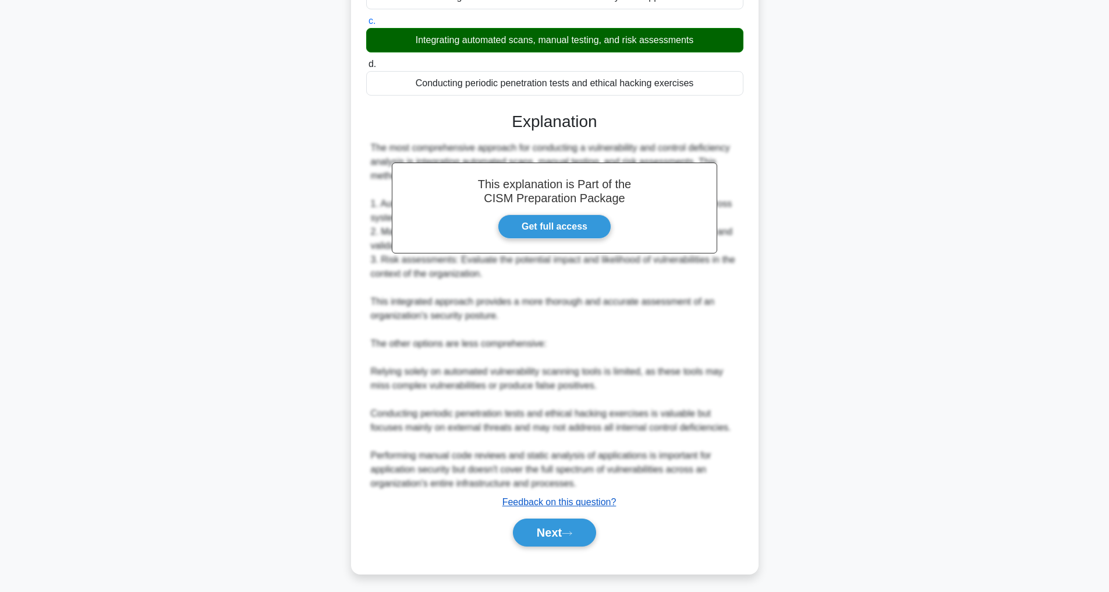
scroll to position [197, 0]
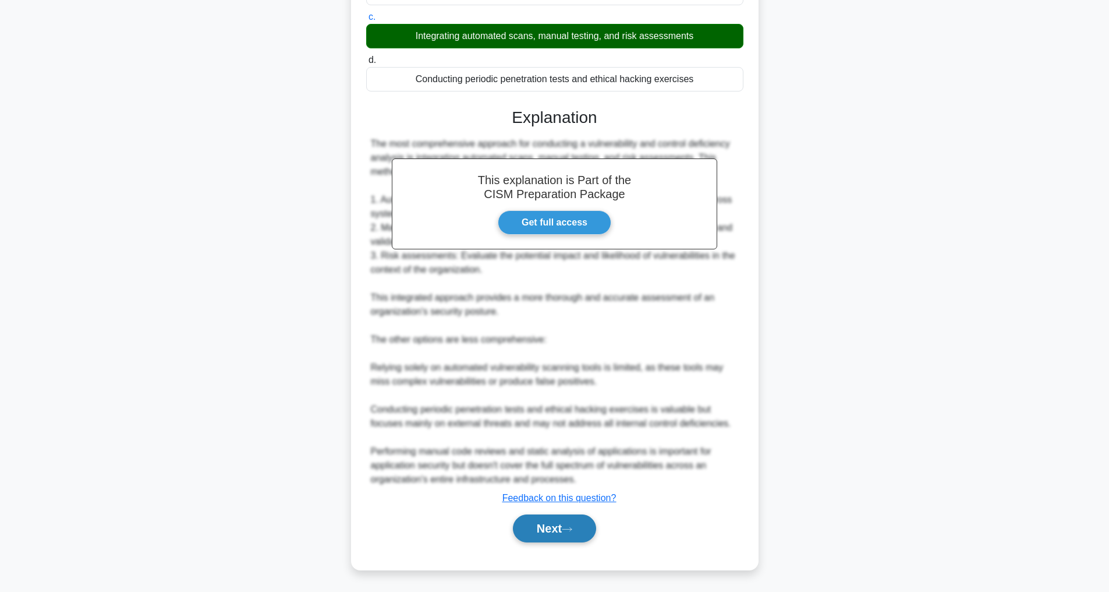
click at [571, 520] on button "Next" at bounding box center [554, 528] width 83 height 28
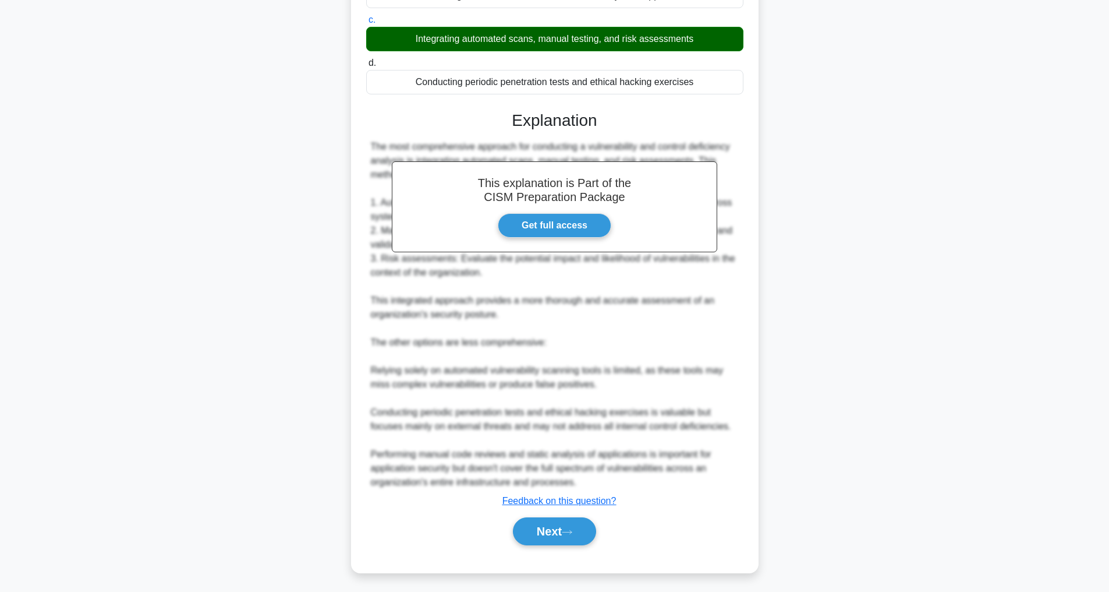
scroll to position [37, 0]
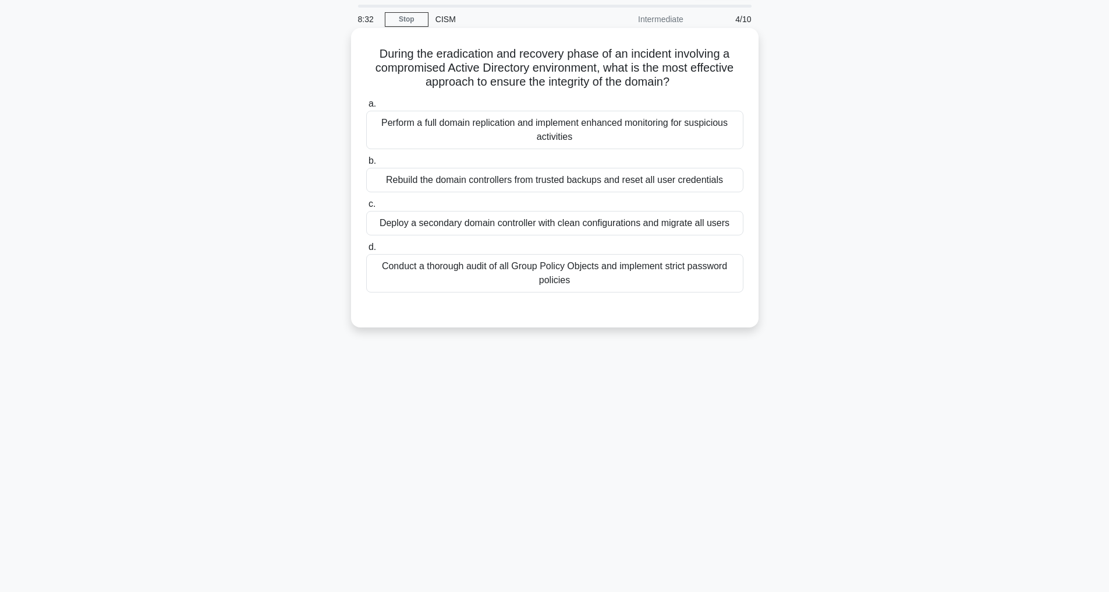
click at [450, 179] on div "Rebuild the domain controllers from trusted backups and reset all user credenti…" at bounding box center [554, 180] width 377 height 24
click at [366, 165] on input "b. Rebuild the domain controllers from trusted backups and reset all user crede…" at bounding box center [366, 161] width 0 height 8
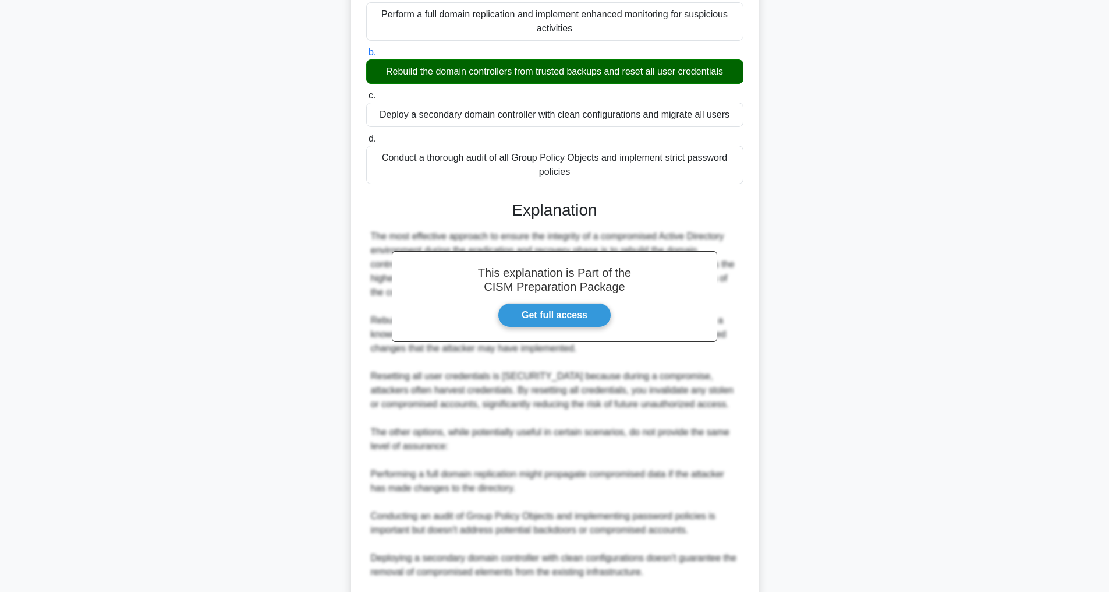
scroll to position [281, 0]
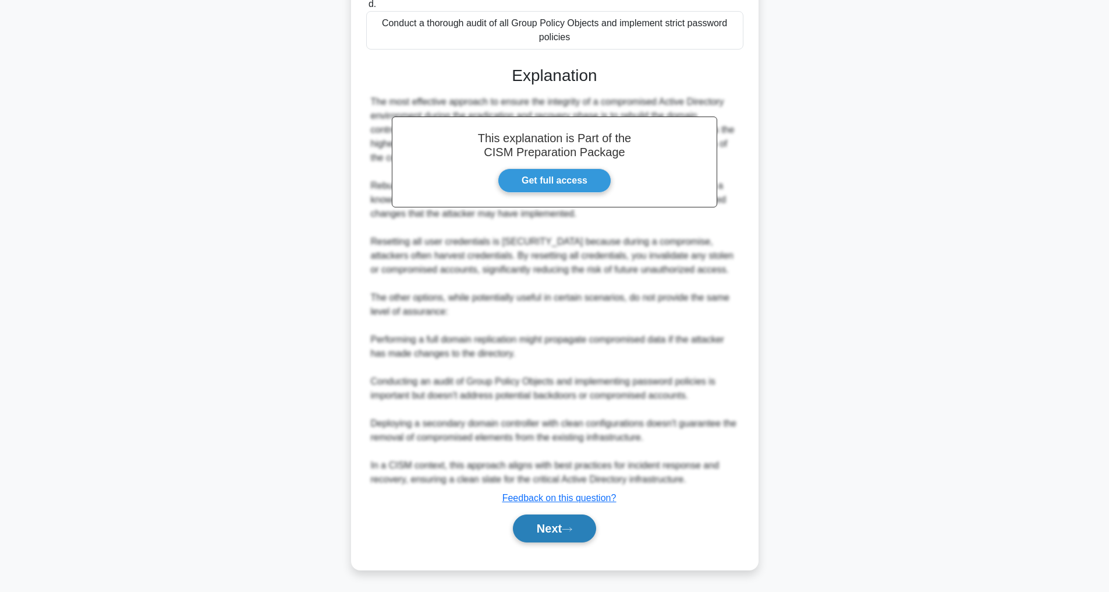
click at [551, 523] on button "Next" at bounding box center [554, 528] width 83 height 28
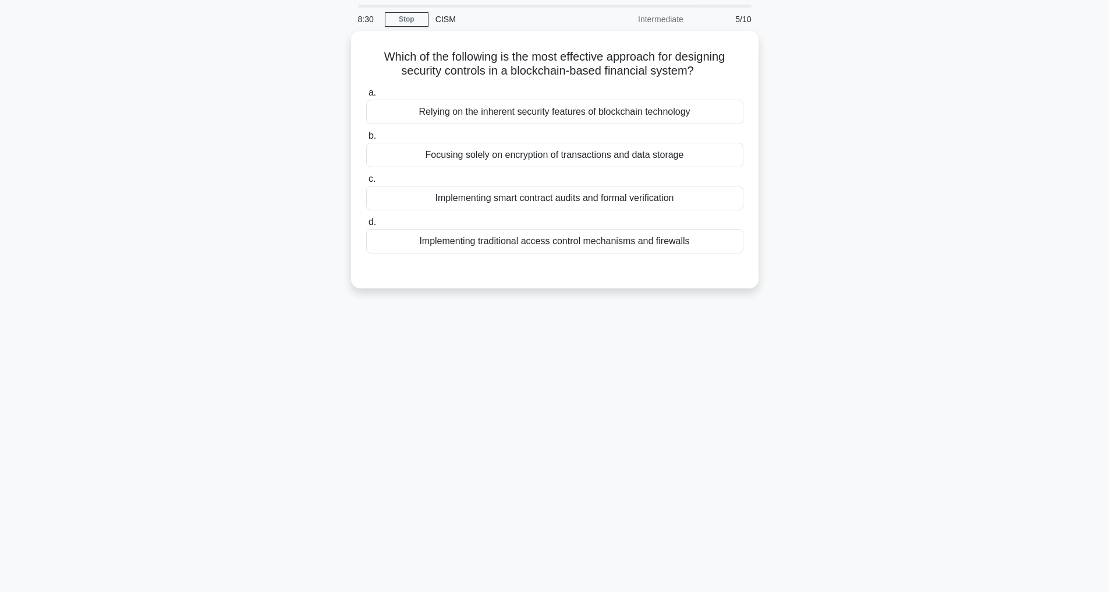
scroll to position [37, 0]
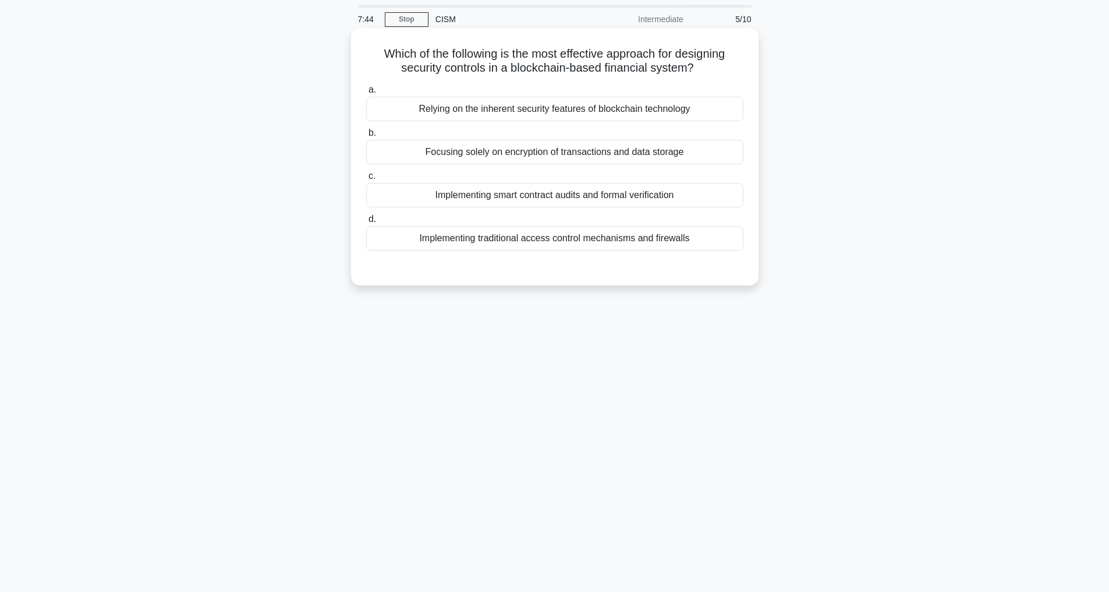
click at [500, 195] on div "Implementing smart contract audits and formal verification" at bounding box center [554, 195] width 377 height 24
click at [366, 180] on input "c. Implementing smart contract audits and formal verification" at bounding box center [366, 176] width 0 height 8
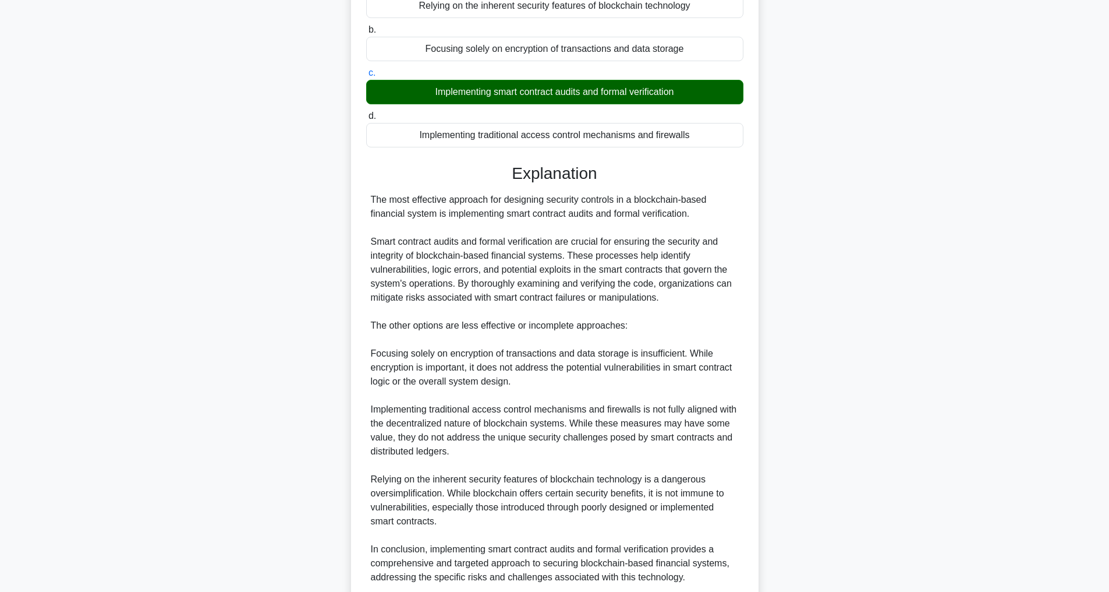
scroll to position [239, 0]
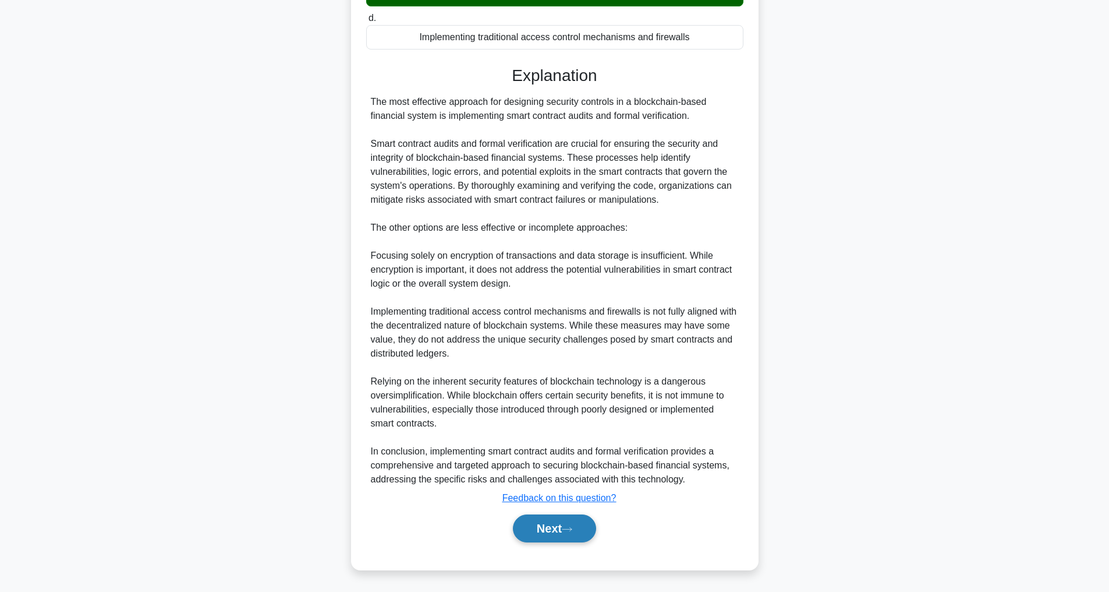
click at [543, 517] on button "Next" at bounding box center [554, 528] width 83 height 28
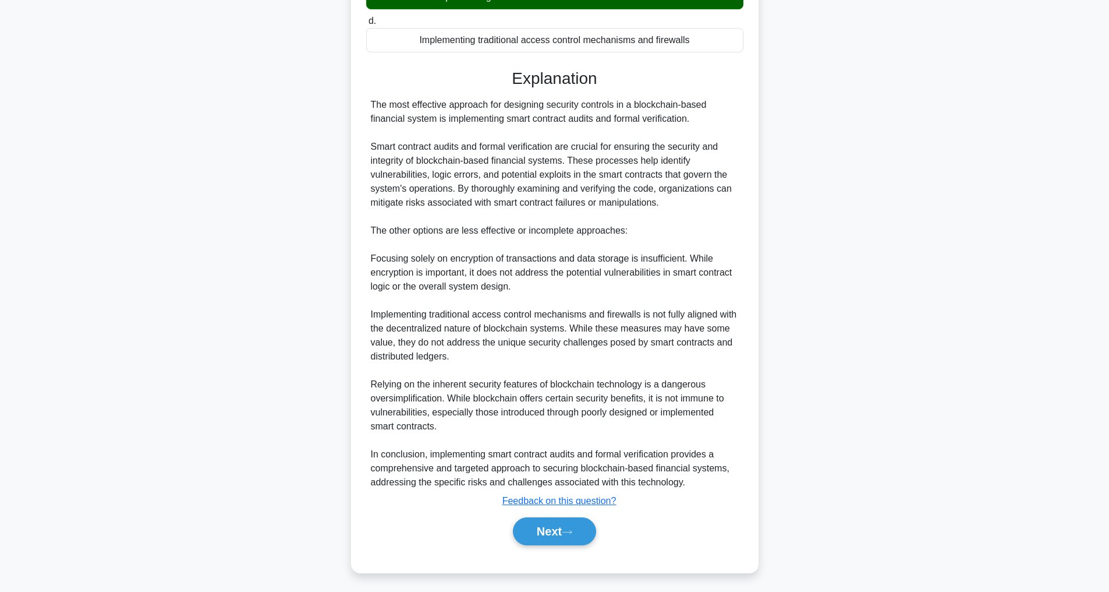
scroll to position [37, 0]
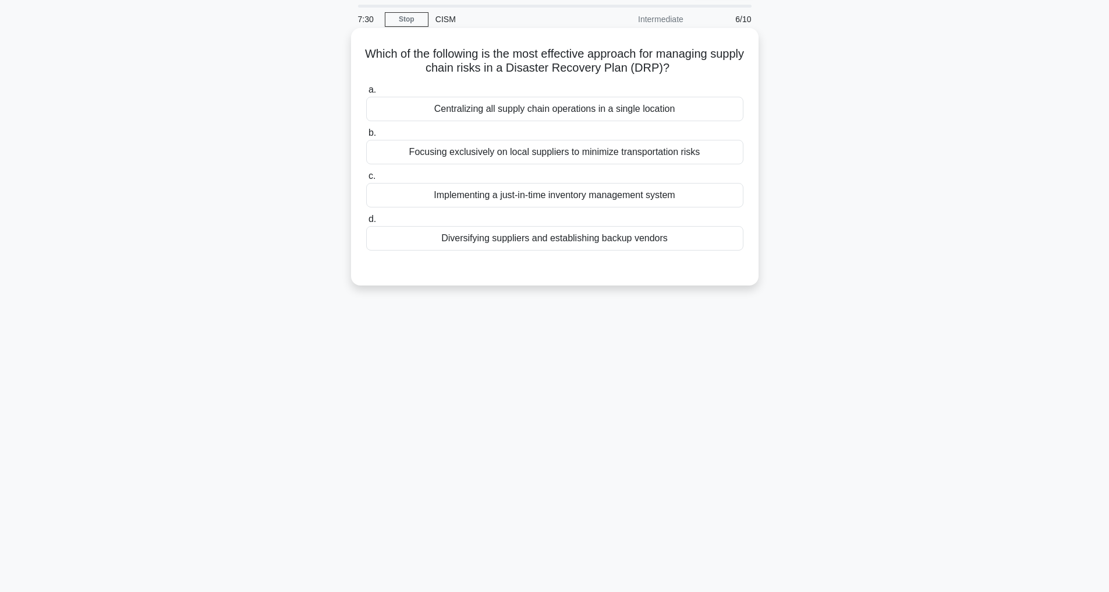
click at [526, 236] on div "Diversifying suppliers and establishing backup vendors" at bounding box center [554, 238] width 377 height 24
click at [366, 223] on input "d. Diversifying suppliers and establishing backup vendors" at bounding box center [366, 219] width 0 height 8
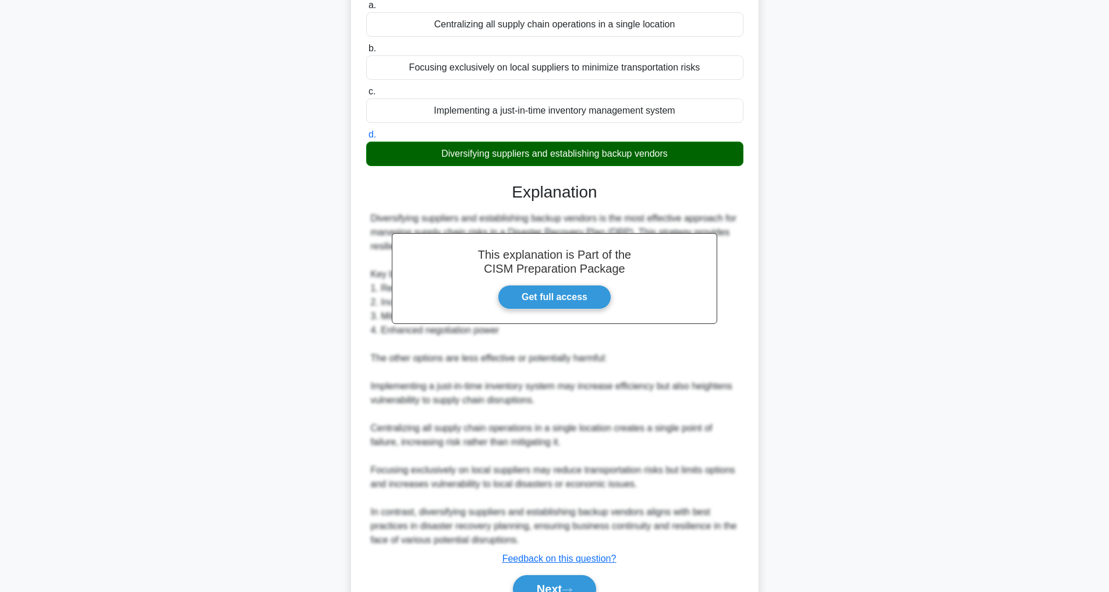
scroll to position [183, 0]
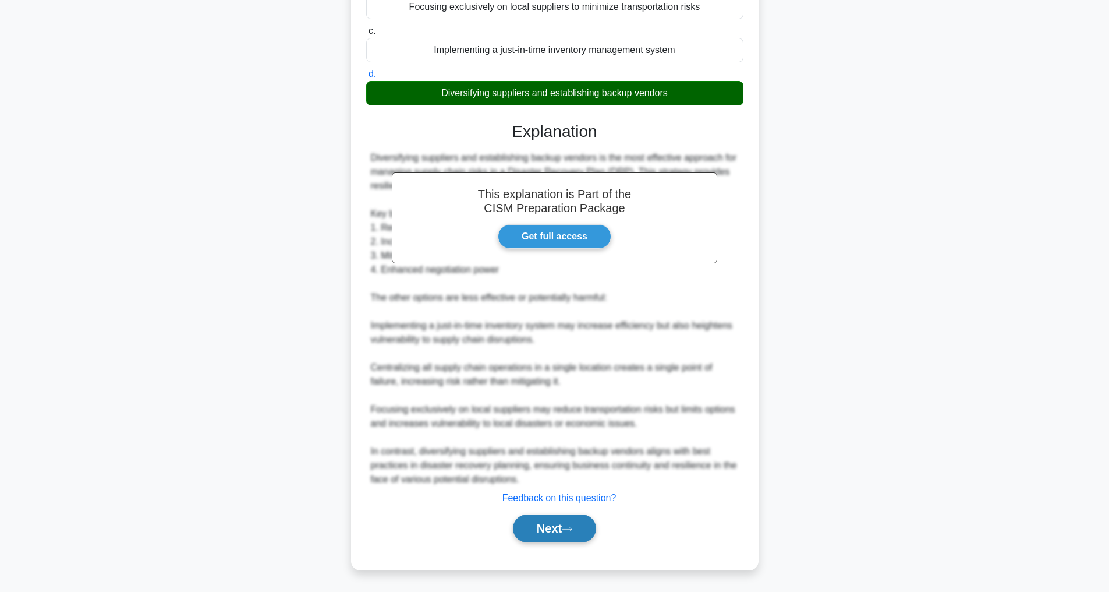
click at [549, 534] on button "Next" at bounding box center [554, 528] width 83 height 28
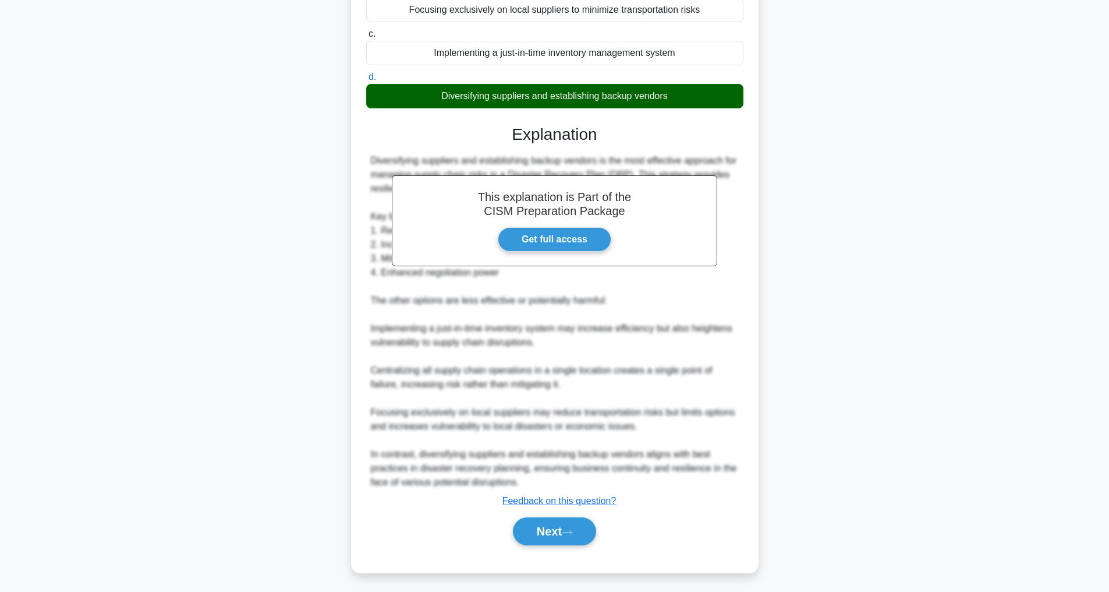
scroll to position [37, 0]
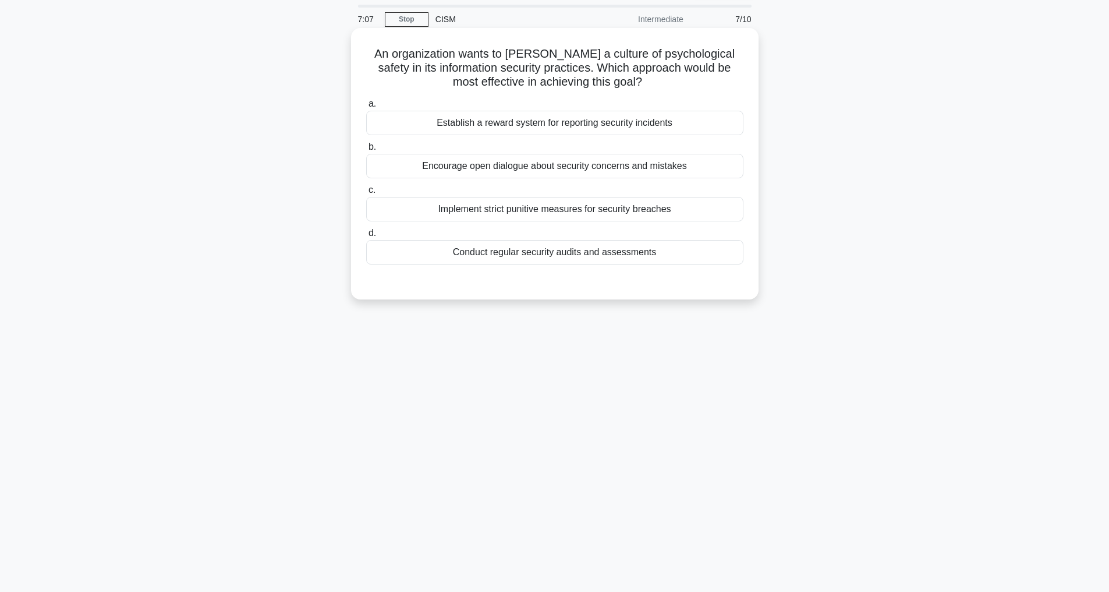
click at [447, 164] on div "Encourage open dialogue about security concerns and mistakes" at bounding box center [554, 166] width 377 height 24
click at [366, 151] on input "b. Encourage open dialogue about security concerns and mistakes" at bounding box center [366, 147] width 0 height 8
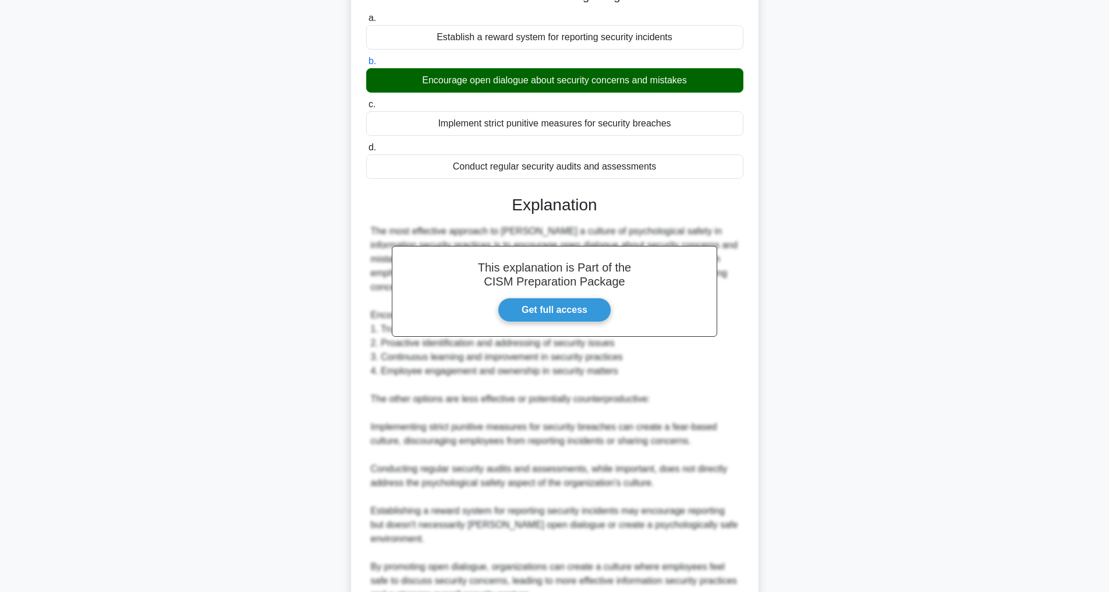
scroll to position [239, 0]
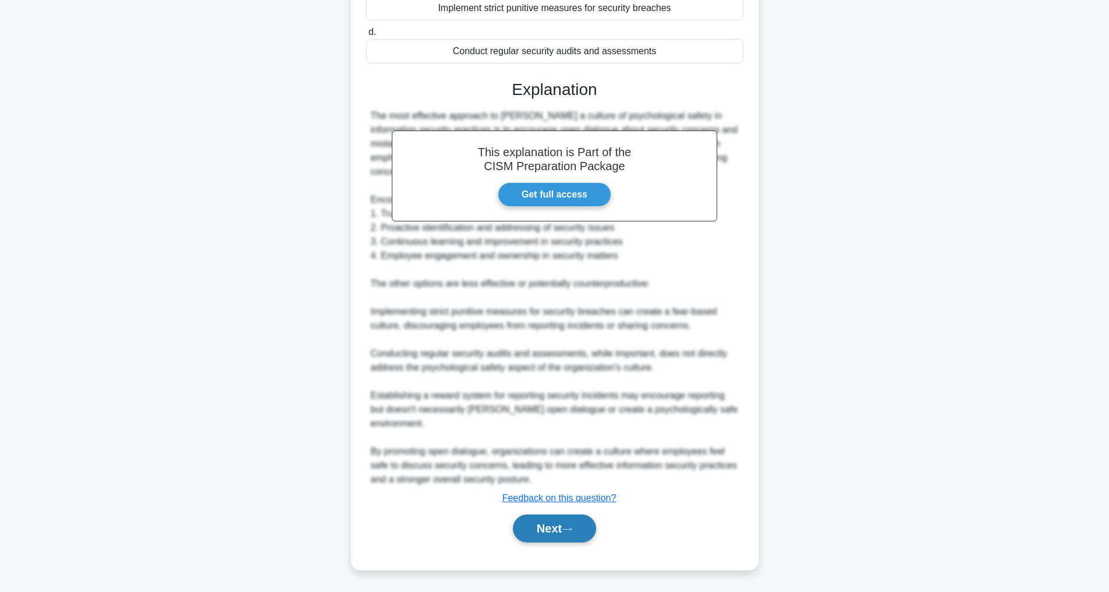
click at [580, 530] on button "Next" at bounding box center [554, 528] width 83 height 28
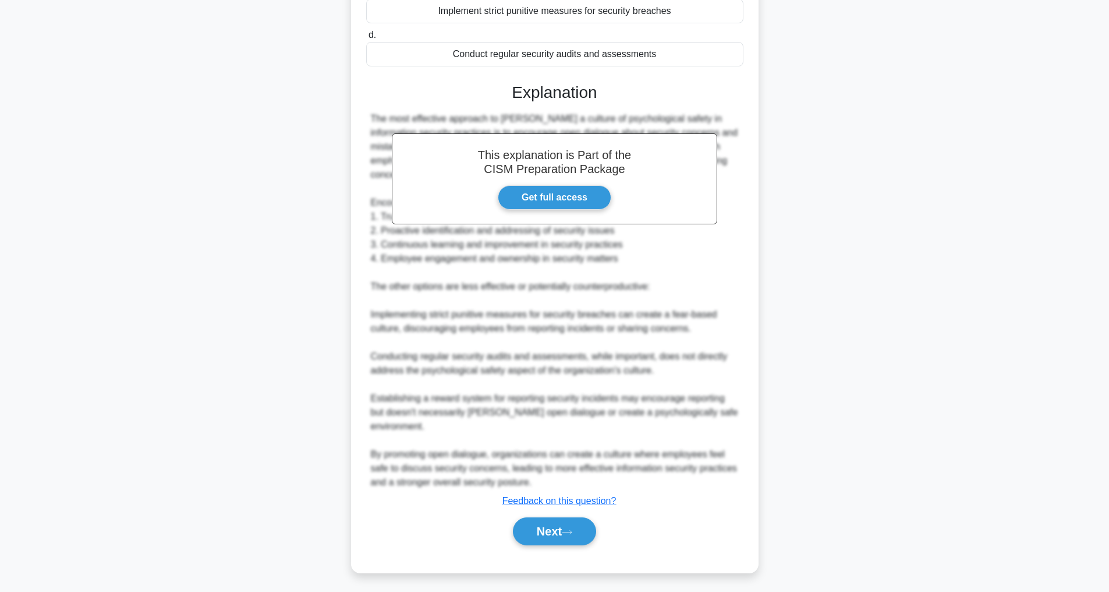
scroll to position [37, 0]
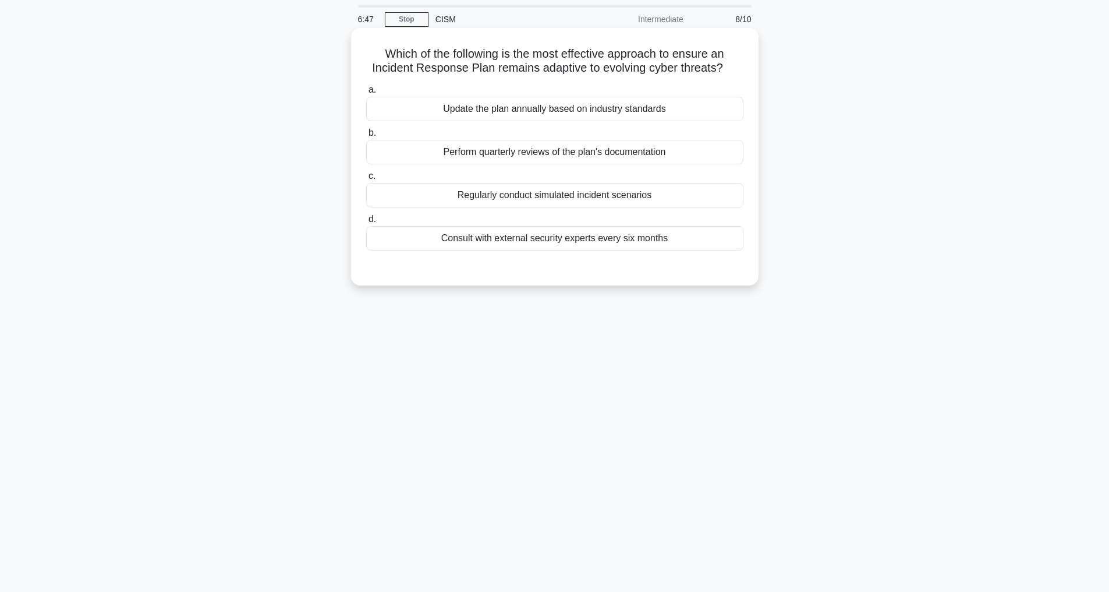
click at [548, 199] on div "Regularly conduct simulated incident scenarios" at bounding box center [554, 195] width 377 height 24
click at [366, 180] on input "c. Regularly conduct simulated incident scenarios" at bounding box center [366, 176] width 0 height 8
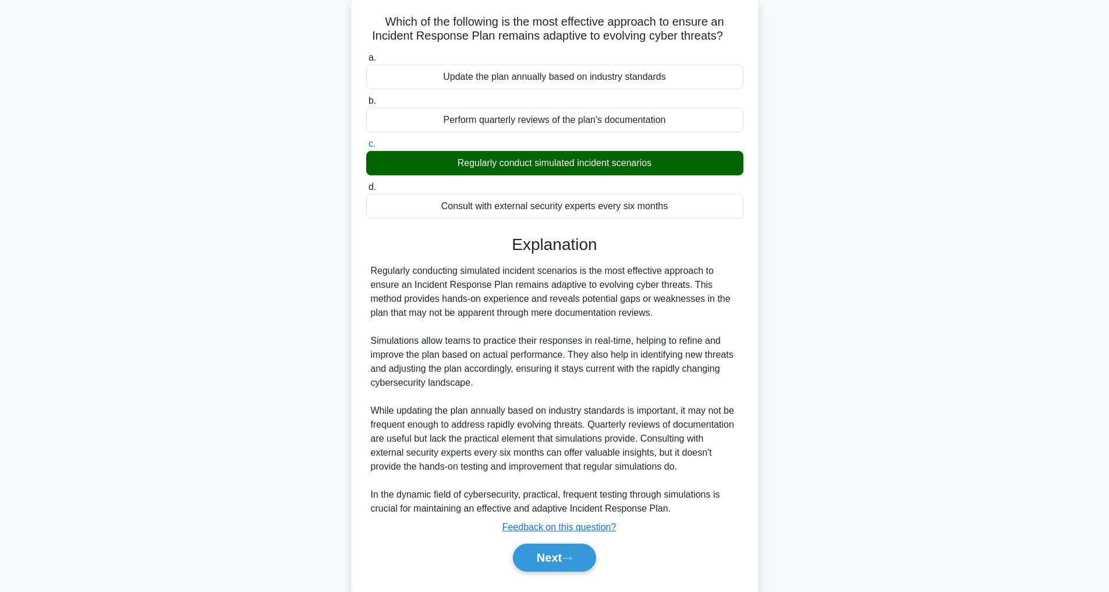
scroll to position [99, 0]
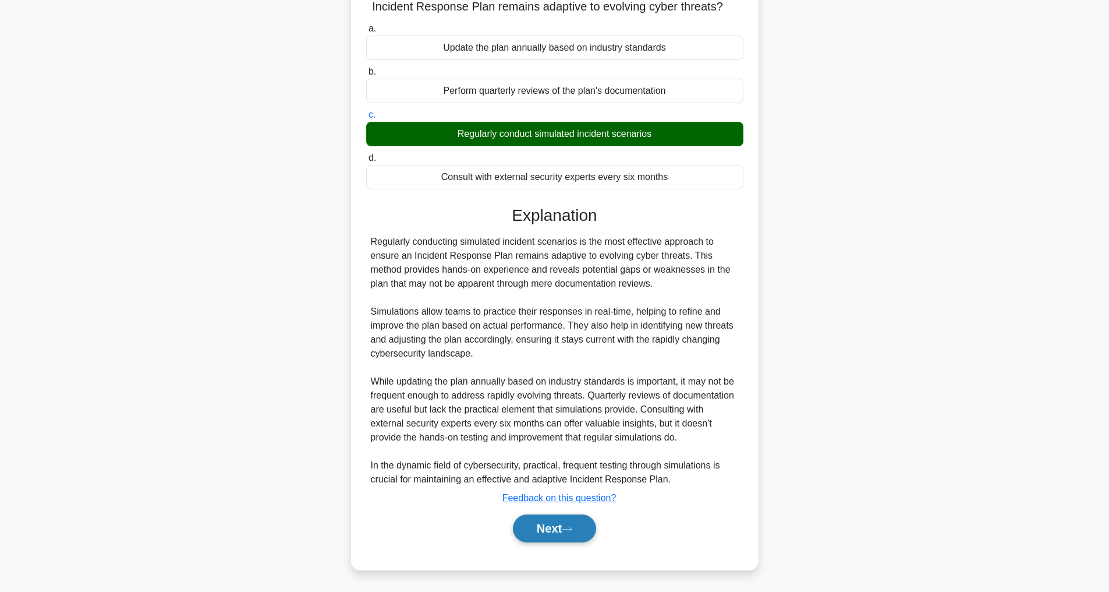
click at [544, 521] on button "Next" at bounding box center [554, 528] width 83 height 28
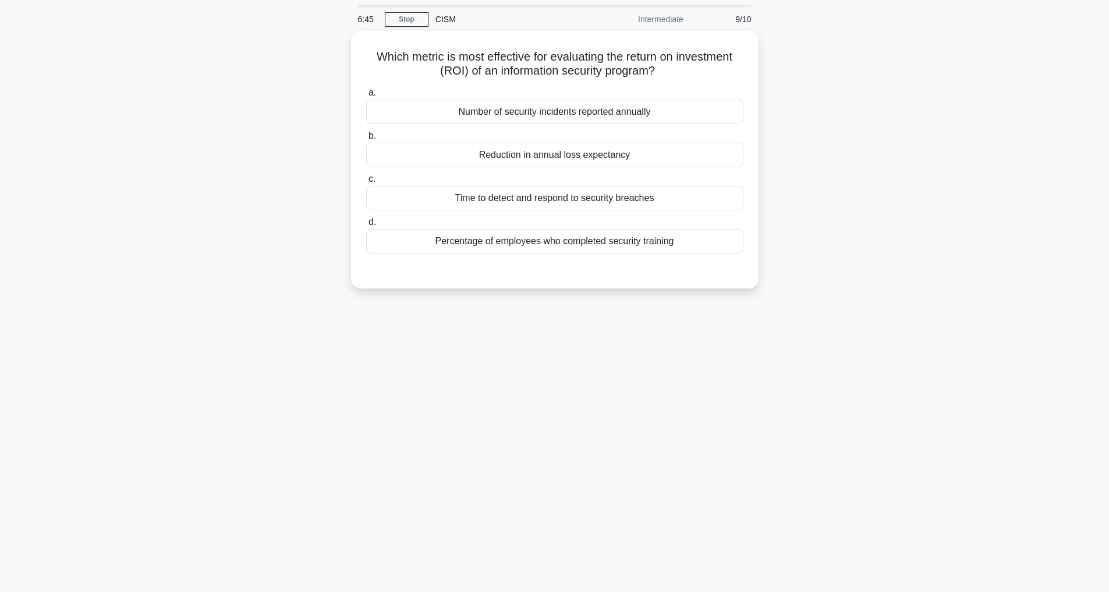
scroll to position [37, 0]
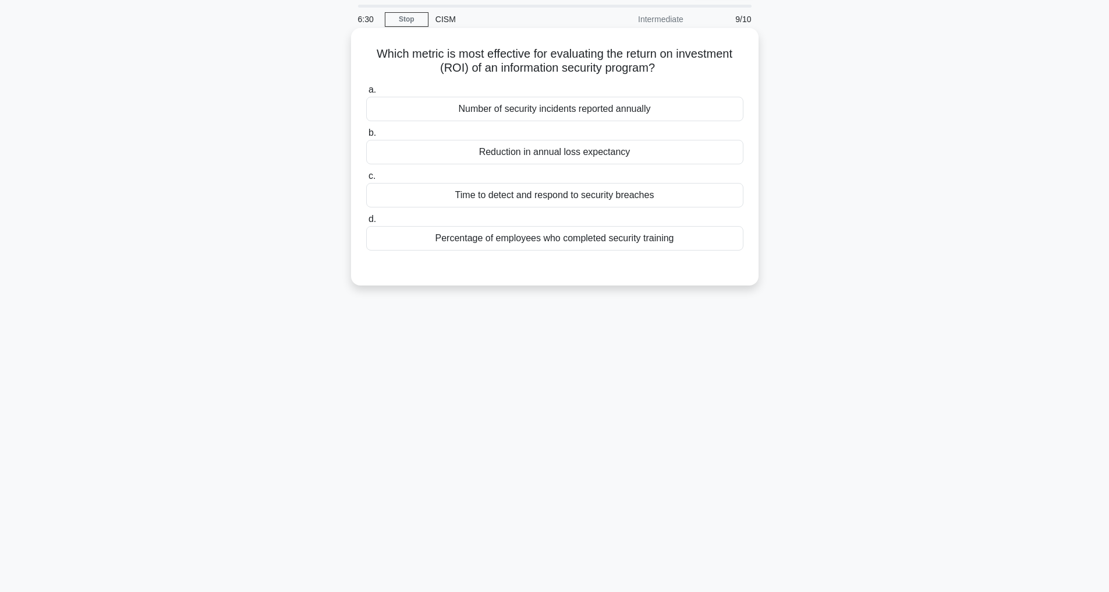
click at [564, 154] on div "Reduction in annual loss expectancy" at bounding box center [554, 152] width 377 height 24
click at [366, 137] on input "b. Reduction in annual loss expectancy" at bounding box center [366, 133] width 0 height 8
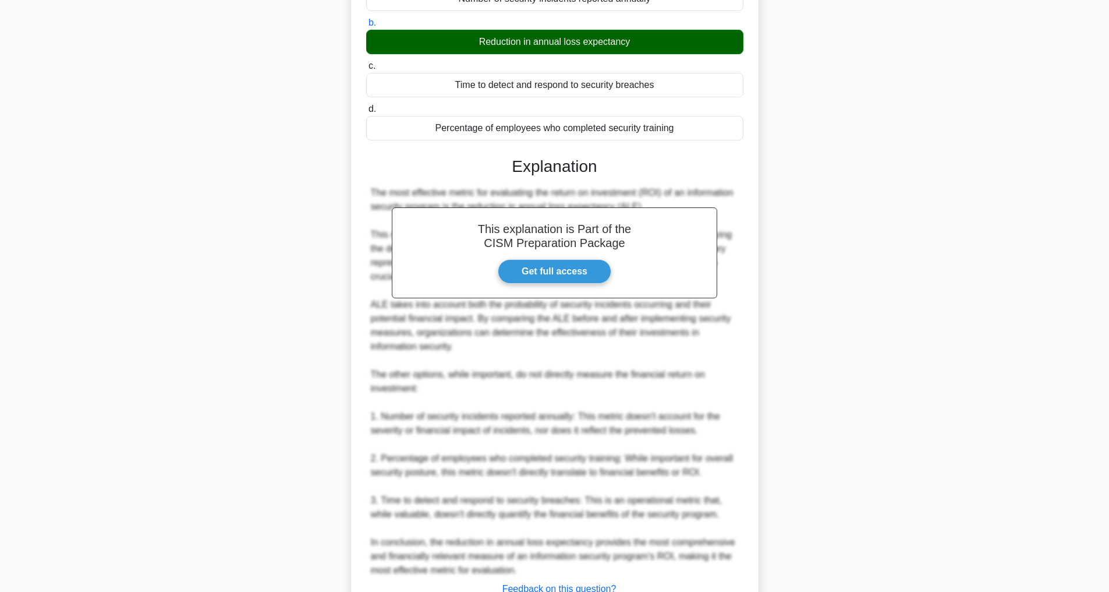
scroll to position [239, 0]
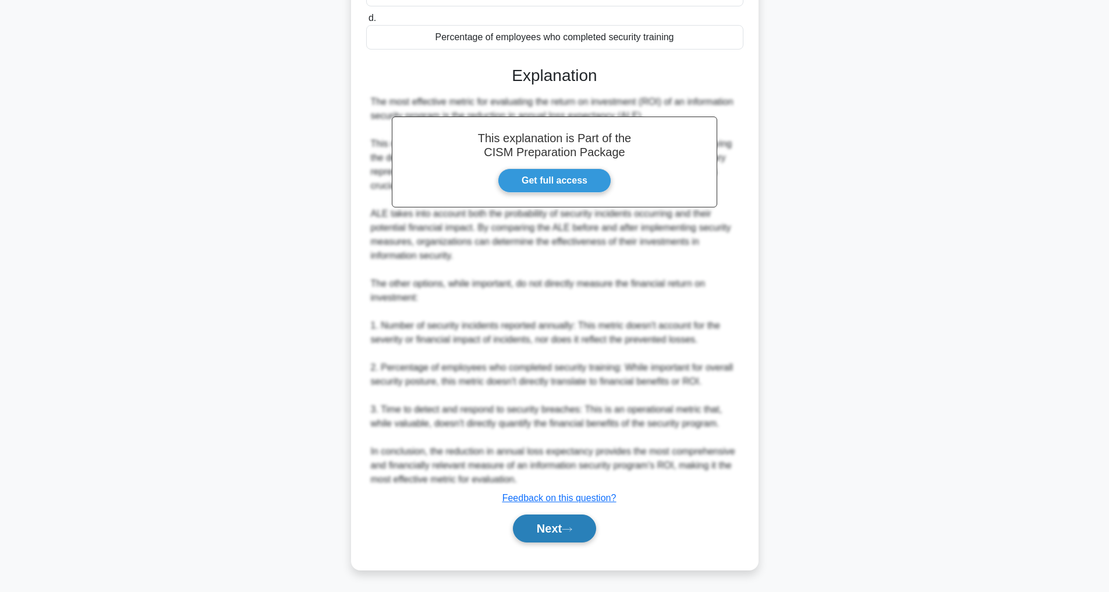
click at [568, 516] on button "Next" at bounding box center [554, 528] width 83 height 28
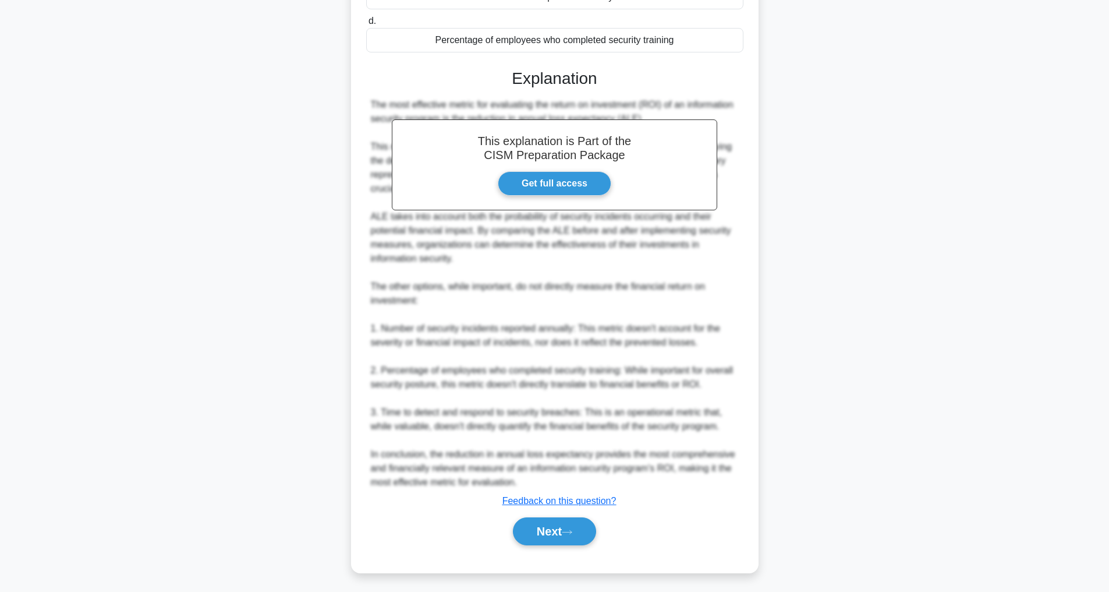
scroll to position [37, 0]
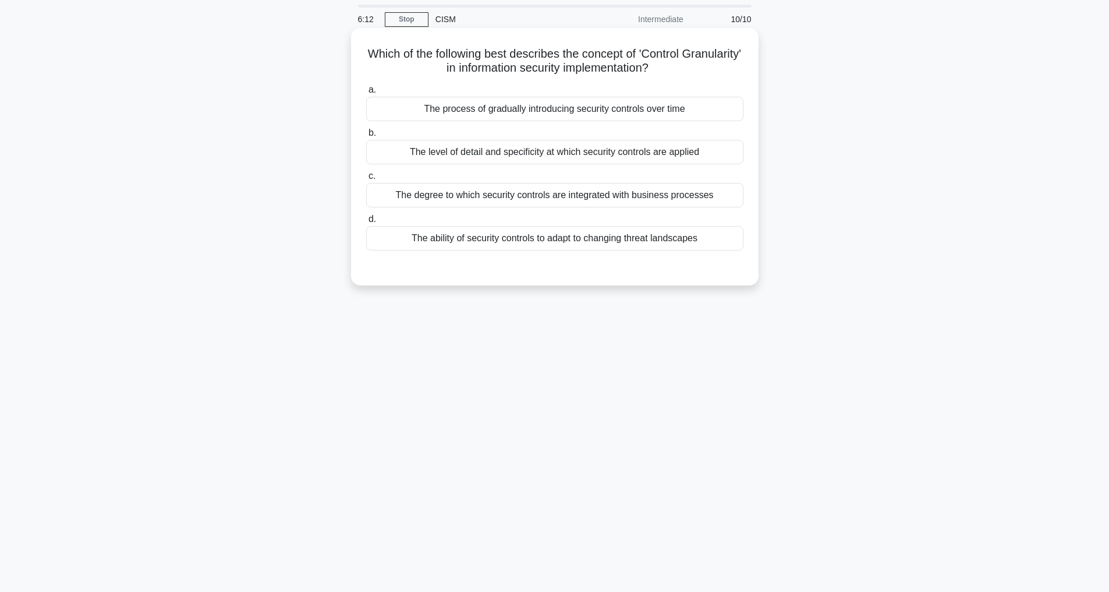
click at [451, 150] on div "The level of detail and specificity at which security controls are applied" at bounding box center [554, 152] width 377 height 24
click at [366, 137] on input "b. The level of detail and specificity at which security controls are applied" at bounding box center [366, 133] width 0 height 8
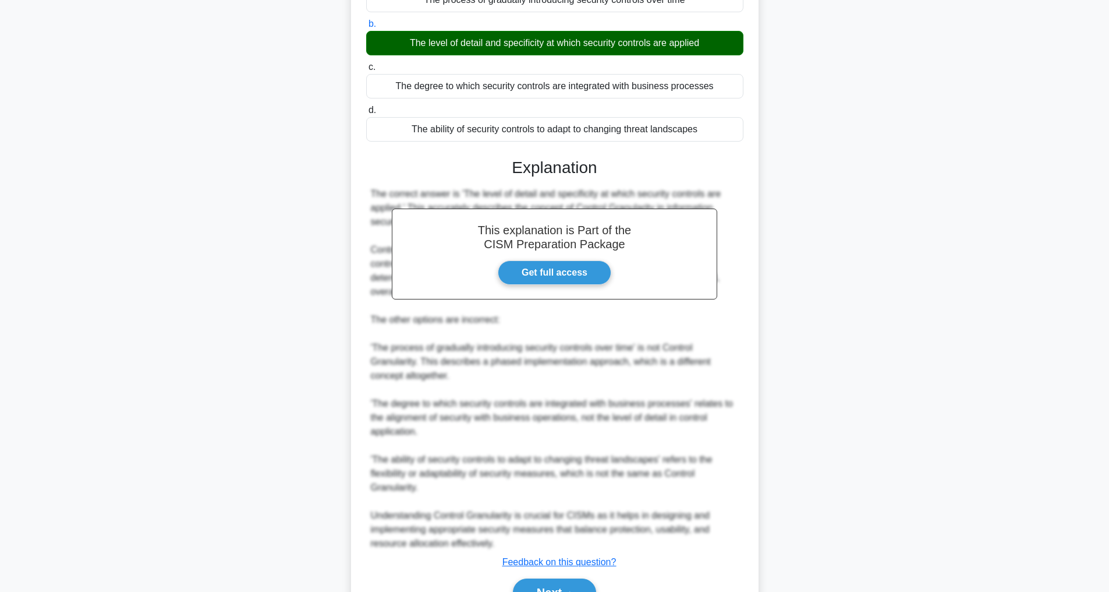
scroll to position [211, 0]
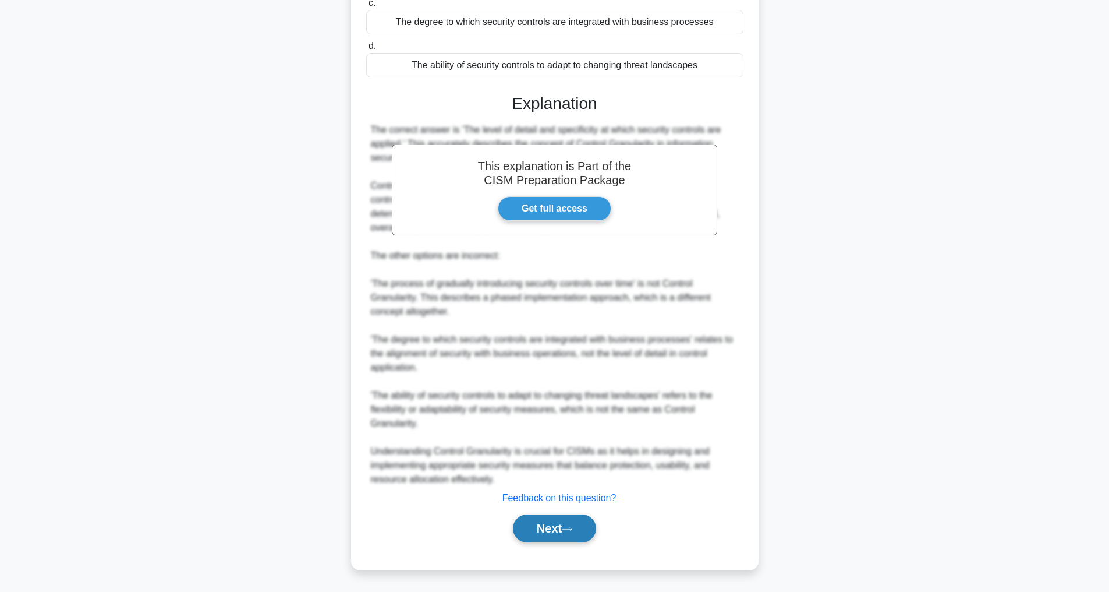
click at [580, 532] on button "Next" at bounding box center [554, 528] width 83 height 28
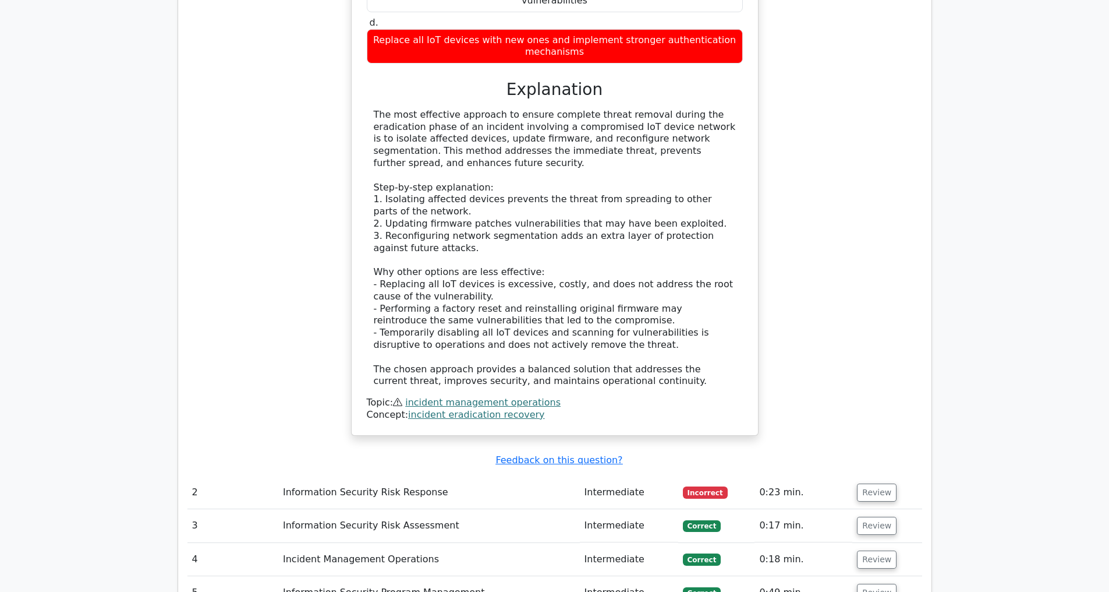
scroll to position [1514, 0]
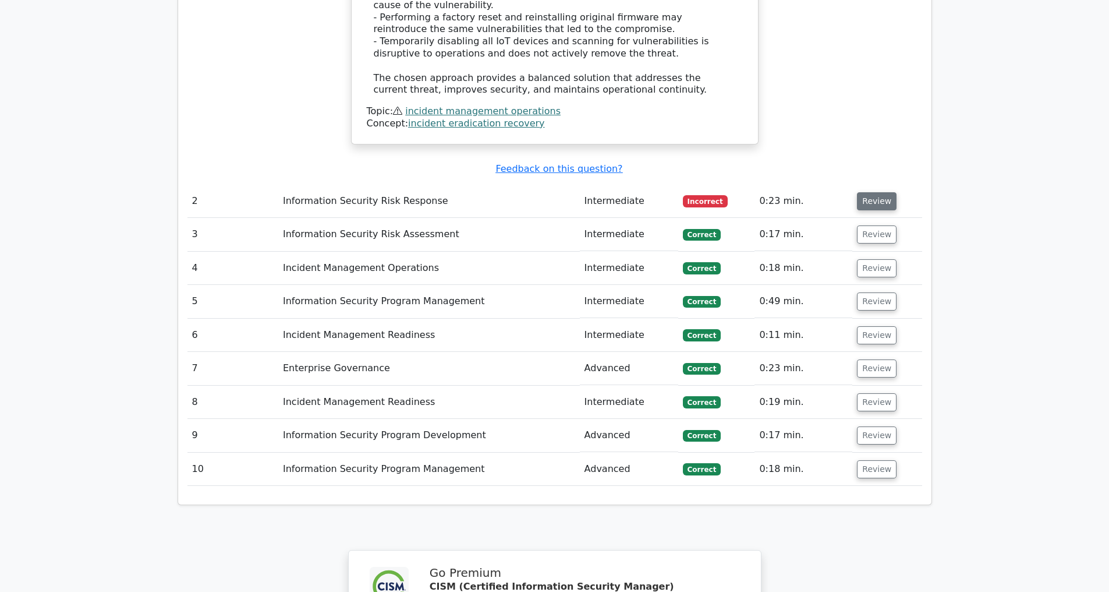
click at [870, 192] on button "Review" at bounding box center [877, 201] width 40 height 18
